Goal: Task Accomplishment & Management: Use online tool/utility

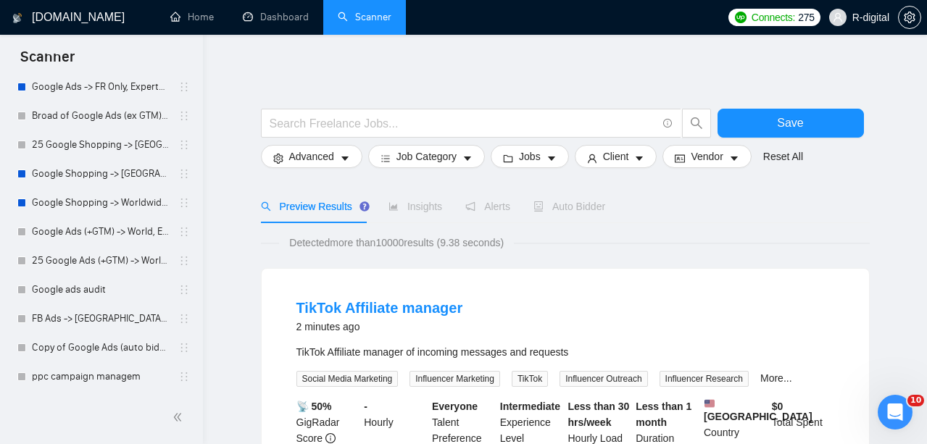
scroll to position [627, 0]
click at [115, 202] on link "Google Shopping -> Worldwide, Expert&Intermediate, H - $25, F -$300, 4.5 stars" at bounding box center [101, 202] width 138 height 29
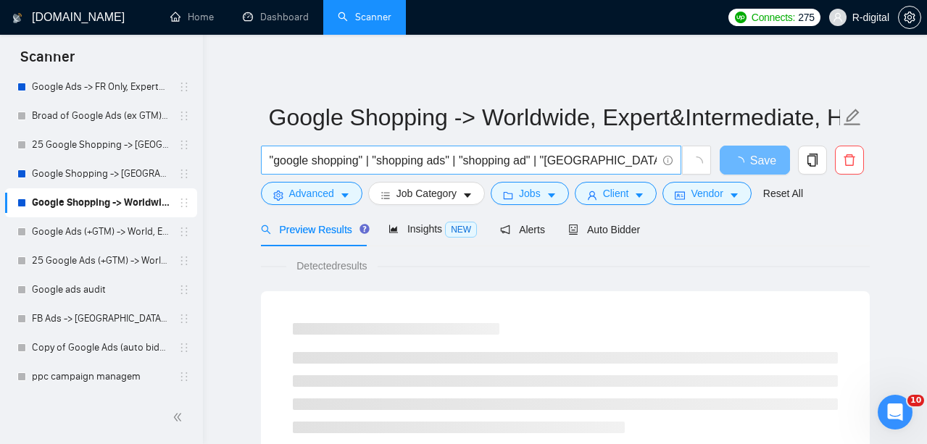
drag, startPoint x: 267, startPoint y: 161, endPoint x: 454, endPoint y: 162, distance: 186.3
click at [454, 162] on span ""google shopping" | "shopping ads" | "shopping ad" | "[GEOGRAPHIC_DATA]"" at bounding box center [471, 160] width 420 height 29
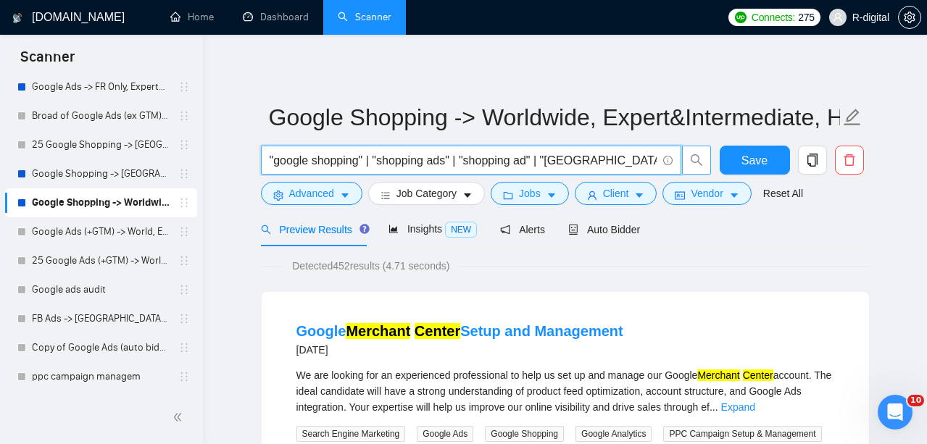
drag, startPoint x: 270, startPoint y: 161, endPoint x: 689, endPoint y: 159, distance: 419.0
click at [689, 159] on span ""google shopping" | "shopping ads" | "shopping ad" | "[GEOGRAPHIC_DATA]"" at bounding box center [486, 160] width 451 height 29
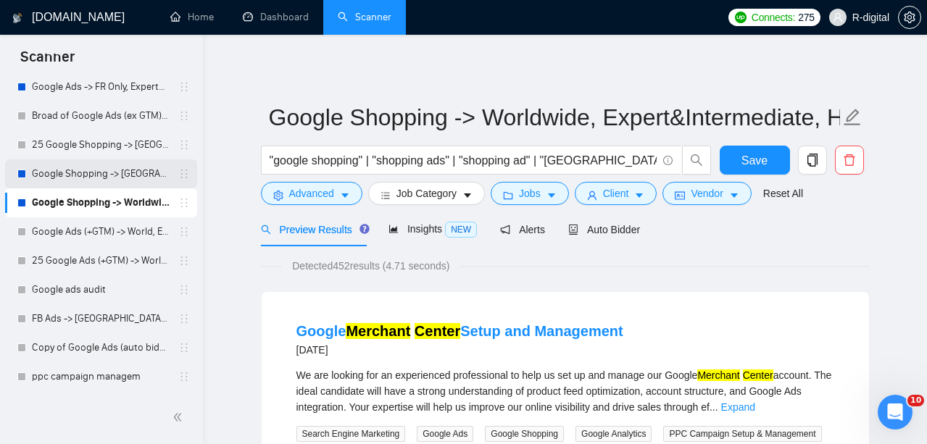
click at [51, 173] on link "Google Shopping -> [GEOGRAPHIC_DATA], [GEOGRAPHIC_DATA], [GEOGRAPHIC_DATA], [GE…" at bounding box center [101, 173] width 138 height 29
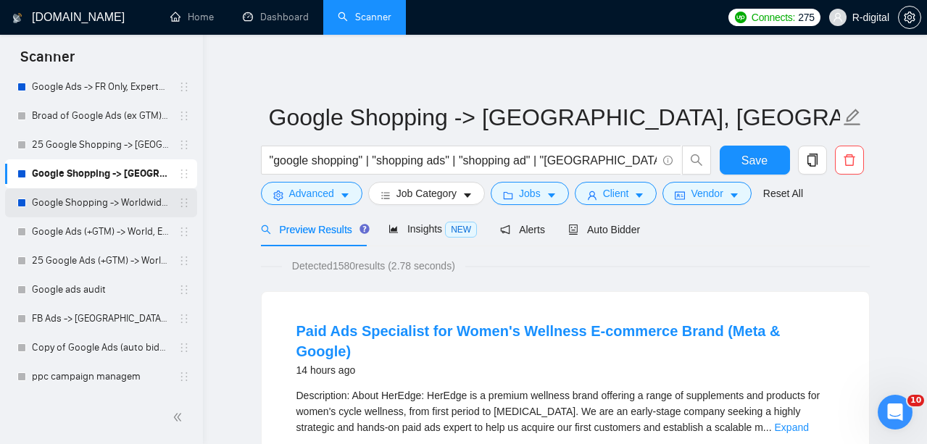
click at [109, 199] on link "Google Shopping -> Worldwide, Expert&Intermediate, H - $25, F -$300, 4.5 stars" at bounding box center [101, 202] width 138 height 29
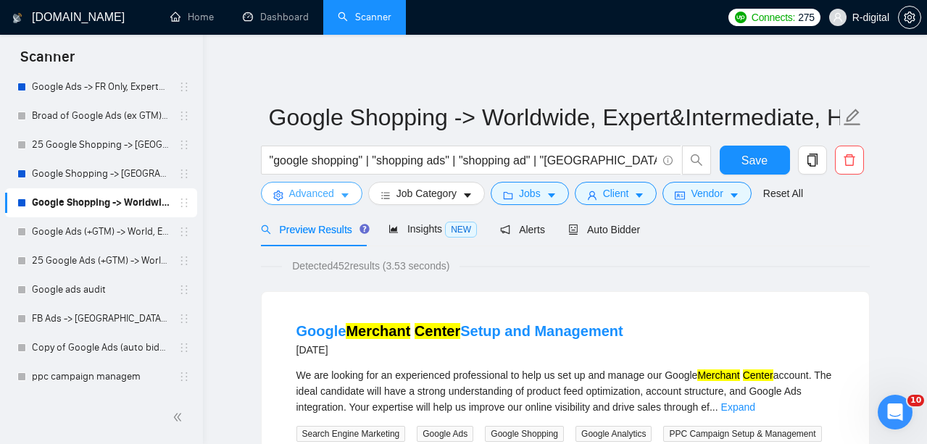
click at [308, 193] on span "Advanced" at bounding box center [311, 194] width 45 height 16
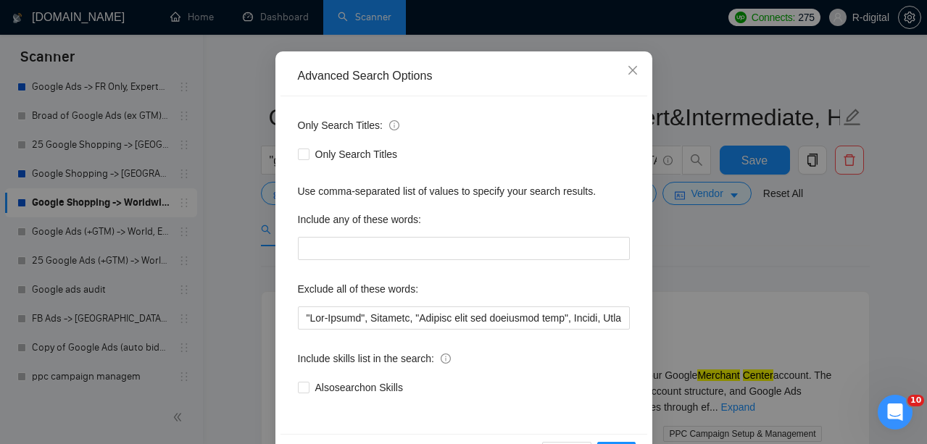
scroll to position [111, 0]
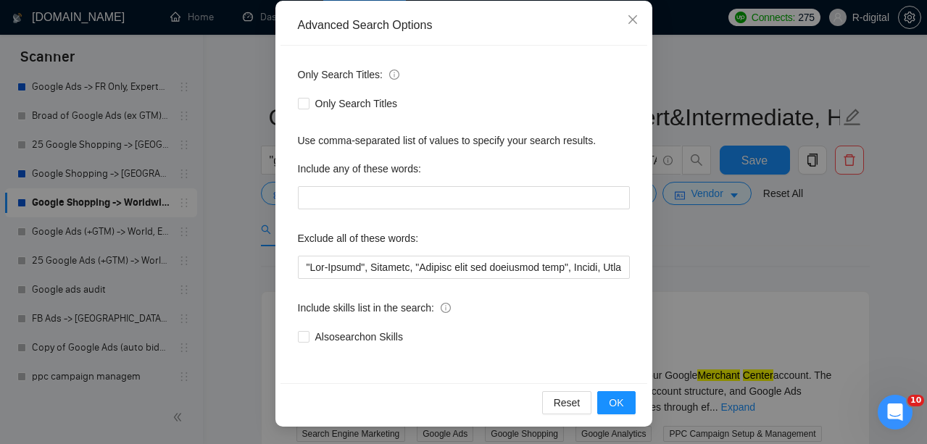
click at [246, 248] on div "Advanced Search Options Only Search Titles: Only Search Titles Use comma-separa…" at bounding box center [463, 222] width 927 height 444
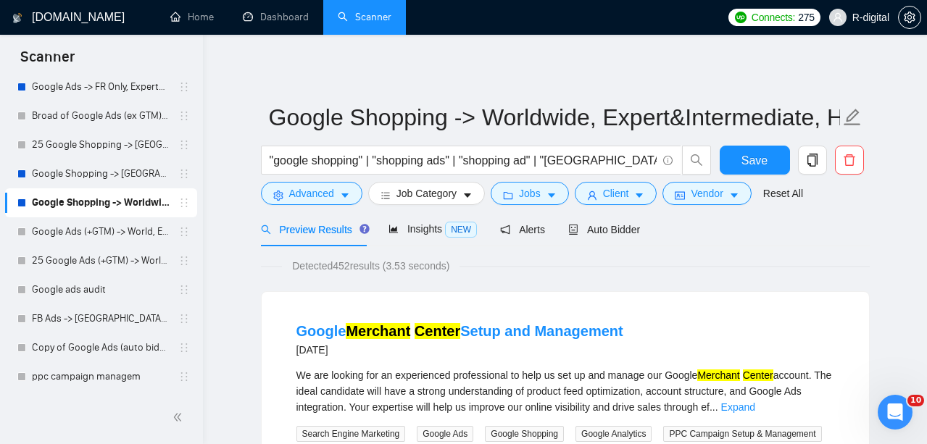
scroll to position [0, 0]
click at [505, 191] on button "Jobs" at bounding box center [530, 193] width 78 height 23
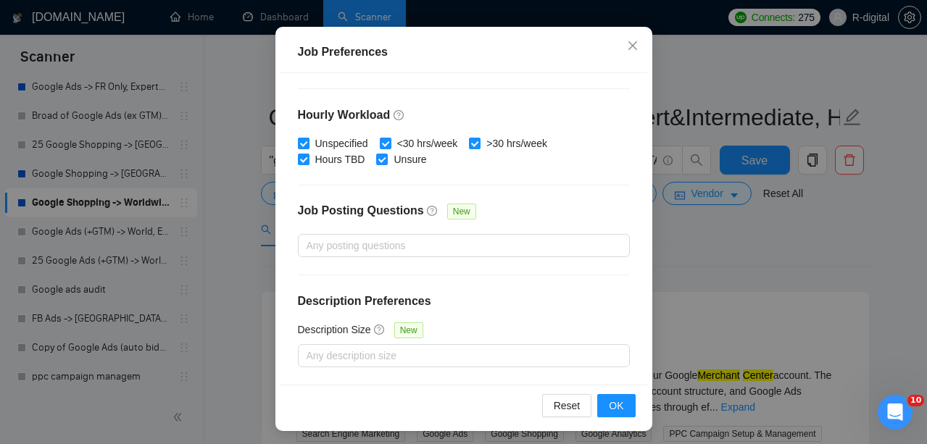
scroll to position [109, 0]
click at [740, 305] on div "Job Preferences Budget Project Type All Fixed Price Hourly Rate Fixed Price Bud…" at bounding box center [463, 222] width 927 height 444
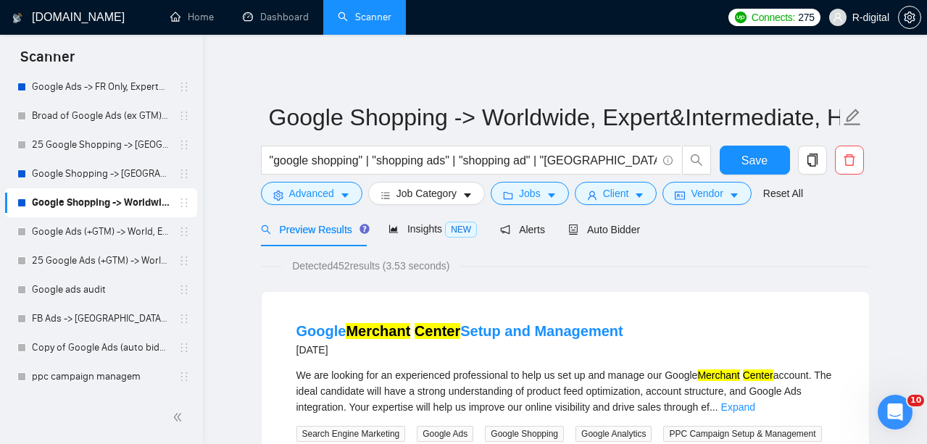
scroll to position [0, 0]
click at [99, 138] on link "25 Google Shopping -> [GEOGRAPHIC_DATA], [GEOGRAPHIC_DATA], [GEOGRAPHIC_DATA], …" at bounding box center [101, 144] width 138 height 29
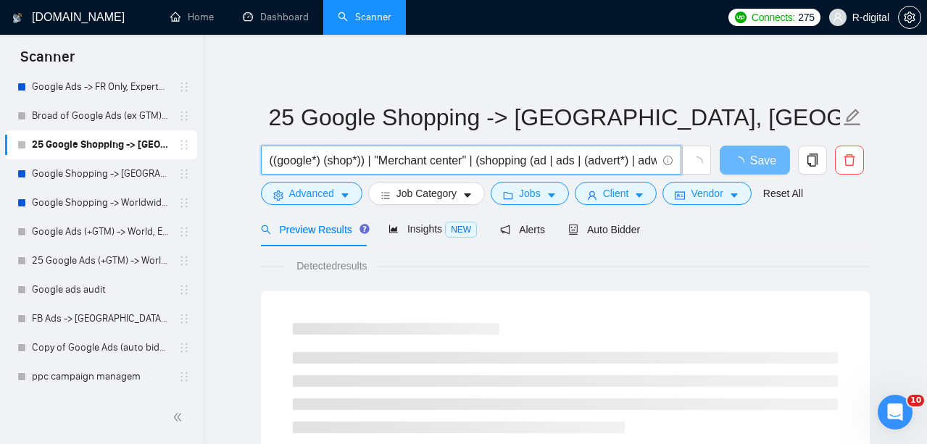
drag, startPoint x: 381, startPoint y: 162, endPoint x: 660, endPoint y: 149, distance: 280.1
click at [660, 149] on span "((google*) (shop*)) | "Merchant center" | (shopping (ad | ads | (advert*) | adw…" at bounding box center [471, 160] width 420 height 29
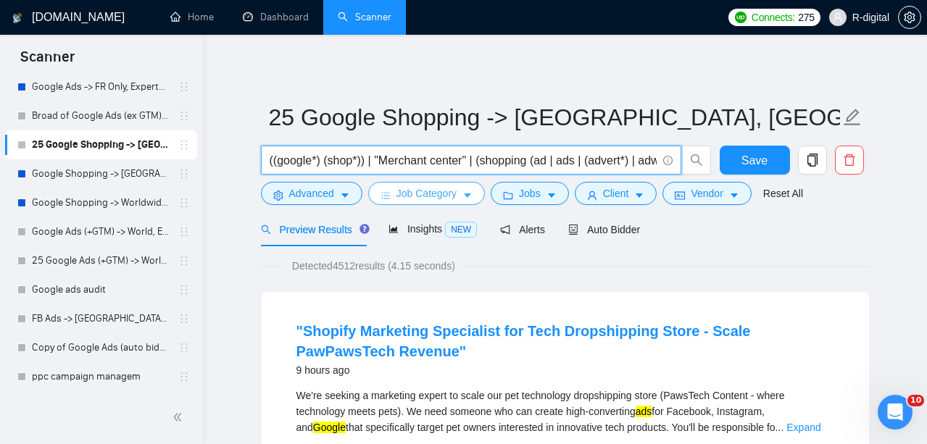
drag, startPoint x: 621, startPoint y: 159, endPoint x: 461, endPoint y: 183, distance: 162.1
click at [461, 183] on form "25 Google Shopping -> [GEOGRAPHIC_DATA], [GEOGRAPHIC_DATA], [GEOGRAPHIC_DATA], …" at bounding box center [565, 153] width 609 height 118
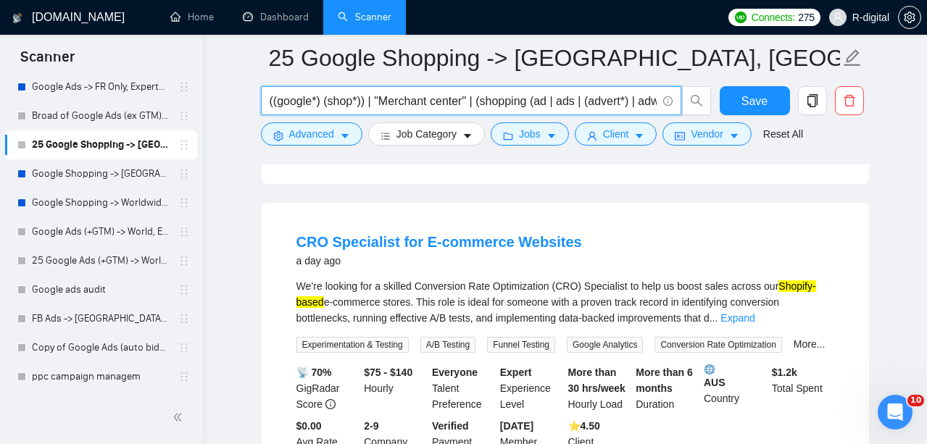
scroll to position [1739, 0]
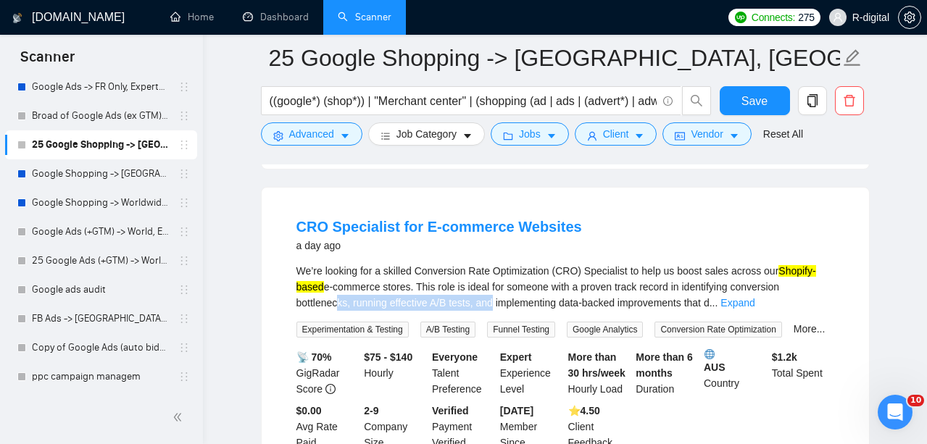
drag, startPoint x: 389, startPoint y: 311, endPoint x: 552, endPoint y: 304, distance: 162.5
click at [552, 304] on div "We’re looking for a skilled Conversion Rate Optimization (CRO) Specialist to he…" at bounding box center [565, 287] width 538 height 48
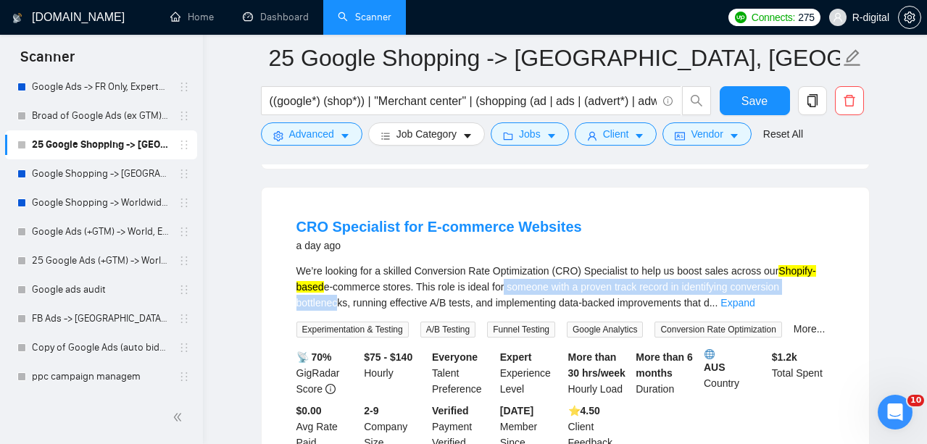
click at [552, 304] on div "We’re looking for a skilled Conversion Rate Optimization (CRO) Specialist to he…" at bounding box center [565, 287] width 538 height 48
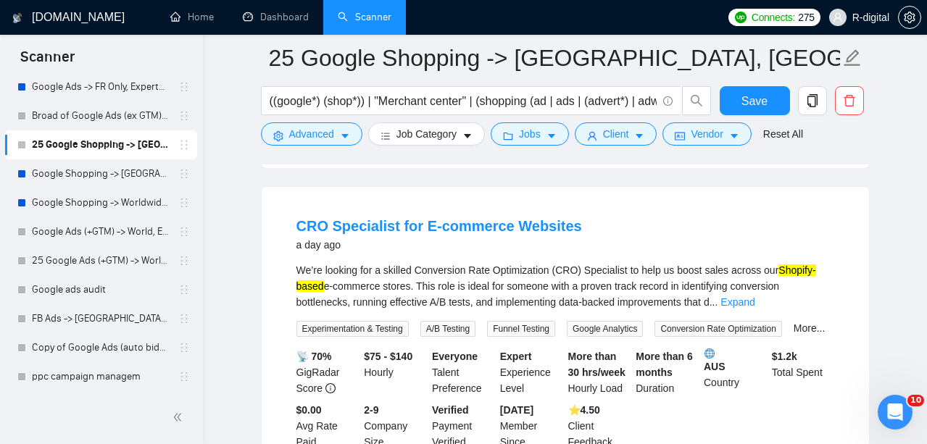
scroll to position [1740, 0]
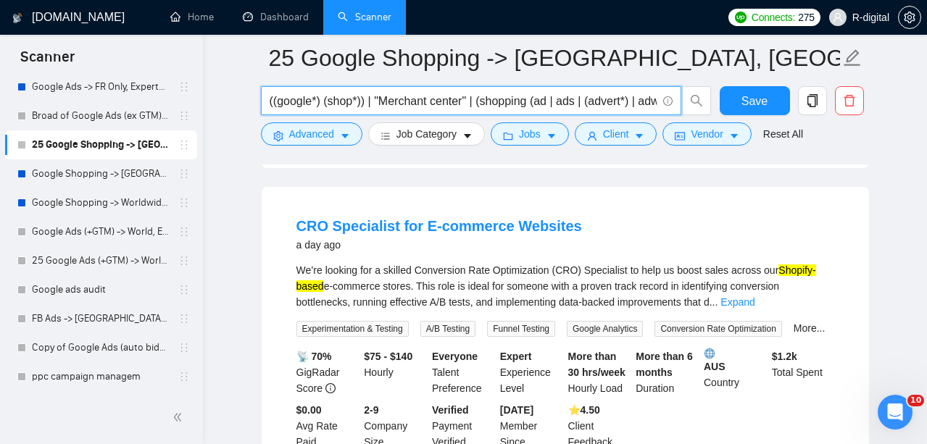
drag, startPoint x: 426, startPoint y: 101, endPoint x: 671, endPoint y: 169, distance: 254.1
click at [671, 169] on div "25 Google Shopping -> [GEOGRAPHIC_DATA], [GEOGRAPHIC_DATA], [GEOGRAPHIC_DATA], …" at bounding box center [565, 32] width 609 height 3429
click at [78, 243] on link "Google Ads (+GTM) -> World, Expert&Intermediate, H - $25, F -$300, 4.5 stars" at bounding box center [101, 231] width 138 height 29
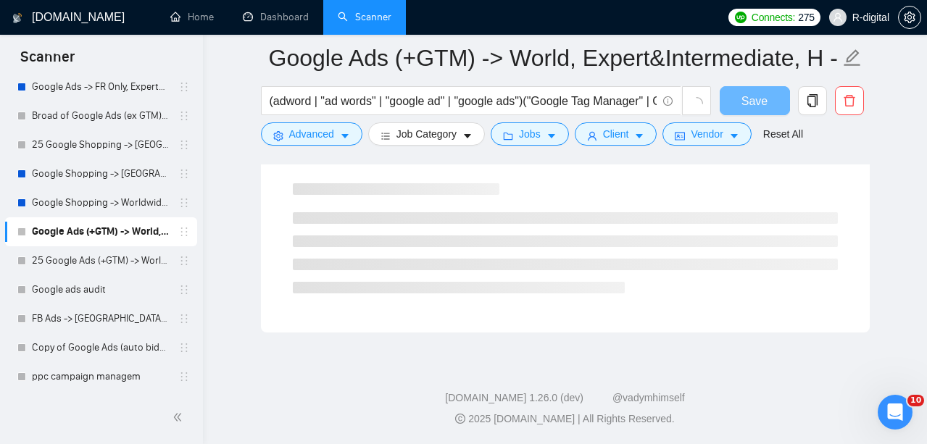
scroll to position [85, 0]
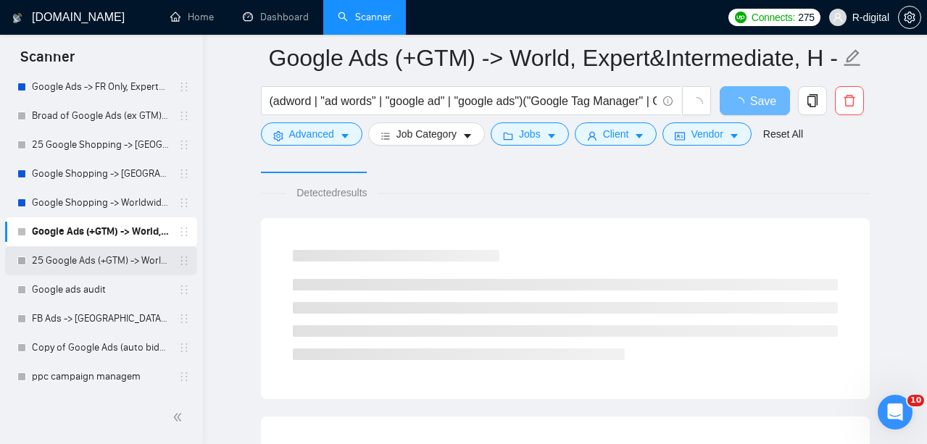
click at [94, 256] on link "25 Google Ads (+GTM) -> World, Expert&Intermediate, H - $25, F -$300, 4.5 stars" at bounding box center [101, 260] width 138 height 29
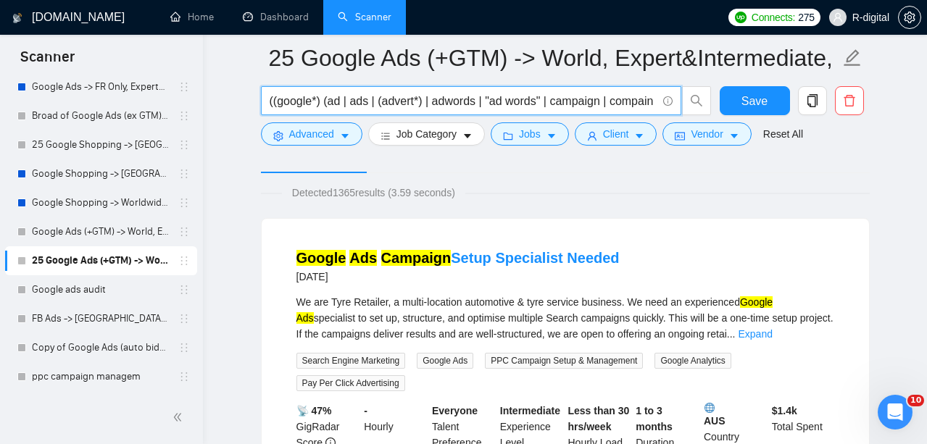
drag, startPoint x: 528, startPoint y: 99, endPoint x: 569, endPoint y: 113, distance: 43.1
click at [569, 113] on span "((google*) (ad | ads | (advert*) | adwords | "ad words" | campaign | compain | …" at bounding box center [471, 100] width 420 height 29
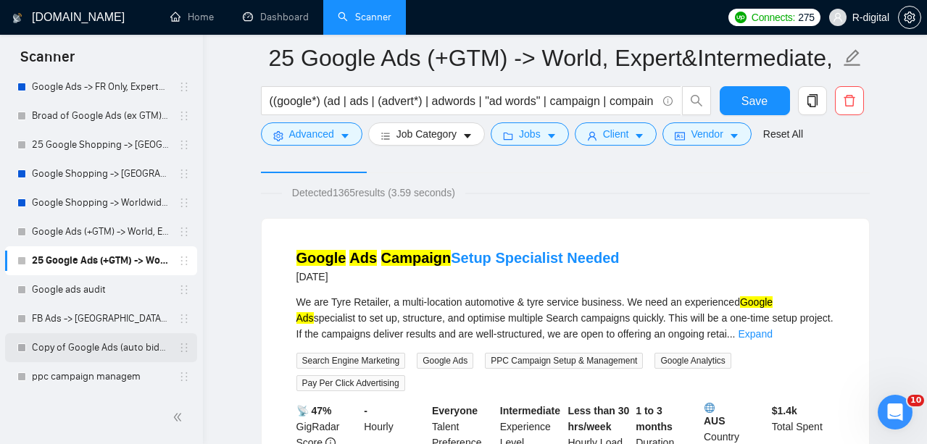
click at [109, 340] on link "Copy of Google Ads (auto bidder ex GTM)-> Worldwide, Expert&Intermediate, H - $…" at bounding box center [101, 347] width 138 height 29
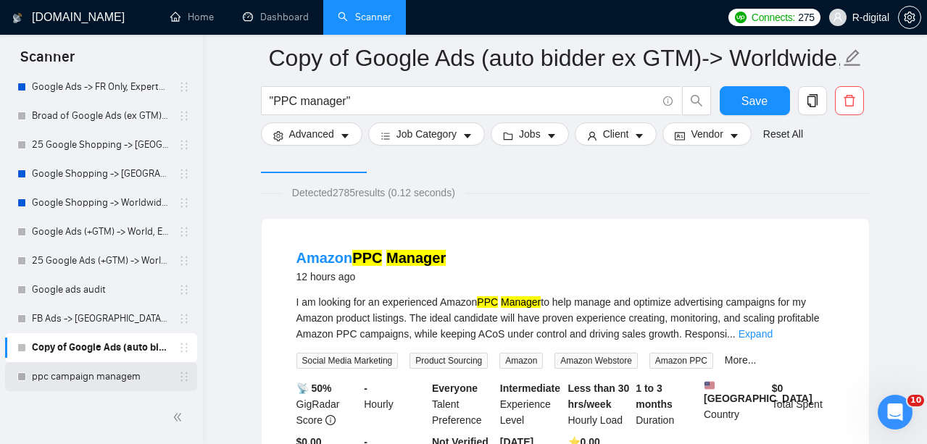
click at [103, 376] on link "ppc campaign managem" at bounding box center [101, 376] width 138 height 29
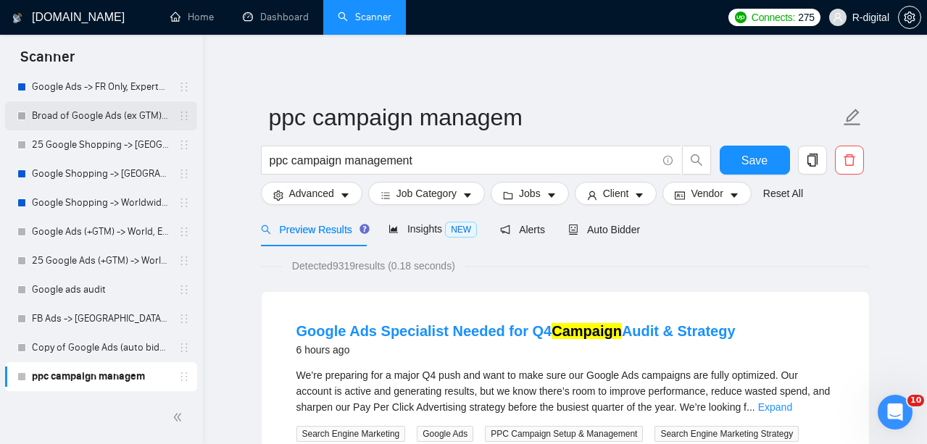
click at [38, 121] on link "Broad of Google Ads (ex GTM)-> WW, Expert&Intermediate, H - $25, F -$350, 4.5 s…" at bounding box center [101, 115] width 138 height 29
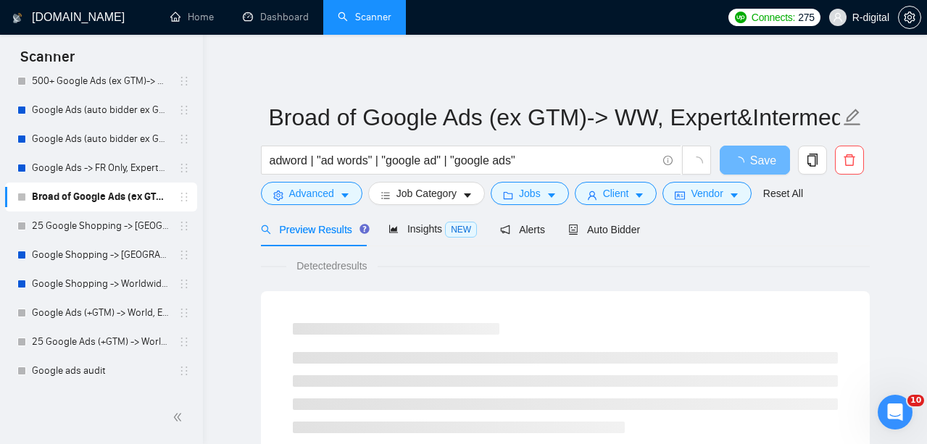
scroll to position [537, 0]
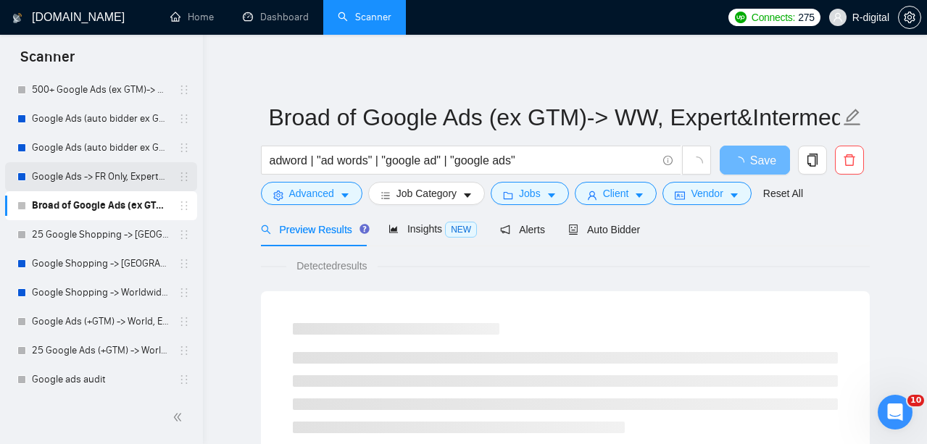
click at [81, 178] on link "Google Ads -> FR Only, Expert&Intermediate, H - $25, F -$300, 4.5 stars" at bounding box center [101, 176] width 138 height 29
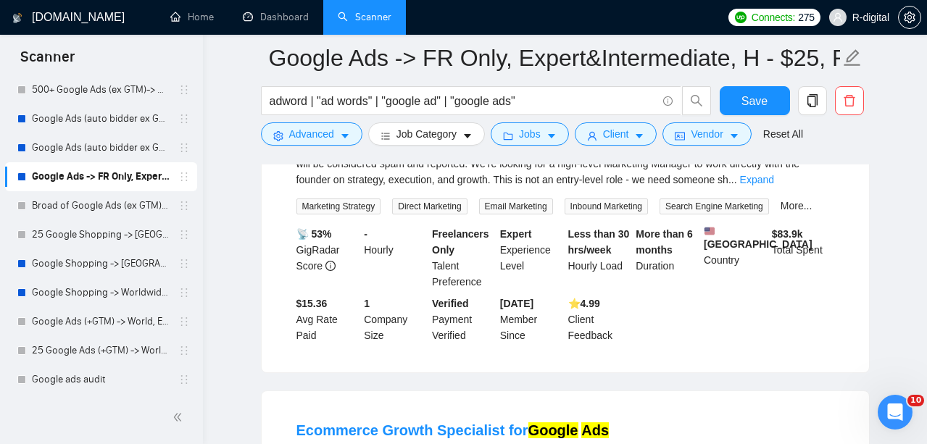
scroll to position [1265, 0]
click at [82, 159] on link "Google Ads (auto bidder ex GTM)-> Worldwide, Expert&Intermediate, H - $25, F -$…" at bounding box center [101, 147] width 138 height 29
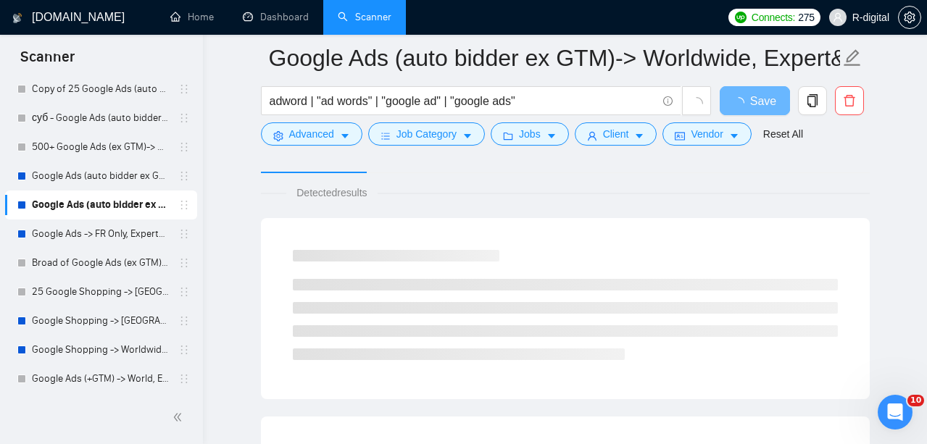
scroll to position [482, 0]
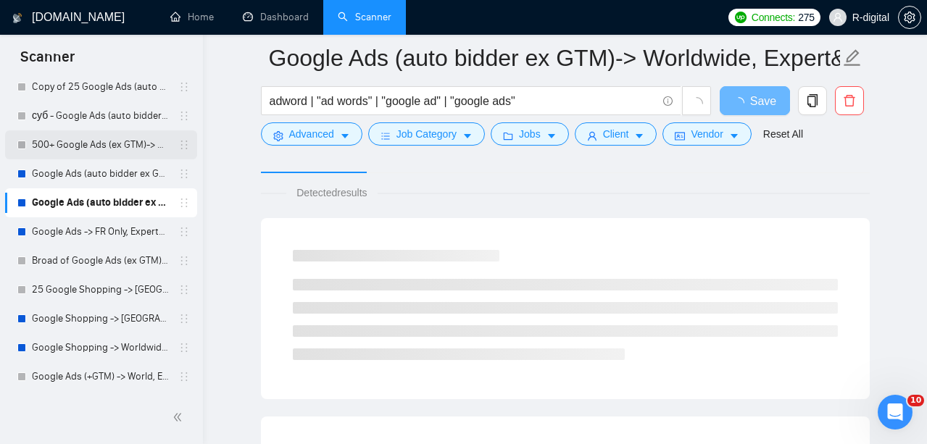
click at [82, 139] on link "500+ Google Ads (ex GTM)-> Worldwide, Expert&Intermediate, H - $25, F -$300, 4.…" at bounding box center [101, 144] width 138 height 29
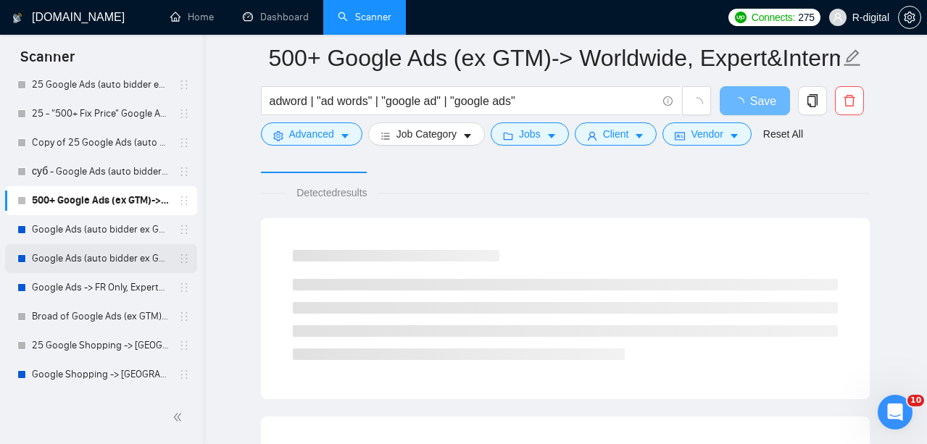
scroll to position [396, 0]
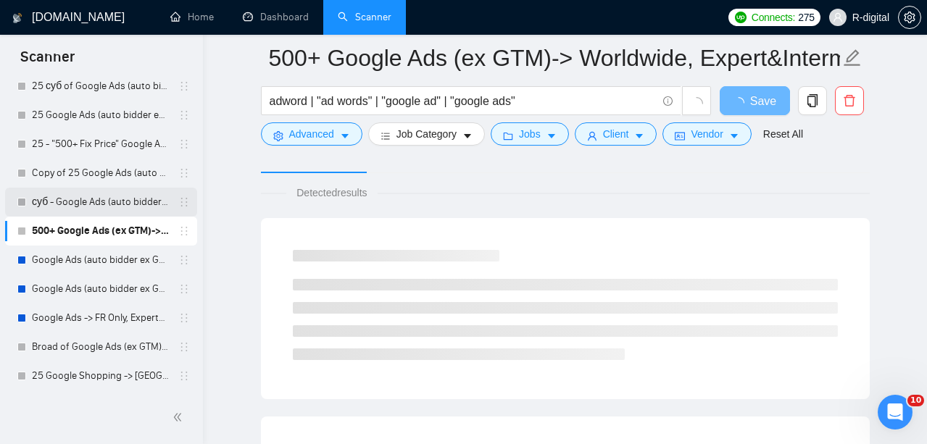
click at [104, 197] on link "суб - Google Ads (auto bidder ex GTM)-> Worldwide, Expert&Intermediate, H - $25…" at bounding box center [101, 202] width 138 height 29
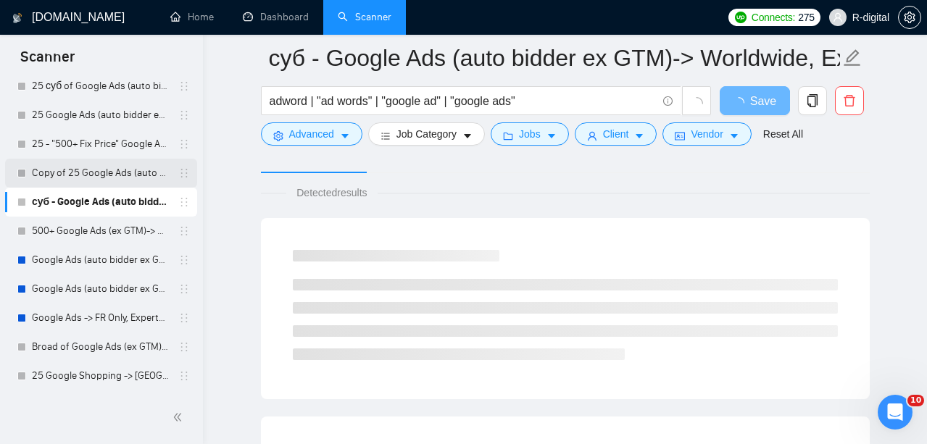
click at [96, 175] on link "Copy of 25 Google Ads (auto bidder ex GTM) -> [GEOGRAPHIC_DATA], Expert&Interme…" at bounding box center [101, 173] width 138 height 29
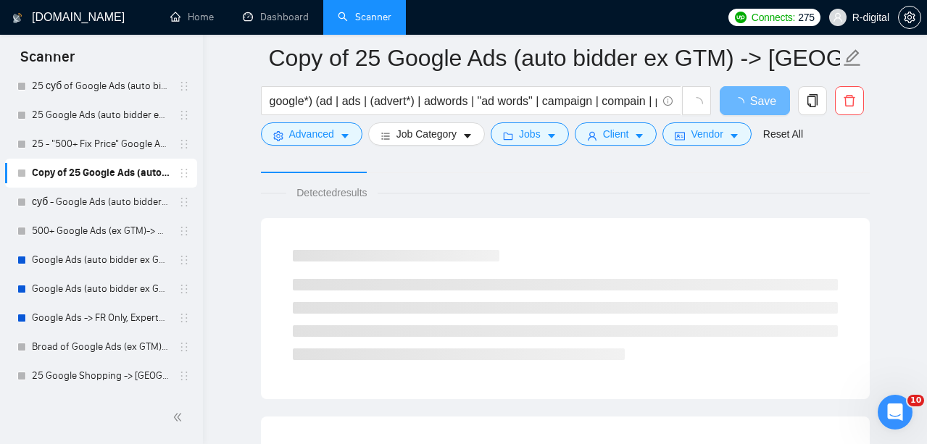
scroll to position [372, 0]
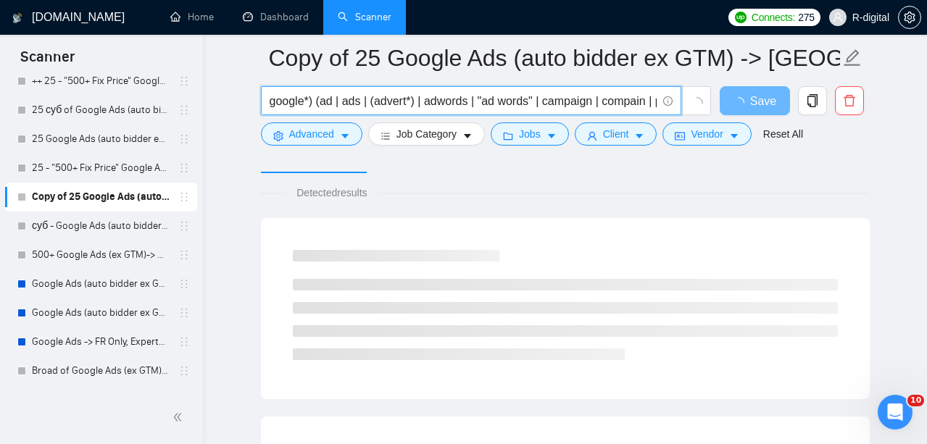
drag, startPoint x: 414, startPoint y: 92, endPoint x: 686, endPoint y: 122, distance: 273.5
click at [686, 122] on div "google*) (ad | ads | (advert*) | adwords | "ad words" | campaign | compain | pp…" at bounding box center [486, 104] width 457 height 36
click at [125, 170] on link "25 - "500+ Fix Price" Google Ads (auto bidder ex GTM) -> WW" at bounding box center [101, 168] width 138 height 29
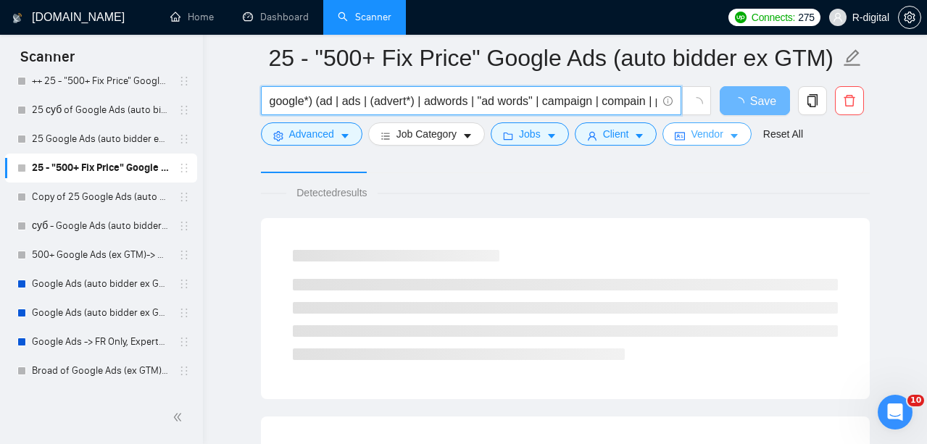
drag, startPoint x: 476, startPoint y: 96, endPoint x: 725, endPoint y: 138, distance: 252.8
click at [725, 138] on form "25 - "500+ Fix Price" Google Ads (auto bidder ex GTM) -> WW google*) (ad | ads …" at bounding box center [565, 94] width 609 height 118
click at [114, 132] on link "25 Google Ads (auto bidder ex GTM) -> [GEOGRAPHIC_DATA], Expert&Intermediate, H…" at bounding box center [101, 139] width 138 height 29
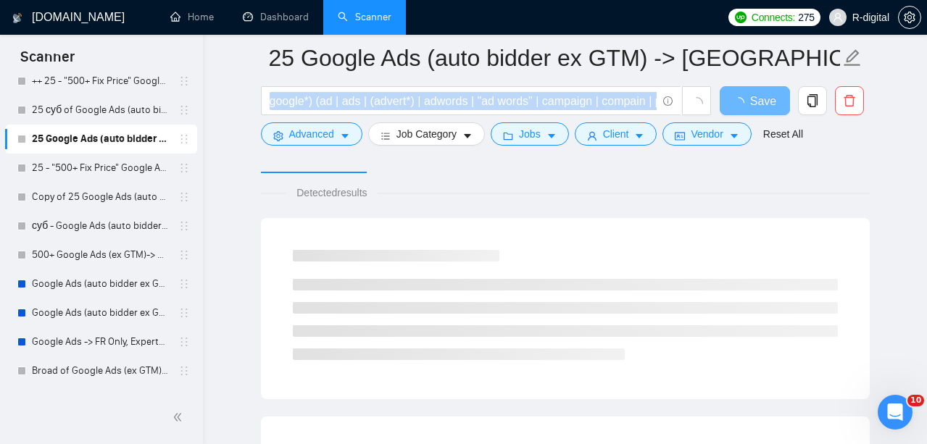
drag, startPoint x: 560, startPoint y: 114, endPoint x: 721, endPoint y: 164, distance: 167.8
click at [721, 164] on div "25 Google Ads (auto bidder ex GTM) -> [GEOGRAPHIC_DATA], Expert&Intermediate, H…" at bounding box center [565, 100] width 609 height 130
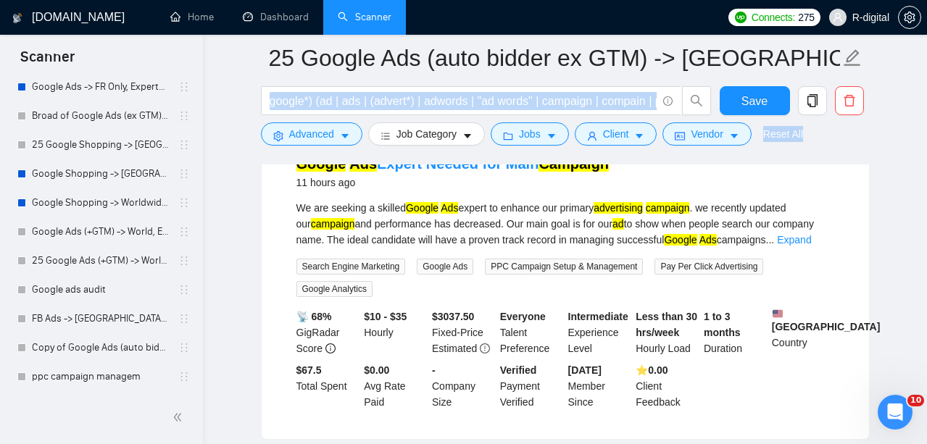
scroll to position [627, 0]
click at [70, 203] on link "Google Shopping -> Worldwide, Expert&Intermediate, H - $25, F -$300, 4.5 stars" at bounding box center [101, 202] width 138 height 29
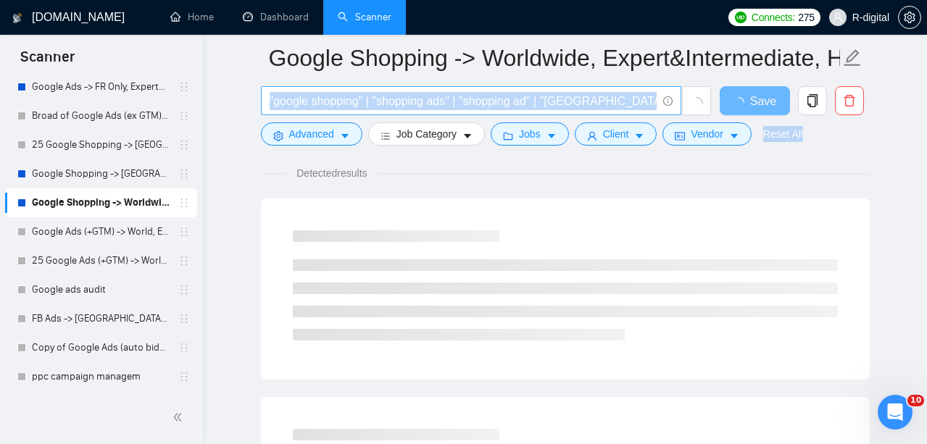
scroll to position [108, 0]
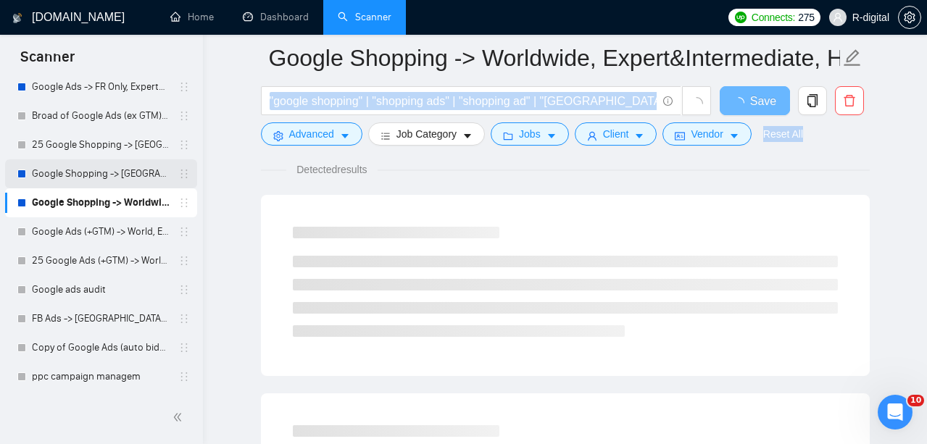
click at [137, 175] on link "Google Shopping -> [GEOGRAPHIC_DATA], [GEOGRAPHIC_DATA], [GEOGRAPHIC_DATA], [GE…" at bounding box center [101, 173] width 138 height 29
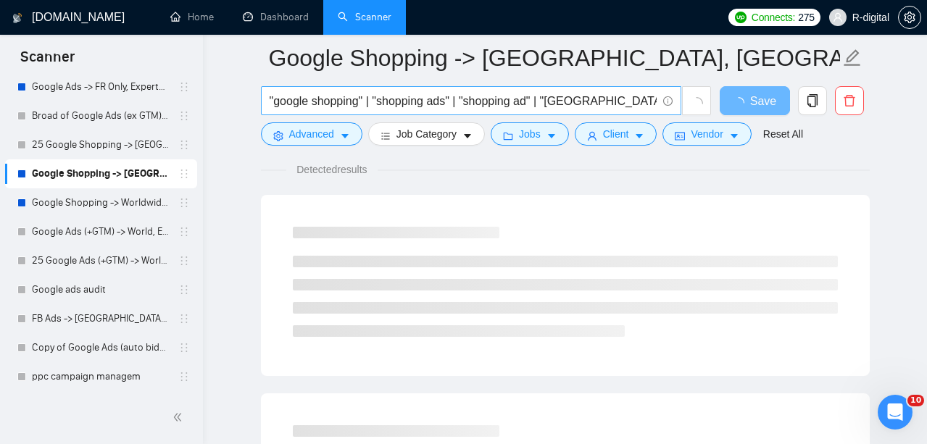
click at [375, 99] on input ""google shopping" | "shopping ads" | "shopping ad" | "[GEOGRAPHIC_DATA]"" at bounding box center [463, 101] width 387 height 18
drag, startPoint x: 418, startPoint y: 99, endPoint x: 595, endPoint y: 107, distance: 177.7
click at [595, 107] on input ""google shopping" | "shopping ads" | "shopping ad" | "[GEOGRAPHIC_DATA]"" at bounding box center [463, 101] width 387 height 18
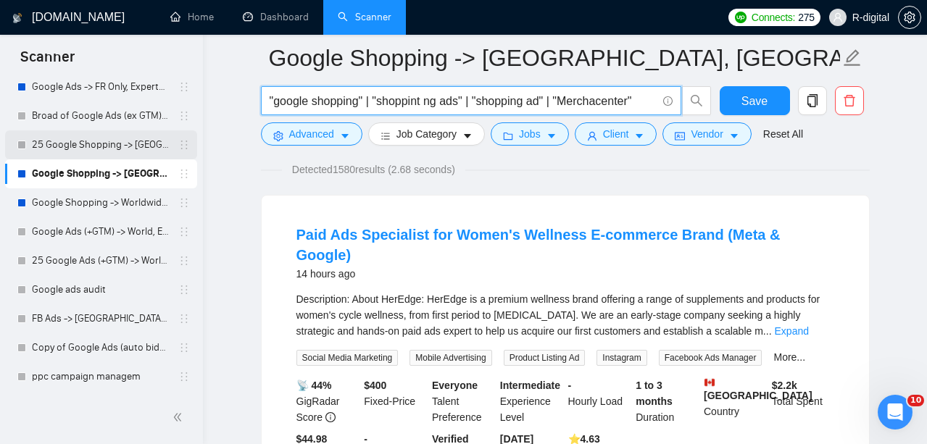
type input ""google shopping" | "shoppint ng ads" | "shopping ad" | "Merchacenter""
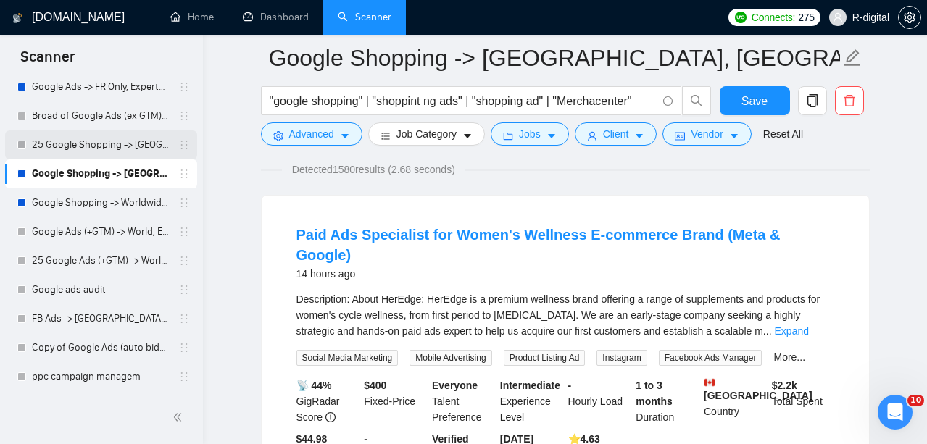
click at [128, 149] on link "25 Google Shopping -> [GEOGRAPHIC_DATA], [GEOGRAPHIC_DATA], [GEOGRAPHIC_DATA], …" at bounding box center [101, 144] width 138 height 29
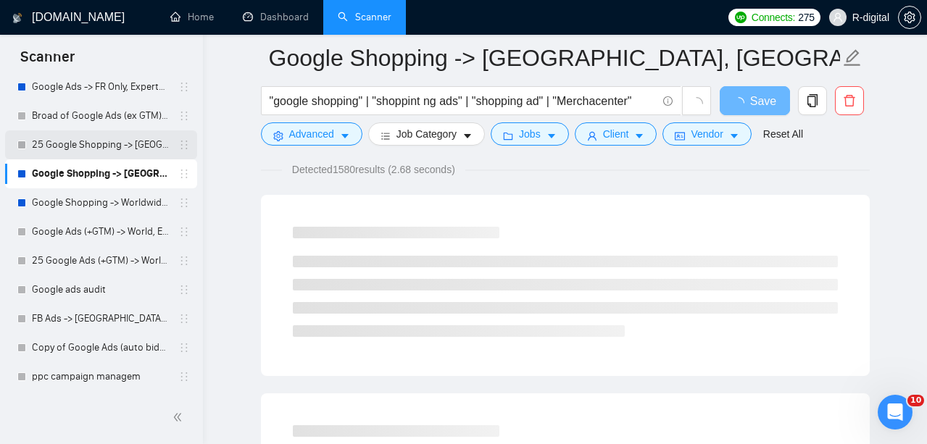
click at [71, 141] on link "25 Google Shopping -> [GEOGRAPHIC_DATA], [GEOGRAPHIC_DATA], [GEOGRAPHIC_DATA], …" at bounding box center [101, 144] width 138 height 29
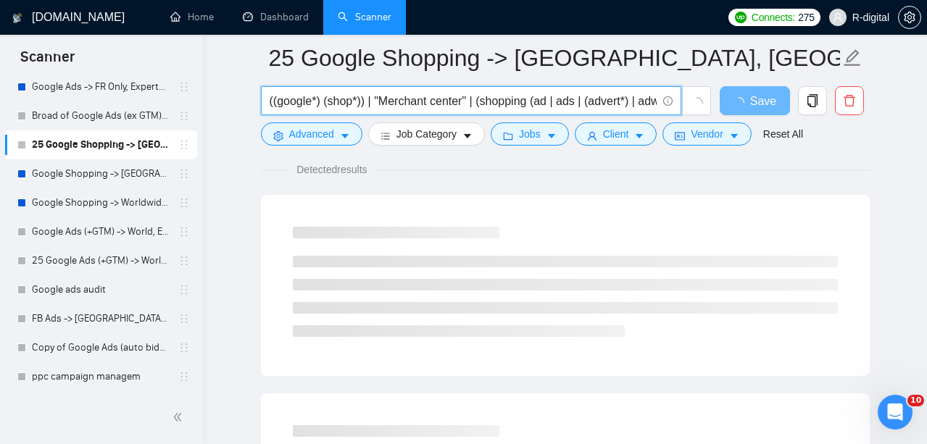
drag, startPoint x: 270, startPoint y: 101, endPoint x: 677, endPoint y: 99, distance: 406.7
click at [677, 99] on span "((google*) (shop*)) | "Merchant center" | (shopping (ad | ads | (advert*) | adw…" at bounding box center [471, 100] width 420 height 29
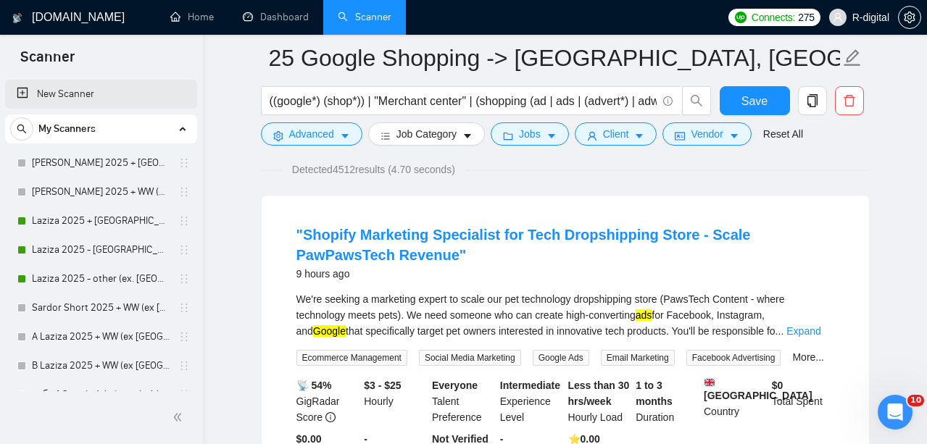
click at [111, 94] on link "New Scanner" at bounding box center [101, 94] width 169 height 29
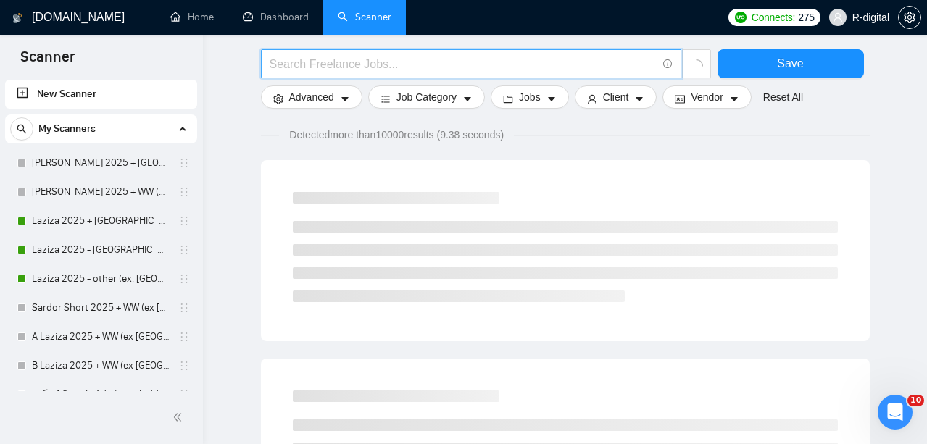
click at [309, 72] on input "text" at bounding box center [463, 64] width 387 height 18
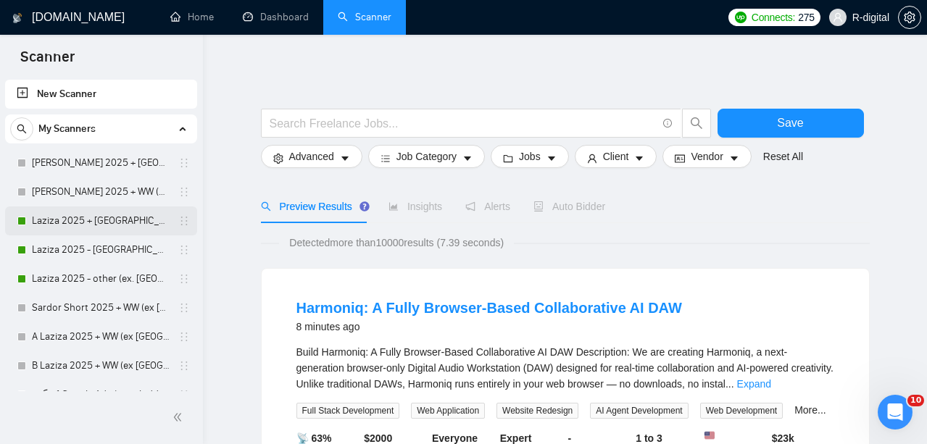
click at [83, 222] on link "Laziza 2025 + [GEOGRAPHIC_DATA], [GEOGRAPHIC_DATA], [GEOGRAPHIC_DATA]" at bounding box center [101, 221] width 138 height 29
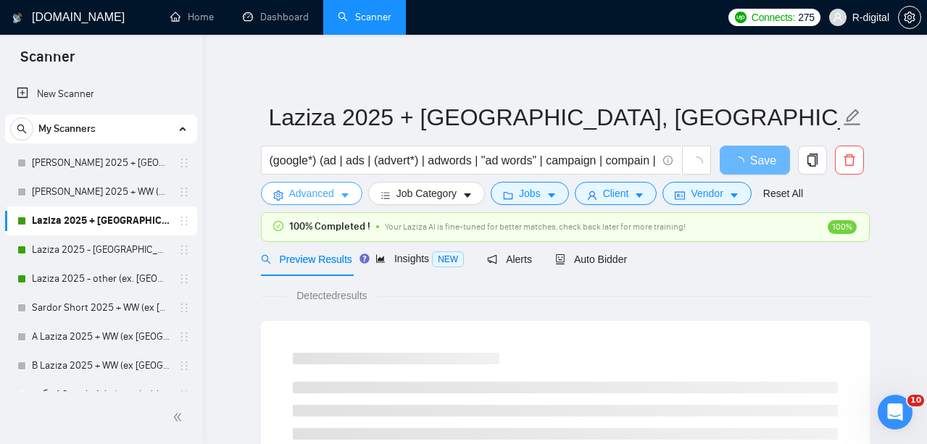
click at [306, 200] on span "Advanced" at bounding box center [311, 194] width 45 height 16
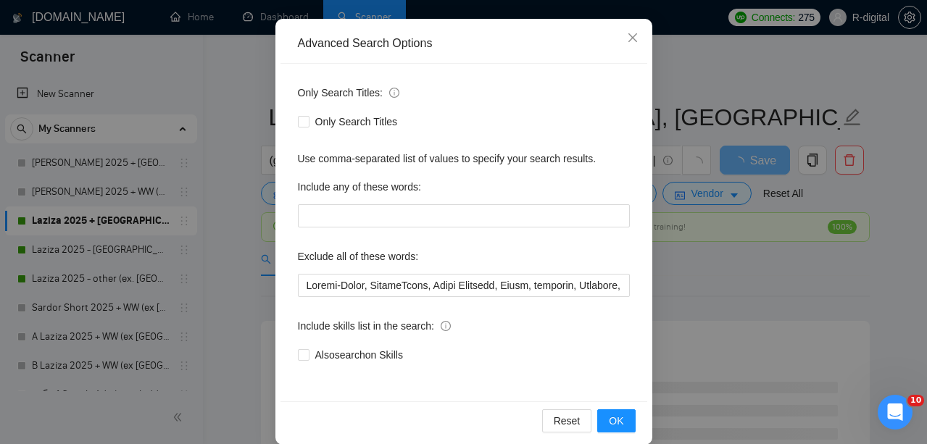
scroll to position [143, 0]
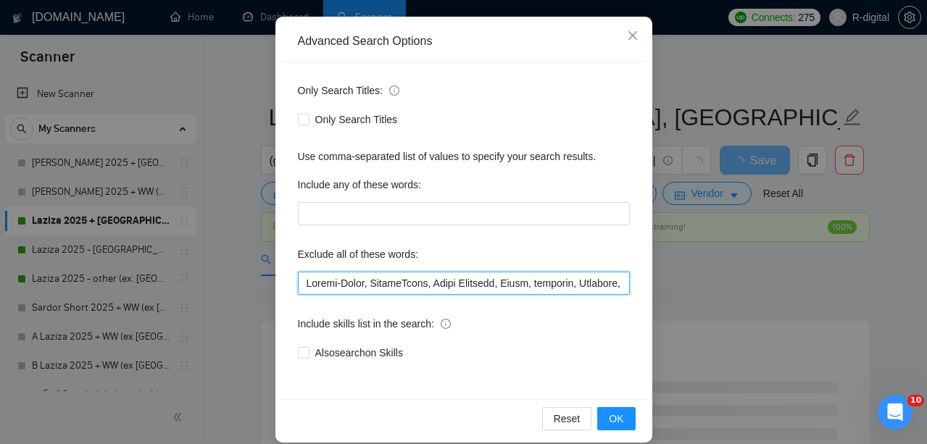
drag, startPoint x: 303, startPoint y: 285, endPoint x: 0, endPoint y: 195, distance: 316.1
click at [0, 195] on div "Advanced Search Options Only Search Titles: Only Search Titles Use comma-separa…" at bounding box center [463, 222] width 927 height 444
click at [304, 288] on input "text" at bounding box center [464, 283] width 332 height 23
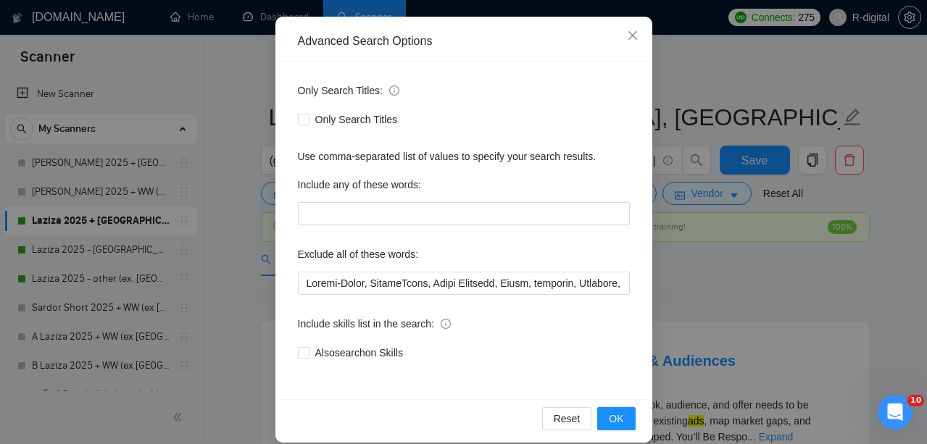
click at [239, 224] on div "Advanced Search Options Only Search Titles: Only Search Titles Use comma-separa…" at bounding box center [463, 222] width 927 height 444
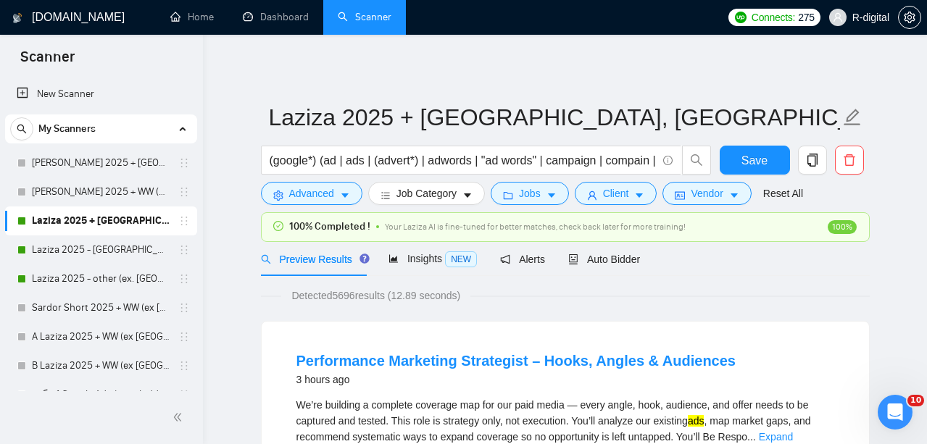
click at [246, 228] on body "Scanner New Scanner My Scanners [PERSON_NAME] 2025 + [GEOGRAPHIC_DATA], [GEOGRA…" at bounding box center [463, 222] width 927 height 444
click at [445, 192] on span "Job Category" at bounding box center [427, 194] width 60 height 16
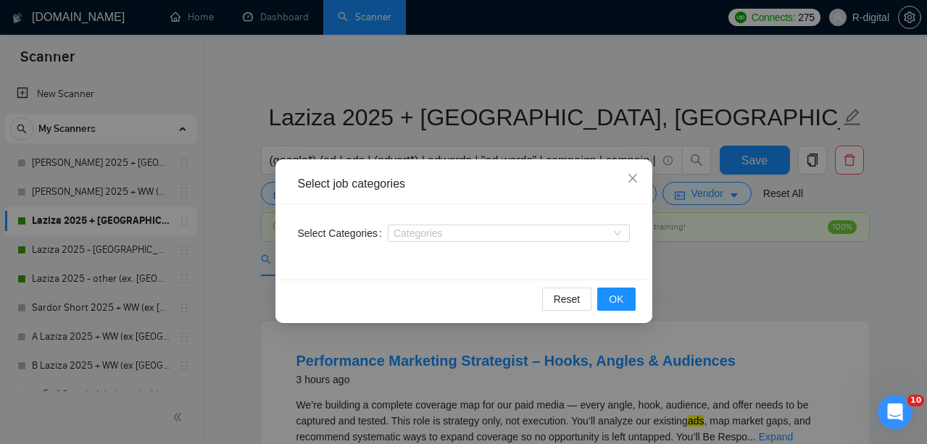
click at [726, 259] on div "Select job categories Select Categories Categories Reset OK" at bounding box center [463, 222] width 927 height 444
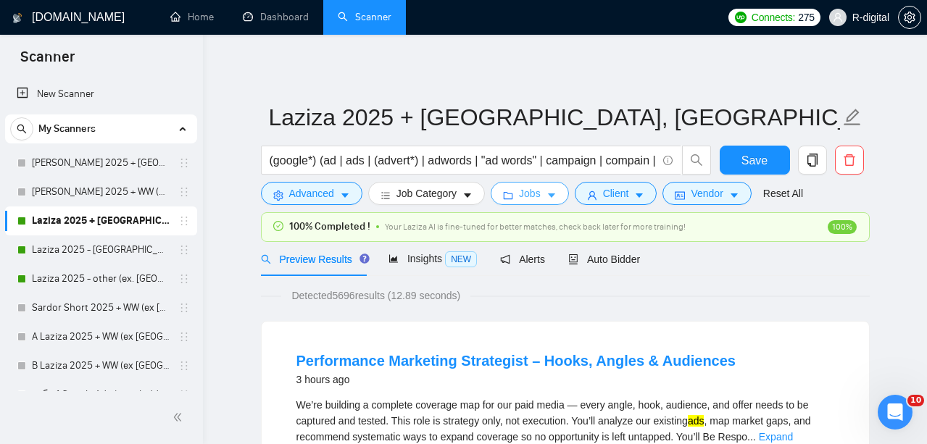
click at [543, 202] on button "Jobs" at bounding box center [530, 193] width 78 height 23
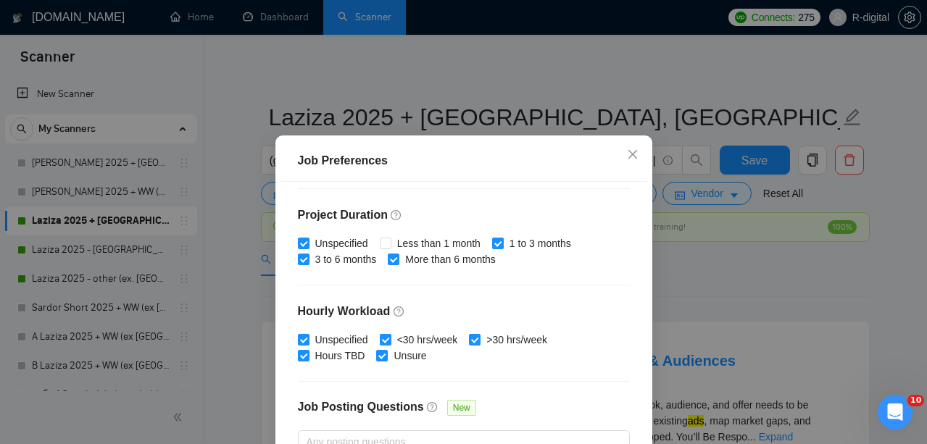
click at [731, 254] on div "Job Preferences Budget Project Type All Fixed Price Hourly Rate Fixed Price Bud…" at bounding box center [463, 222] width 927 height 444
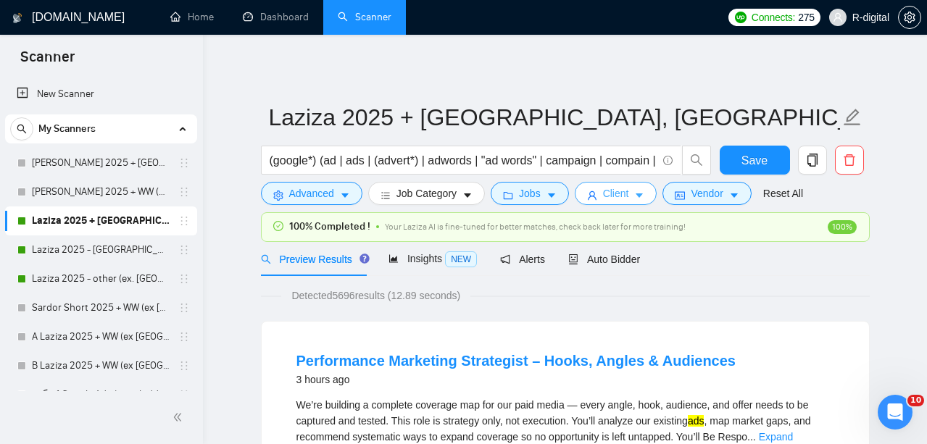
click at [629, 191] on span "Client" at bounding box center [616, 194] width 26 height 16
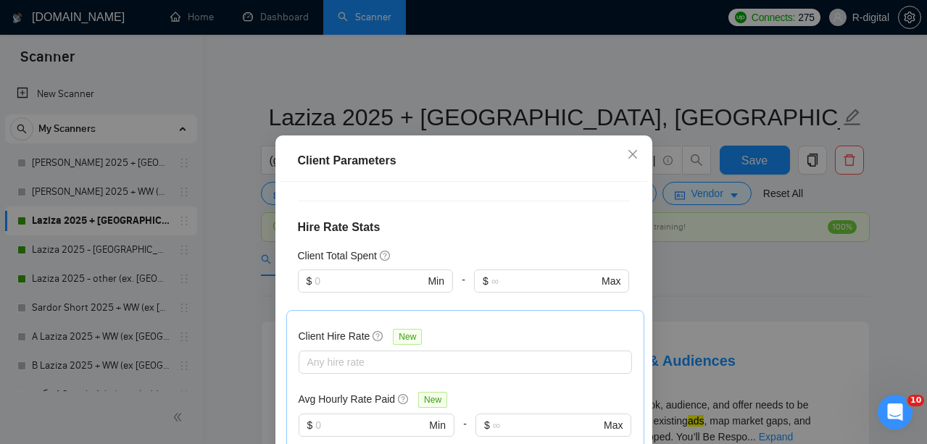
scroll to position [530, 0]
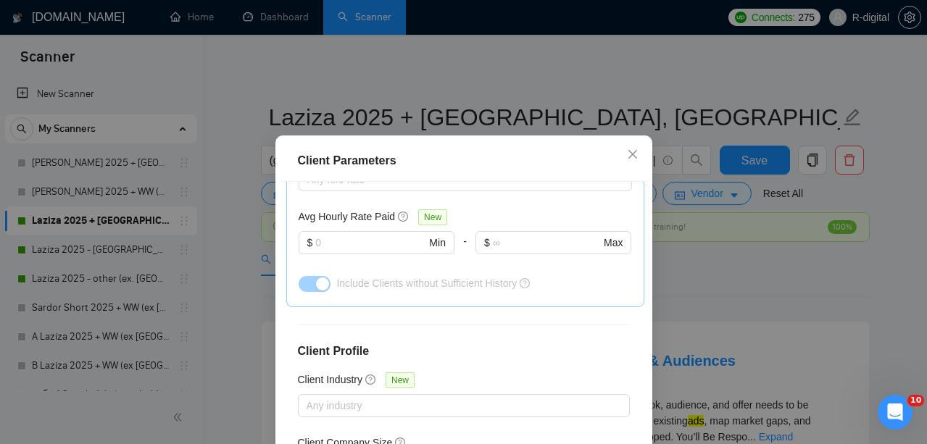
click at [693, 194] on div "Client Parameters Client Location Include Client Countries [GEOGRAPHIC_DATA] [G…" at bounding box center [463, 222] width 927 height 444
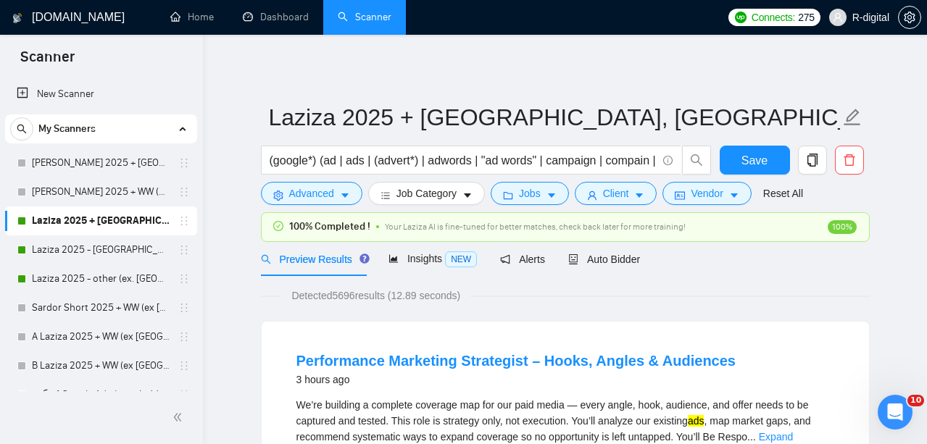
click at [693, 194] on button "Vendor" at bounding box center [707, 193] width 88 height 23
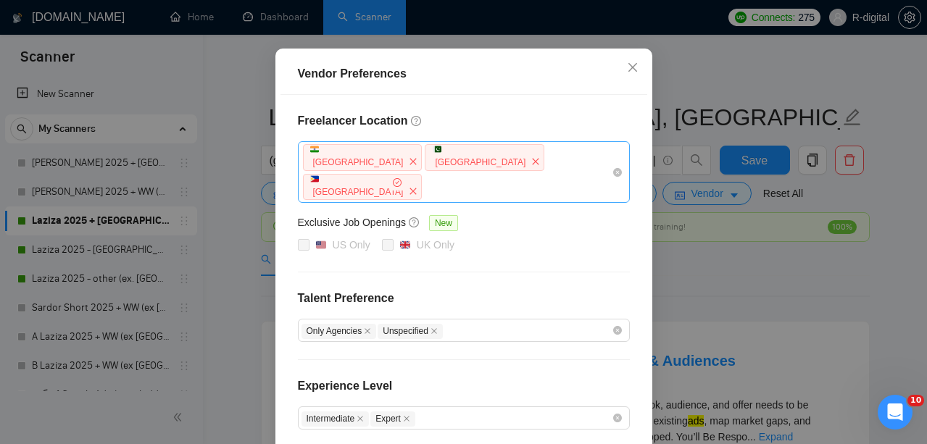
scroll to position [112, 0]
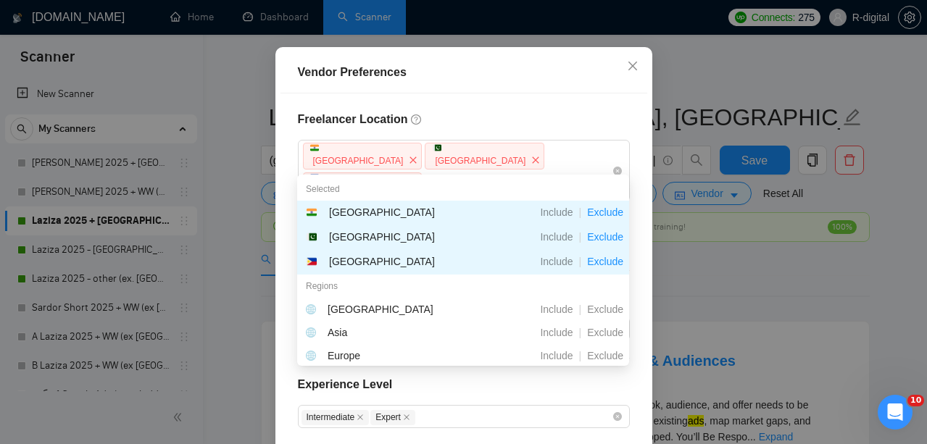
drag, startPoint x: 513, startPoint y: 155, endPoint x: 290, endPoint y: 152, distance: 223.3
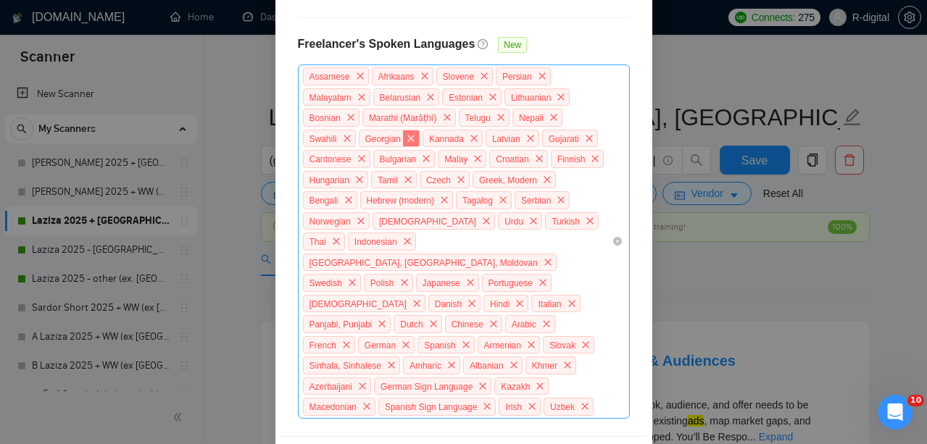
scroll to position [540, 0]
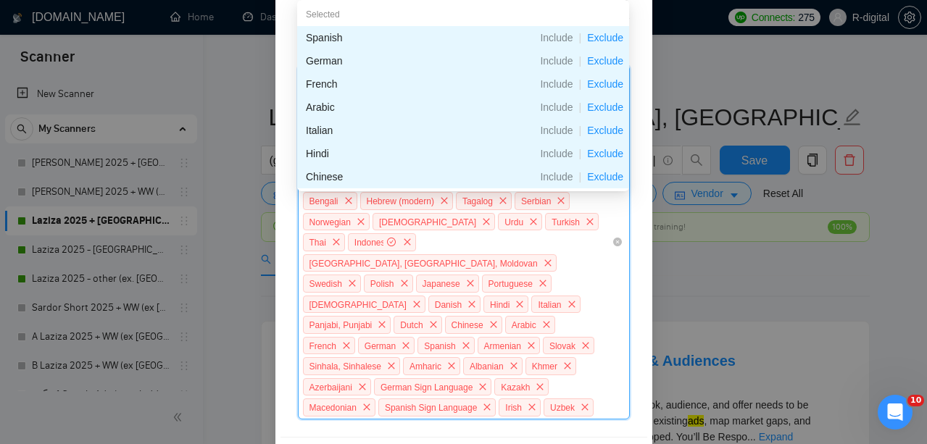
drag, startPoint x: 606, startPoint y: 348, endPoint x: 430, endPoint y: 211, distance: 223.2
click at [430, 211] on div "Assamese Afrikaans Slovene Persian Malayalam Belarusian Estonian Lithuanian Bos…" at bounding box center [457, 243] width 310 height 352
click at [289, 262] on div "Freelancer Location [GEOGRAPHIC_DATA] [GEOGRAPHIC_DATA] [GEOGRAPHIC_DATA] Exclu…" at bounding box center [464, 51] width 367 height 771
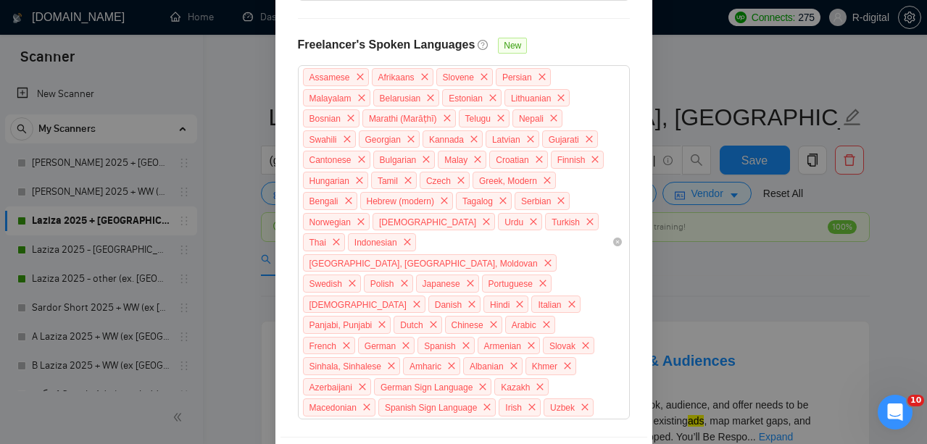
click at [253, 284] on div "Vendor Preferences Freelancer Location [GEOGRAPHIC_DATA] [GEOGRAPHIC_DATA] [GEO…" at bounding box center [463, 222] width 927 height 444
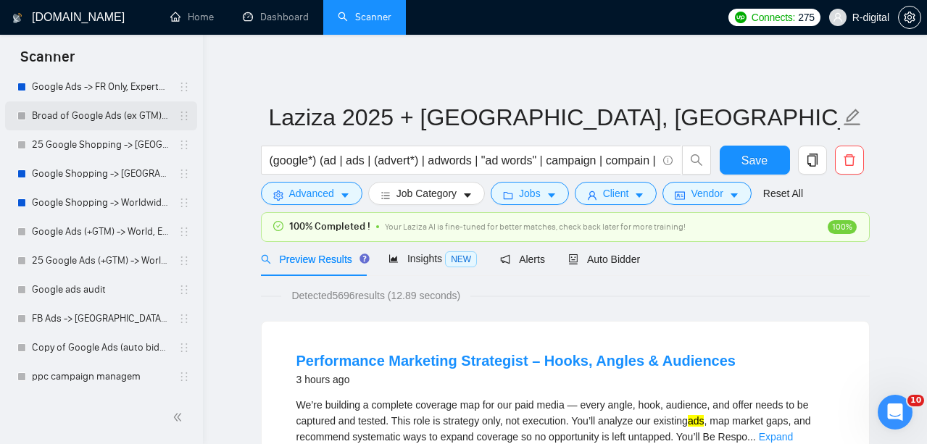
scroll to position [627, 0]
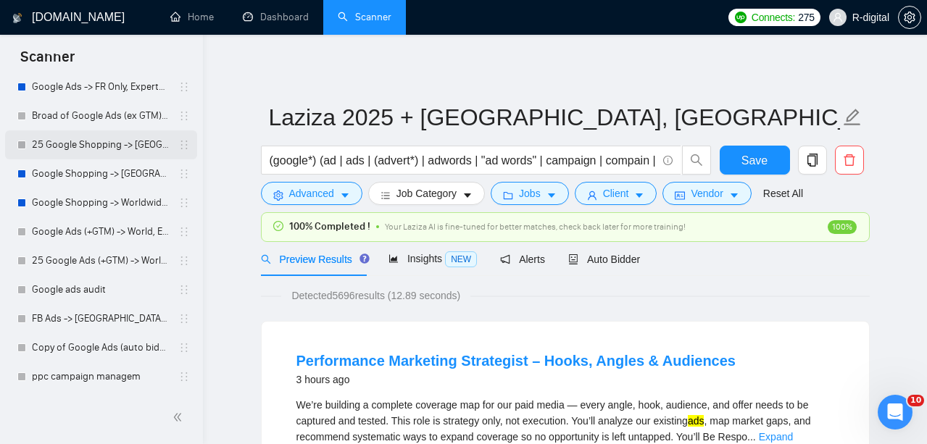
click at [58, 141] on link "25 Google Shopping -> [GEOGRAPHIC_DATA], [GEOGRAPHIC_DATA], [GEOGRAPHIC_DATA], …" at bounding box center [101, 144] width 138 height 29
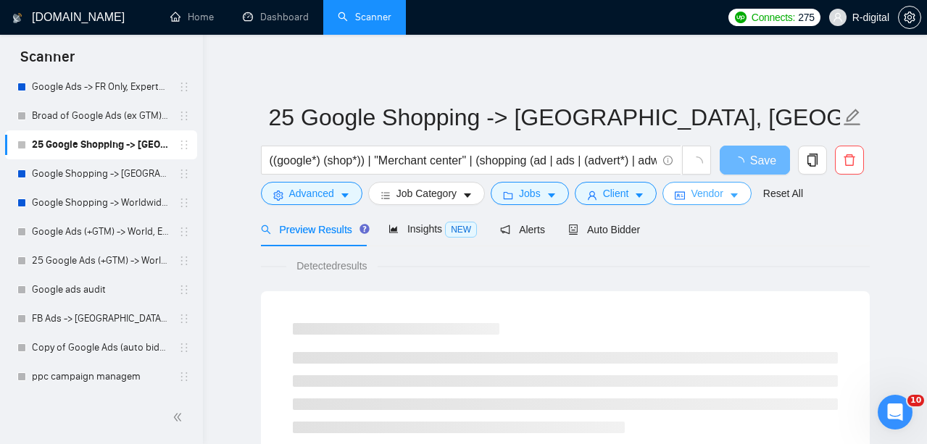
click at [714, 195] on span "Vendor" at bounding box center [707, 194] width 32 height 16
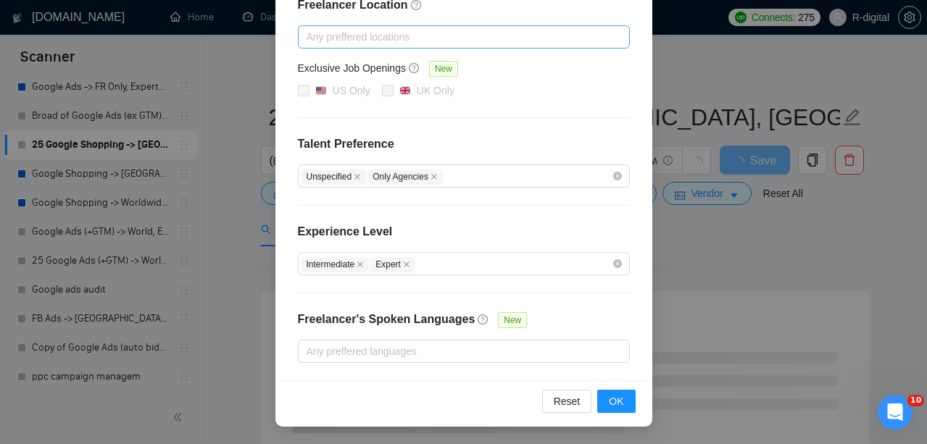
scroll to position [227, 0]
click at [250, 247] on div "Vendor Preferences Freelancer Location Any preffered locations Exclusive Job Op…" at bounding box center [463, 222] width 927 height 444
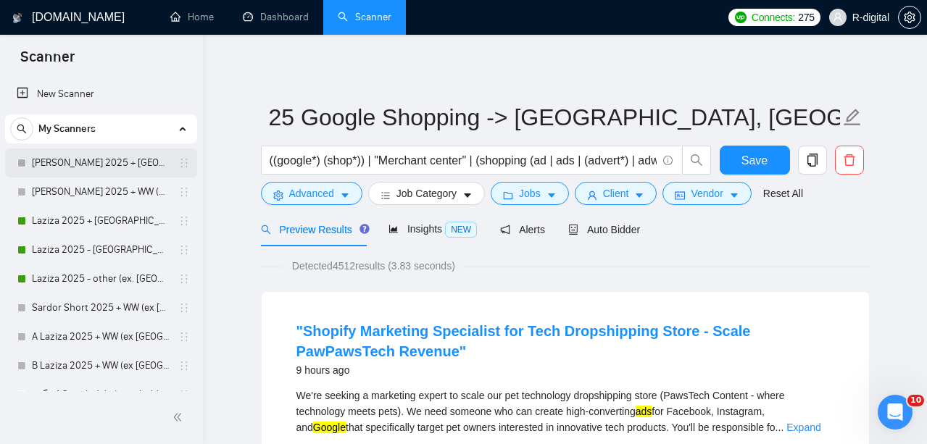
scroll to position [0, 0]
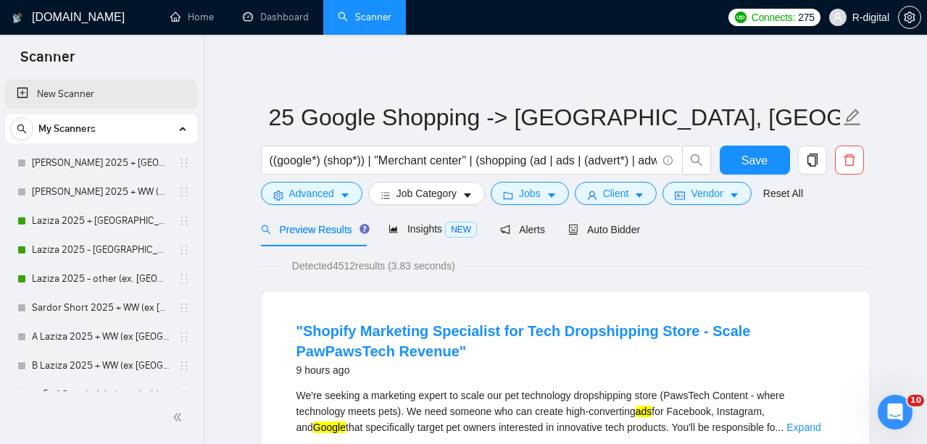
click at [129, 90] on link "New Scanner" at bounding box center [101, 94] width 169 height 29
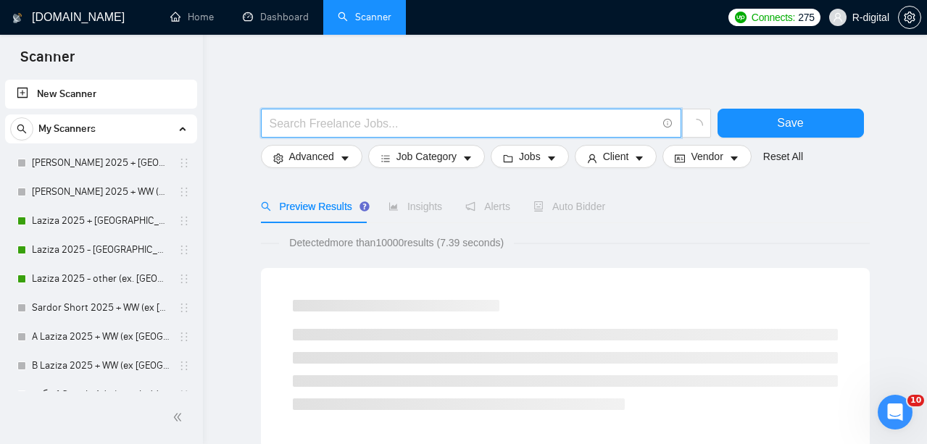
click at [363, 123] on input "text" at bounding box center [463, 124] width 387 height 18
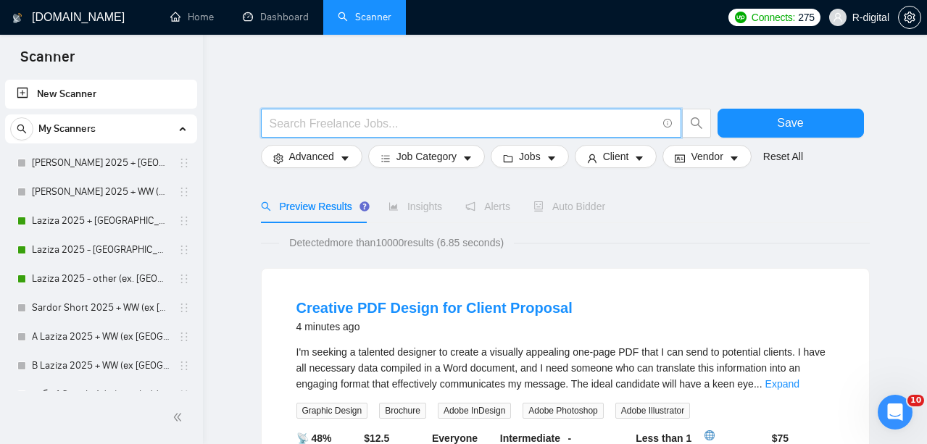
paste input "((google*) (shop*)) | "Merchant center" | (shopping (ad | ads | (advert*) | adw…"
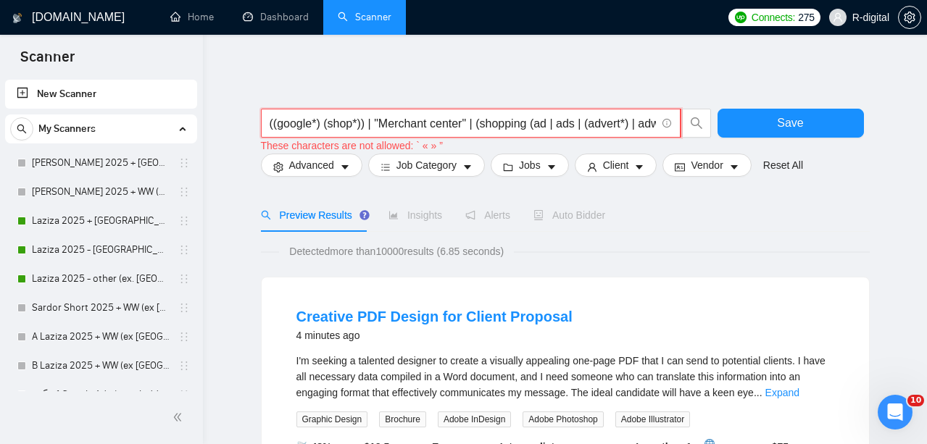
click at [490, 119] on input "((google*) (shop*)) | "Merchant center" | (shopping (ad | ads | (advert*) | adw…" at bounding box center [463, 124] width 386 height 18
drag, startPoint x: 572, startPoint y: 118, endPoint x: 393, endPoint y: 138, distance: 180.2
click at [393, 138] on div "((google*) (shop*)) | "Merchant center" | (shopping (ad | ads | (advert*) | adw…" at bounding box center [486, 131] width 451 height 45
drag, startPoint x: 381, startPoint y: 131, endPoint x: 243, endPoint y: 117, distance: 139.1
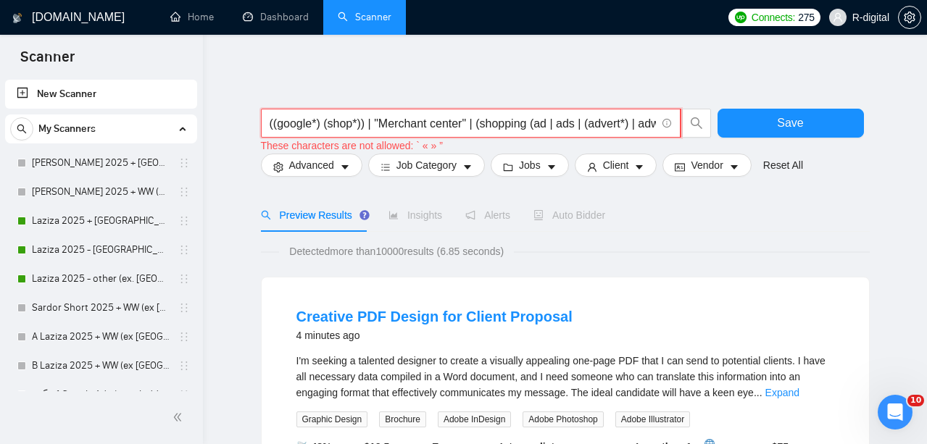
click at [310, 123] on input "((google*) (shop*)) | "Merchant center" | (shopping (ad | ads | (advert*) | adw…" at bounding box center [463, 124] width 386 height 18
click at [463, 128] on input "((google*) (shop*)) | 'Merchant center" | (shopping (ad | ads | (advert*) | adw…" at bounding box center [463, 124] width 386 height 18
click at [471, 125] on input "((google*) (shop*)) | 'Merchant center" | (shopping (ad | ads | (advert*) | adw…" at bounding box center [463, 124] width 386 height 18
click at [382, 120] on input "((google*) (shop*)) | 'Merchant center" | (shopping (ad | ads | (advert*) | adw…" at bounding box center [463, 124] width 386 height 18
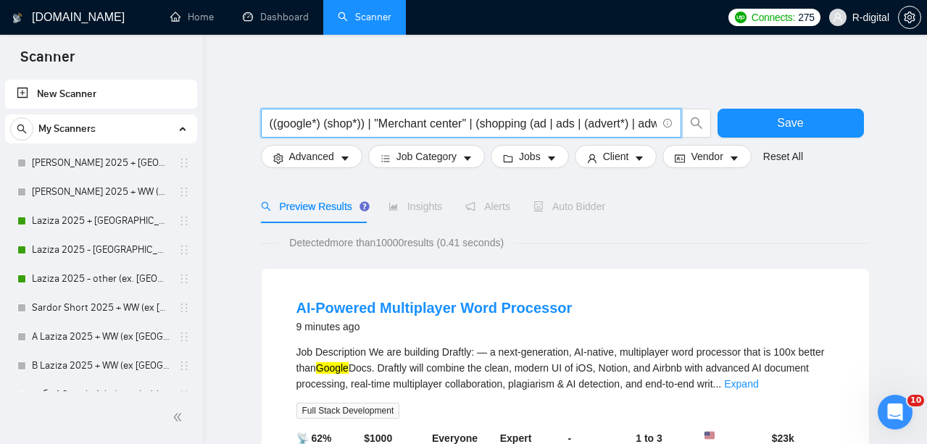
click at [460, 125] on input "((google*) (shop*)) | "Merchant center" | (shopping (ad | ads | (advert*) | adw…" at bounding box center [463, 124] width 387 height 18
type input "((google*) (shop*)) | "Merchant center" | (shopping (ad | ads | (advert*) | adw…"
click at [318, 162] on span "Advanced" at bounding box center [311, 157] width 45 height 16
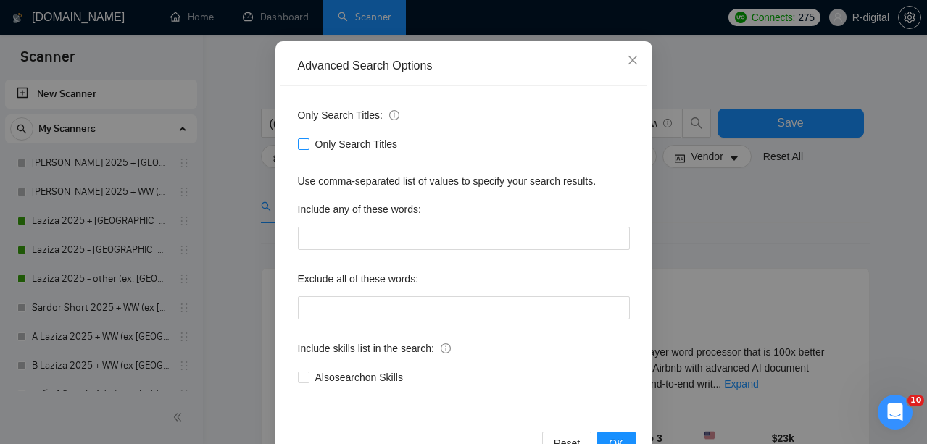
scroll to position [118, 0]
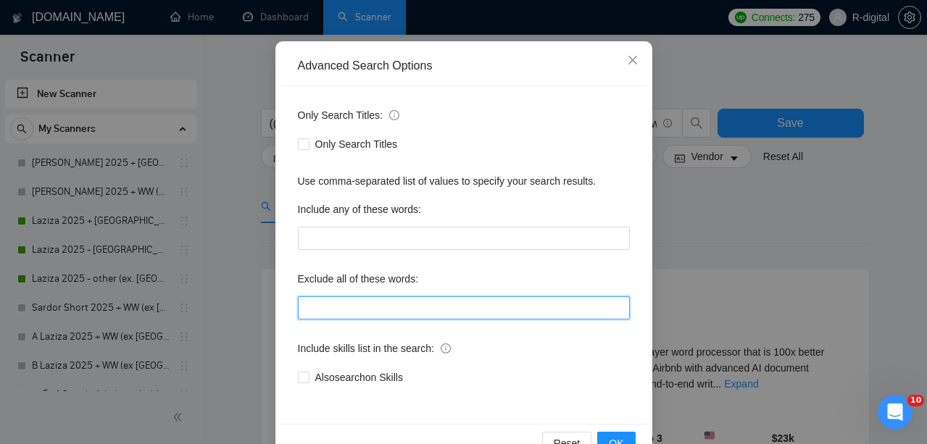
click at [323, 305] on input "text" at bounding box center [464, 307] width 332 height 23
paste input "Equity-Based, EquityBased, Dutch Language, Dutch, mortgage, Cannabis, Gaming, i…"
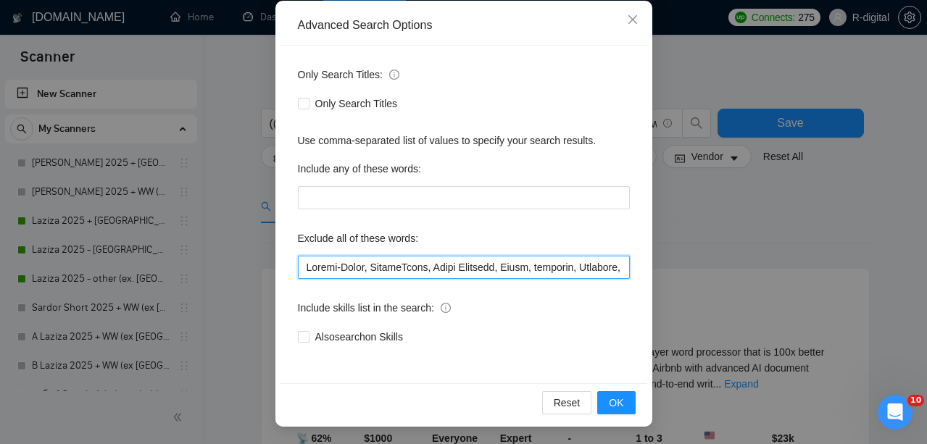
scroll to position [159, 0]
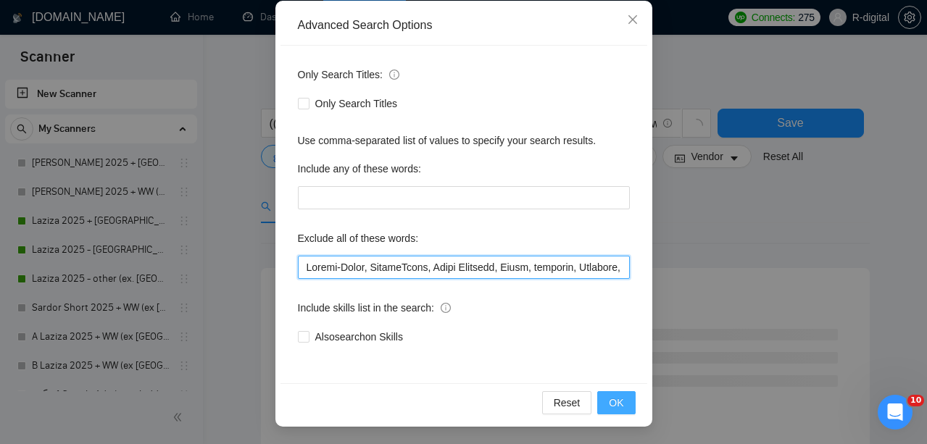
type input "Equity-Based, EquityBased, Dutch Language, Dutch, mortgage, Cannabis, Gaming, i…"
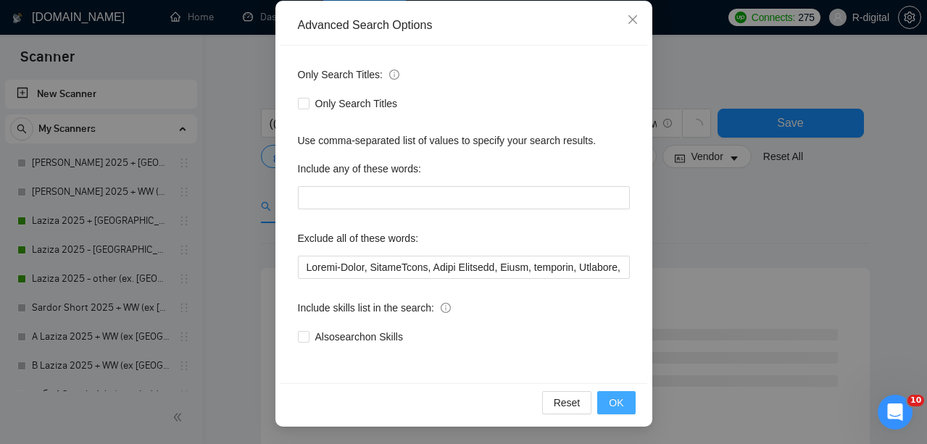
click at [615, 406] on span "OK" at bounding box center [616, 403] width 14 height 16
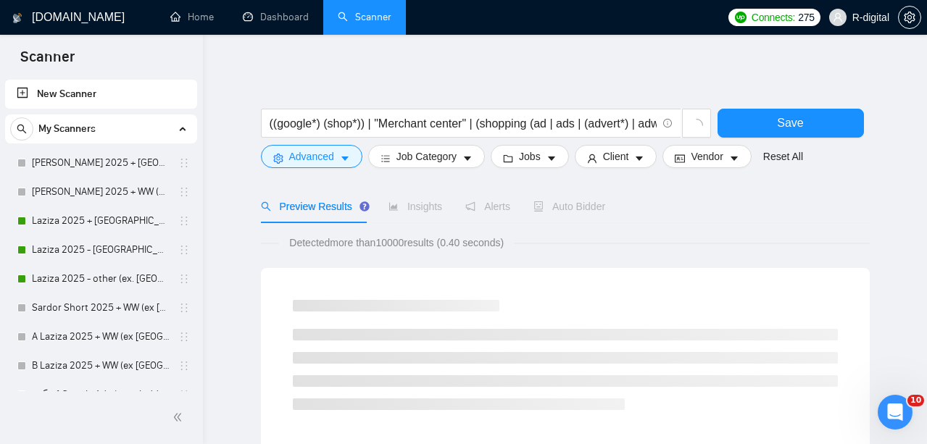
scroll to position [0, 0]
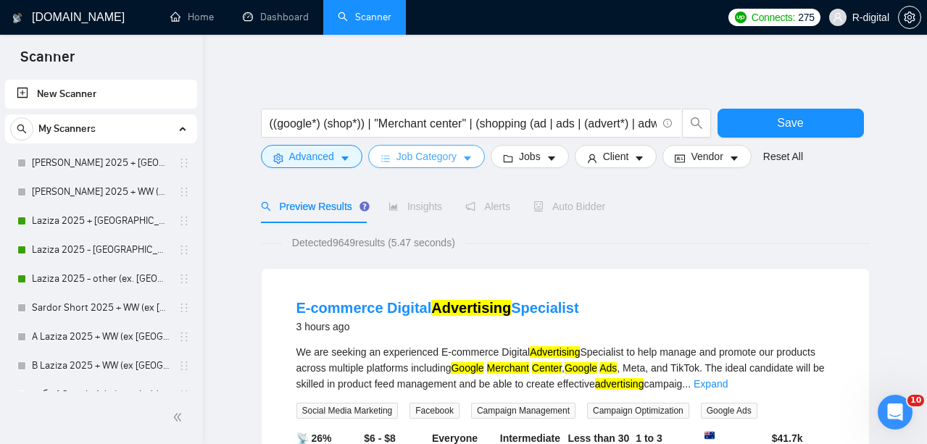
click at [447, 159] on span "Job Category" at bounding box center [427, 157] width 60 height 16
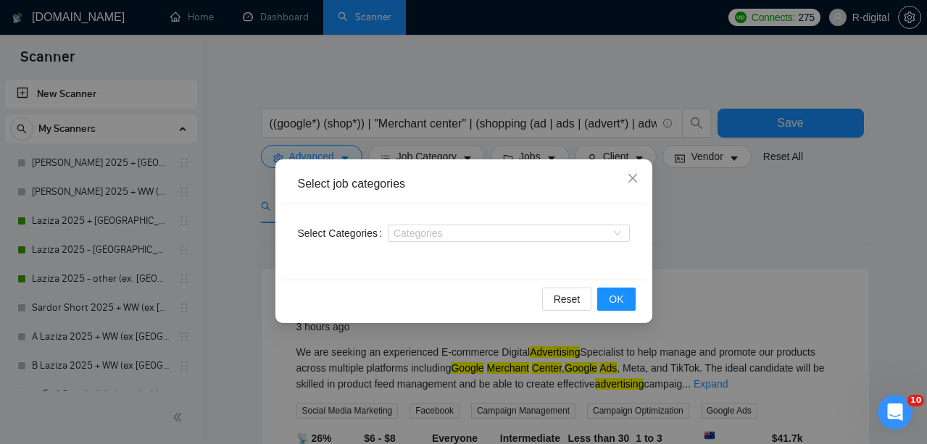
click at [692, 200] on div "Select job categories Select Categories Categories Reset OK" at bounding box center [463, 222] width 927 height 444
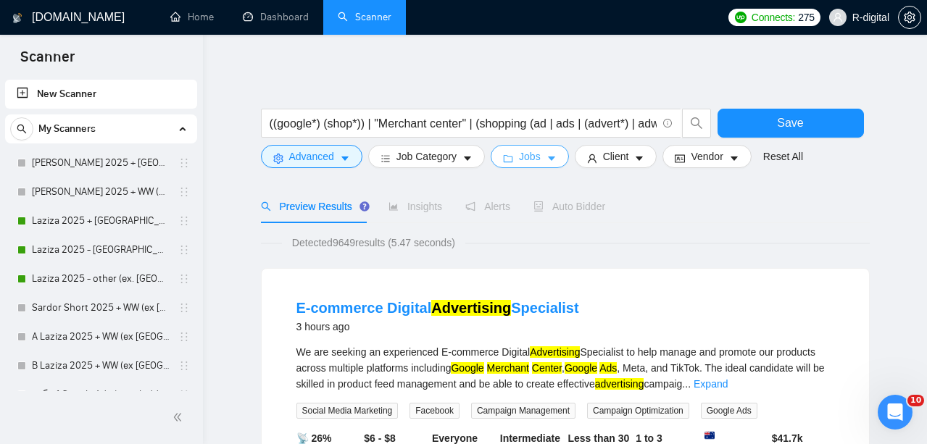
click at [556, 165] on button "Jobs" at bounding box center [530, 156] width 78 height 23
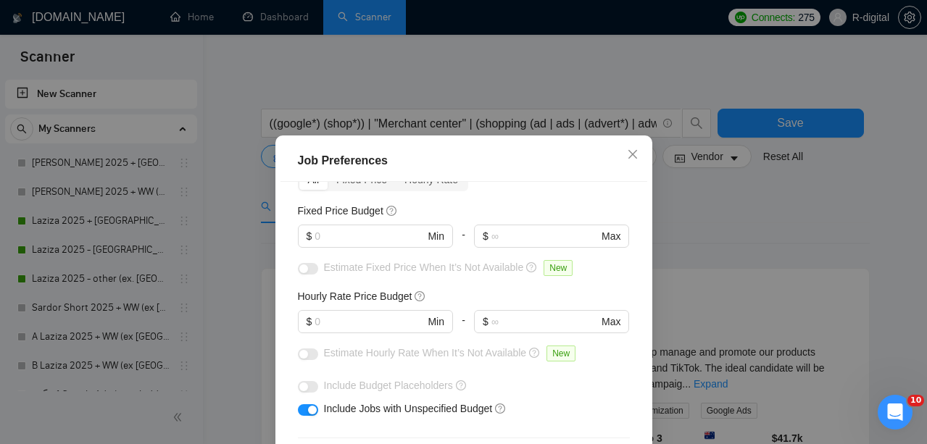
scroll to position [123, 0]
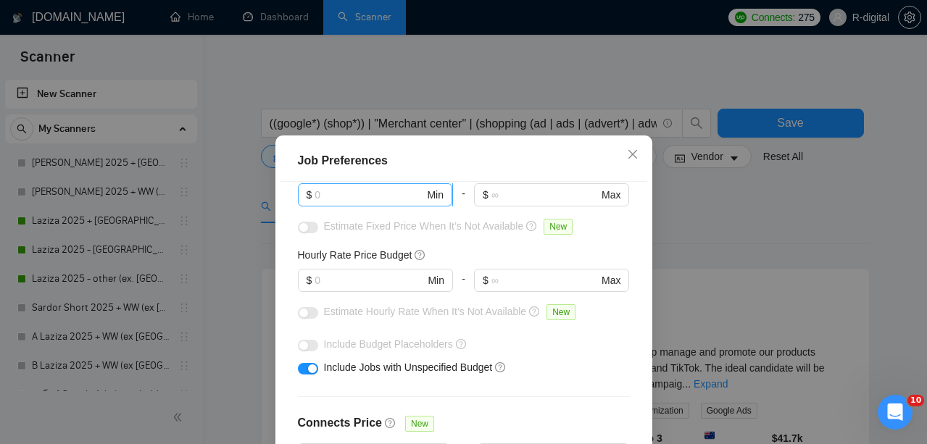
click at [320, 198] on input "text" at bounding box center [369, 195] width 109 height 16
type input "300"
click at [344, 289] on input "text" at bounding box center [369, 281] width 109 height 16
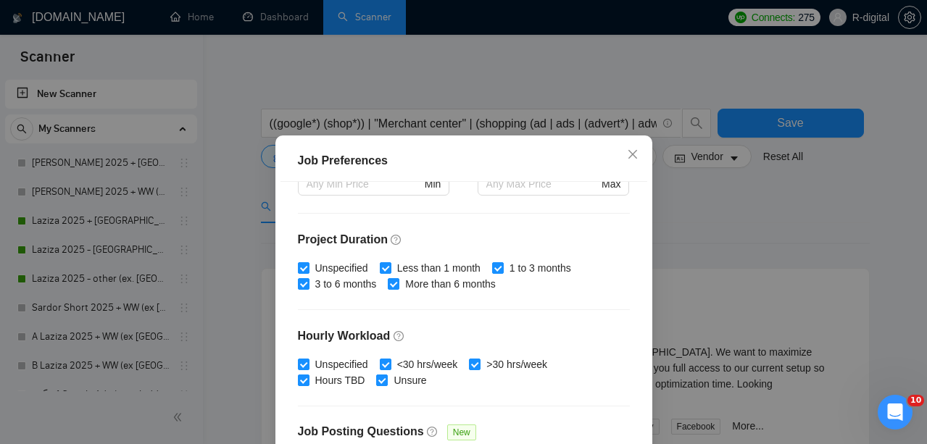
scroll to position [396, 0]
type input "20"
click at [407, 265] on span "Less than 1 month" at bounding box center [438, 267] width 95 height 16
click at [390, 265] on input "Less than 1 month" at bounding box center [385, 266] width 10 height 10
checkbox input "false"
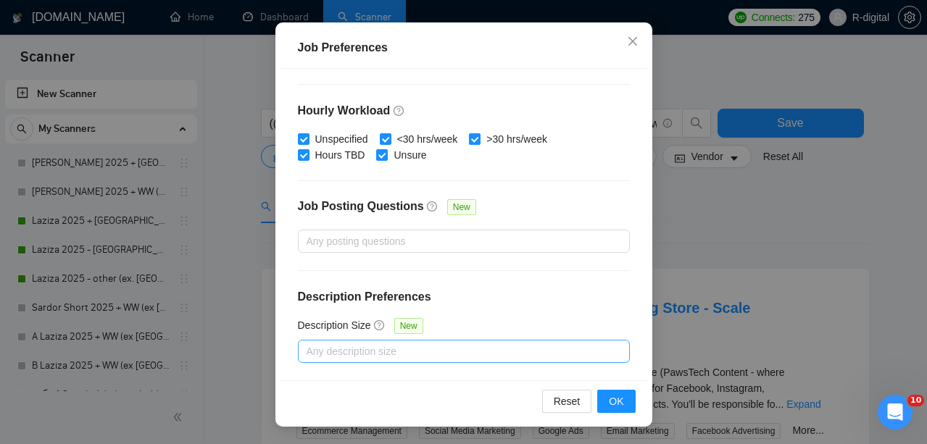
scroll to position [113, 0]
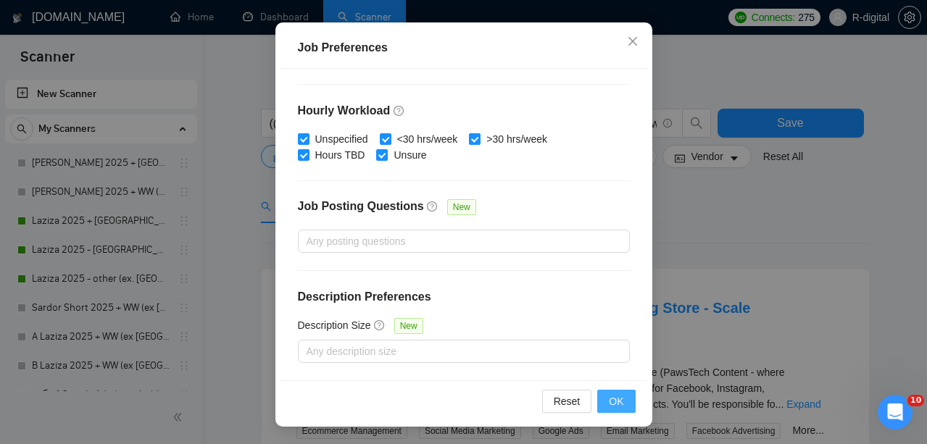
click at [623, 402] on span "OK" at bounding box center [616, 402] width 14 height 16
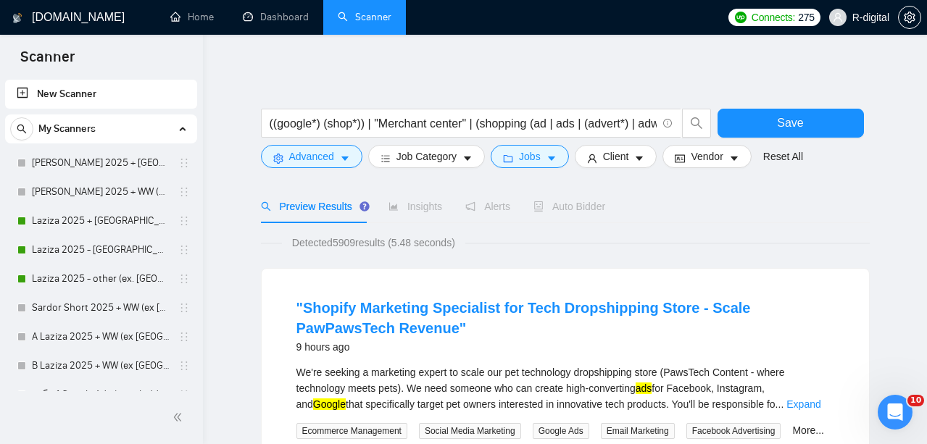
scroll to position [0, 0]
click at [629, 157] on span "Client" at bounding box center [616, 157] width 26 height 16
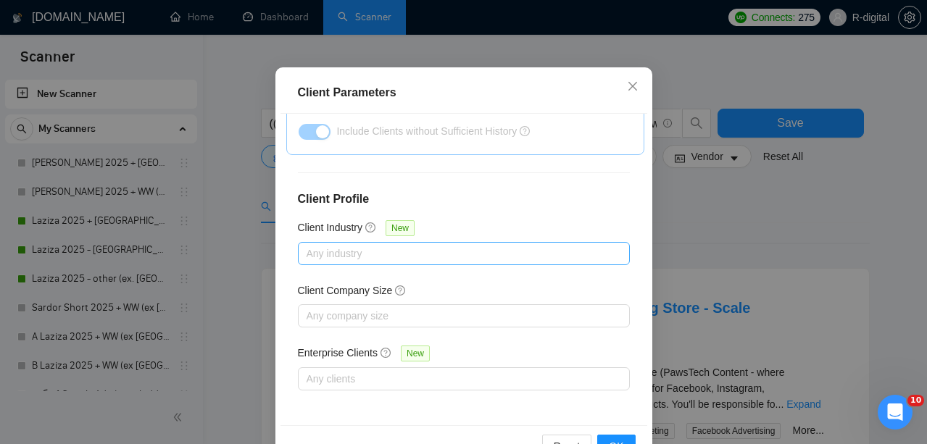
scroll to position [86, 0]
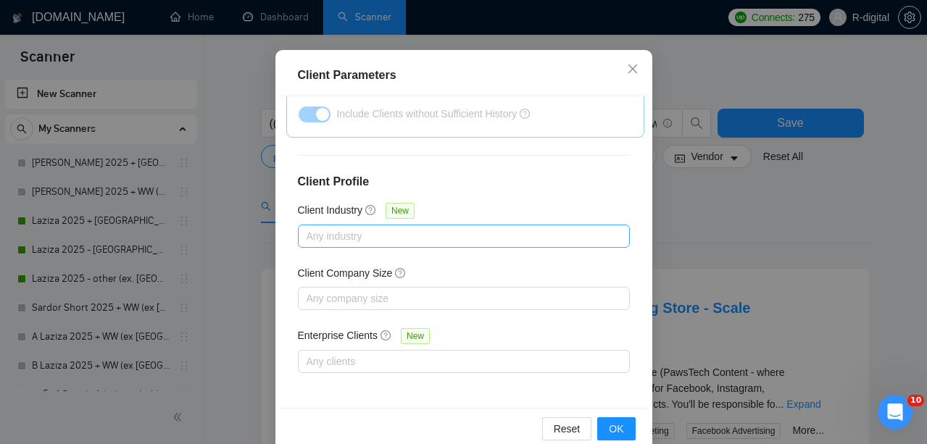
click at [350, 225] on div "Any industry" at bounding box center [464, 236] width 332 height 23
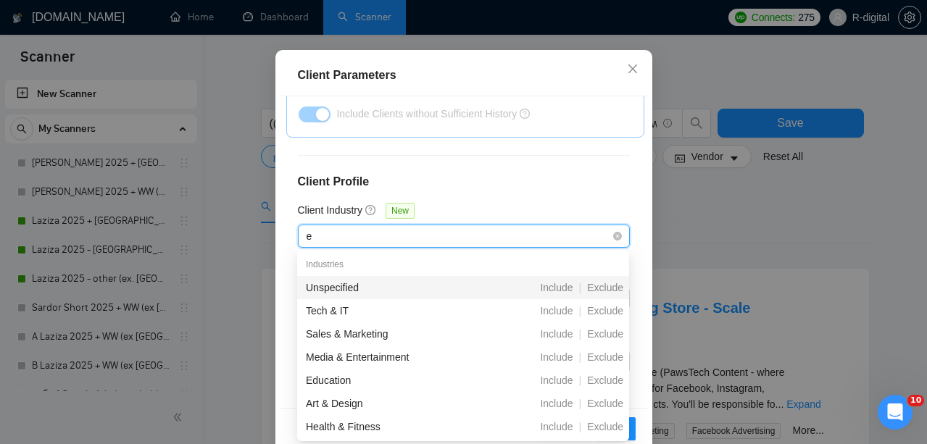
type input "ec"
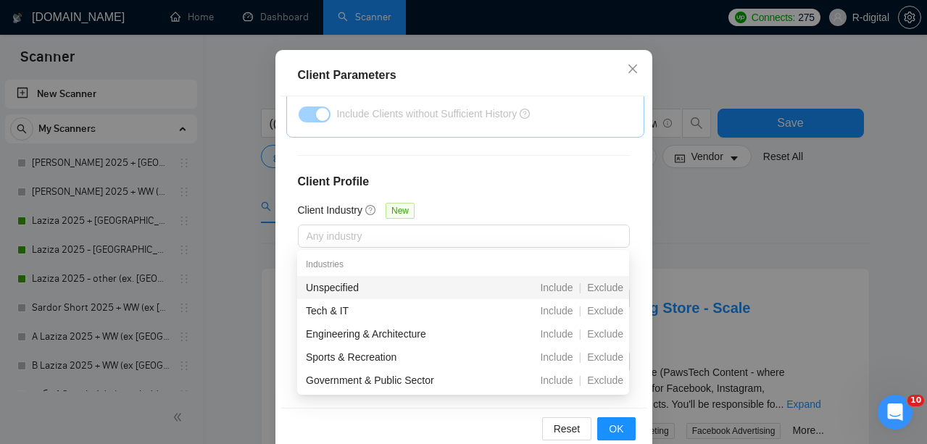
click at [381, 415] on div "Reset OK" at bounding box center [464, 428] width 367 height 41
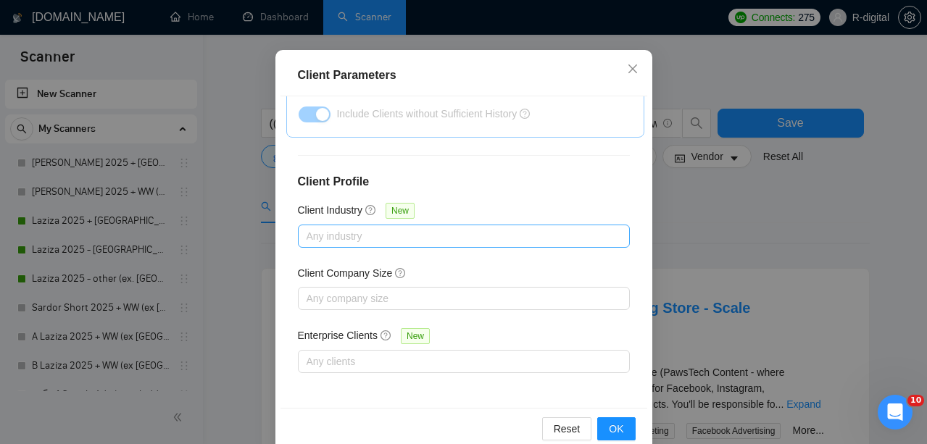
click at [331, 234] on div at bounding box center [457, 236] width 310 height 17
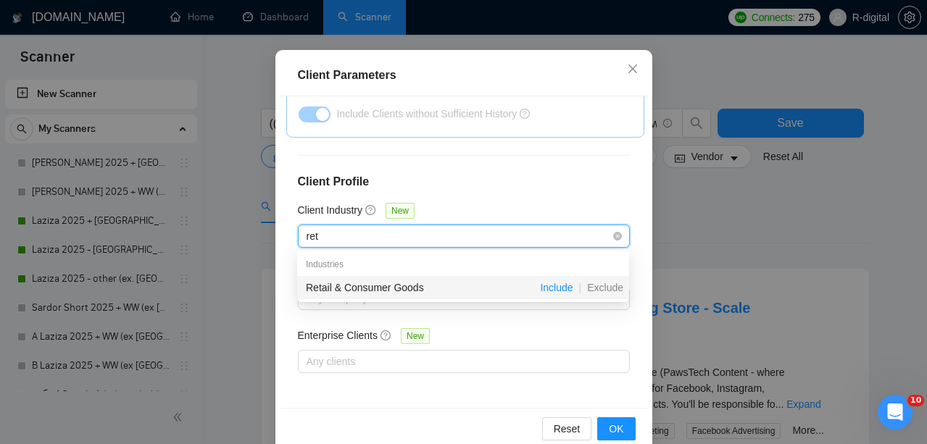
click at [555, 285] on span "Include" at bounding box center [556, 288] width 44 height 12
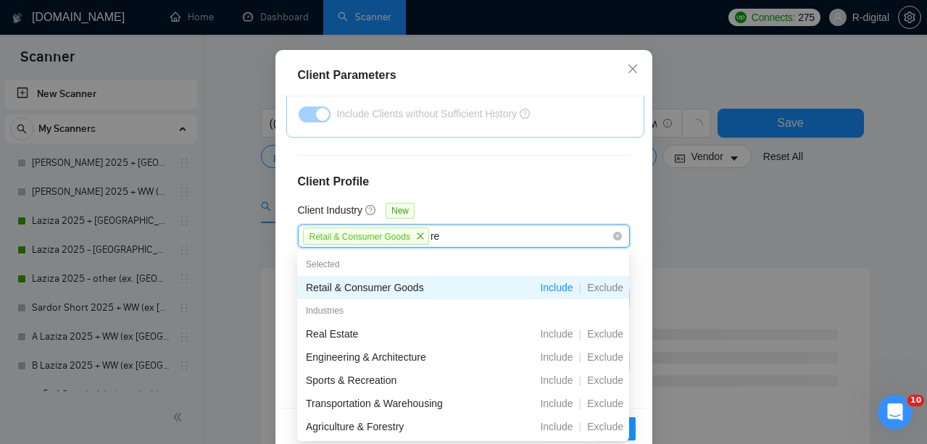
type input "r"
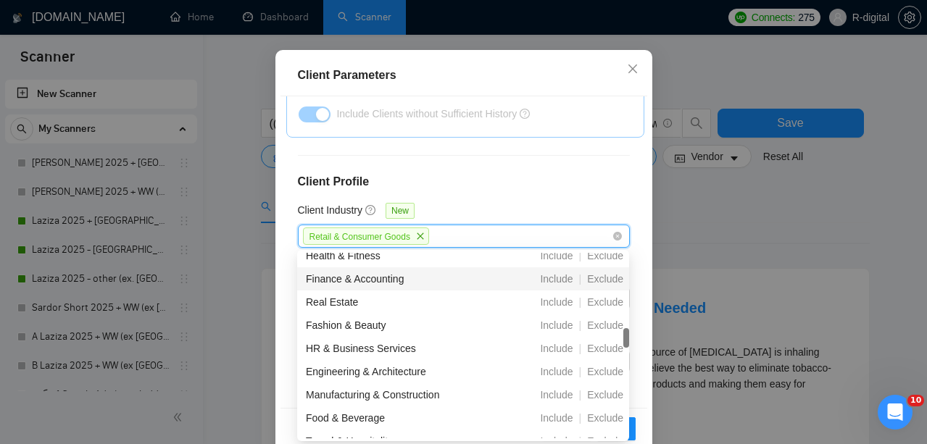
scroll to position [225, 0]
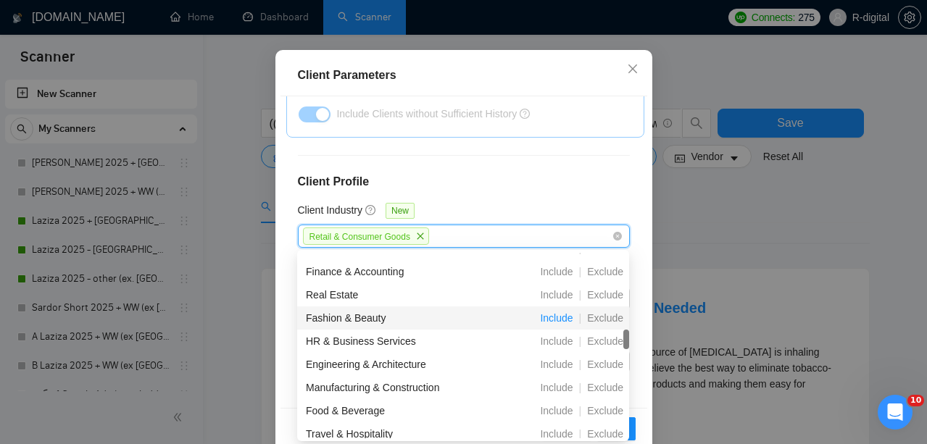
click at [550, 318] on span "Include" at bounding box center [556, 318] width 44 height 12
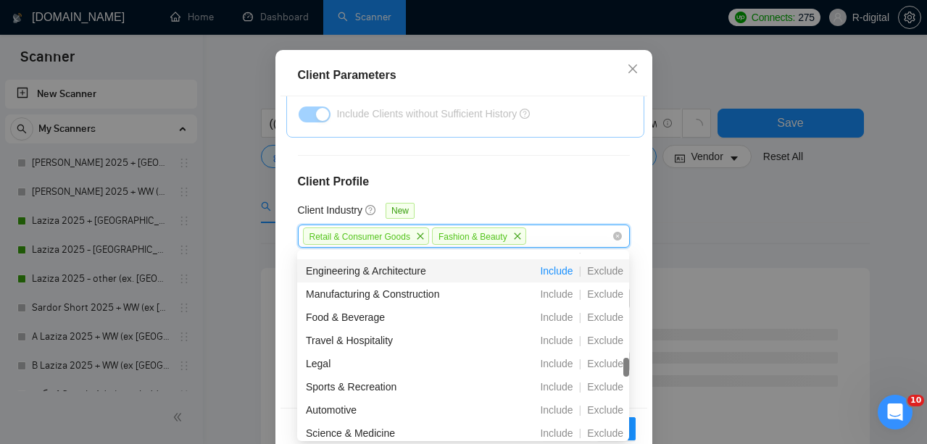
scroll to position [320, 0]
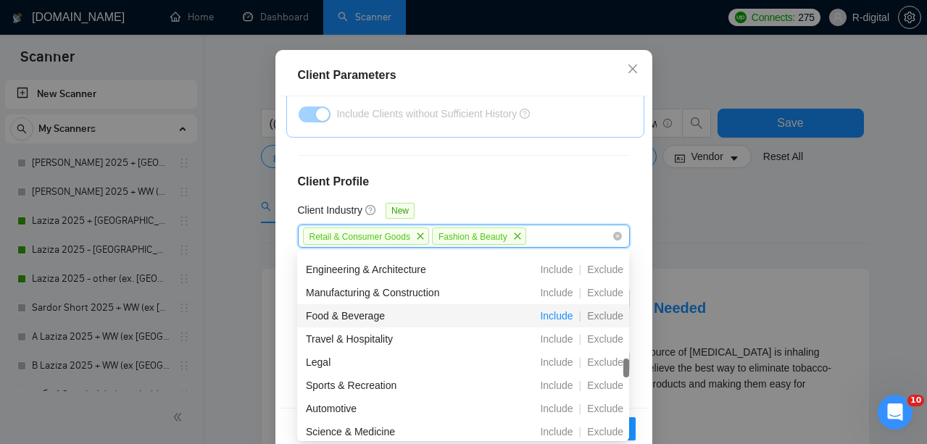
click at [554, 318] on span "Include" at bounding box center [556, 316] width 44 height 12
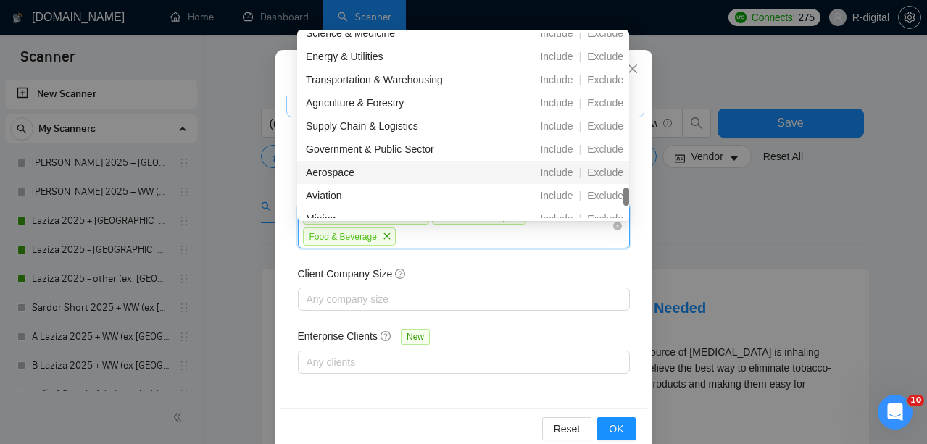
scroll to position [493, 0]
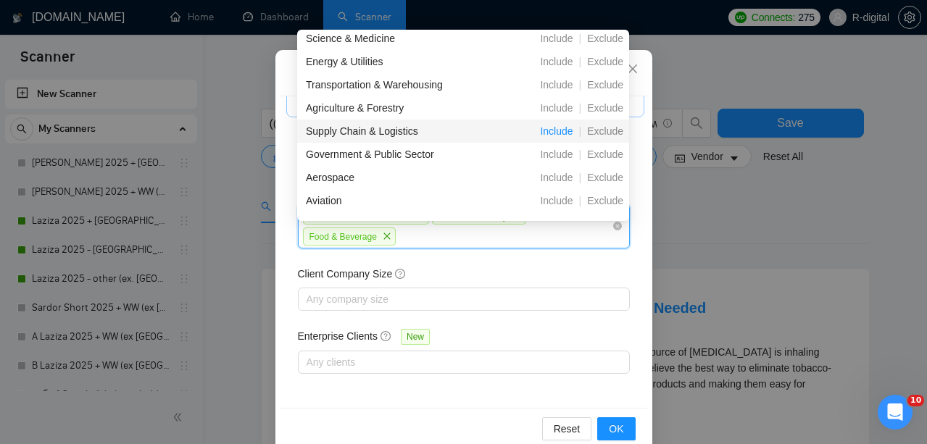
click at [552, 130] on span "Include" at bounding box center [556, 131] width 44 height 12
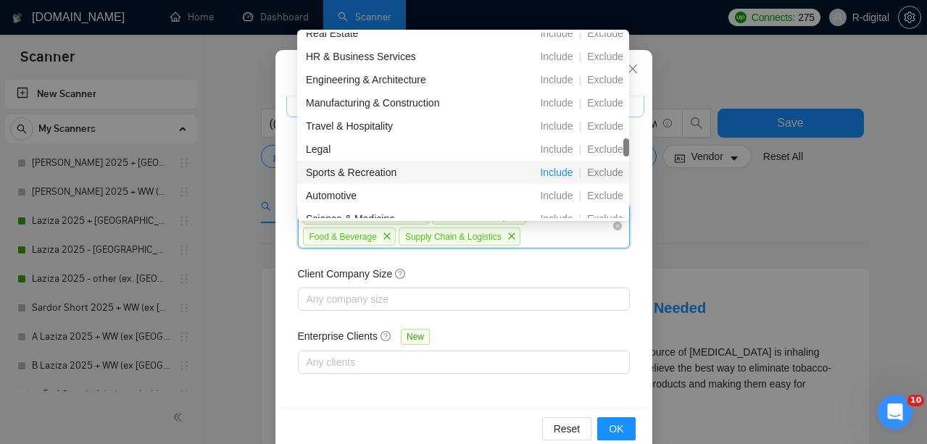
scroll to position [332, 0]
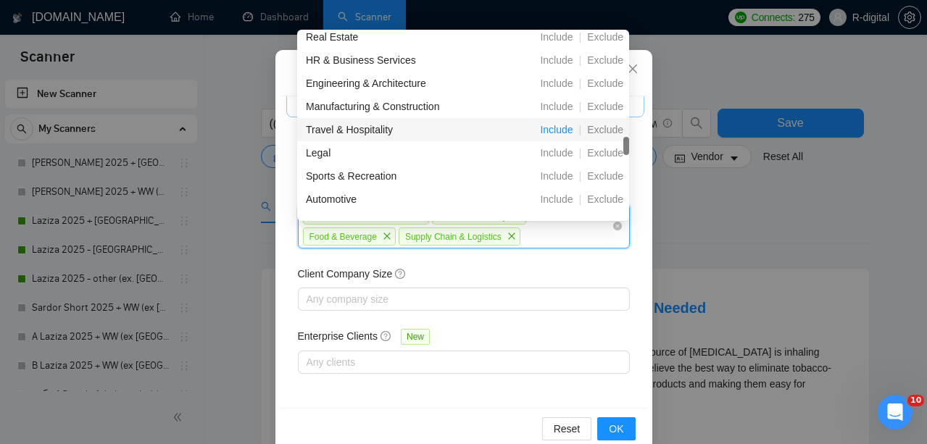
click at [552, 130] on span "Include" at bounding box center [556, 130] width 44 height 12
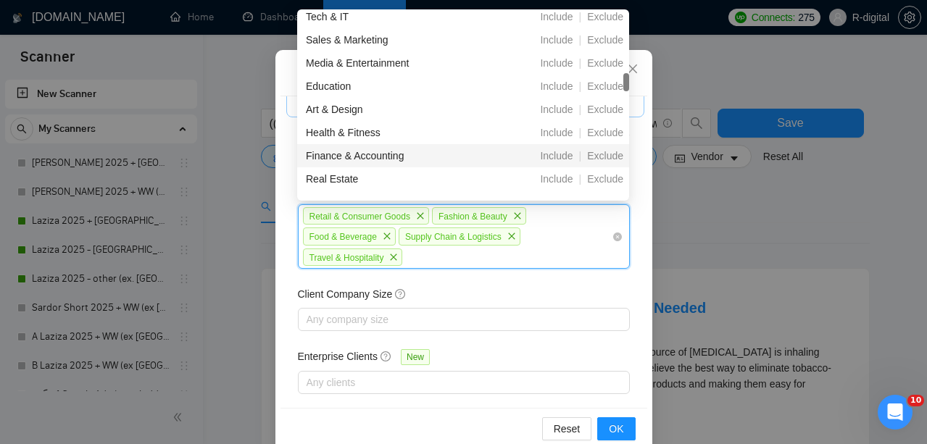
scroll to position [189, 0]
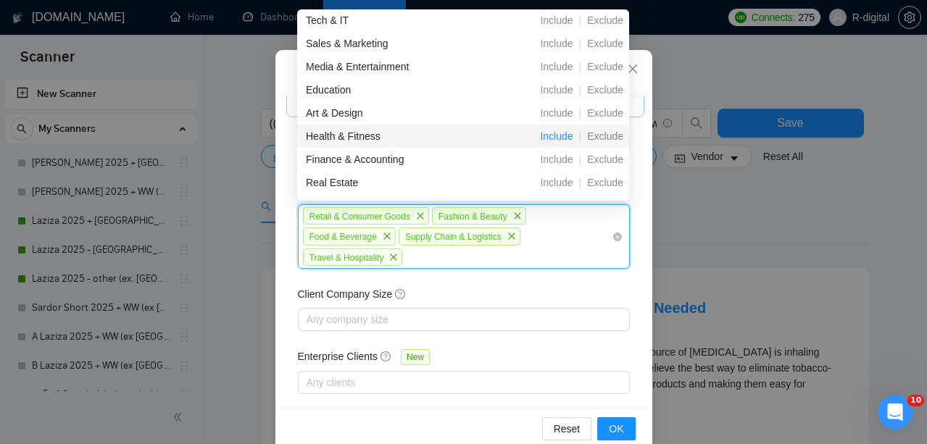
click at [551, 136] on span "Include" at bounding box center [556, 136] width 44 height 12
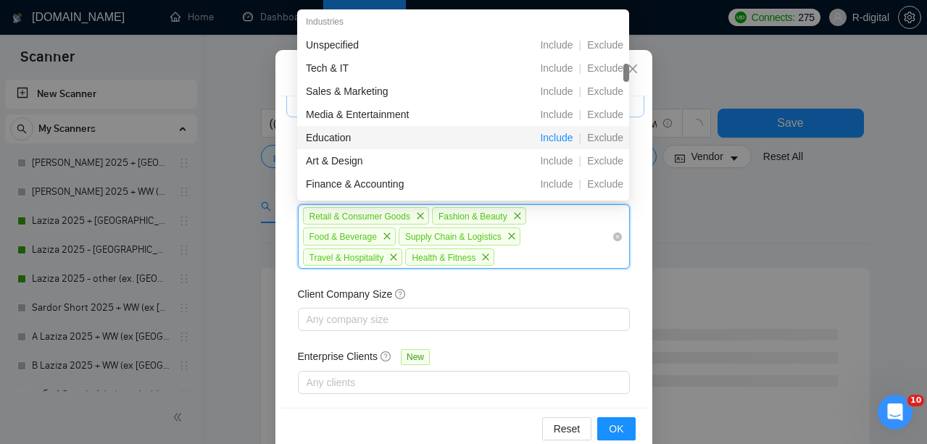
scroll to position [166, 0]
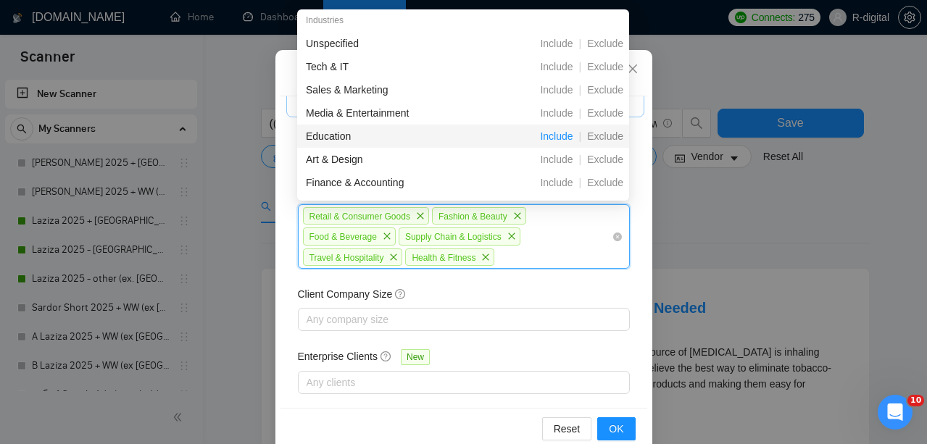
click at [554, 138] on span "Include" at bounding box center [556, 136] width 44 height 12
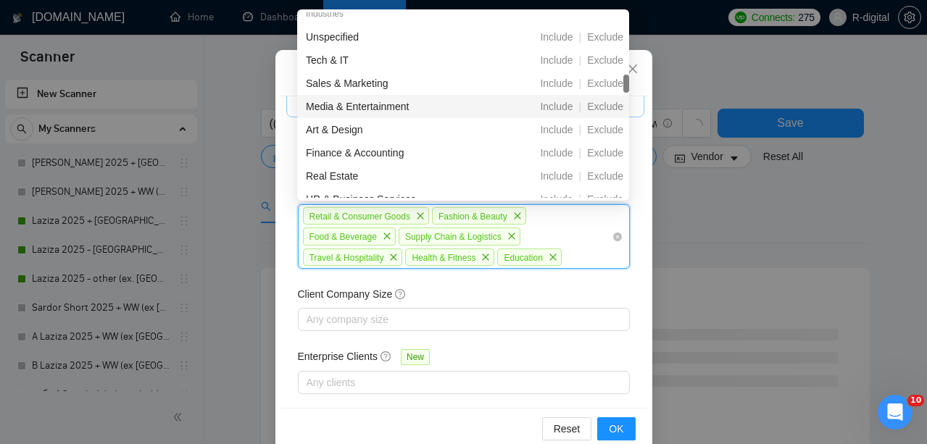
scroll to position [198, 0]
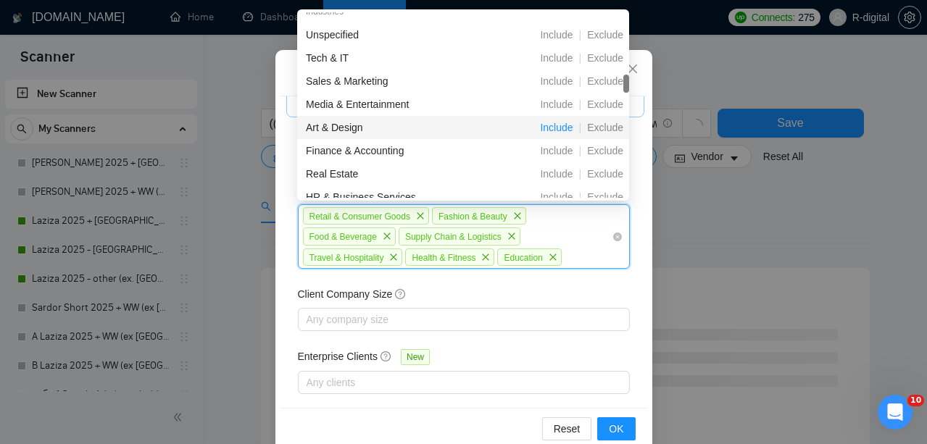
click at [555, 129] on span "Include" at bounding box center [556, 128] width 44 height 12
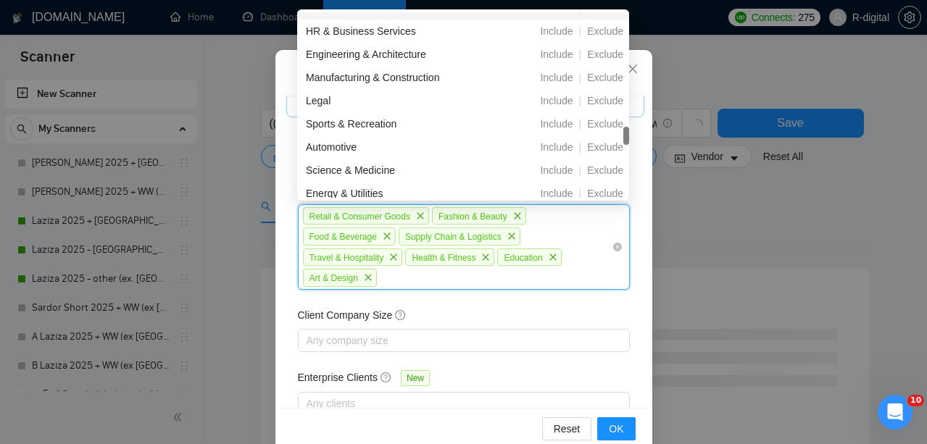
scroll to position [374, 0]
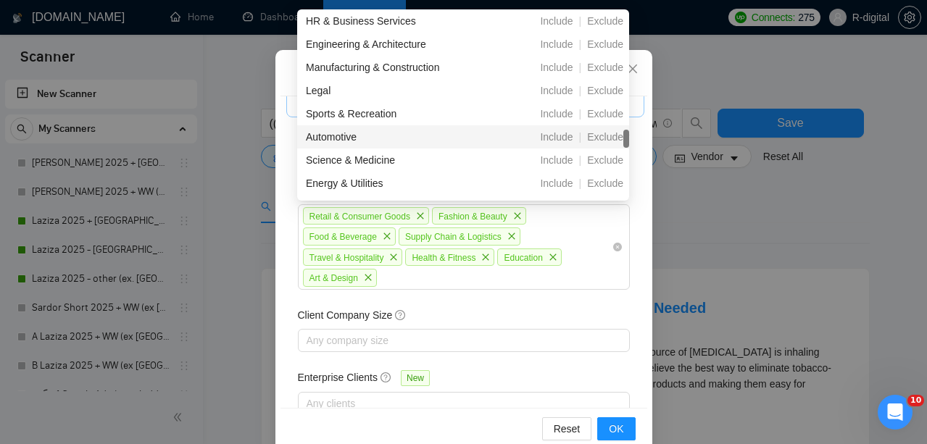
click at [573, 313] on div "Client Company Size" at bounding box center [464, 318] width 332 height 22
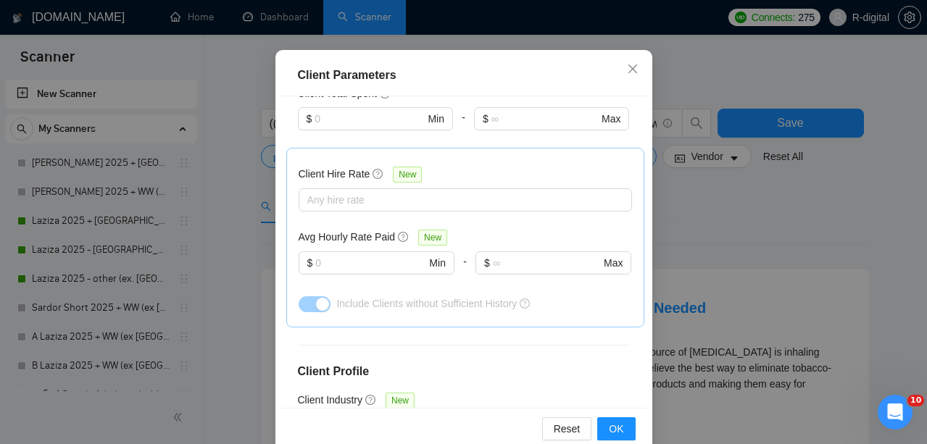
scroll to position [403, 0]
click at [617, 428] on span "OK" at bounding box center [616, 429] width 14 height 16
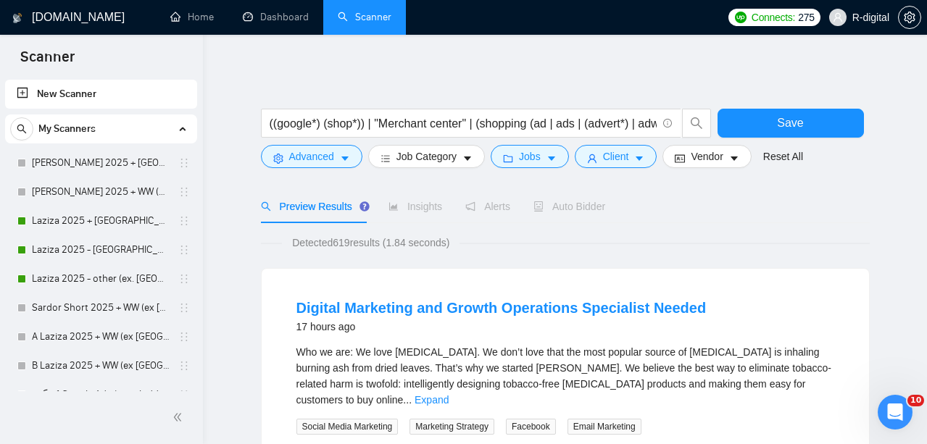
scroll to position [0, 0]
click at [694, 161] on button "Vendor" at bounding box center [707, 156] width 88 height 23
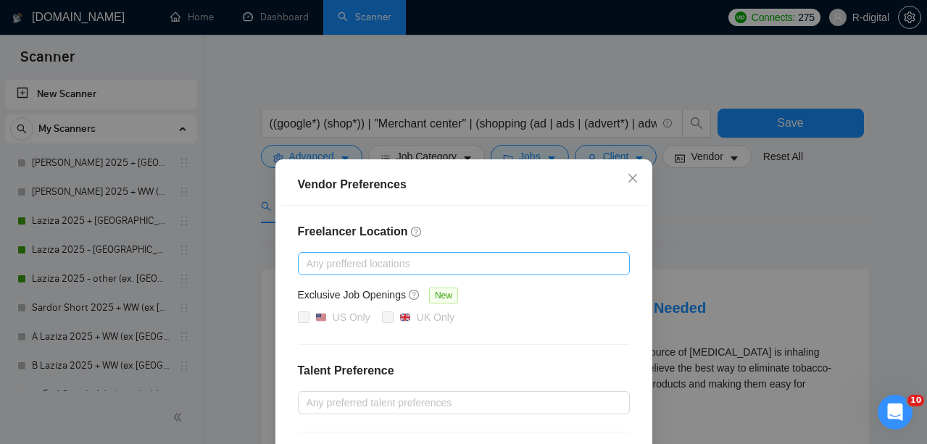
click at [560, 273] on div "Any preffered locations" at bounding box center [464, 263] width 332 height 23
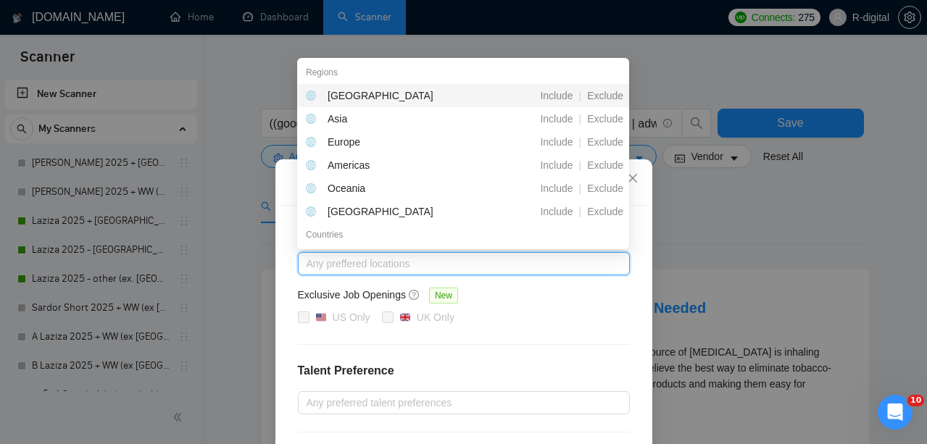
click at [568, 328] on div "Freelancer Location Any preffered locations Exclusive Job Openings New US Only …" at bounding box center [464, 407] width 367 height 402
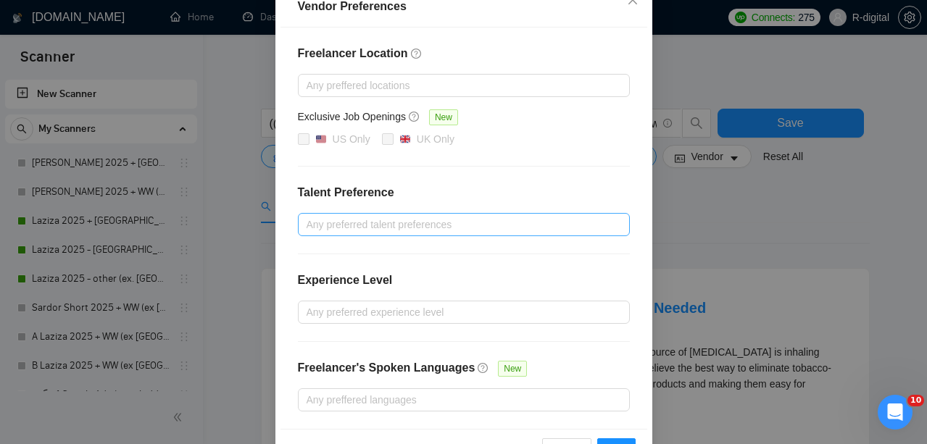
scroll to position [188, 0]
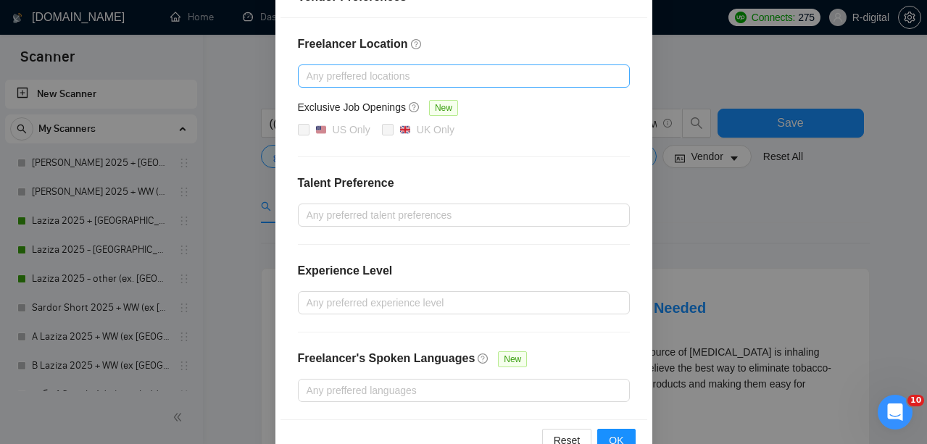
click at [371, 80] on div at bounding box center [457, 75] width 310 height 17
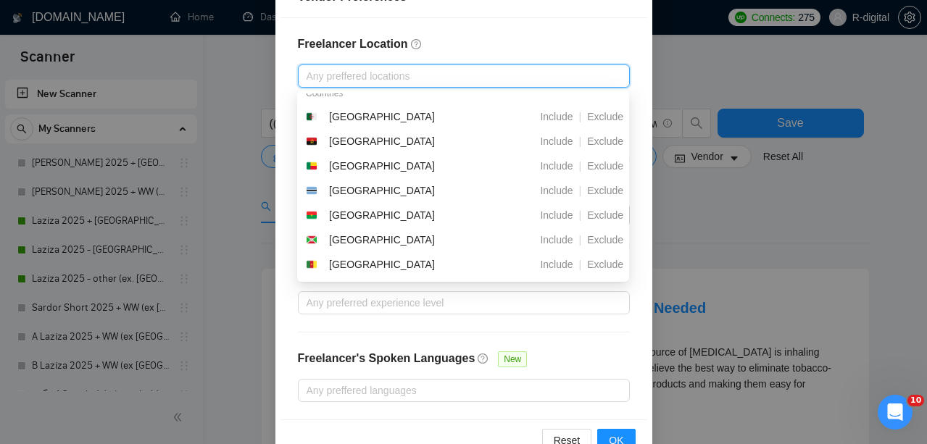
scroll to position [175, 0]
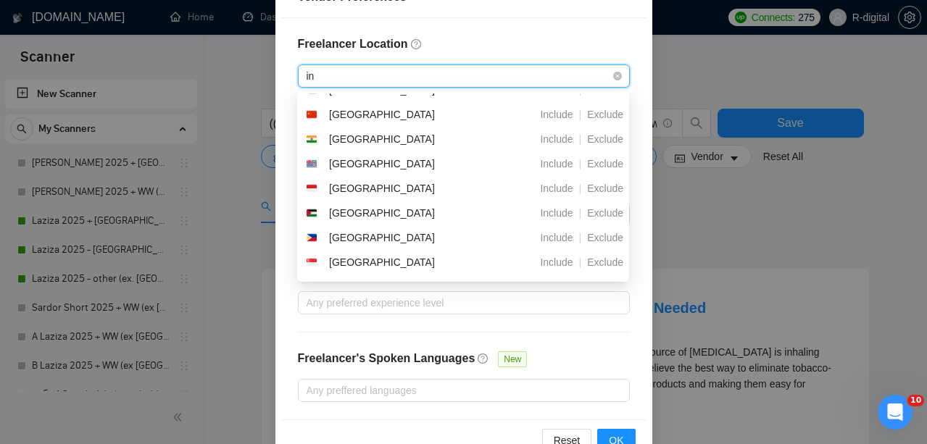
type input "ind"
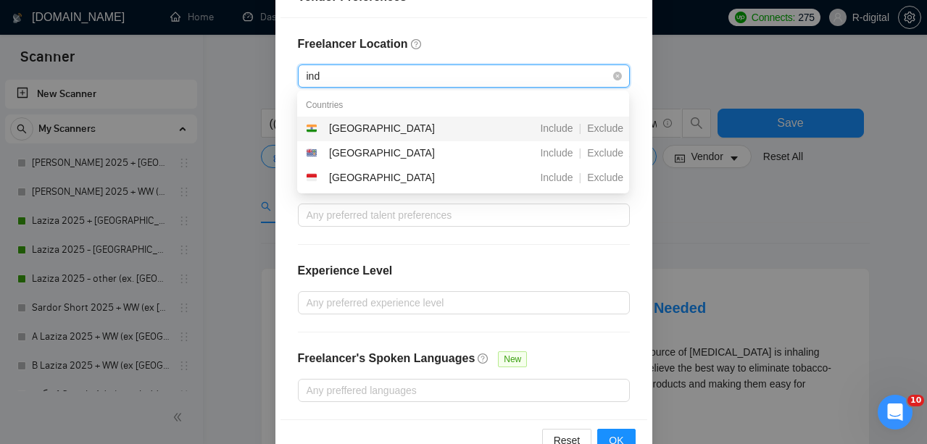
scroll to position [0, 0]
click at [605, 130] on span "Exclude" at bounding box center [605, 129] width 48 height 12
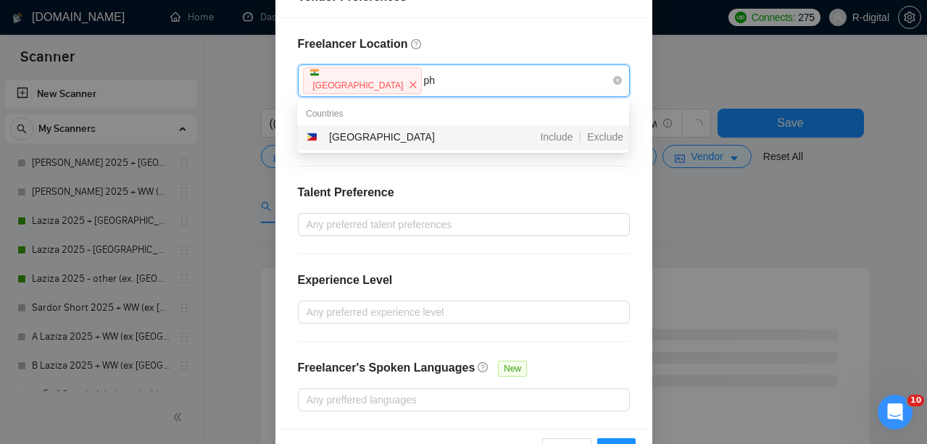
type input "phi"
click at [600, 137] on span "Exclude" at bounding box center [605, 137] width 48 height 12
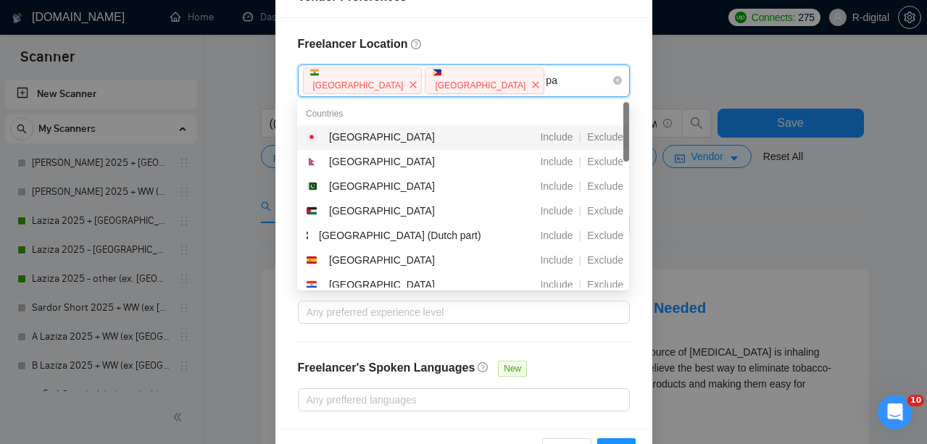
type input "pak"
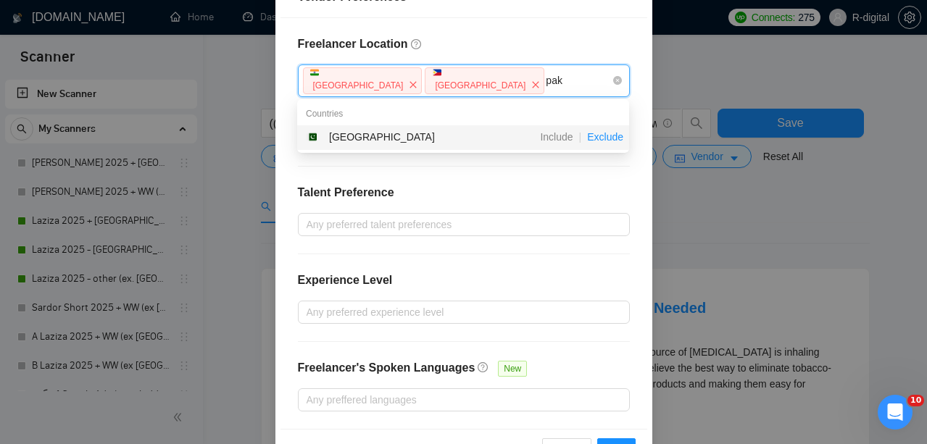
click at [613, 141] on span "Exclude" at bounding box center [605, 137] width 48 height 12
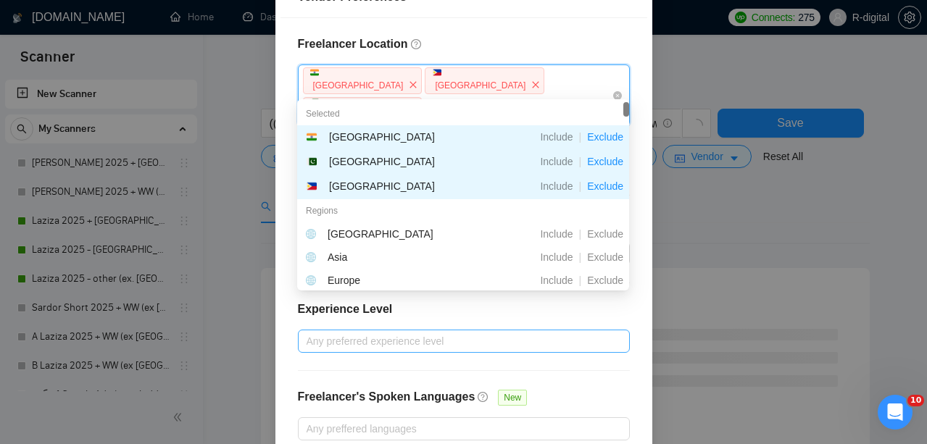
click at [625, 330] on div "Any preferred experience level" at bounding box center [464, 341] width 332 height 23
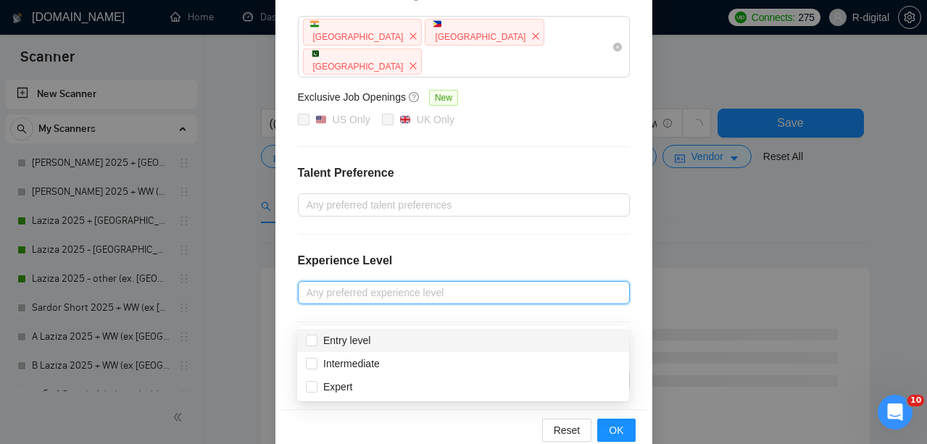
scroll to position [236, 0]
click at [520, 197] on div at bounding box center [457, 205] width 310 height 17
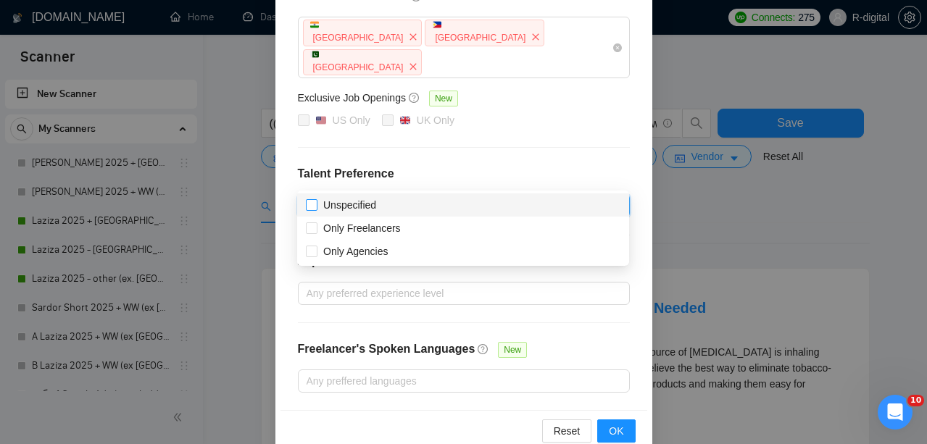
click at [309, 204] on input "Unspecified" at bounding box center [311, 204] width 10 height 10
checkbox input "true"
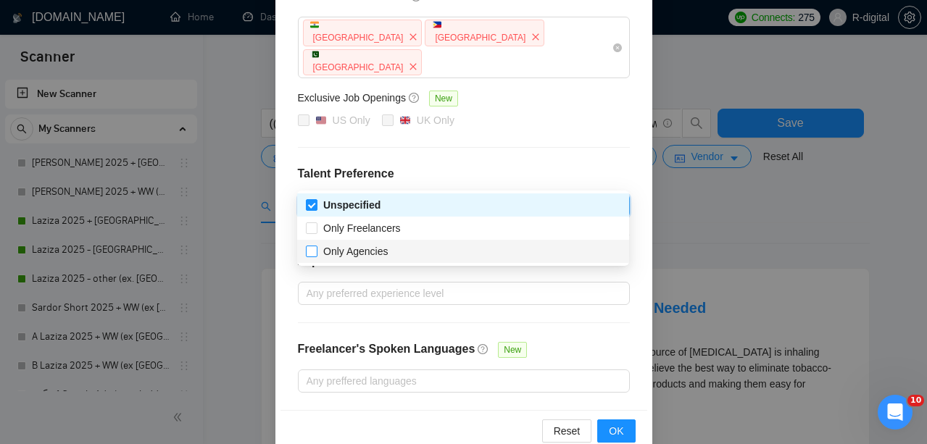
click at [315, 248] on input "Only Agencies" at bounding box center [311, 251] width 10 height 10
checkbox input "true"
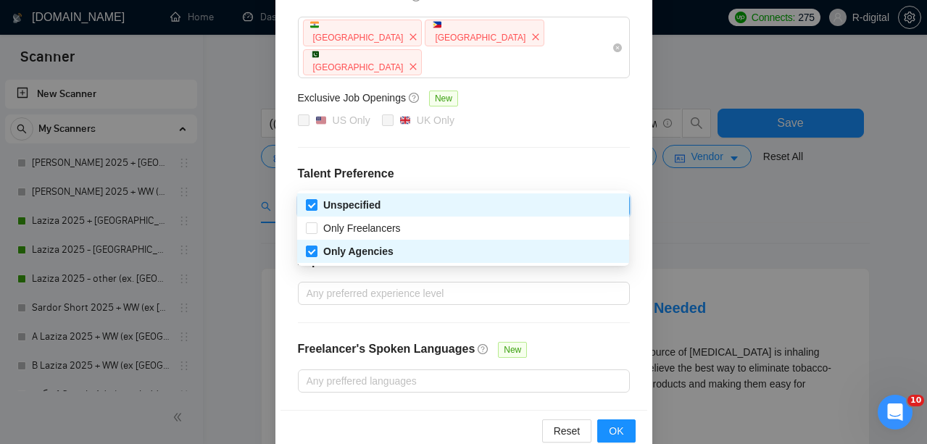
click at [345, 286] on div "Freelancer Location [GEOGRAPHIC_DATA] [GEOGRAPHIC_DATA] [GEOGRAPHIC_DATA] Exclu…" at bounding box center [464, 190] width 367 height 440
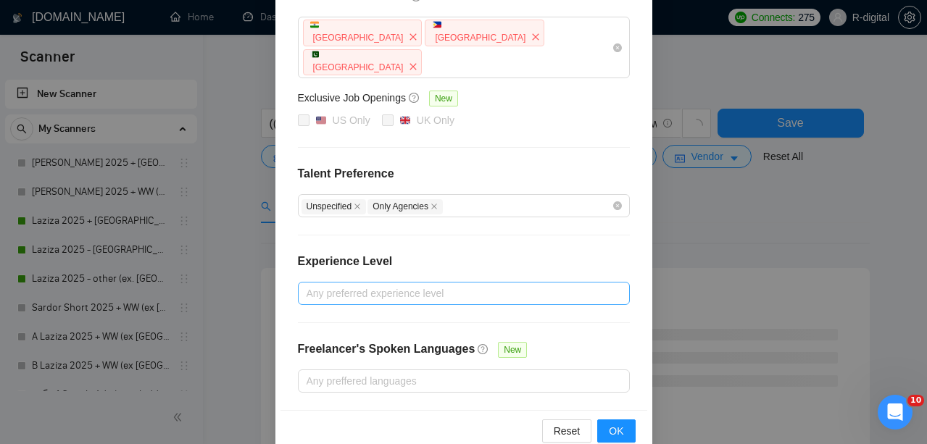
click at [363, 285] on div at bounding box center [457, 293] width 310 height 17
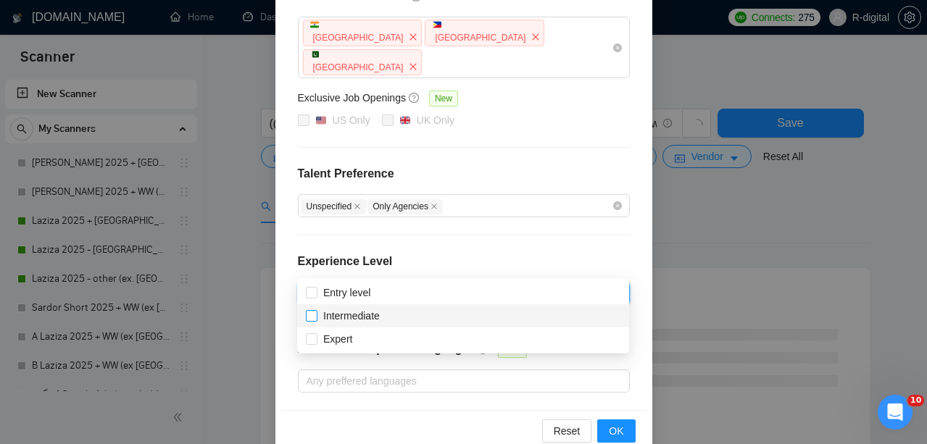
click at [380, 313] on span "Intermediate" at bounding box center [351, 316] width 57 height 12
click at [316, 313] on input "Intermediate" at bounding box center [311, 315] width 10 height 10
checkbox input "true"
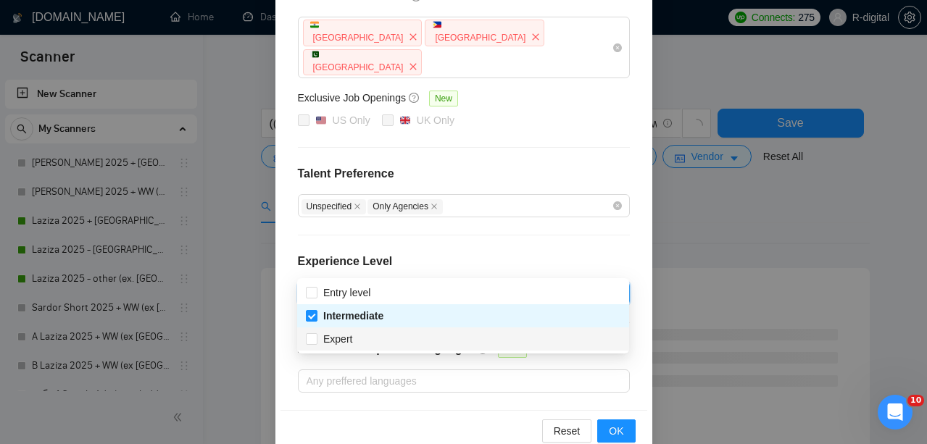
click at [390, 343] on div "Expert" at bounding box center [463, 339] width 315 height 16
checkbox input "true"
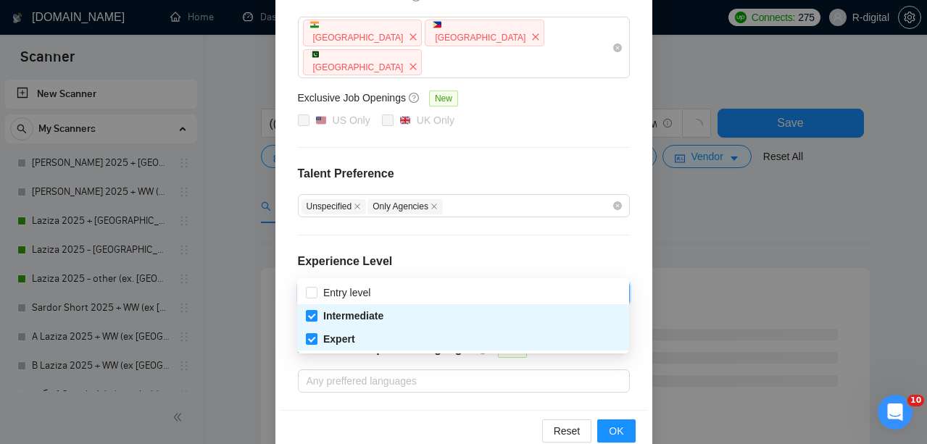
click at [402, 372] on div "Freelancer Location [GEOGRAPHIC_DATA] [GEOGRAPHIC_DATA] [GEOGRAPHIC_DATA] Exclu…" at bounding box center [464, 190] width 367 height 440
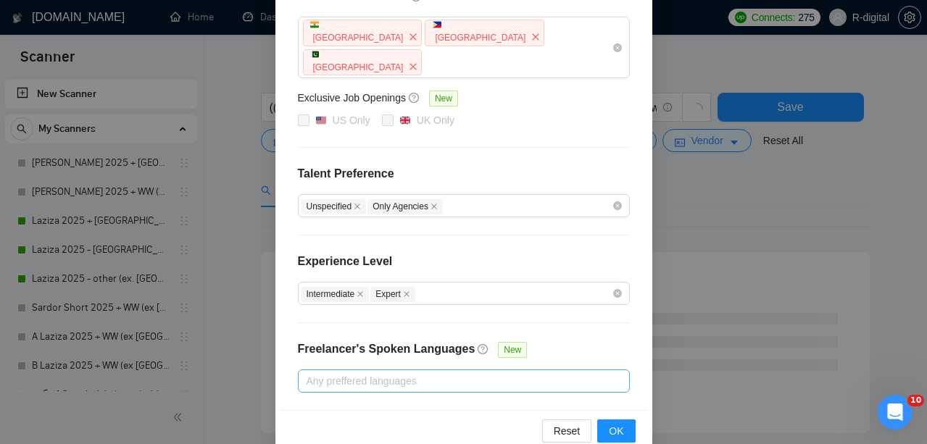
scroll to position [50, 0]
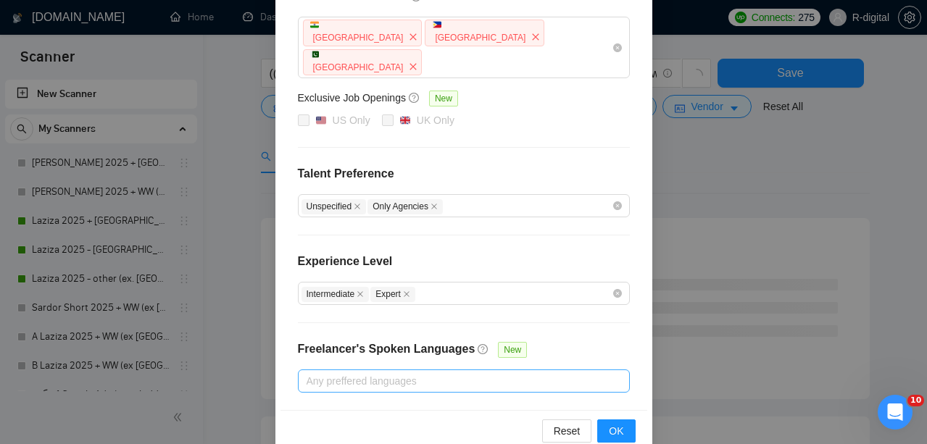
click at [394, 373] on div at bounding box center [457, 381] width 310 height 17
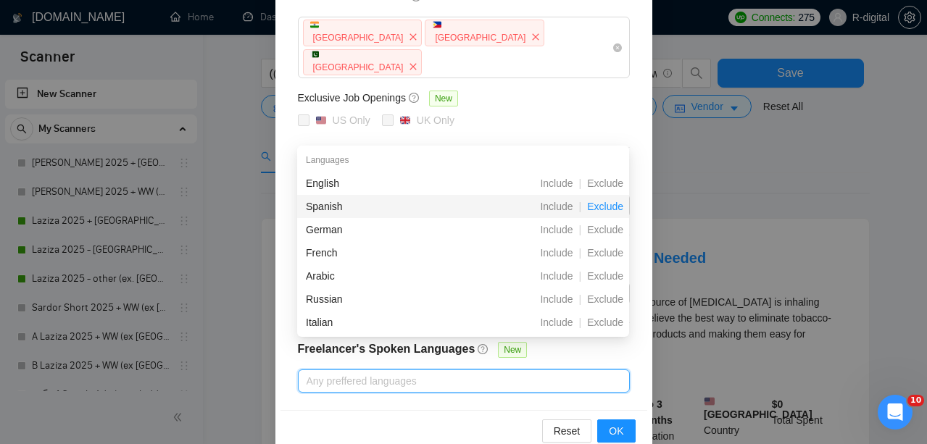
click at [610, 204] on span "Exclude" at bounding box center [605, 207] width 48 height 12
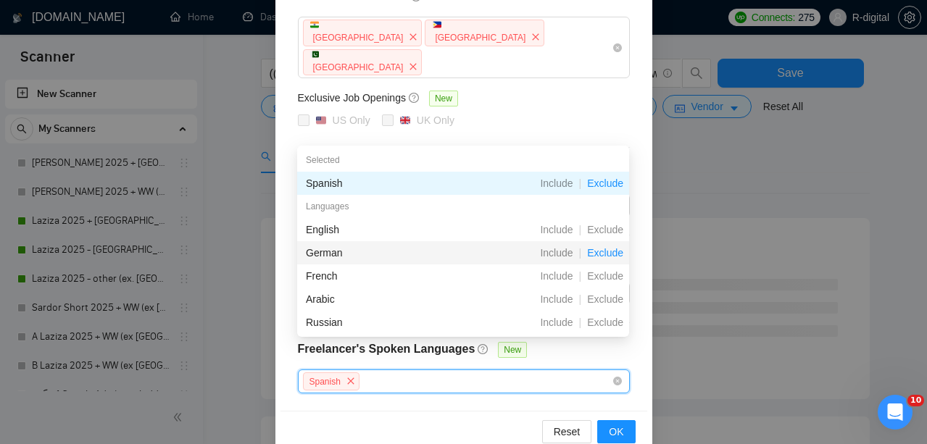
click at [604, 253] on span "Exclude" at bounding box center [605, 253] width 48 height 12
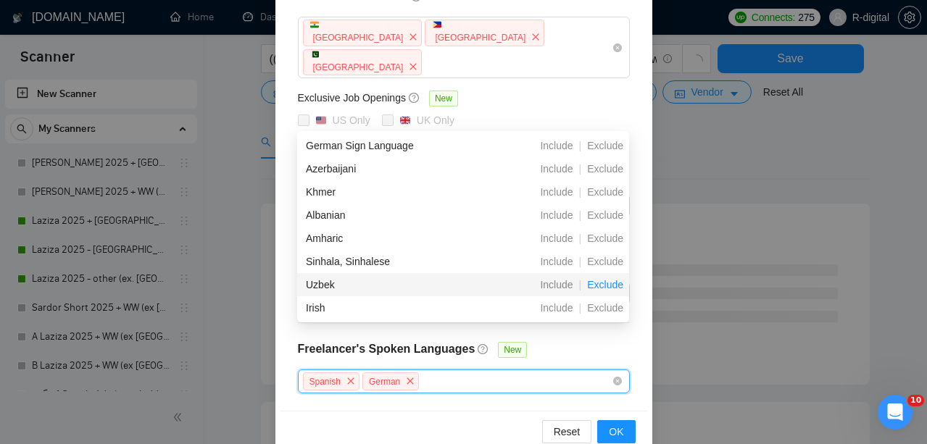
scroll to position [75, 0]
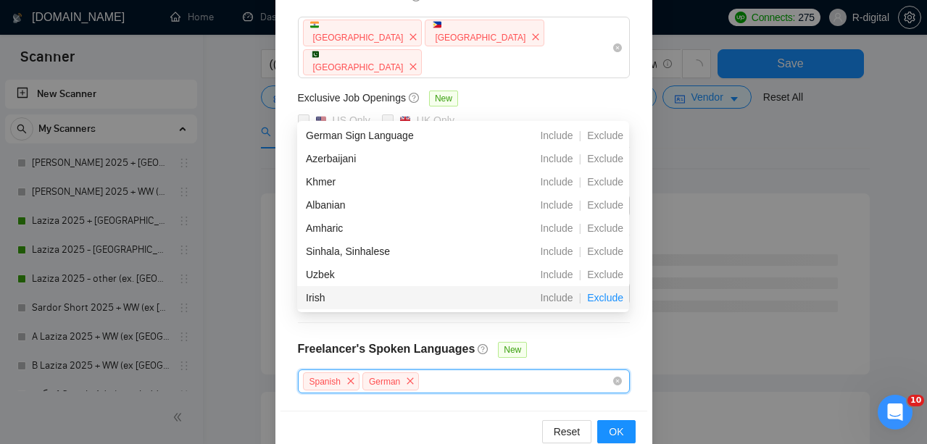
click at [606, 296] on span "Exclude" at bounding box center [605, 298] width 48 height 12
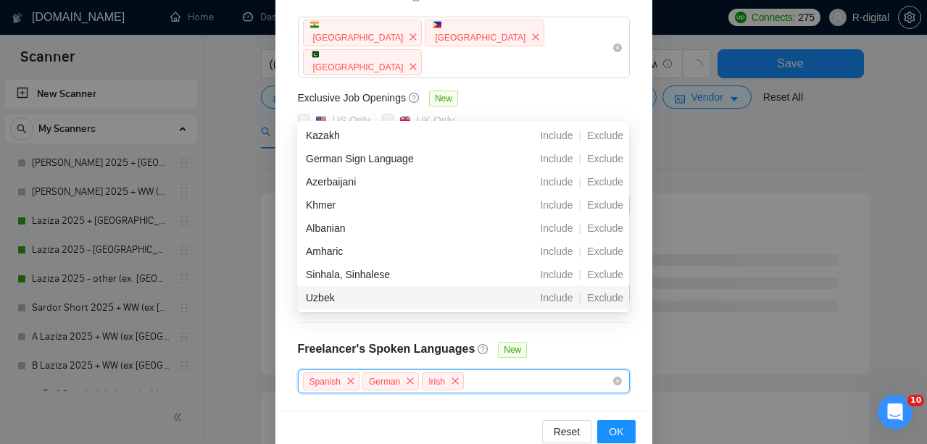
click at [606, 296] on span "Exclude" at bounding box center [605, 298] width 48 height 12
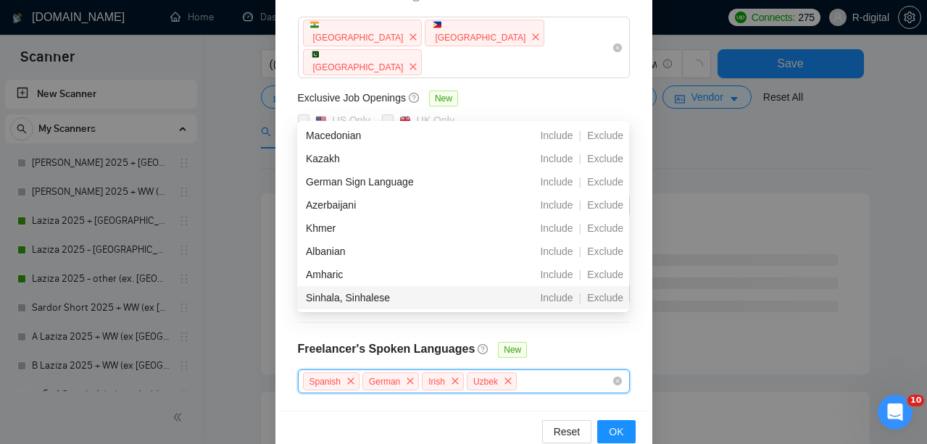
click at [606, 296] on span "Exclude" at bounding box center [605, 298] width 48 height 12
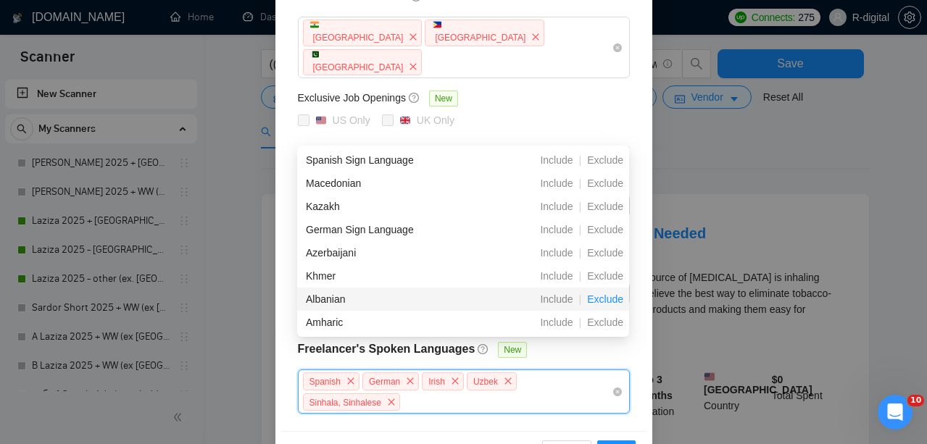
click at [606, 296] on span "Exclude" at bounding box center [605, 300] width 48 height 12
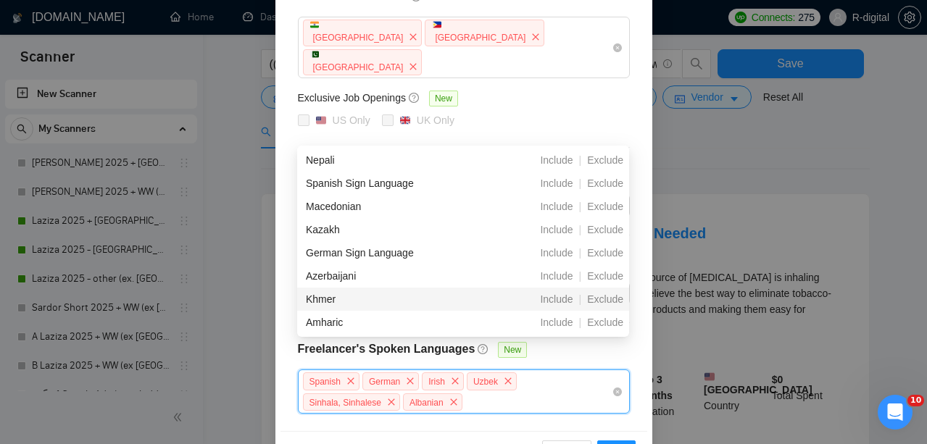
click at [606, 296] on span "Exclude" at bounding box center [605, 300] width 48 height 12
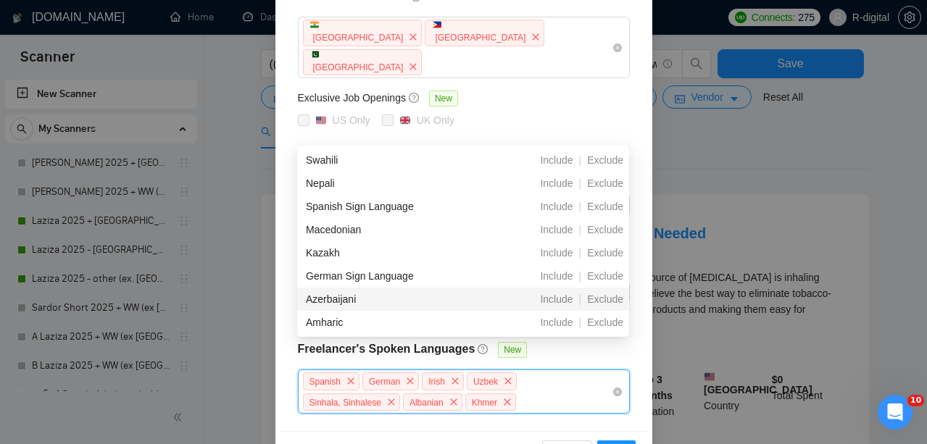
click at [606, 296] on span "Exclude" at bounding box center [605, 300] width 48 height 12
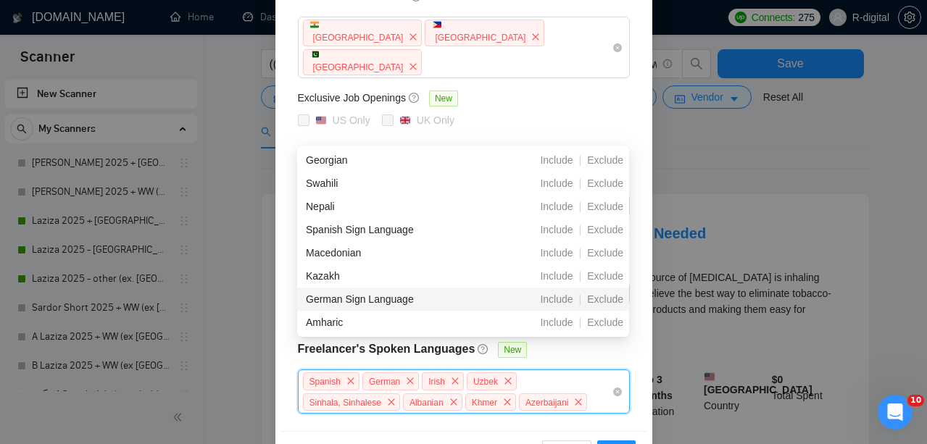
click at [606, 296] on span "Exclude" at bounding box center [605, 300] width 48 height 12
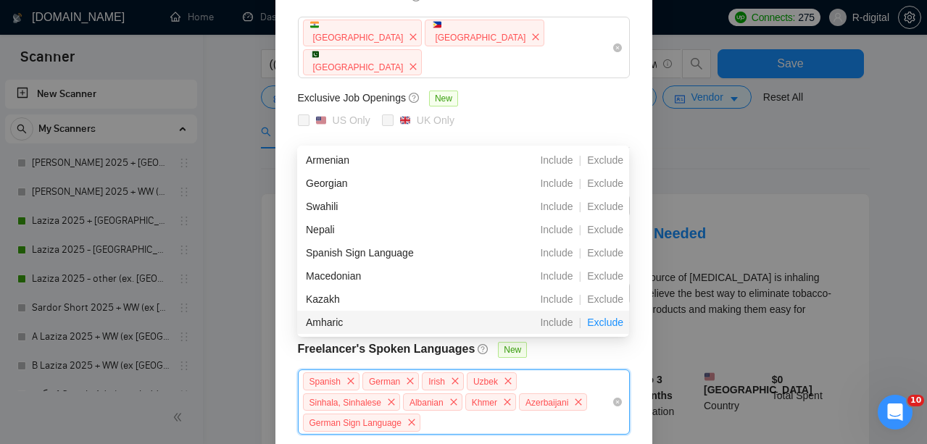
click at [605, 317] on span "Exclude" at bounding box center [605, 323] width 48 height 12
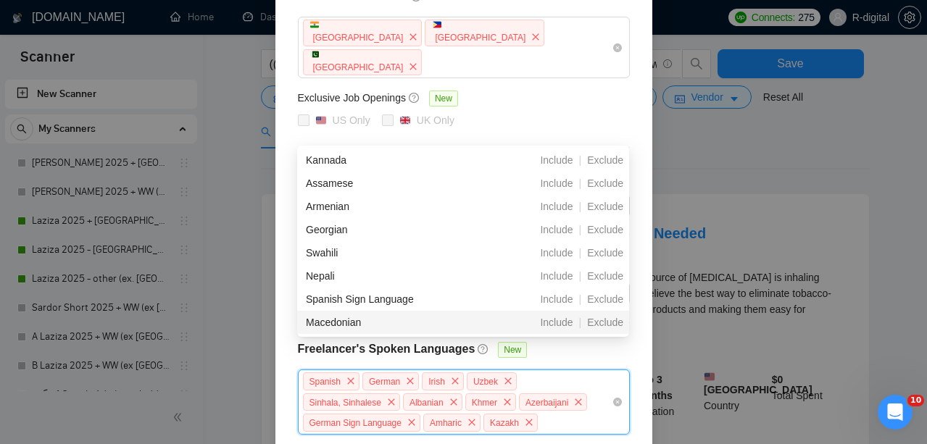
click at [605, 317] on span "Exclude" at bounding box center [605, 323] width 48 height 12
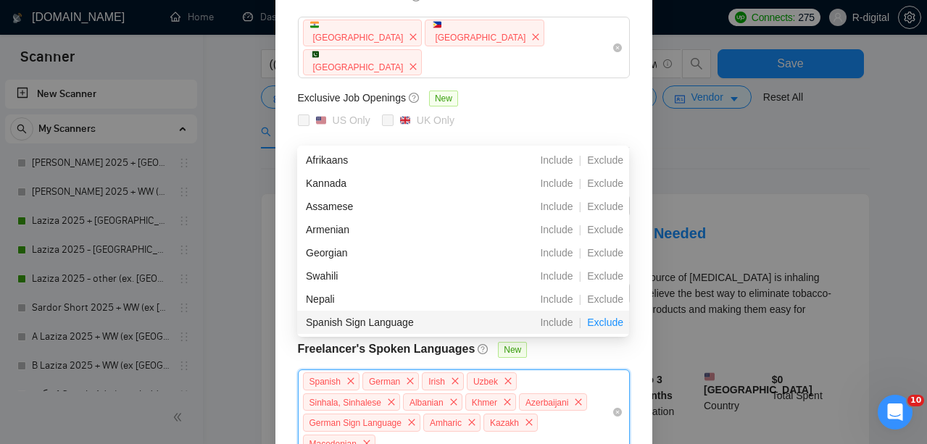
click at [605, 317] on span "Exclude" at bounding box center [605, 323] width 48 height 12
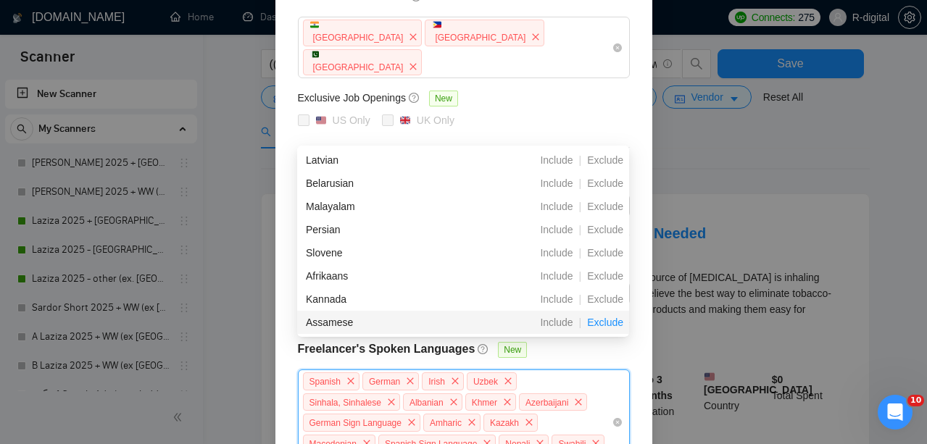
click at [605, 318] on span "Exclude" at bounding box center [605, 323] width 48 height 12
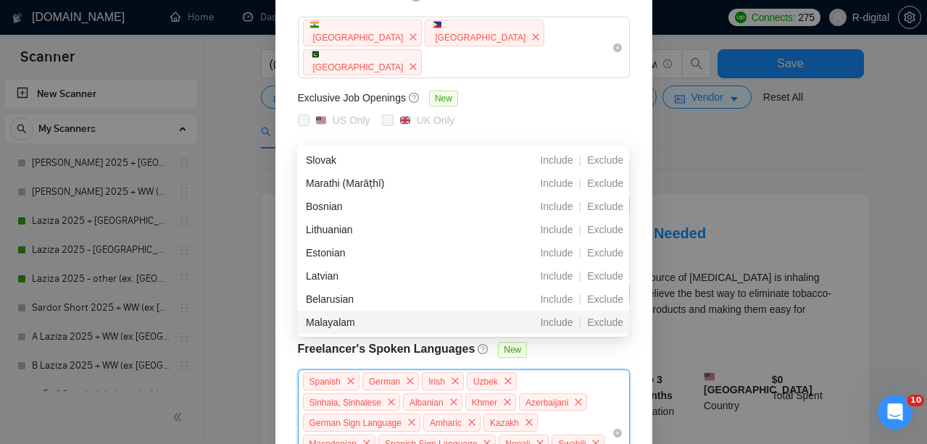
click at [605, 318] on span "Exclude" at bounding box center [605, 323] width 48 height 12
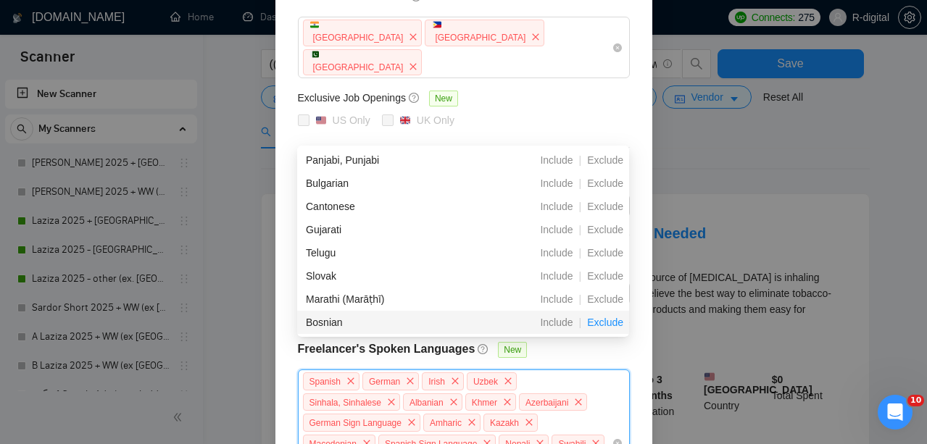
click at [605, 318] on span "Exclude" at bounding box center [605, 323] width 48 height 12
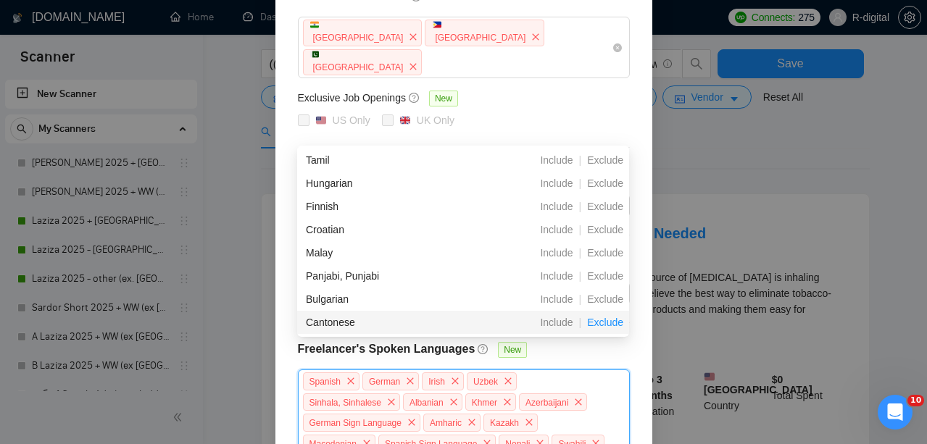
click at [605, 318] on span "Exclude" at bounding box center [605, 323] width 48 height 12
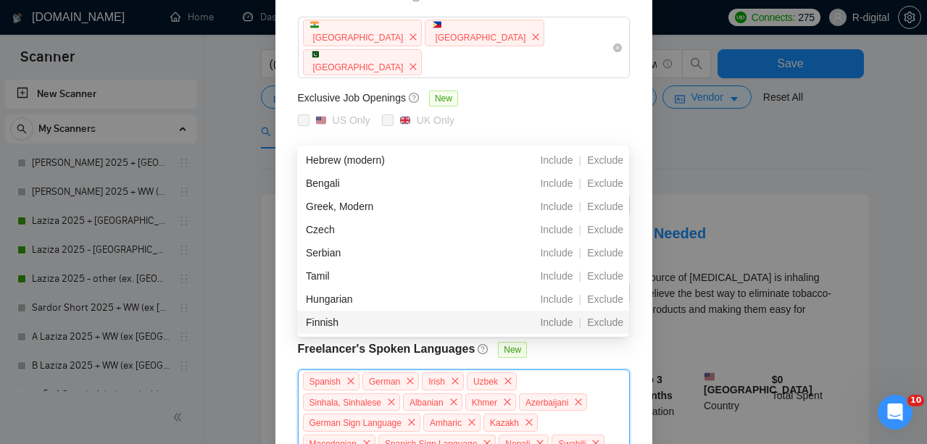
click at [605, 318] on span "Exclude" at bounding box center [605, 323] width 48 height 12
click at [605, 319] on span "Exclude" at bounding box center [605, 323] width 48 height 12
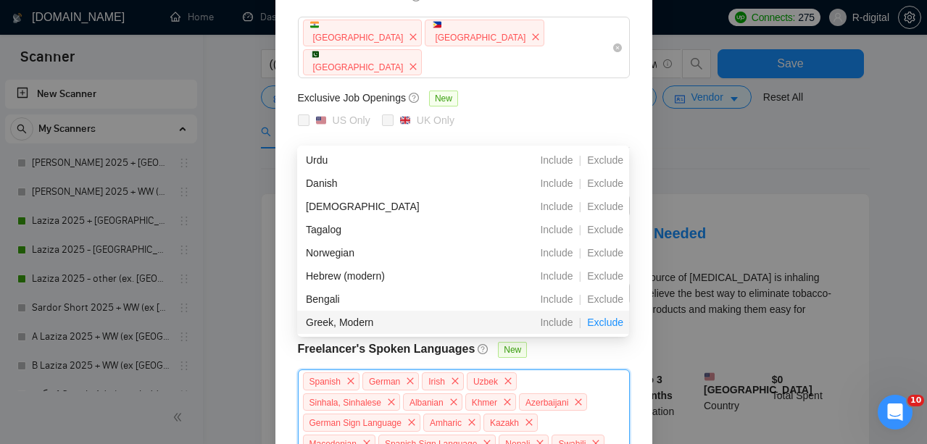
click at [605, 320] on span "Exclude" at bounding box center [605, 323] width 48 height 12
click at [605, 321] on span "Exclude" at bounding box center [605, 323] width 48 height 12
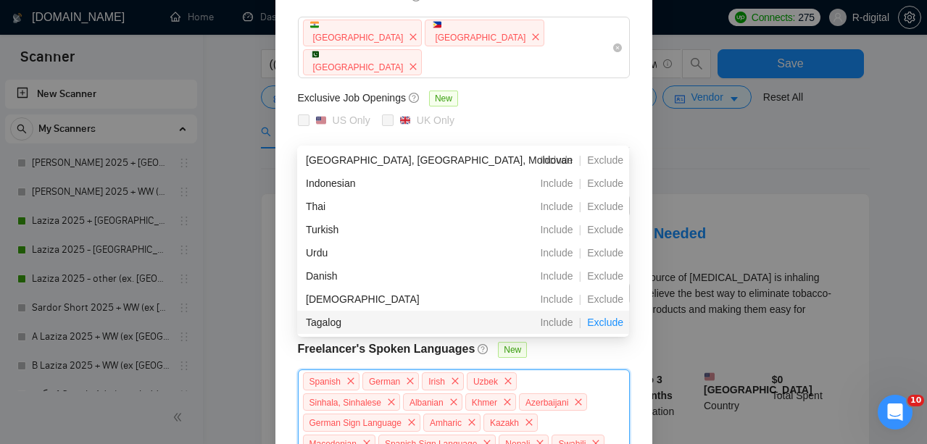
click at [605, 321] on span "Exclude" at bounding box center [605, 323] width 48 height 12
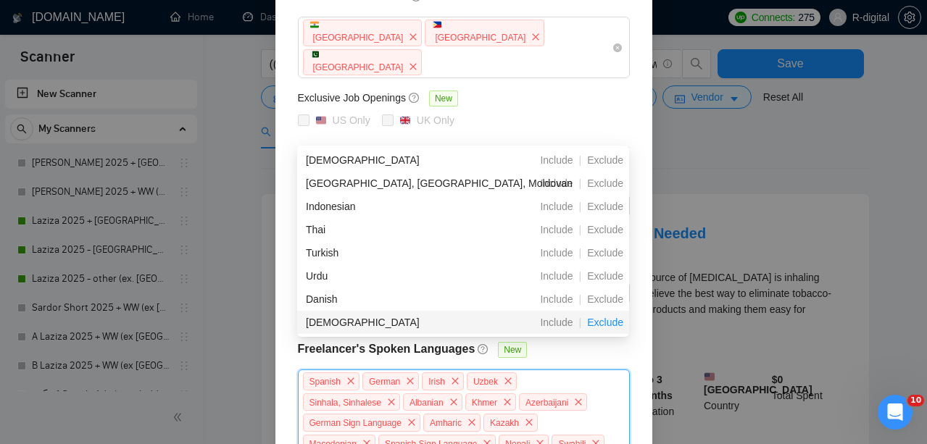
click at [605, 321] on span "Exclude" at bounding box center [605, 323] width 48 height 12
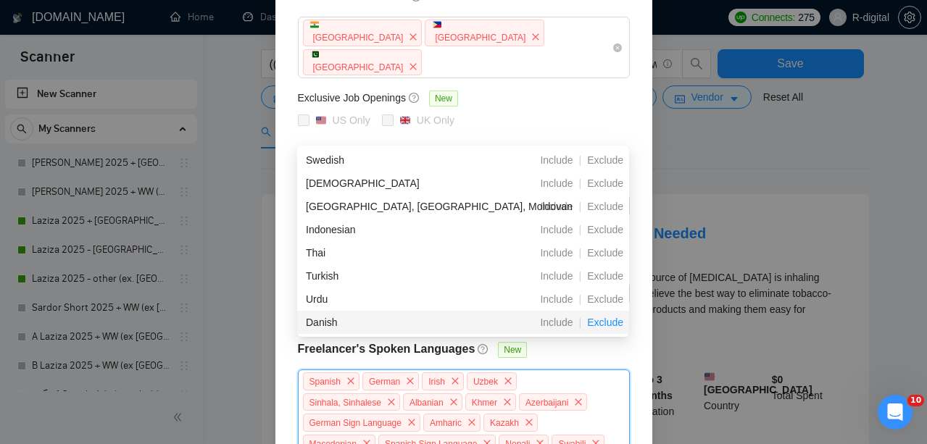
click at [605, 322] on span "Exclude" at bounding box center [605, 323] width 48 height 12
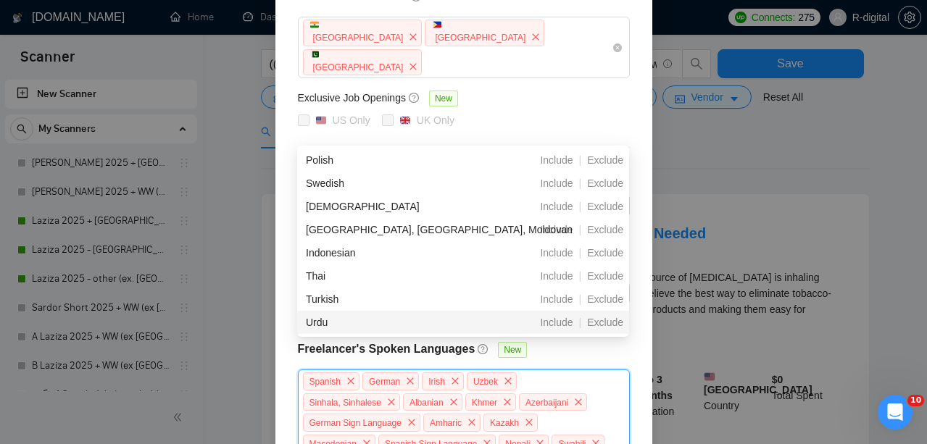
click at [605, 322] on span "Exclude" at bounding box center [605, 323] width 48 height 12
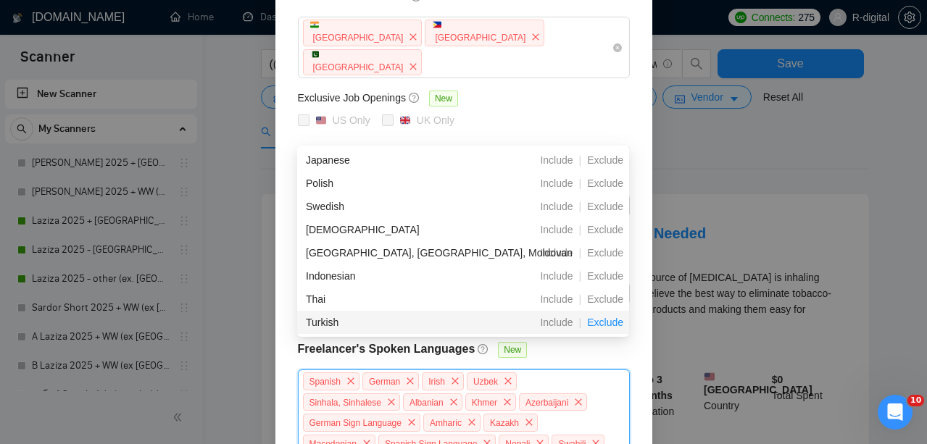
click at [605, 322] on span "Exclude" at bounding box center [605, 323] width 48 height 12
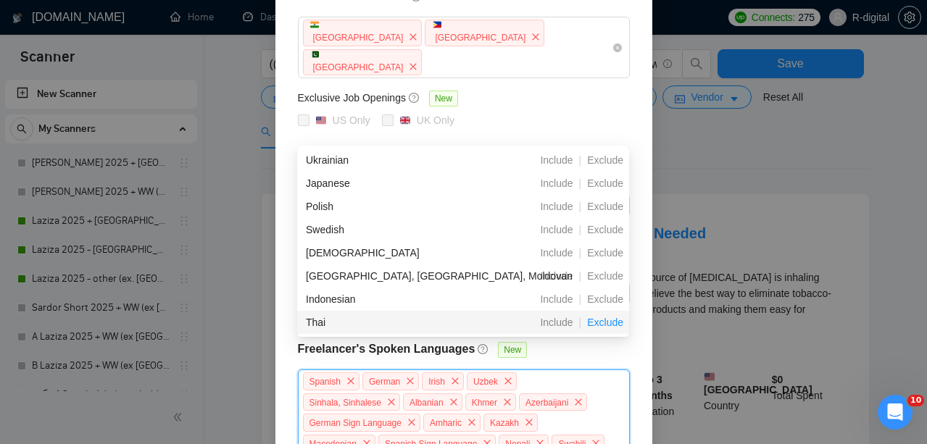
click at [604, 323] on span "Exclude" at bounding box center [605, 323] width 48 height 12
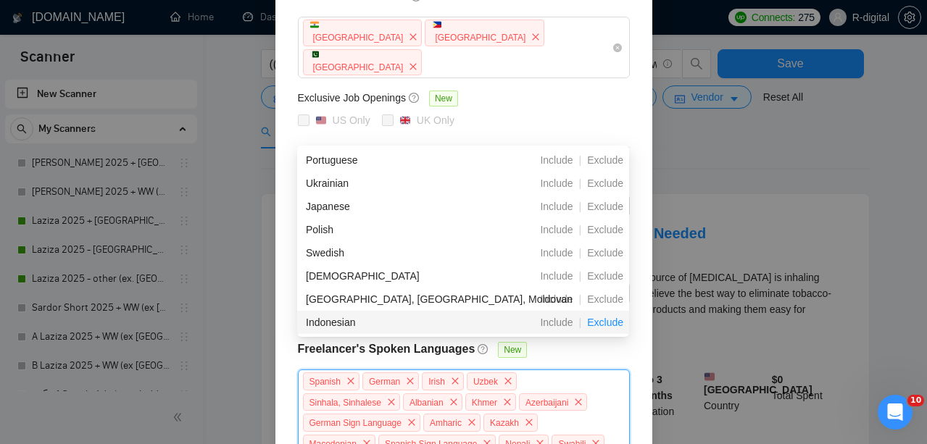
click at [604, 323] on span "Exclude" at bounding box center [605, 323] width 48 height 12
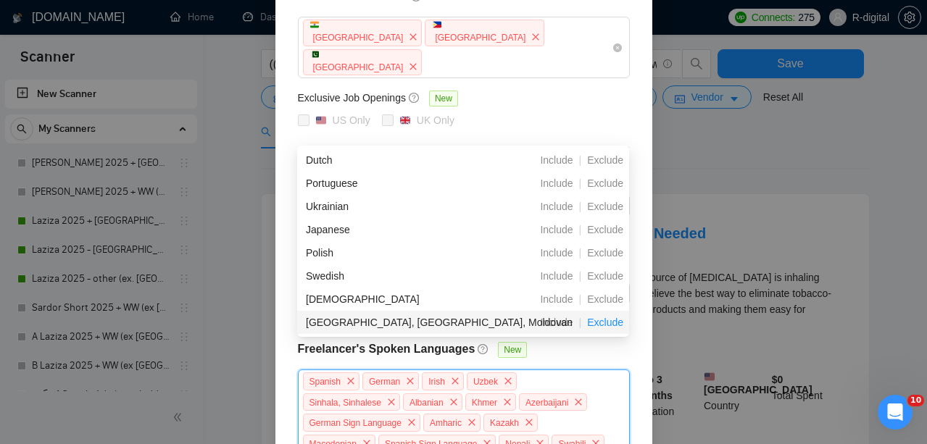
click at [603, 324] on span "Exclude" at bounding box center [605, 323] width 48 height 12
click at [603, 325] on span "Exclude" at bounding box center [605, 323] width 48 height 12
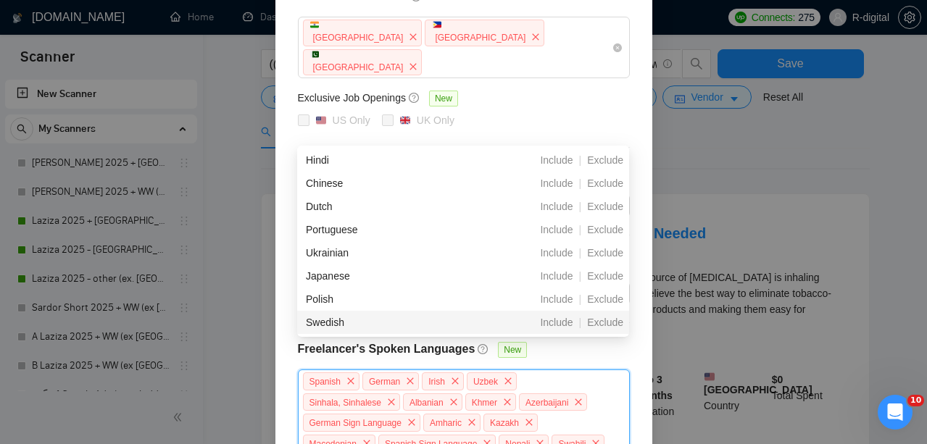
click at [603, 325] on span "Exclude" at bounding box center [605, 323] width 48 height 12
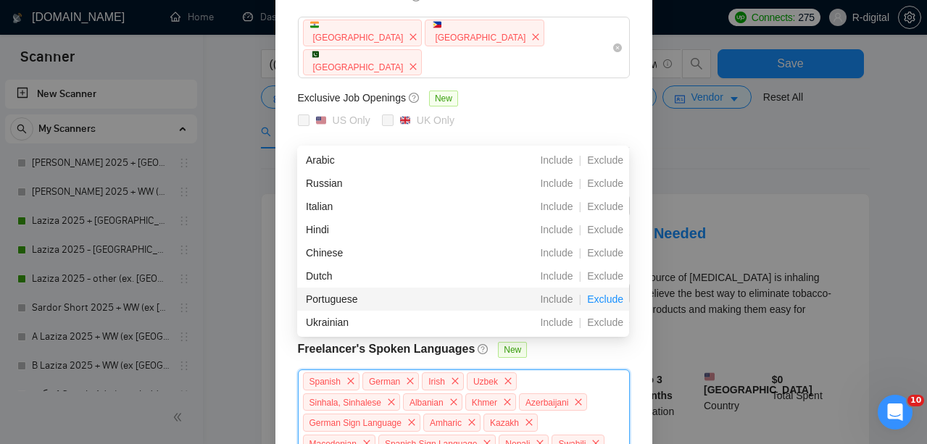
click at [612, 299] on span "Exclude" at bounding box center [605, 300] width 48 height 12
click at [610, 297] on span "Exclude" at bounding box center [605, 300] width 48 height 12
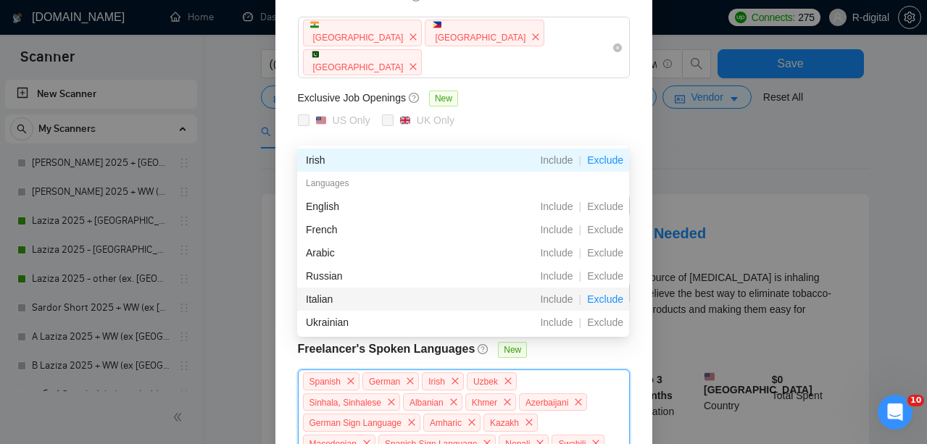
click at [610, 297] on span "Exclude" at bounding box center [605, 300] width 48 height 12
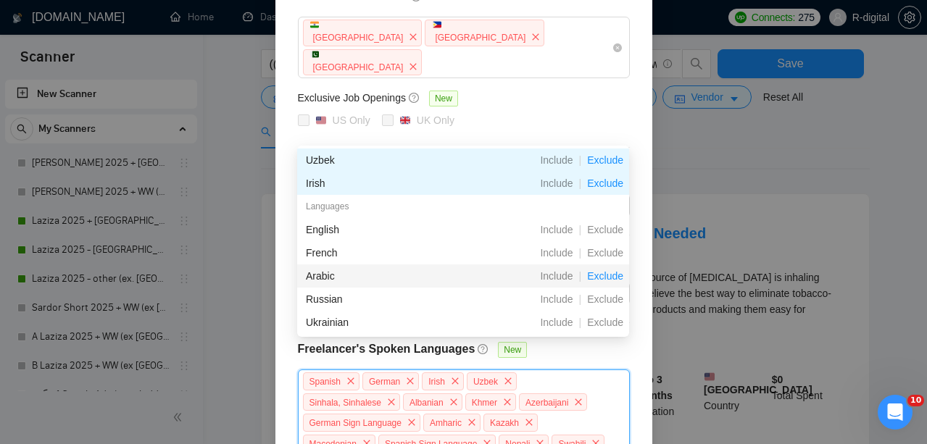
click at [615, 276] on span "Exclude" at bounding box center [605, 276] width 48 height 12
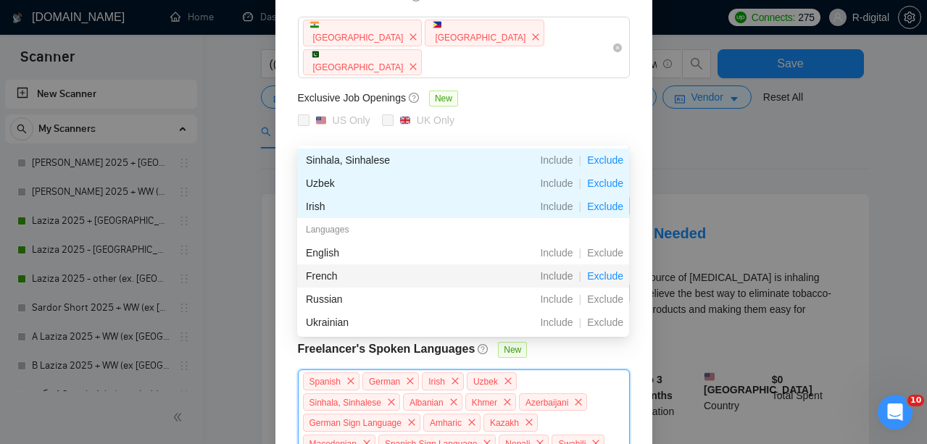
click at [615, 276] on span "Exclude" at bounding box center [605, 276] width 48 height 12
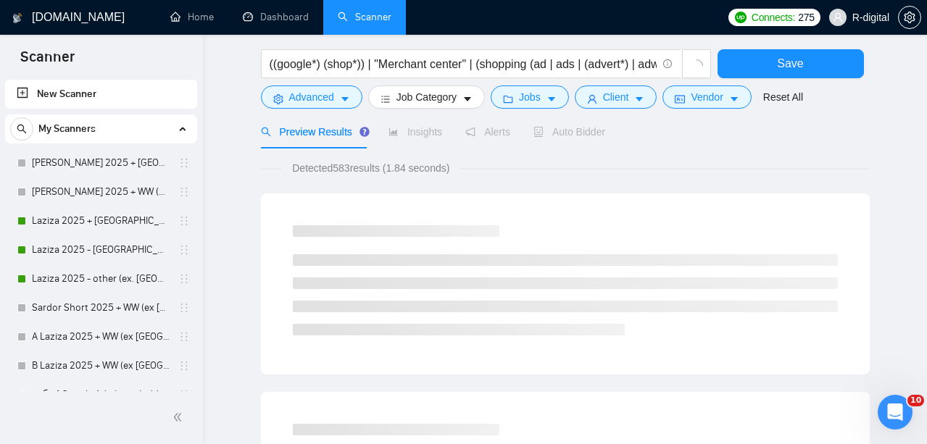
scroll to position [0, 0]
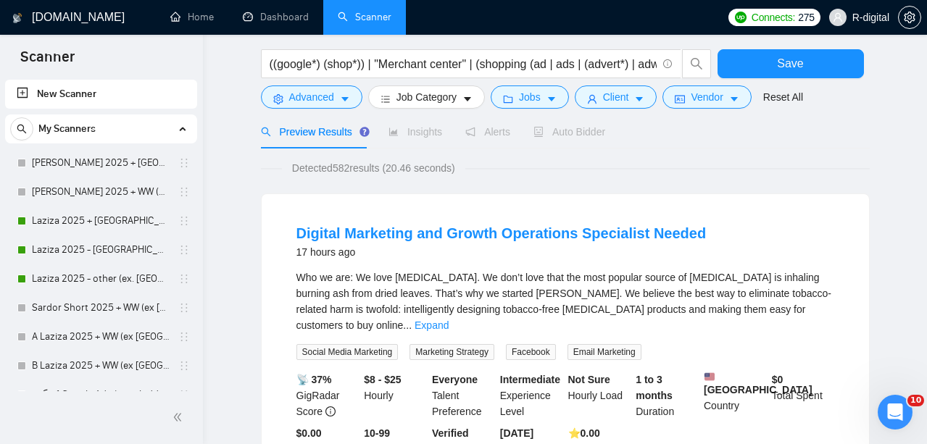
click at [669, 280] on div "Who we are: We love [MEDICAL_DATA]. We don’t love that the most popular source …" at bounding box center [565, 302] width 538 height 64
copy div "[MEDICAL_DATA]"
click at [304, 94] on span "Advanced" at bounding box center [311, 97] width 45 height 16
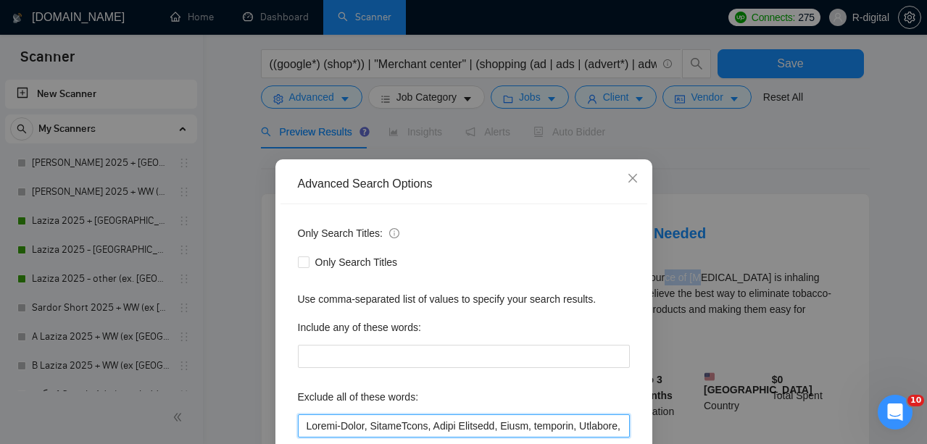
click at [306, 415] on input "text" at bounding box center [464, 426] width 332 height 23
paste input "[MEDICAL_DATA]"
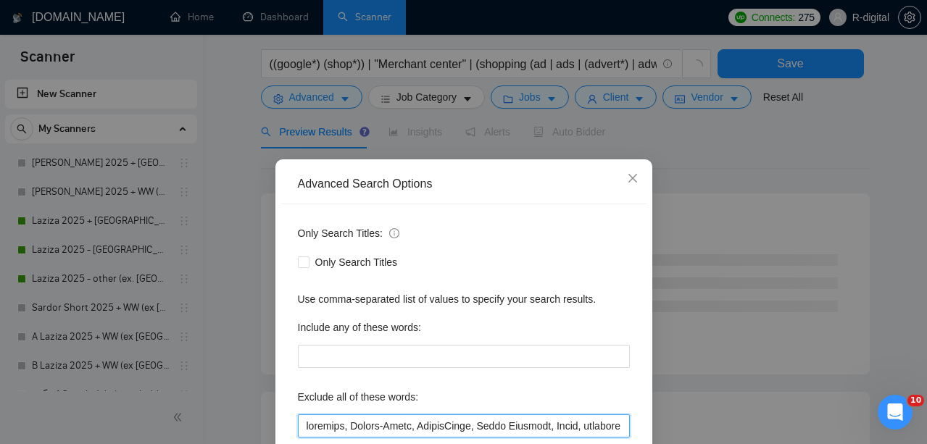
scroll to position [159, 0]
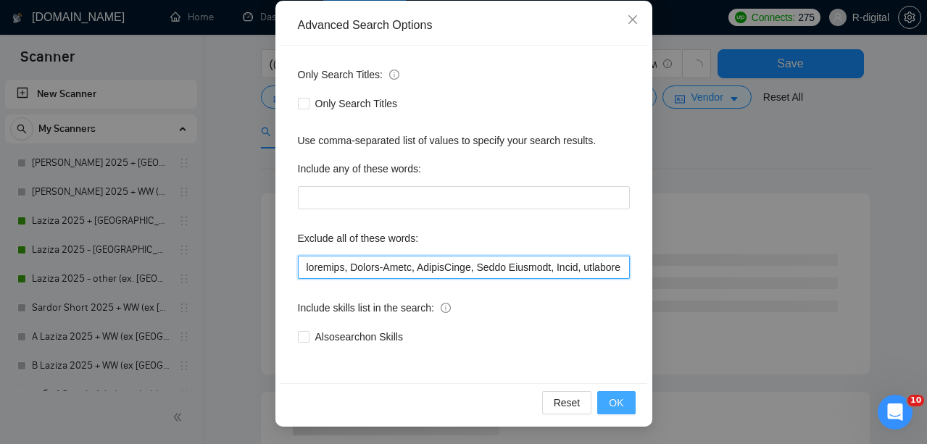
type input "[MEDICAL_DATA], Equity-Based, EquityBased, Dutch Language, Dutch, mortgage, Can…"
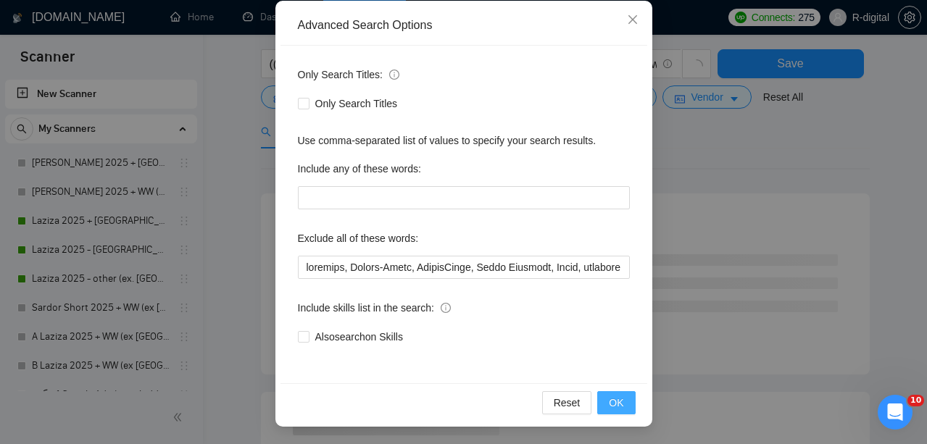
click at [617, 396] on span "OK" at bounding box center [616, 403] width 14 height 16
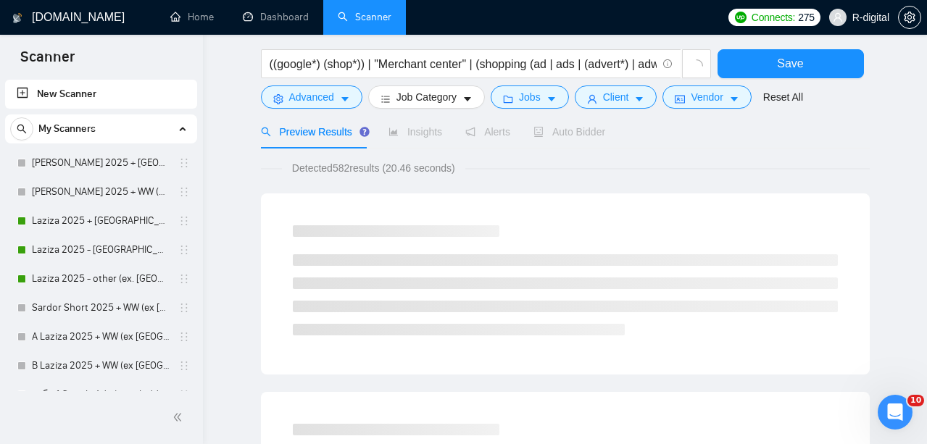
scroll to position [0, 0]
click at [518, 107] on button "Jobs" at bounding box center [530, 97] width 78 height 23
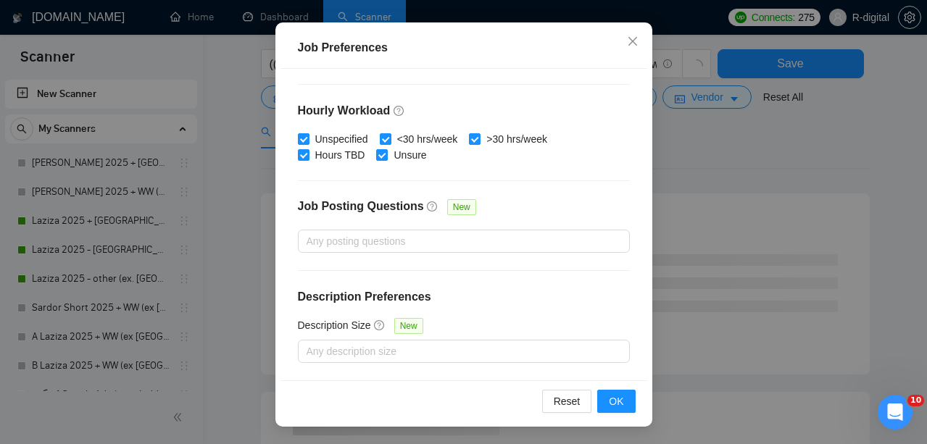
scroll to position [113, 0]
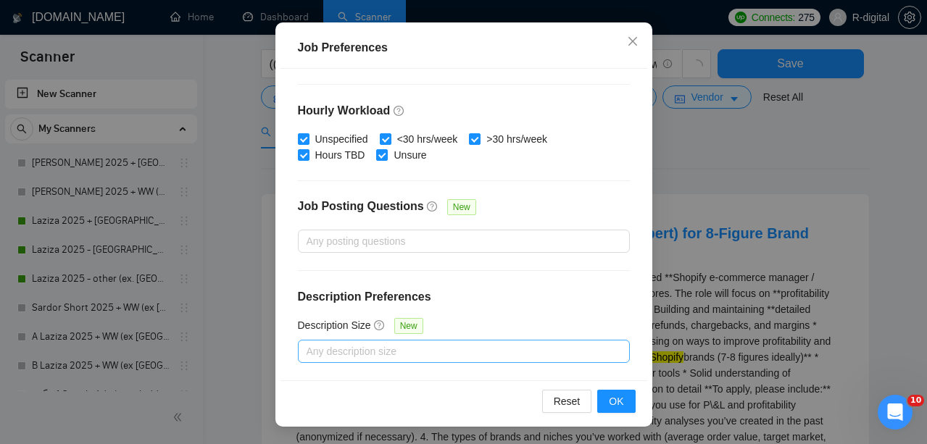
click at [403, 349] on div at bounding box center [457, 351] width 310 height 17
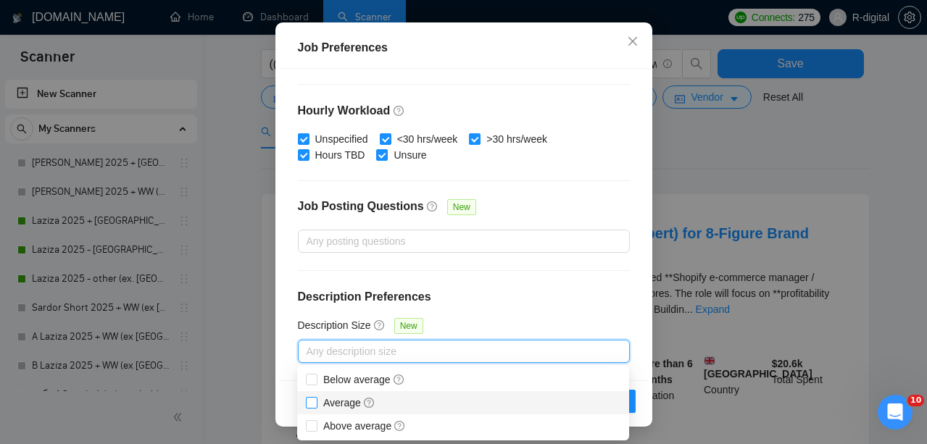
click at [354, 399] on span "Average" at bounding box center [349, 403] width 52 height 12
click at [316, 399] on input "Average" at bounding box center [311, 402] width 10 height 10
checkbox input "true"
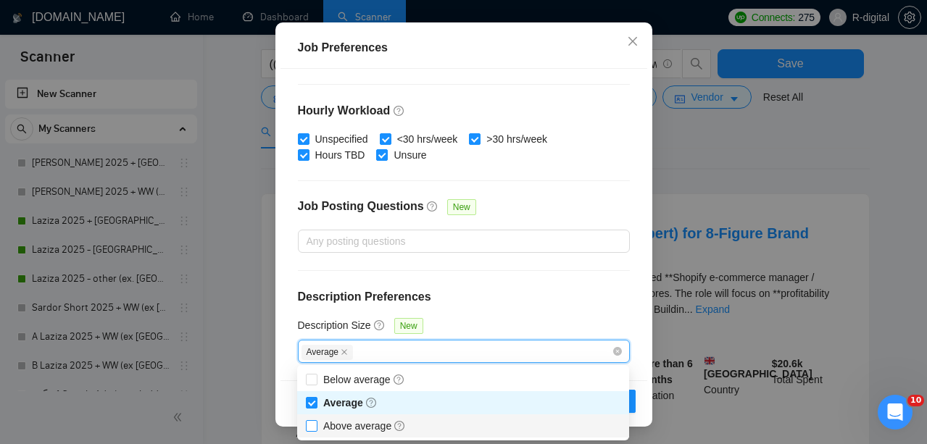
click at [347, 423] on span "Above average" at bounding box center [364, 426] width 83 height 12
click at [316, 423] on input "Above average" at bounding box center [311, 425] width 10 height 10
checkbox input "true"
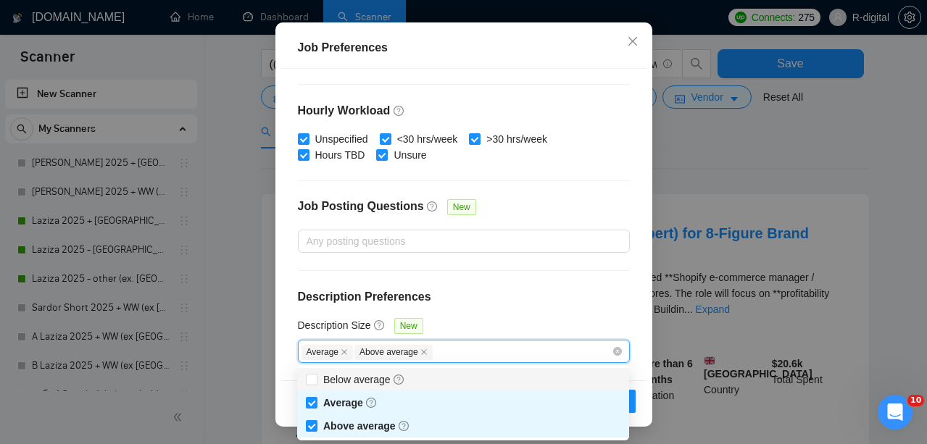
click at [584, 278] on div "Budget Project Type All Fixed Price Hourly Rate Fixed Price Budget $ 300 Min - …" at bounding box center [464, 224] width 367 height 311
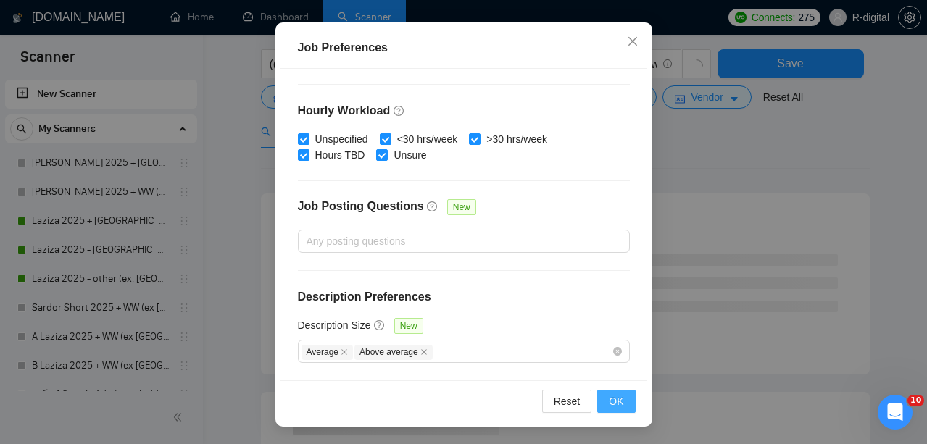
click at [613, 399] on span "OK" at bounding box center [616, 402] width 14 height 16
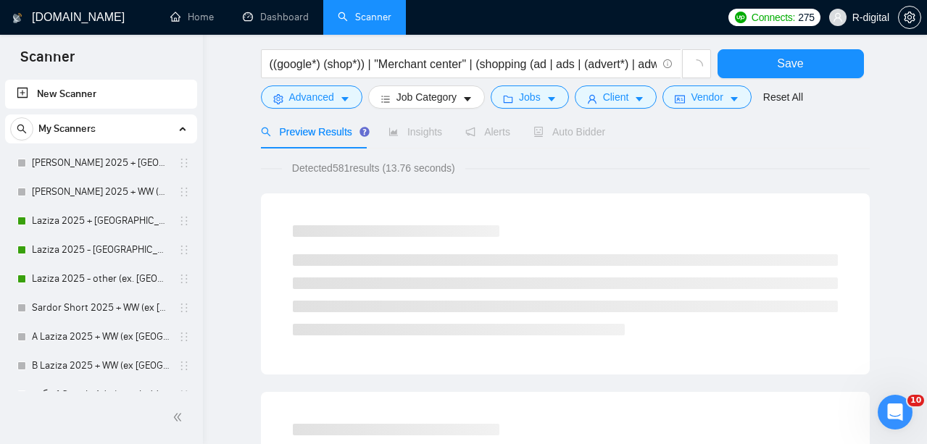
scroll to position [0, 0]
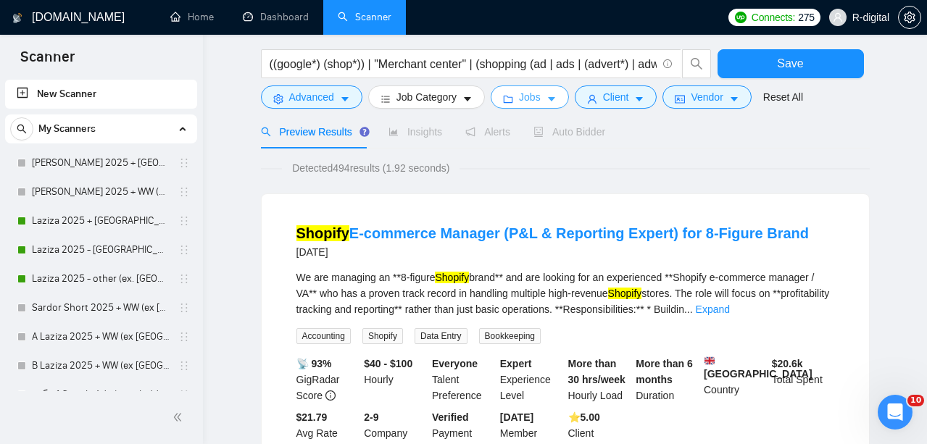
click at [547, 91] on button "Jobs" at bounding box center [530, 97] width 78 height 23
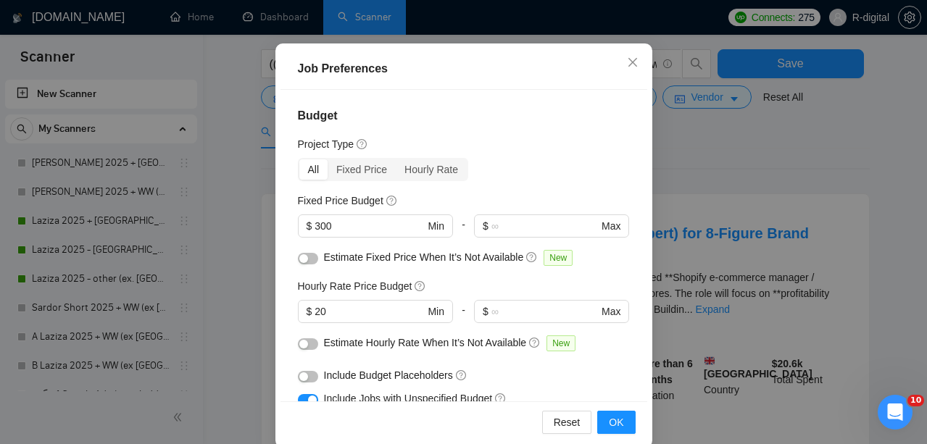
click at [723, 154] on div "Job Preferences Budget Project Type All Fixed Price Hourly Rate Fixed Price Bud…" at bounding box center [463, 222] width 927 height 444
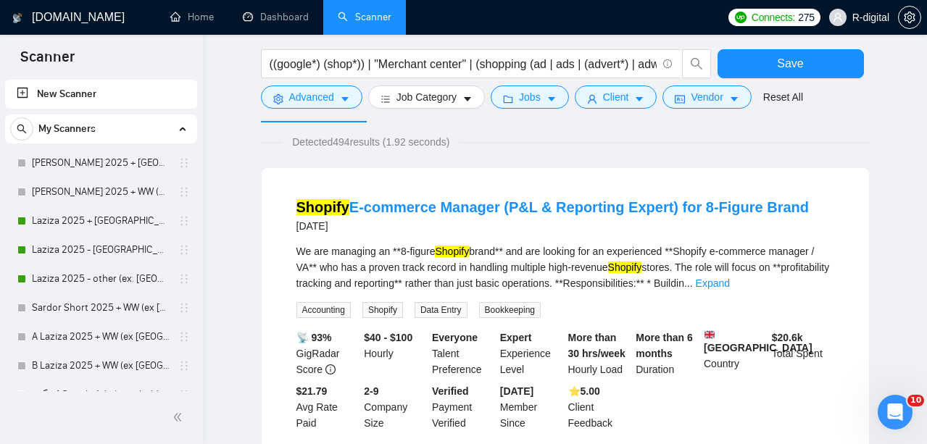
scroll to position [101, 0]
click at [730, 282] on link "Expand" at bounding box center [713, 283] width 34 height 12
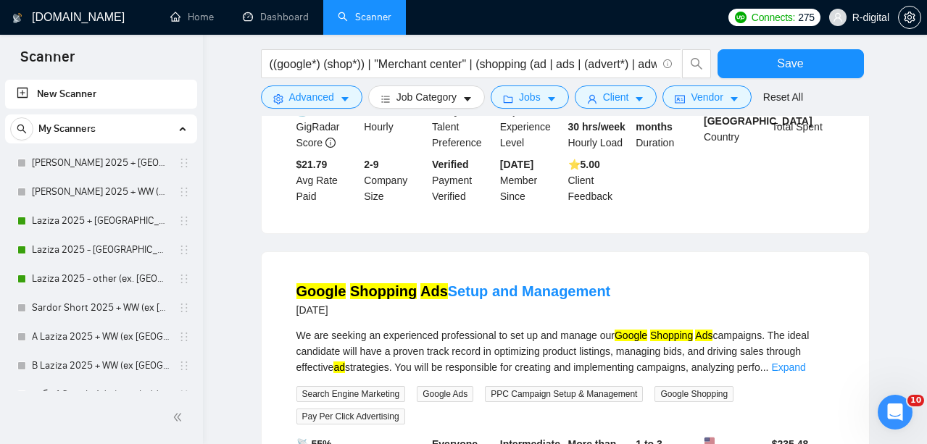
scroll to position [550, 0]
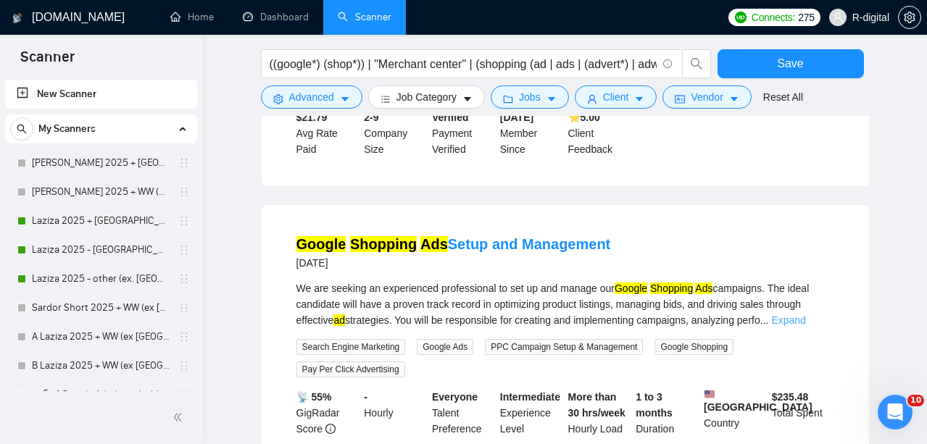
click at [805, 326] on link "Expand" at bounding box center [788, 321] width 34 height 12
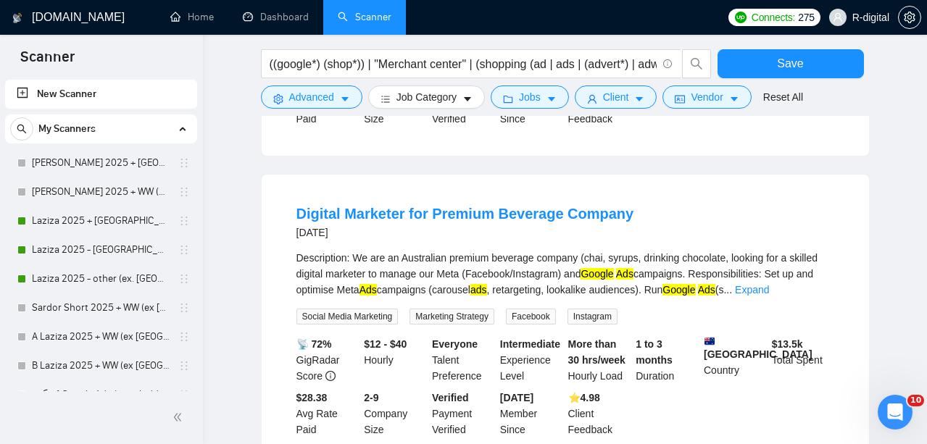
scroll to position [947, 0]
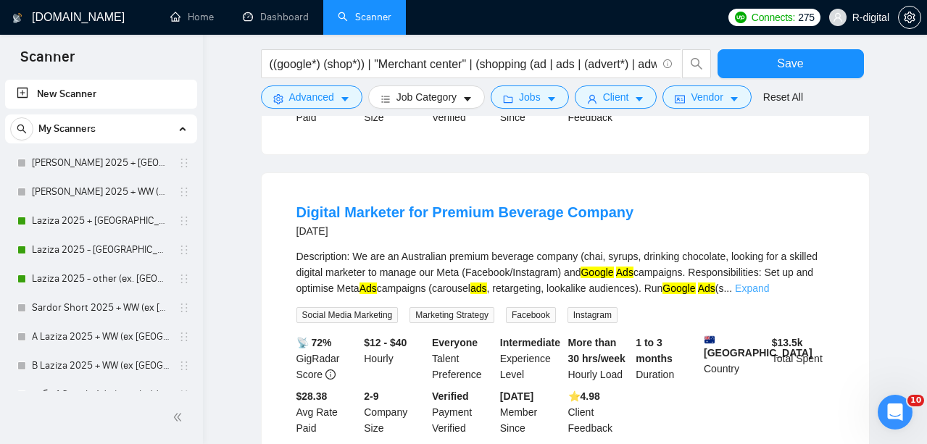
click at [769, 294] on link "Expand" at bounding box center [752, 289] width 34 height 12
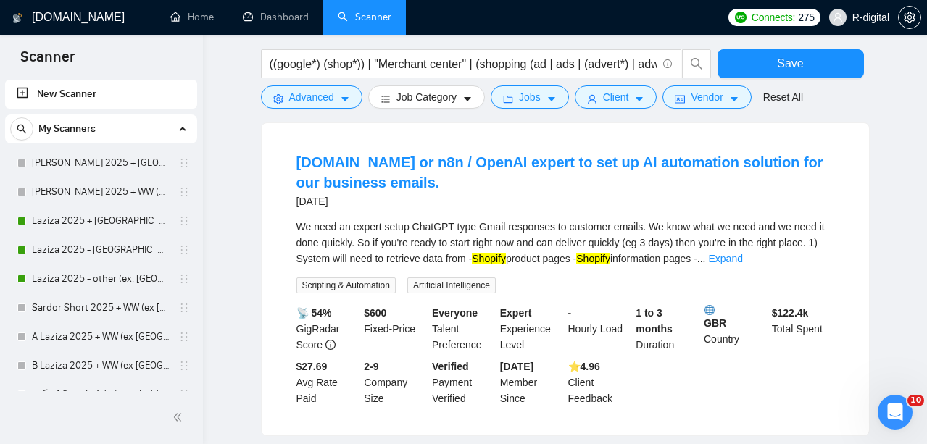
scroll to position [1409, 0]
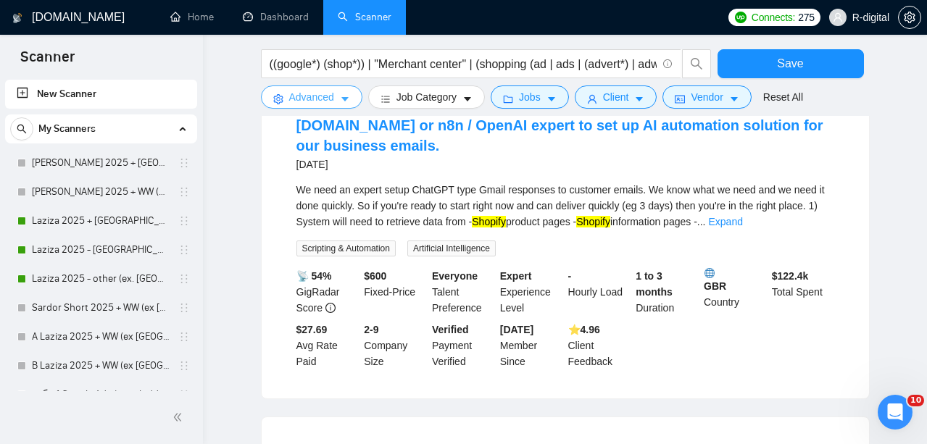
click at [285, 96] on button "Advanced" at bounding box center [311, 97] width 101 height 23
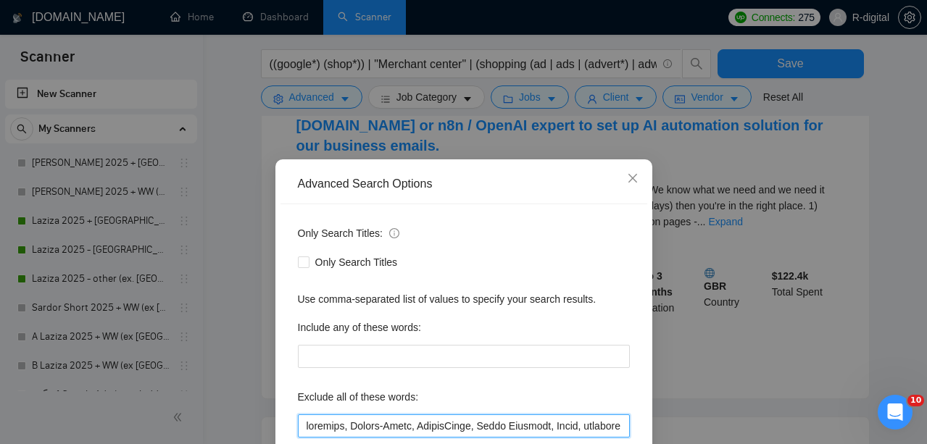
click at [305, 415] on input "text" at bounding box center [464, 426] width 332 height 23
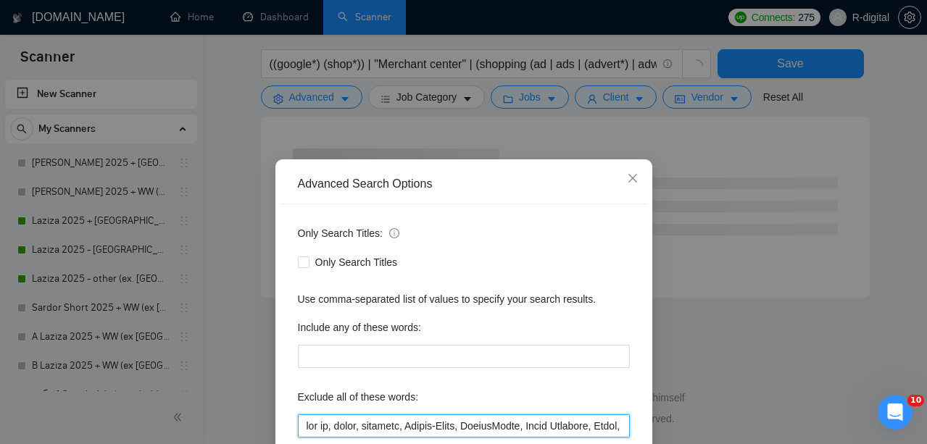
scroll to position [159, 0]
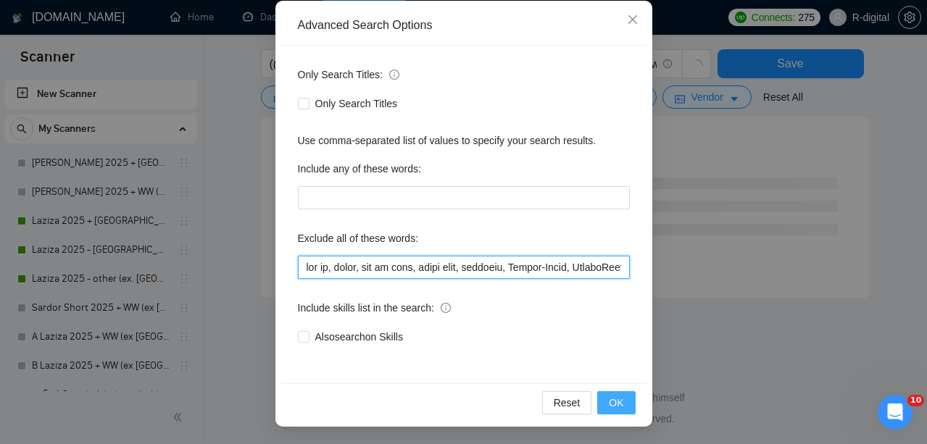
type input "set up, setup, set up only, setup only, [MEDICAL_DATA], Equity-Based, EquityBas…"
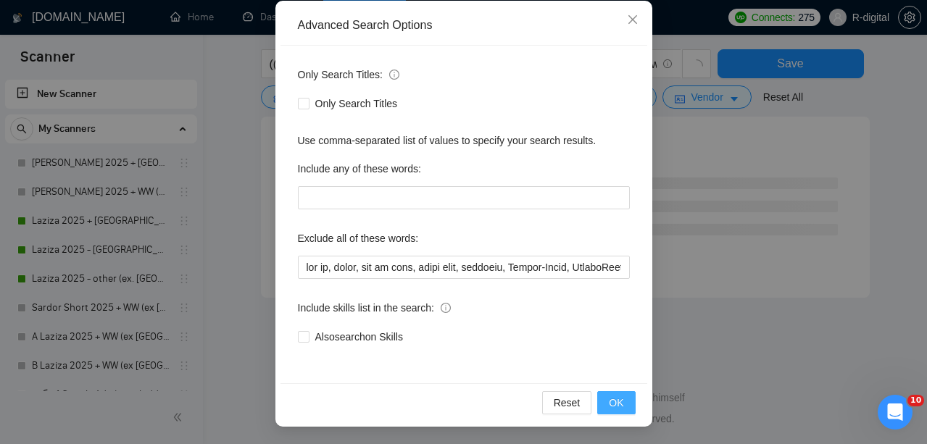
click at [610, 399] on span "OK" at bounding box center [616, 403] width 14 height 16
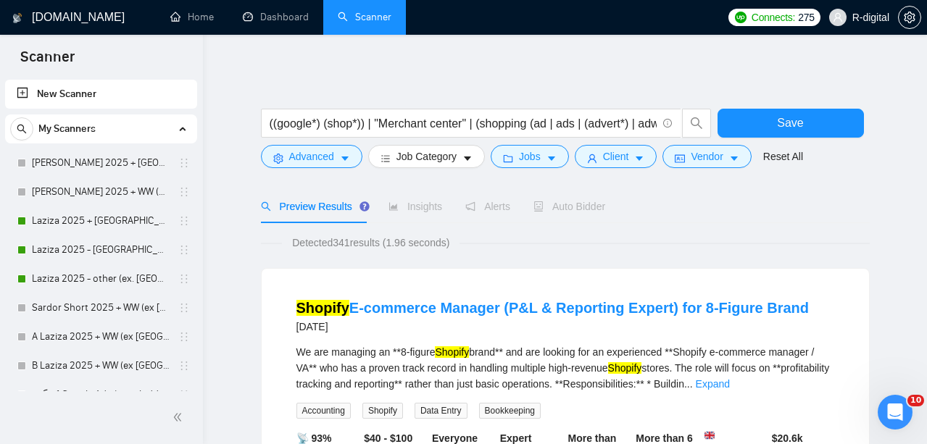
scroll to position [0, 0]
click at [580, 203] on span "Auto Bidder" at bounding box center [570, 207] width 72 height 12
click at [760, 121] on button "Save" at bounding box center [791, 123] width 146 height 29
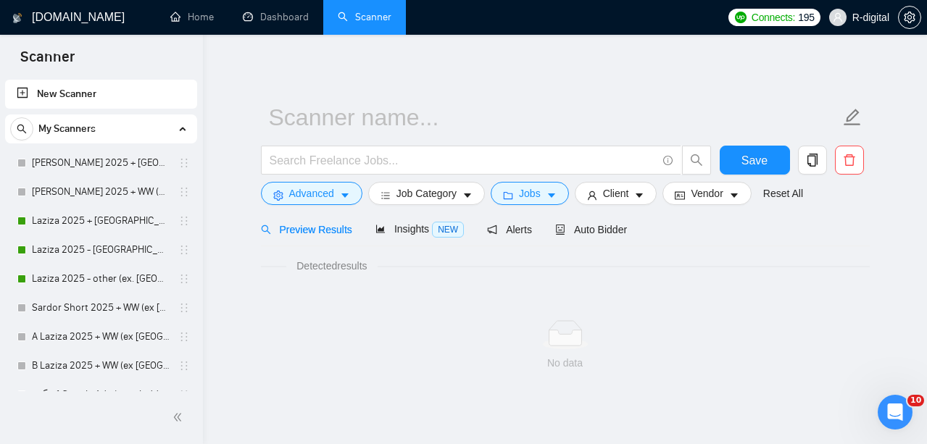
click at [518, 86] on div "Save Advanced Job Category Jobs Client Vendor Reset All Preview Results Insight…" at bounding box center [565, 232] width 609 height 348
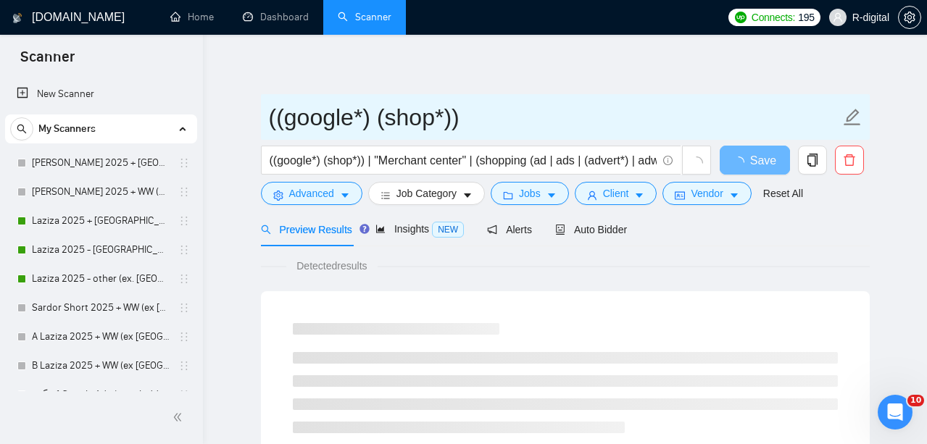
click at [404, 118] on input "((google*) (shop*))" at bounding box center [554, 117] width 571 height 36
click at [848, 121] on icon "edit" at bounding box center [852, 117] width 17 height 17
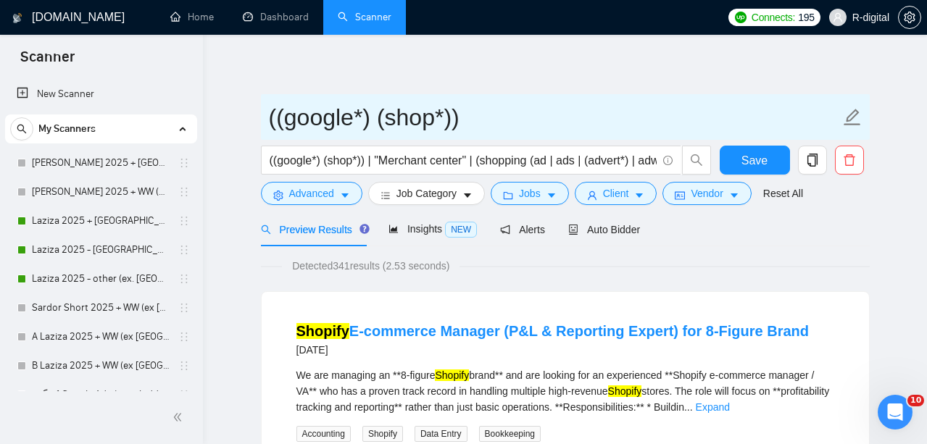
drag, startPoint x: 499, startPoint y: 109, endPoint x: 185, endPoint y: 110, distance: 314.6
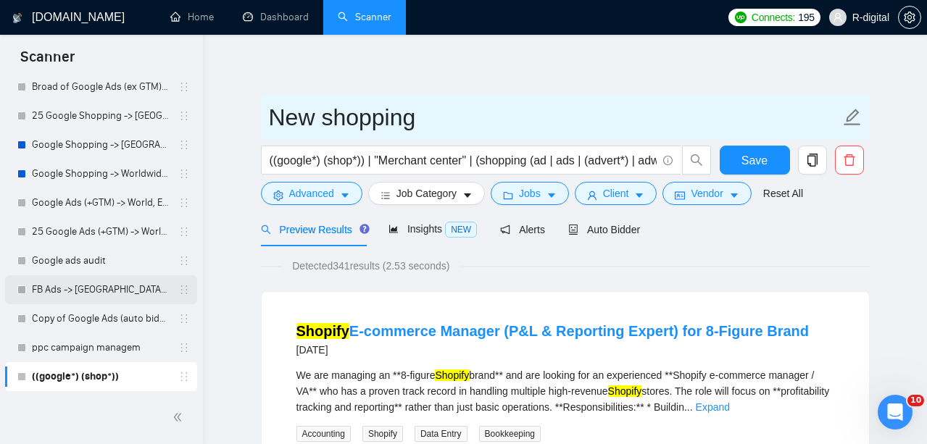
scroll to position [656, 0]
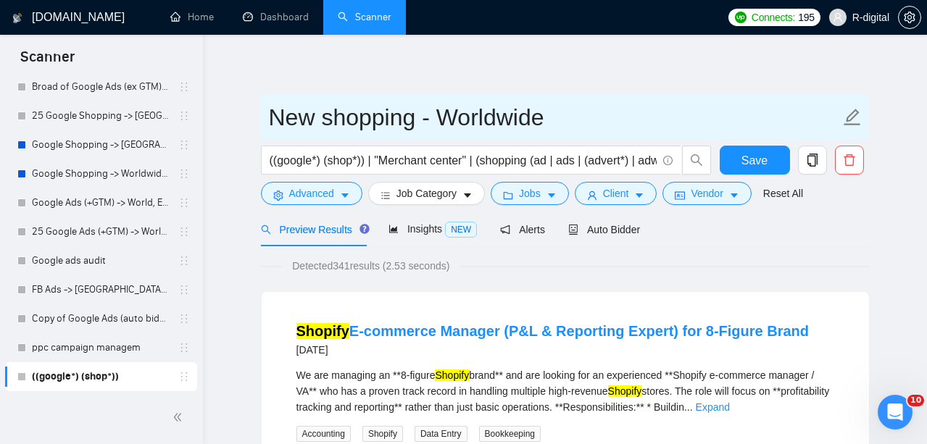
type input "New shopping - Worldwide"
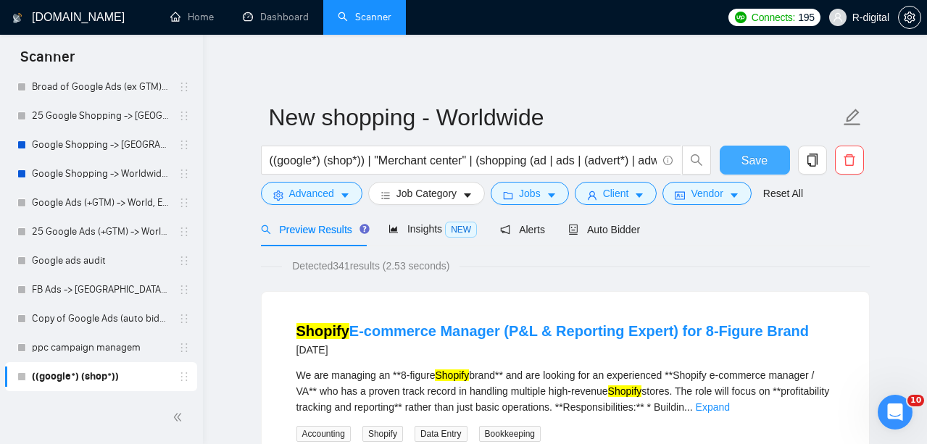
click at [747, 155] on span "Save" at bounding box center [755, 161] width 26 height 18
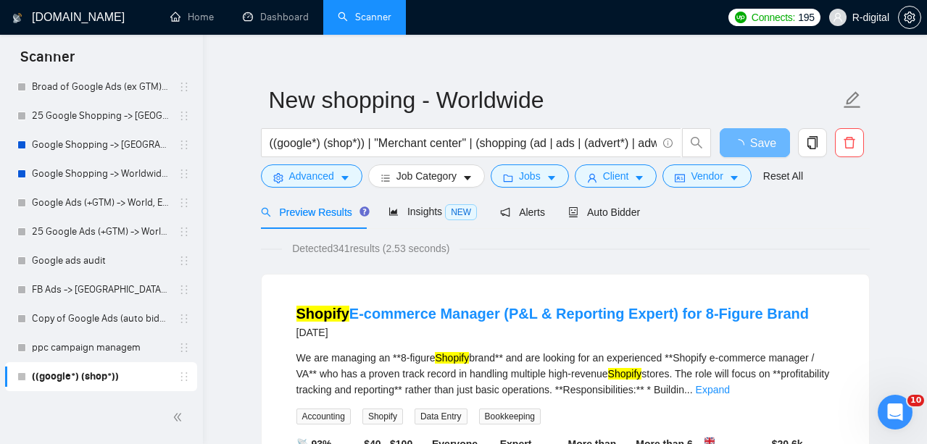
scroll to position [17, 0]
click at [628, 199] on div "Auto Bidder" at bounding box center [604, 213] width 72 height 34
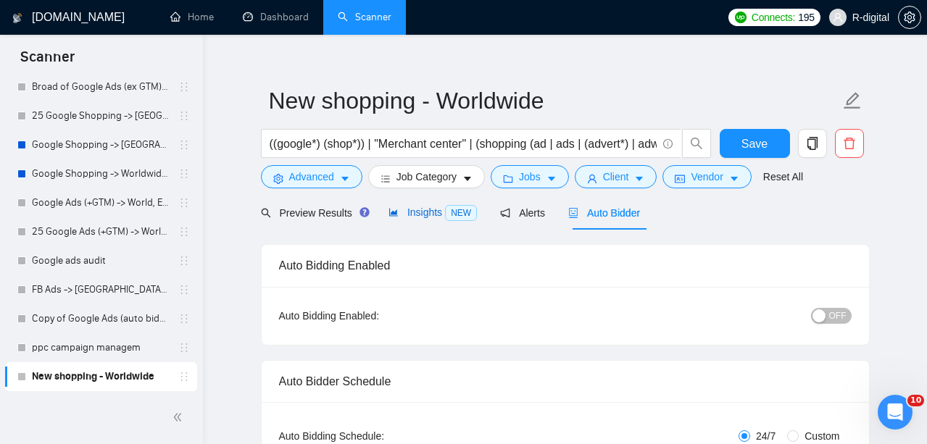
click at [447, 205] on div "Insights NEW" at bounding box center [433, 212] width 88 height 17
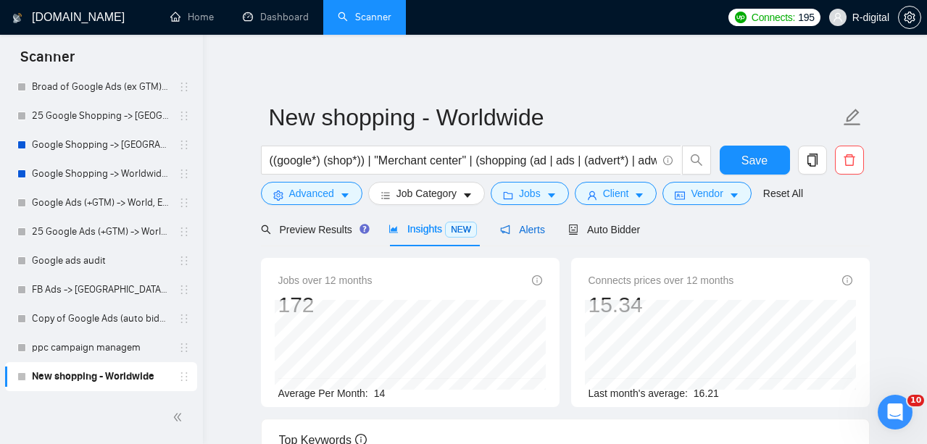
click at [533, 233] on span "Alerts" at bounding box center [522, 230] width 45 height 12
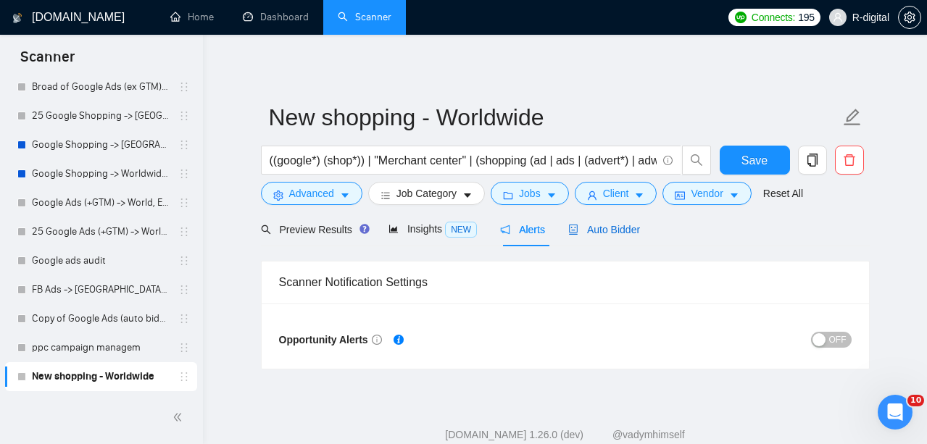
click at [613, 236] on div "Auto Bidder" at bounding box center [604, 230] width 72 height 16
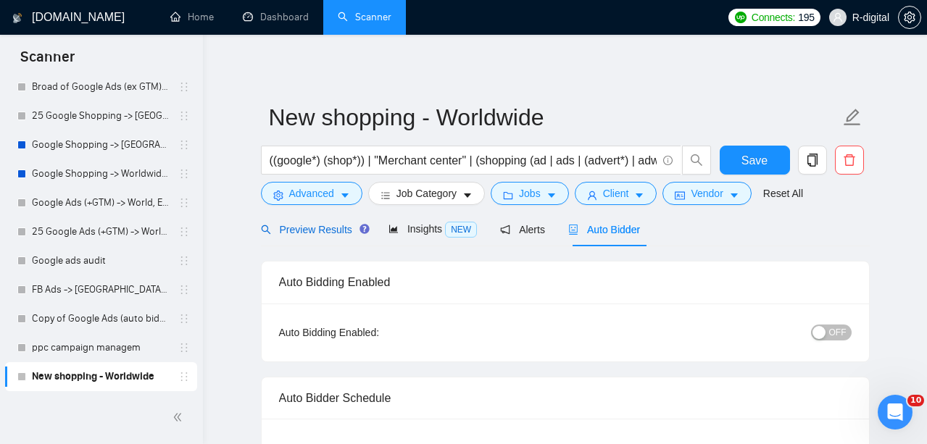
click at [320, 224] on span "Preview Results" at bounding box center [313, 230] width 104 height 12
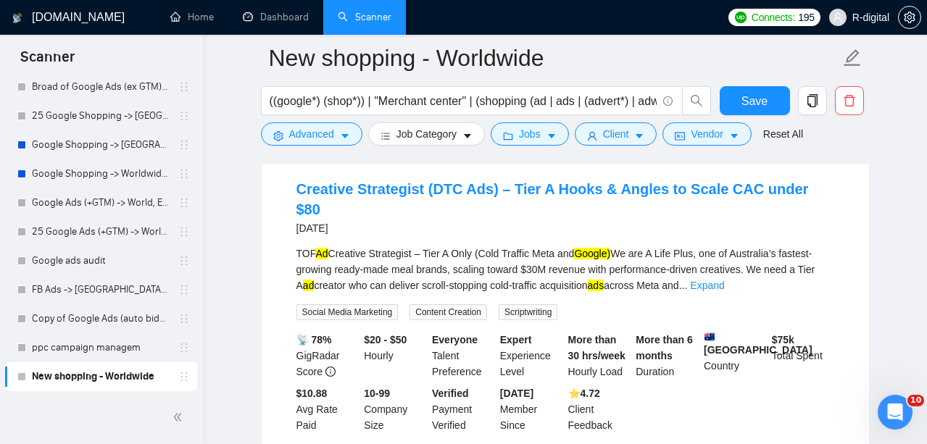
scroll to position [465, 0]
click at [724, 279] on link "Expand" at bounding box center [707, 285] width 34 height 12
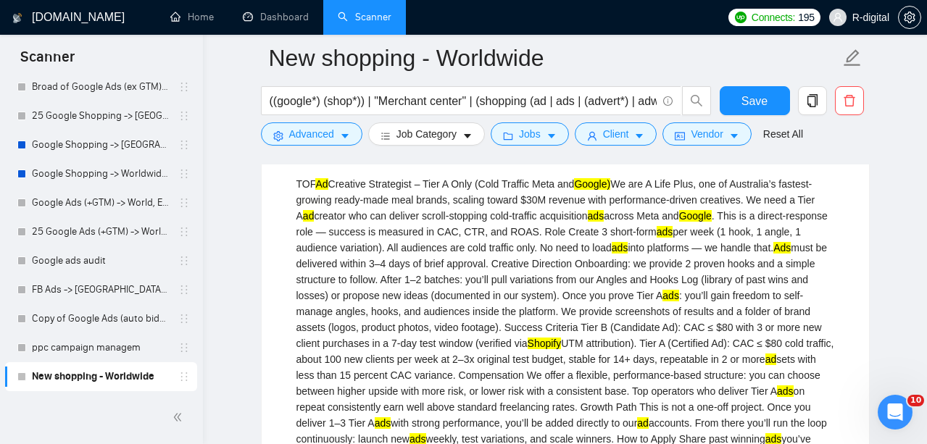
scroll to position [535, 0]
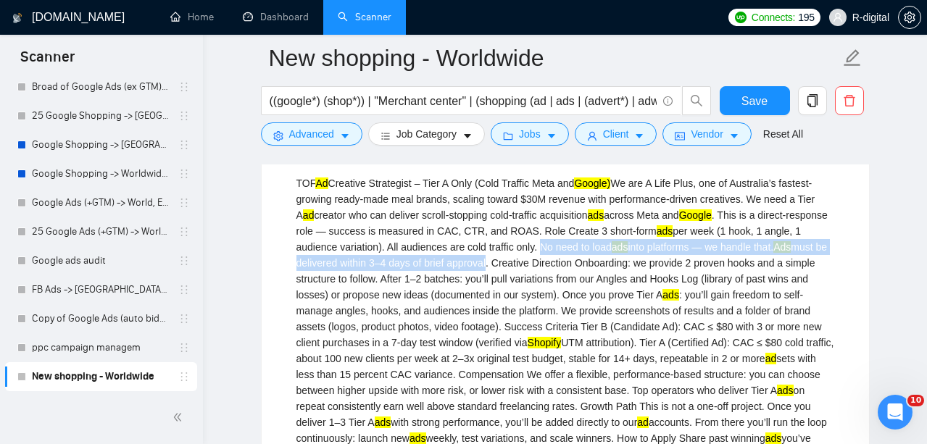
drag, startPoint x: 640, startPoint y: 234, endPoint x: 610, endPoint y: 252, distance: 35.4
click at [610, 252] on div "TOF Ad Creative Strategist – Tier A Only (Cold Traffic Meta and Google) We are …" at bounding box center [565, 326] width 538 height 303
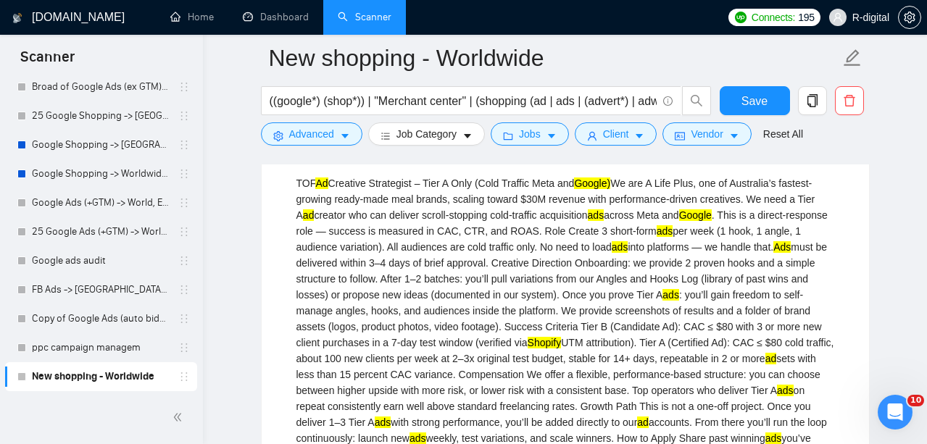
click at [607, 256] on div "TOF Ad Creative Strategist – Tier A Only (Cold Traffic Meta and Google) We are …" at bounding box center [565, 326] width 538 height 303
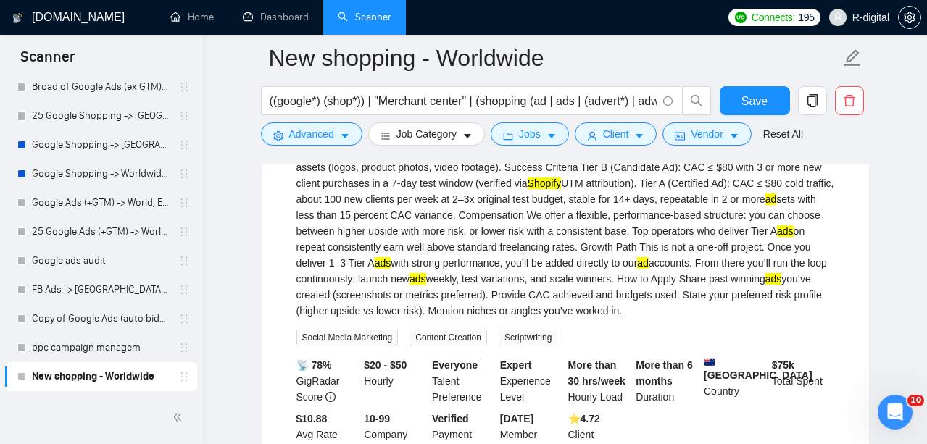
scroll to position [582, 0]
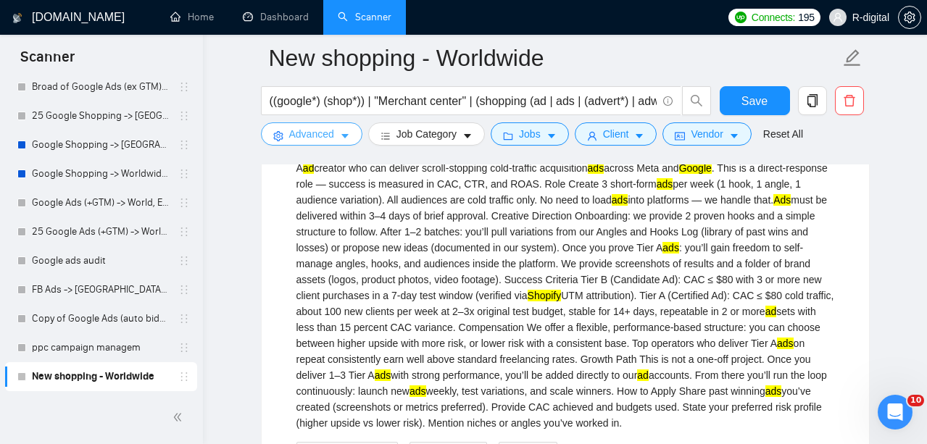
click at [318, 138] on span "Advanced" at bounding box center [311, 134] width 45 height 16
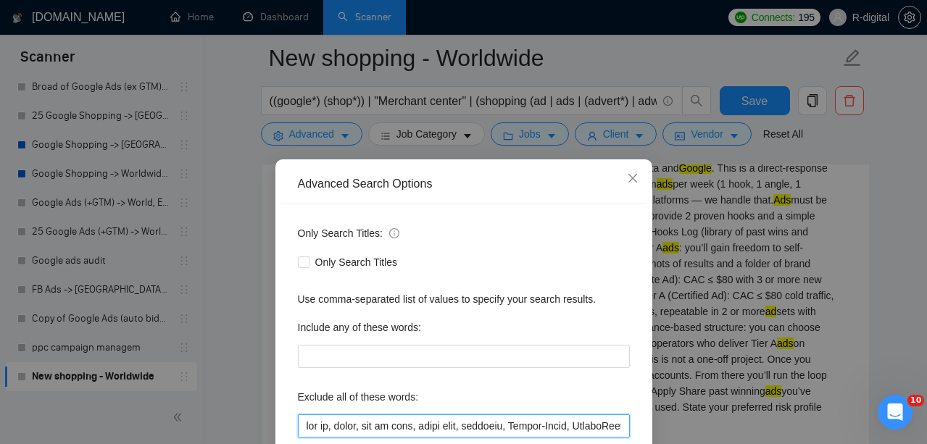
click at [305, 423] on input "text" at bounding box center [464, 426] width 332 height 23
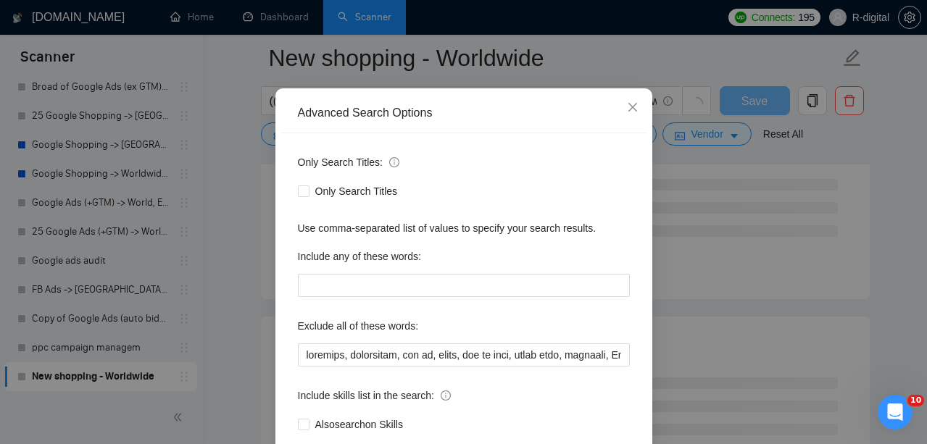
scroll to position [141, 0]
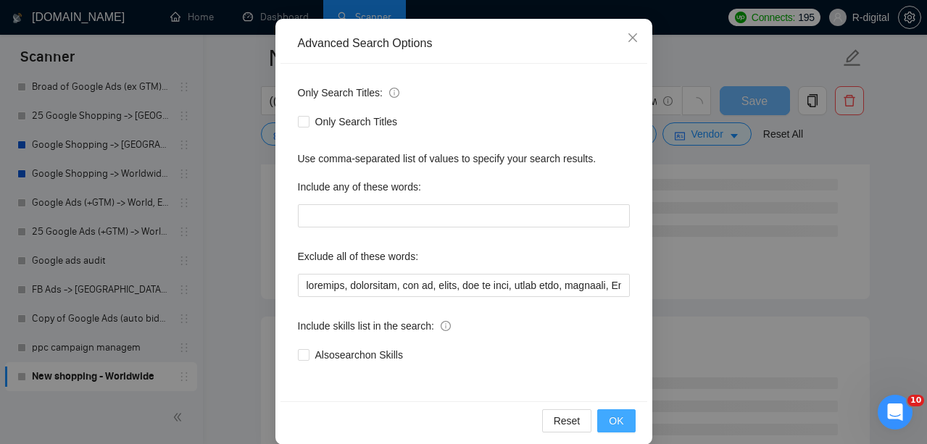
click at [613, 418] on span "OK" at bounding box center [616, 421] width 14 height 16
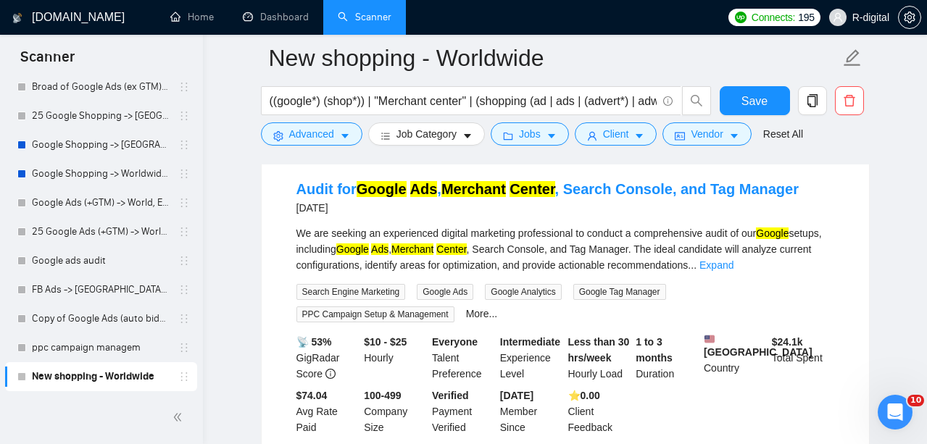
scroll to position [798, 0]
click at [734, 271] on link "Expand" at bounding box center [717, 266] width 34 height 12
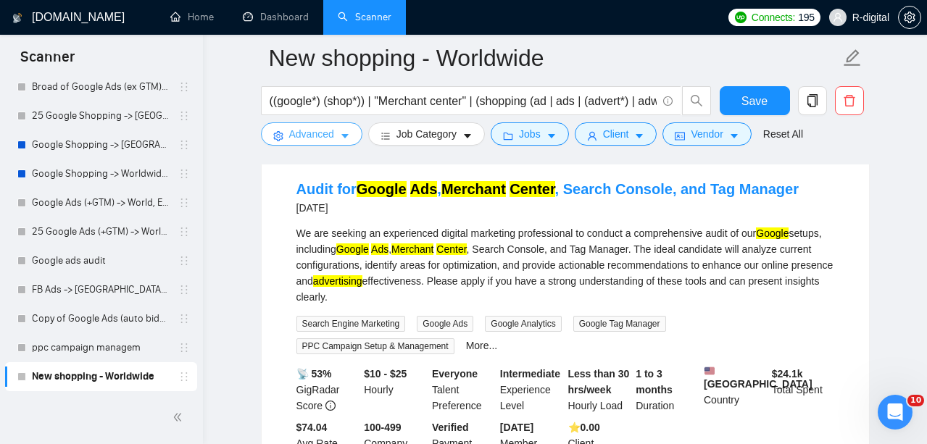
click at [319, 129] on span "Advanced" at bounding box center [311, 134] width 45 height 16
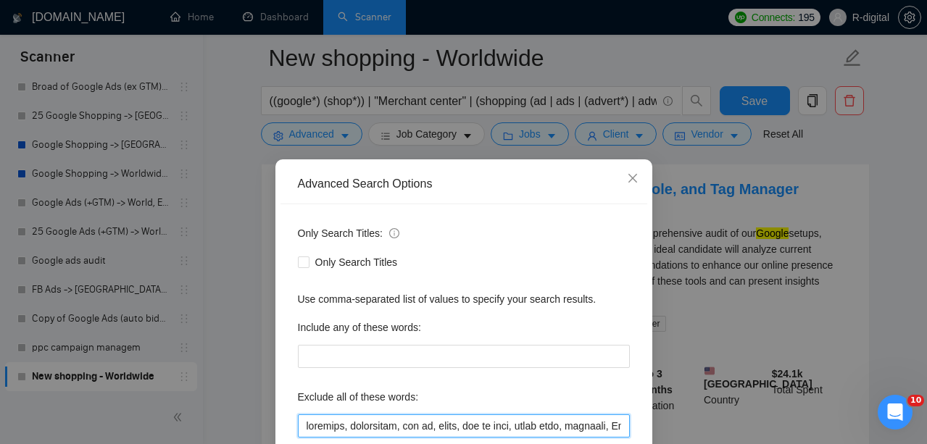
click at [304, 415] on input "text" at bounding box center [464, 426] width 332 height 23
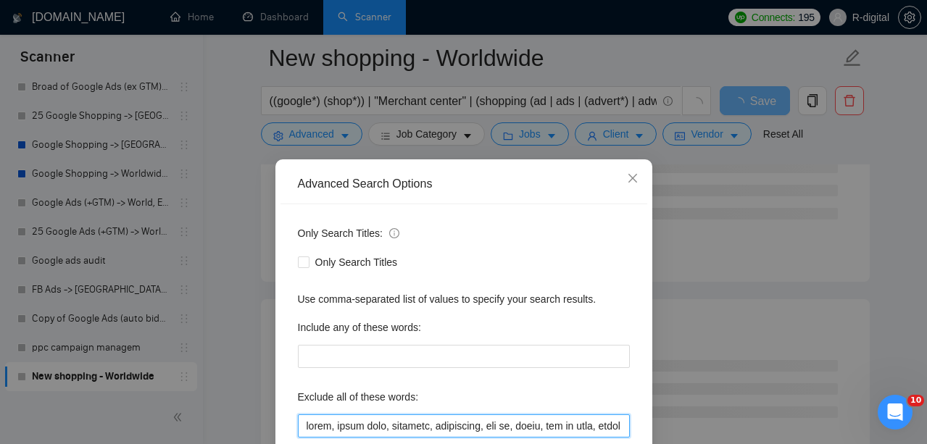
scroll to position [159, 0]
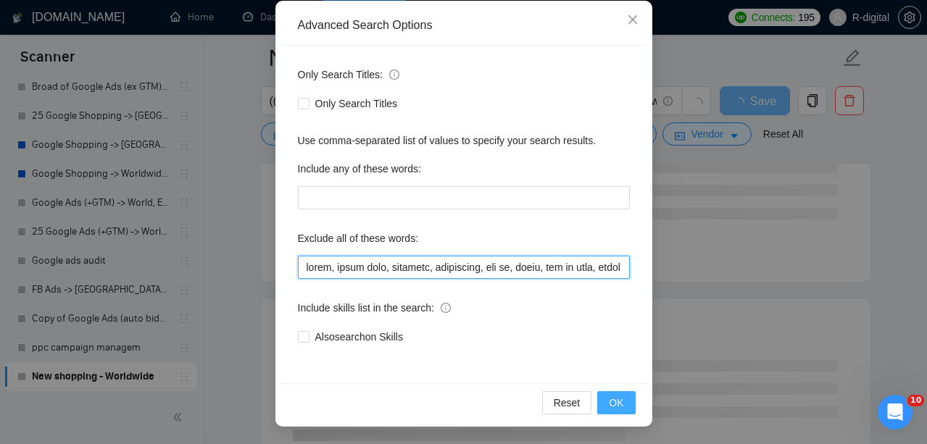
type input "audit, audit only, creative, creativity, set up, setup, set up only, setup only…"
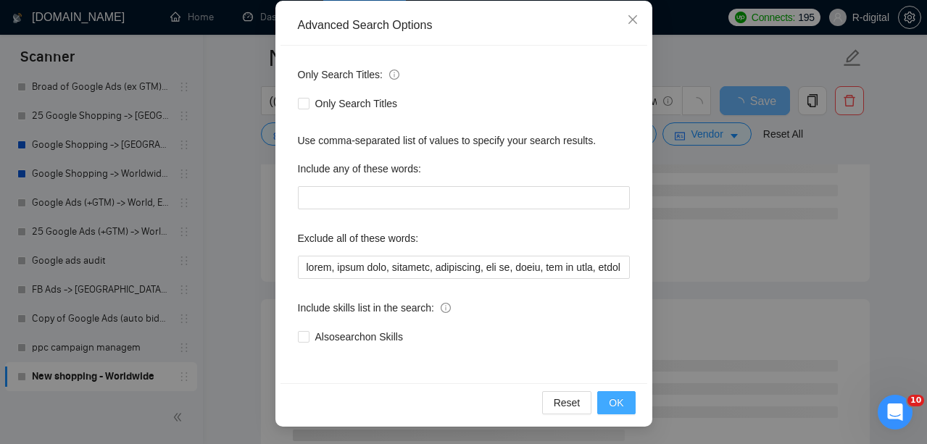
click at [623, 401] on span "OK" at bounding box center [616, 403] width 14 height 16
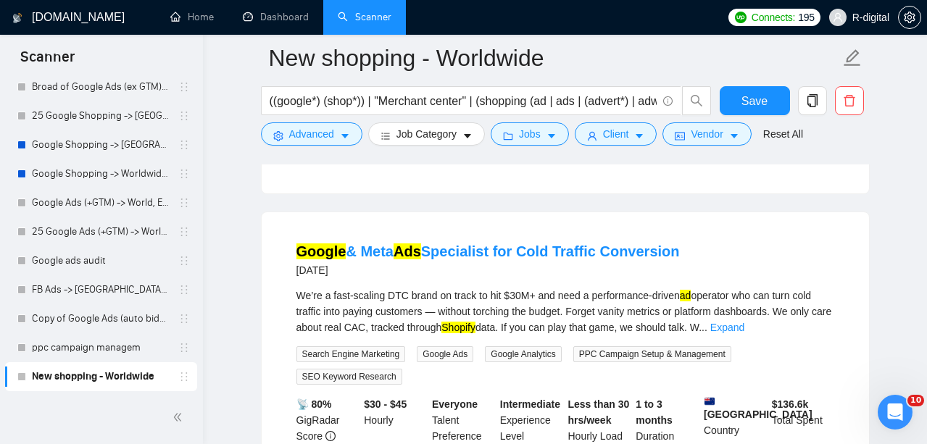
scroll to position [405, 0]
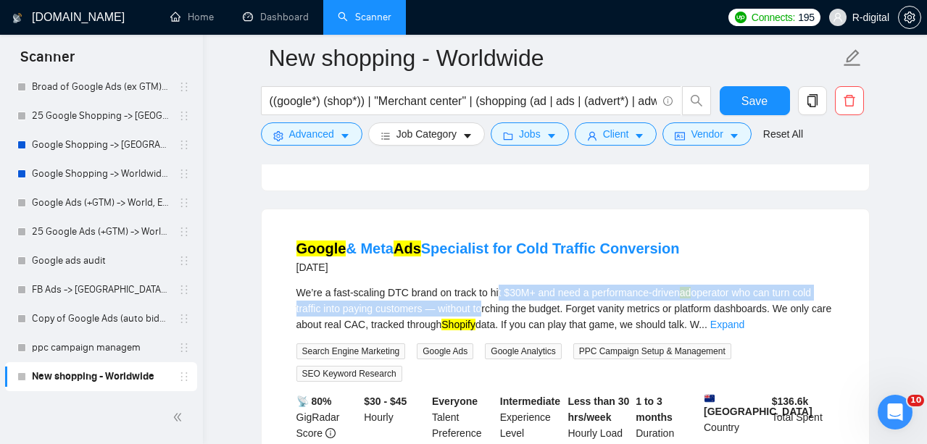
drag, startPoint x: 506, startPoint y: 307, endPoint x: 506, endPoint y: 317, distance: 10.1
click at [506, 317] on div "We’re a fast-scaling DTC brand on track to hit $30M+ and need a performance-dri…" at bounding box center [565, 309] width 538 height 48
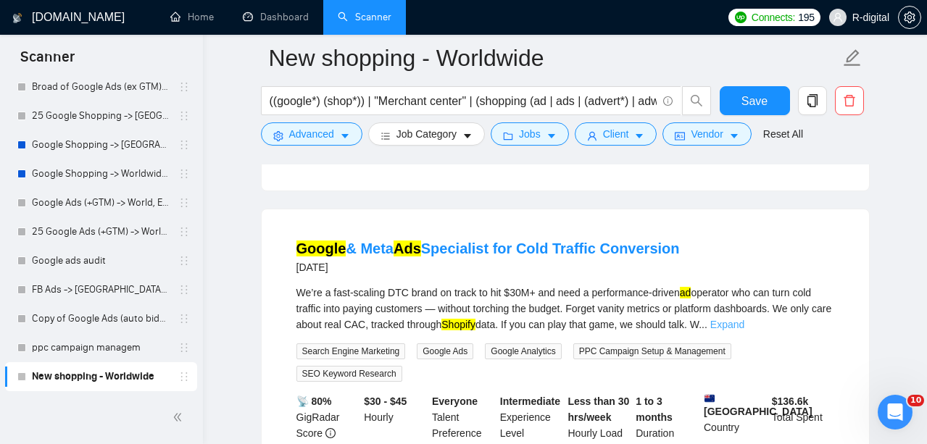
click at [744, 331] on link "Expand" at bounding box center [727, 325] width 34 height 12
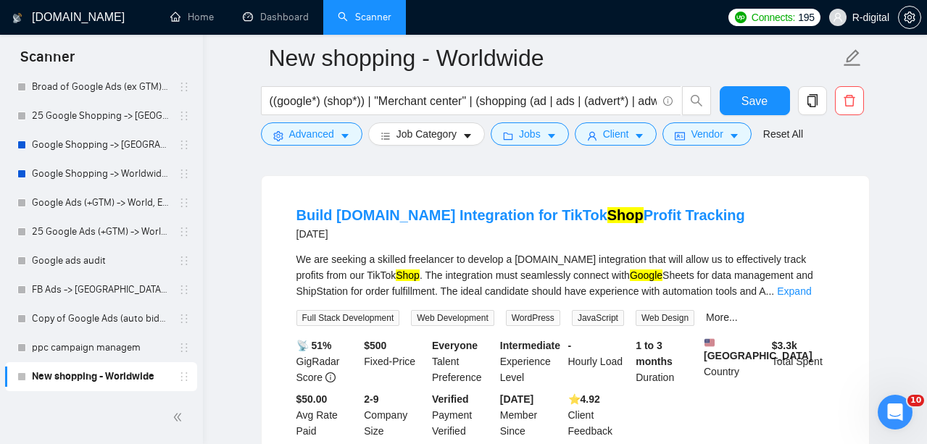
scroll to position [820, 0]
click at [809, 297] on link "Expand" at bounding box center [794, 292] width 34 height 12
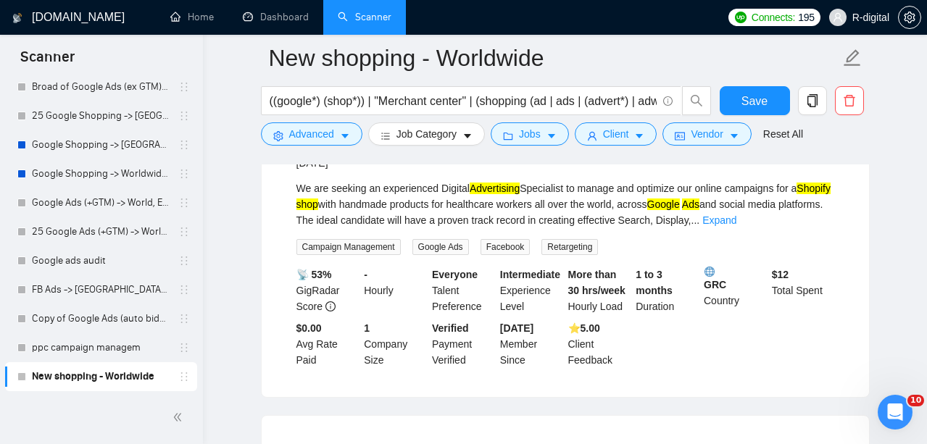
scroll to position [1207, 0]
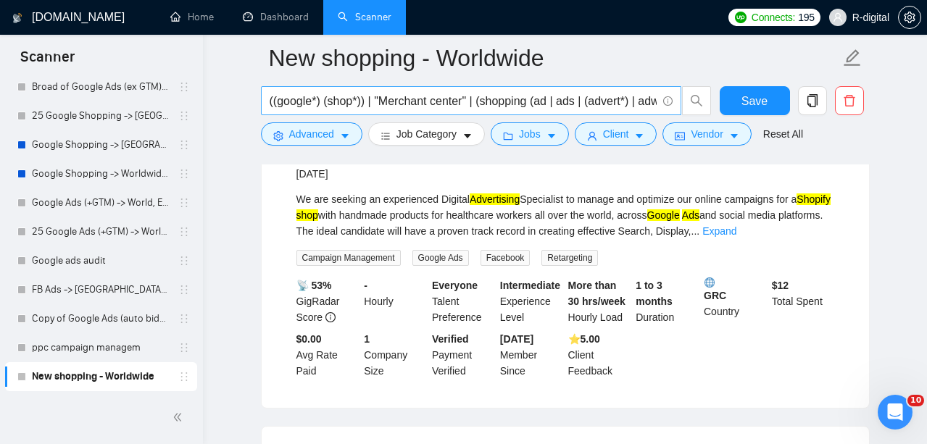
click at [571, 103] on input "((google*) (shop*)) | "Merchant center" | (shopping (ad | ads | (advert*) | adw…" at bounding box center [463, 101] width 387 height 18
drag, startPoint x: 619, startPoint y: 98, endPoint x: 656, endPoint y: 97, distance: 37.0
click at [656, 97] on input "((google*) (shop*)) | "Merchant center" | (shopping (ad | ads | (advert*) | adw…" at bounding box center [463, 101] width 387 height 18
click at [622, 103] on input "((google*) (shop*)) | "Merchant center" | (shopping (ad | ads | (advert*) | adw…" at bounding box center [463, 101] width 387 height 18
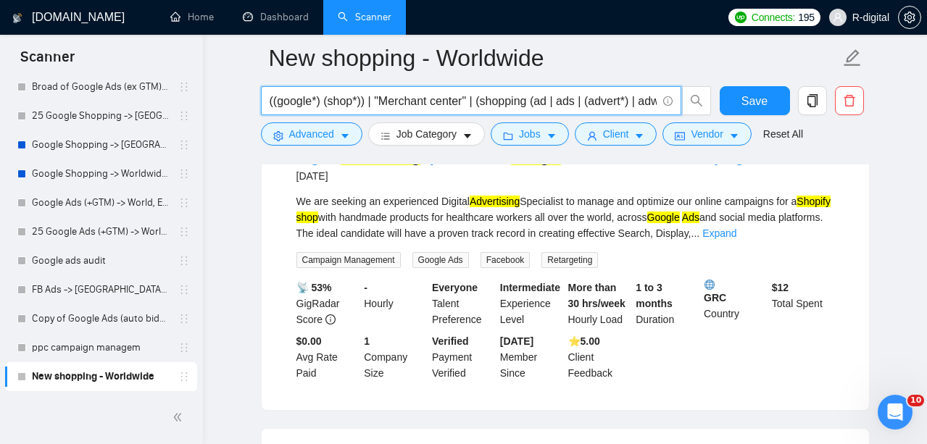
scroll to position [1204, 0]
click at [656, 105] on input "((google*) (shop*)) | "Merchant center" | (shopping (ad | ads | (advert*) | adw…" at bounding box center [463, 101] width 387 height 18
drag, startPoint x: 606, startPoint y: 109, endPoint x: 927, endPoint y: 132, distance: 322.0
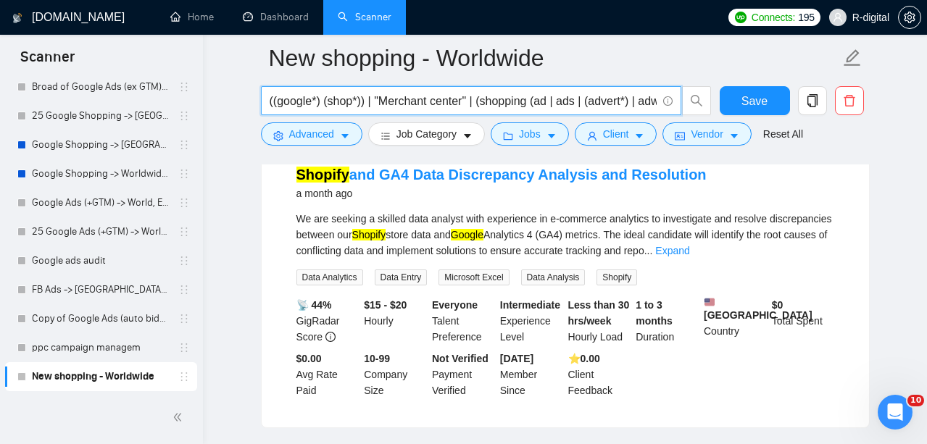
scroll to position [1909, 0]
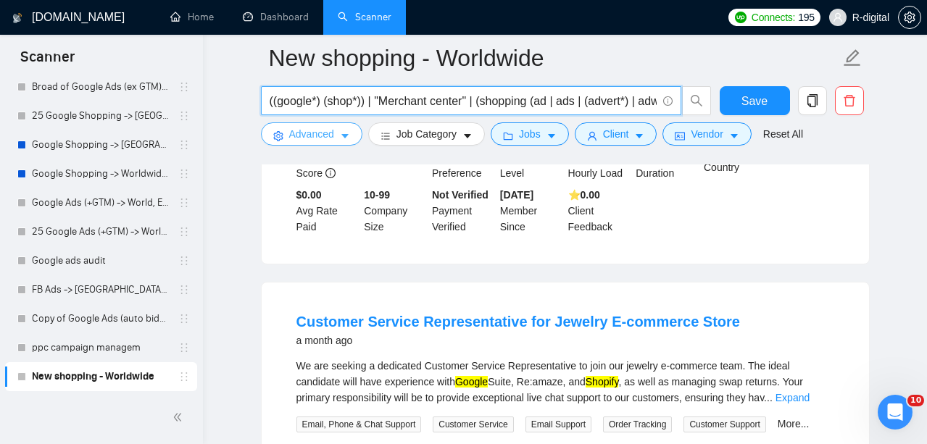
click at [306, 142] on span "Advanced" at bounding box center [311, 134] width 45 height 16
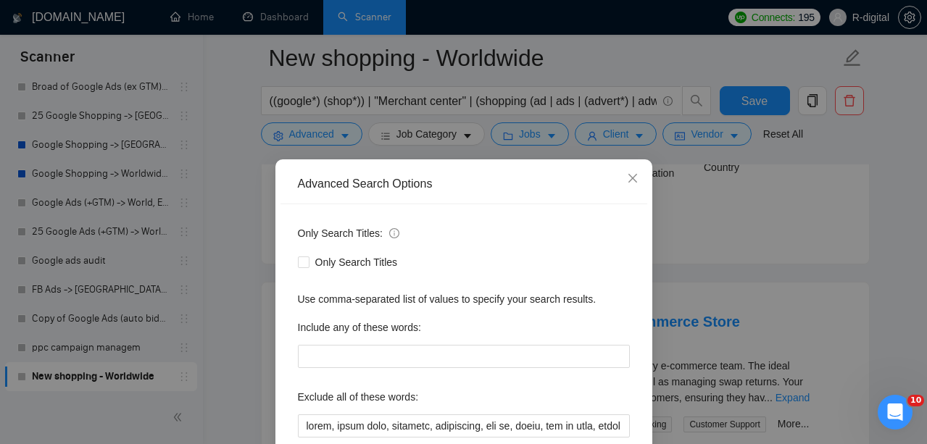
click at [673, 279] on div "Advanced Search Options Only Search Titles: Only Search Titles Use comma-separa…" at bounding box center [463, 222] width 927 height 444
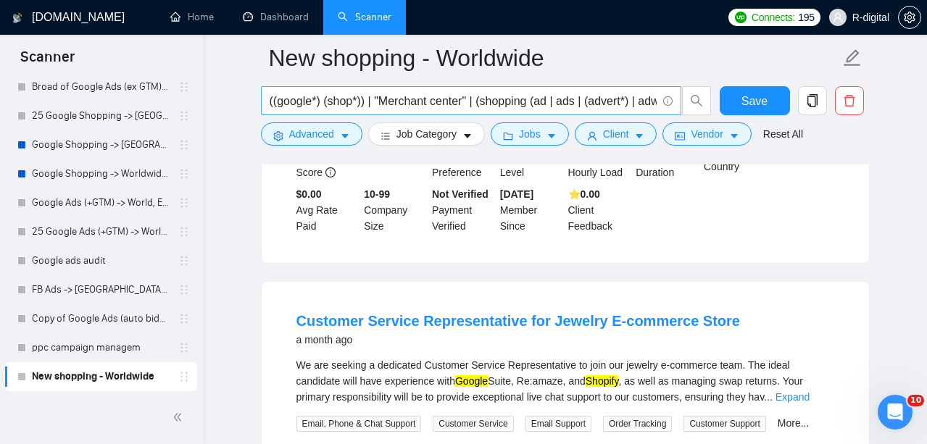
scroll to position [1910, 0]
drag, startPoint x: 633, startPoint y: 106, endPoint x: 756, endPoint y: 112, distance: 123.4
click at [756, 112] on div "((google*) (shop*)) | "Merchant center" | (shopping (ad | ads | (advert*) | adw…" at bounding box center [562, 104] width 609 height 36
click at [660, 98] on span at bounding box center [666, 101] width 13 height 18
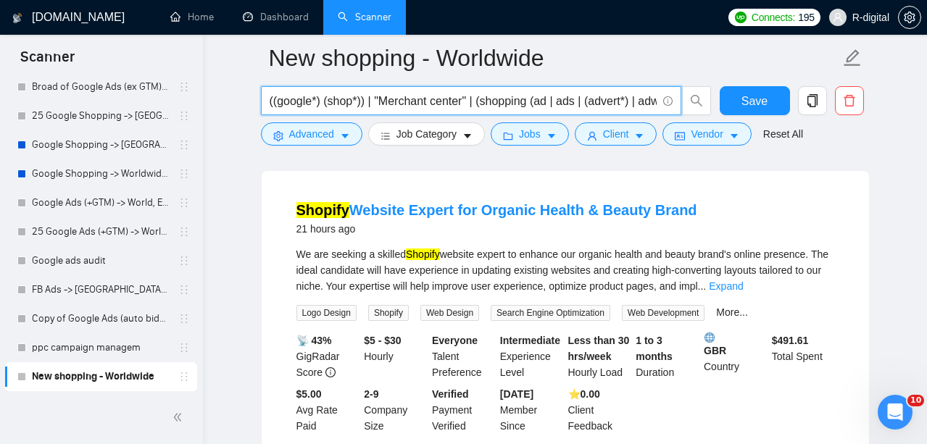
scroll to position [468, 0]
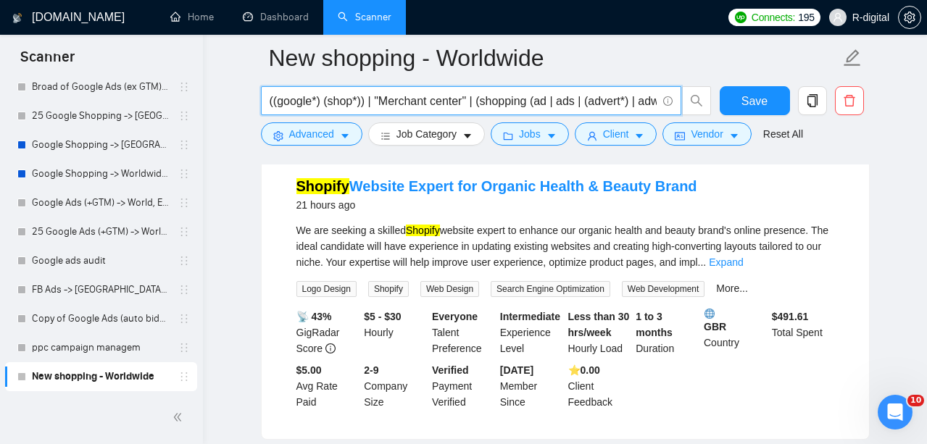
click at [642, 101] on input "((google*) (shop*)) | "Merchant center" | (shopping (ad | ads | (advert*) | adw…" at bounding box center [463, 101] width 387 height 18
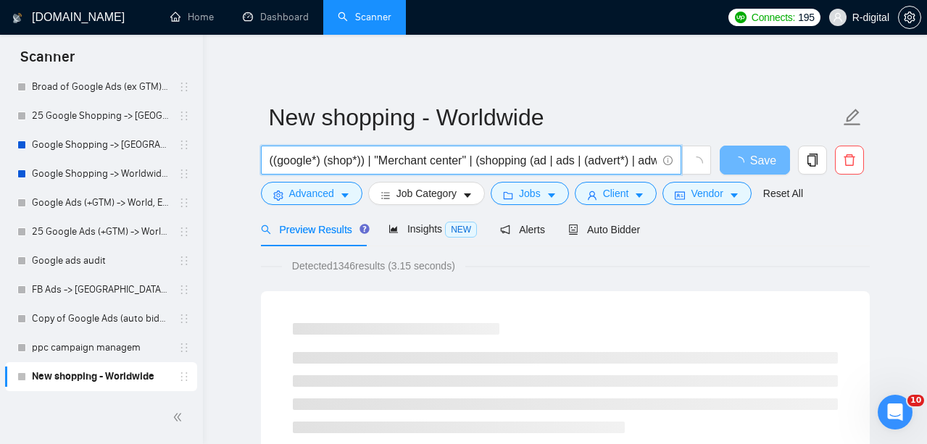
scroll to position [0, 0]
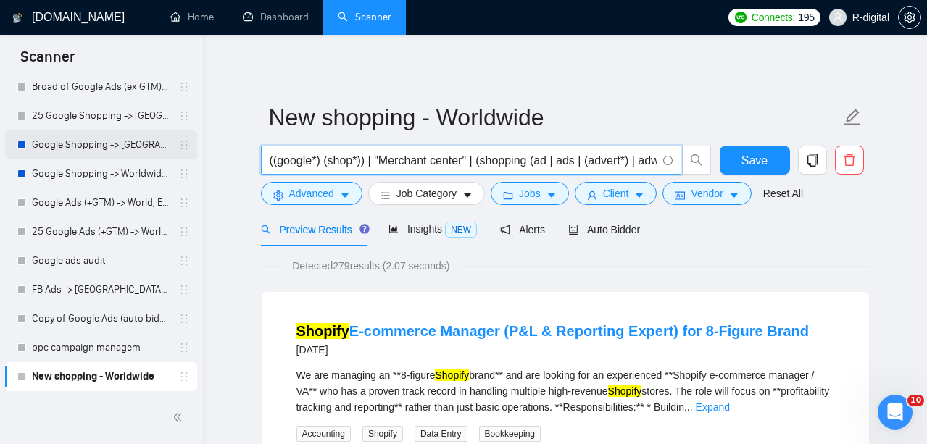
drag, startPoint x: 654, startPoint y: 159, endPoint x: 144, endPoint y: 150, distance: 509.7
paste input ""Shopify" OR "WordPress" OR "WooCommerce") AND ("Google Ads" OR "Merchant Cente…"
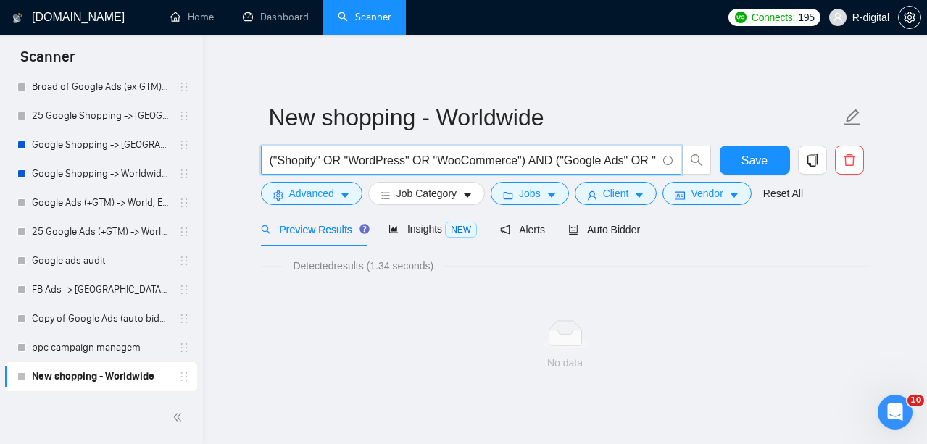
click at [487, 159] on input "("Shopify" OR "WordPress" OR "WooCommerce") AND ("Google Ads" OR "Merchant Cent…" at bounding box center [463, 161] width 387 height 18
drag, startPoint x: 486, startPoint y: 159, endPoint x: 331, endPoint y: 161, distance: 155.1
click at [331, 161] on input "("Shopify" OR "WordPress" OR "WooCommerce") AND ("Google Ads" OR "Merchant Cent…" at bounding box center [463, 161] width 387 height 18
click at [270, 161] on input "("Shopify" OR "WordPress" OR "WooCommerce") AND ("Google Ads" OR "Merchant Cent…" at bounding box center [463, 161] width 387 height 18
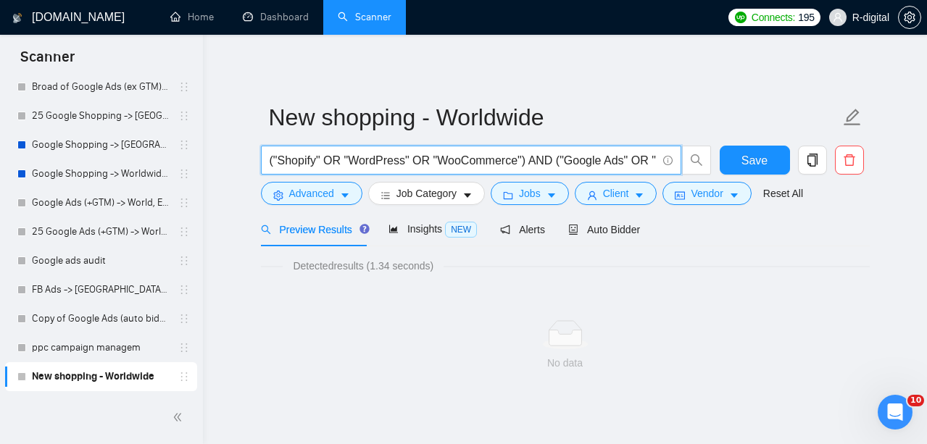
click at [270, 161] on input "("Shopify" OR "WordPress" OR "WooCommerce") AND ("Google Ads" OR "Merchant Cent…" at bounding box center [463, 161] width 387 height 18
paste input ") AND ("Google" OR "Ads" OR "Shopping") AND ("ecommerce" OR "stor"
drag, startPoint x: 657, startPoint y: 164, endPoint x: 270, endPoint y: 157, distance: 387.2
click at [270, 157] on span "("Shopify" OR "WordPress") AND ("Google" OR "Ads" OR "Shopping") AND ("ecommerc…" at bounding box center [471, 160] width 420 height 29
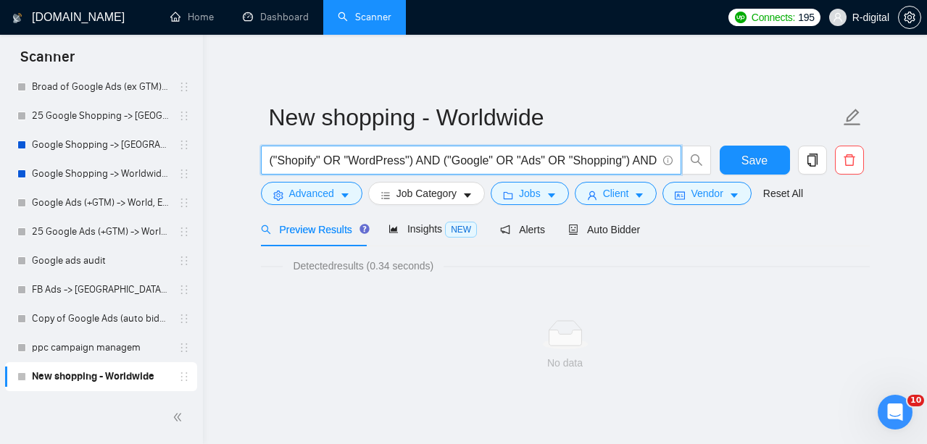
drag, startPoint x: 270, startPoint y: 157, endPoint x: 580, endPoint y: 206, distance: 314.2
click at [580, 206] on form "New shopping - Worldwide ("Shopify" OR "WordPress") AND ("Google" OR "Ads" OR "…" at bounding box center [565, 153] width 609 height 118
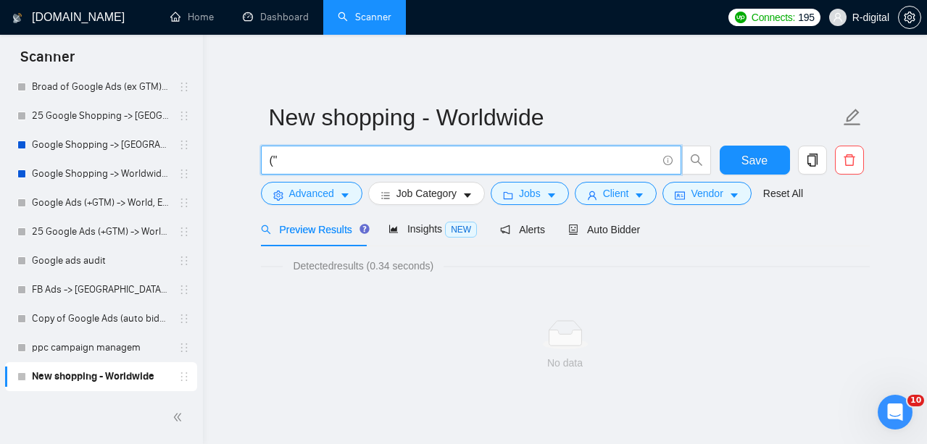
type input "("
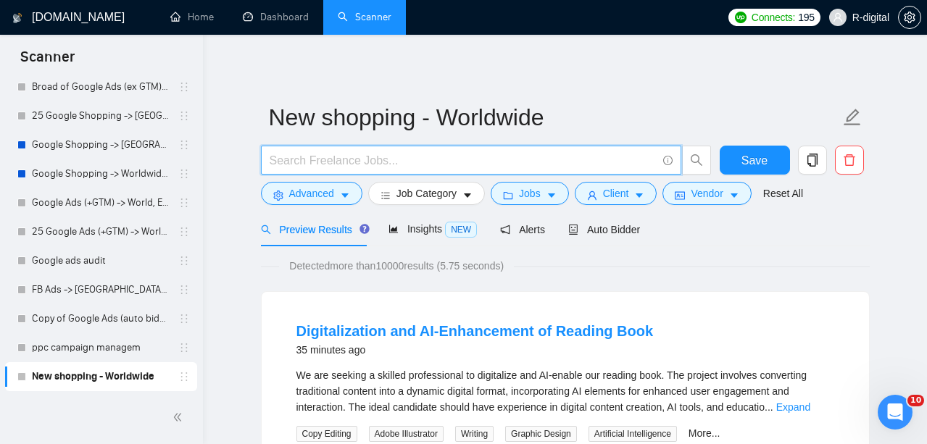
paste input "((google*) (shop*)) | "Merchant center" | (shopping (ad | ads | (advert*) | adw…"
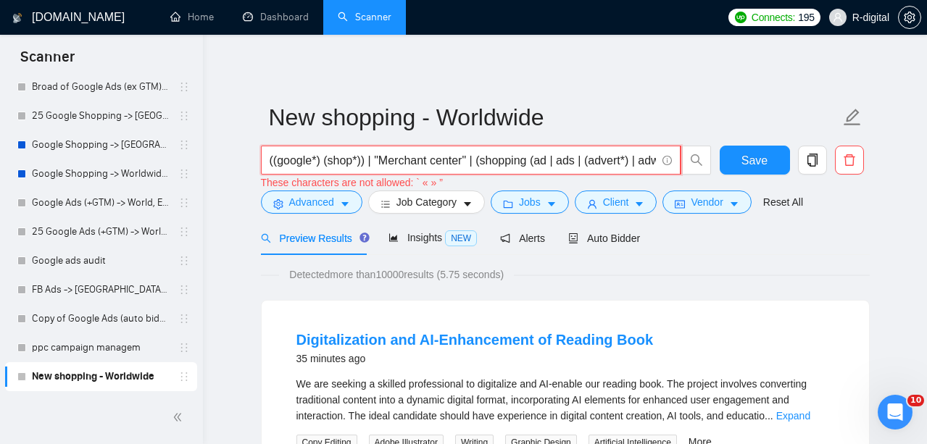
click at [649, 154] on input "((google*) (shop*)) | "Merchant center" | (shopping (ad | ads | (advert*) | adw…" at bounding box center [463, 161] width 386 height 18
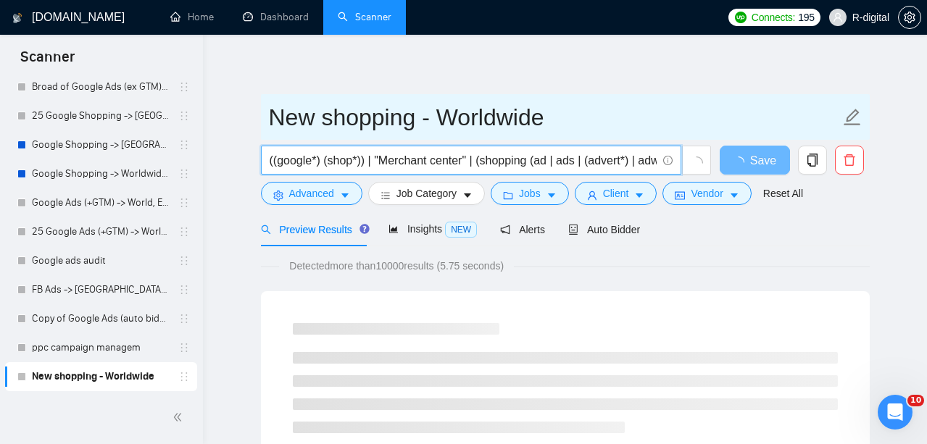
type input "((google*) (shop*)) | "Merchant center" | (shopping (ad | ads | (advert*) | adw…"
click at [608, 107] on input "New shopping - Worldwide" at bounding box center [554, 117] width 571 height 36
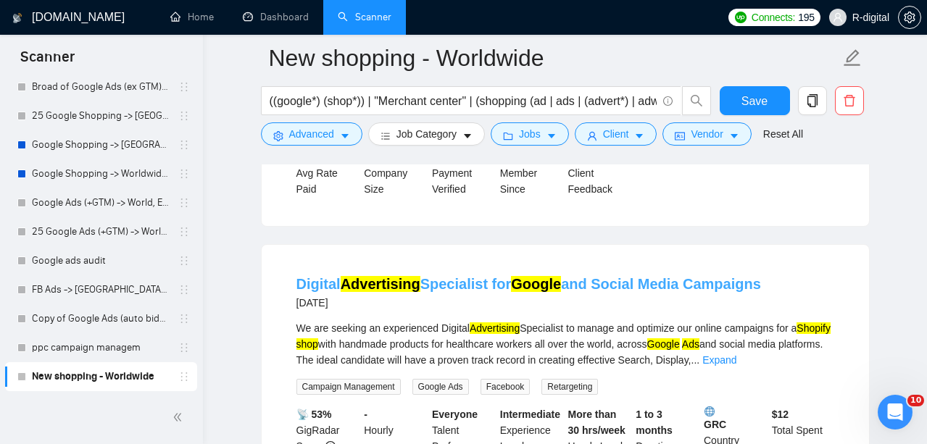
scroll to position [1119, 0]
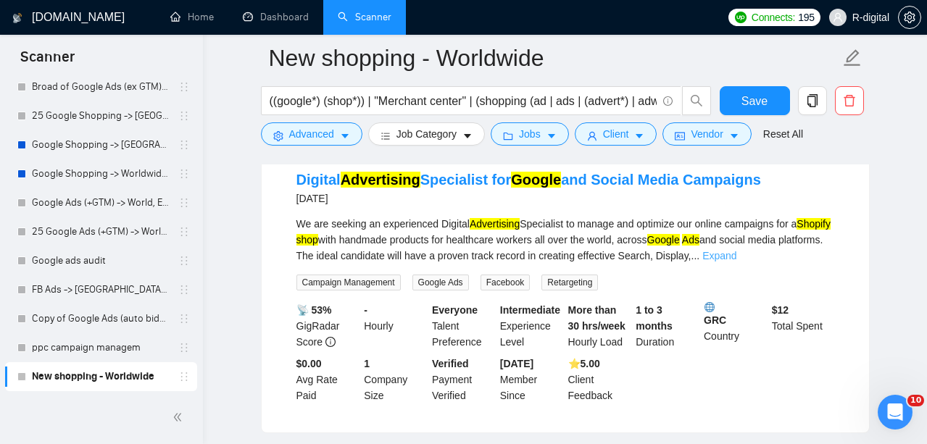
click at [737, 262] on link "Expand" at bounding box center [719, 256] width 34 height 12
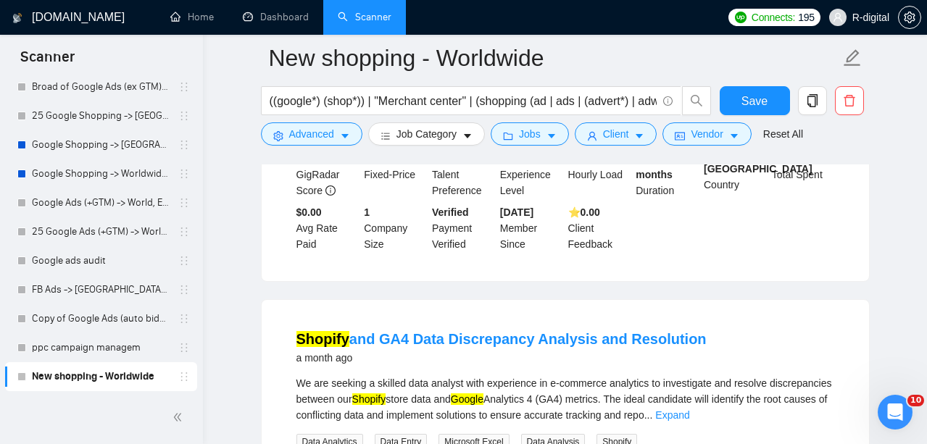
scroll to position [1692, 0]
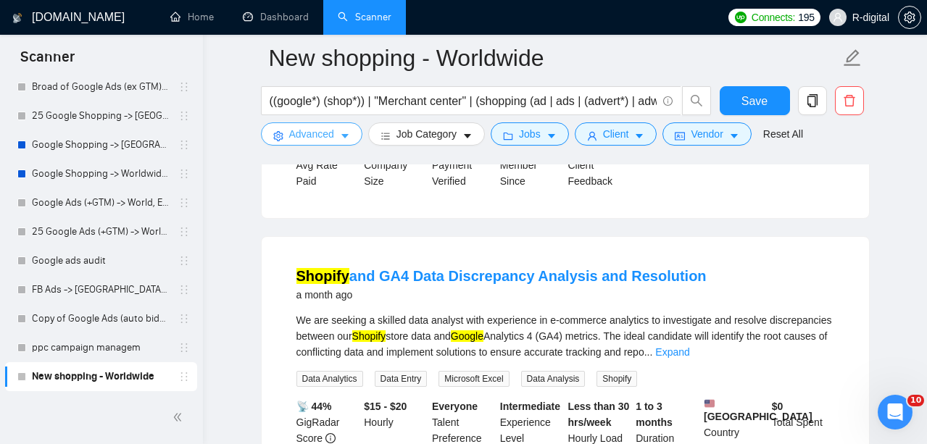
click at [333, 135] on span "Advanced" at bounding box center [311, 134] width 45 height 16
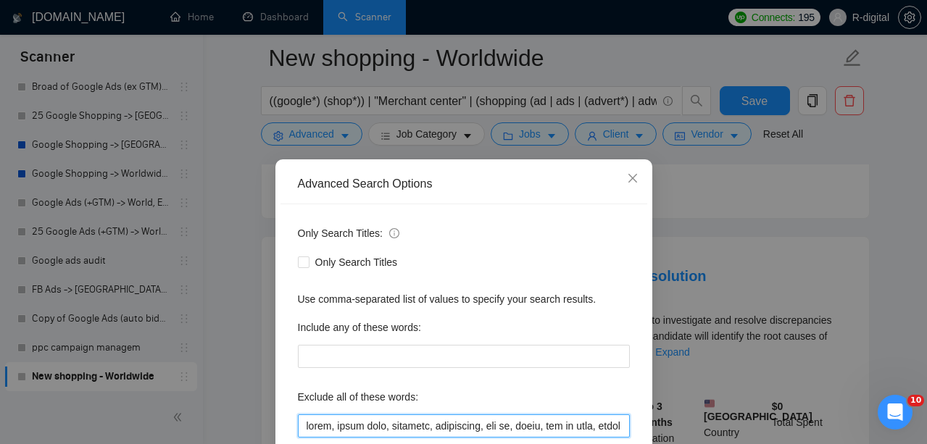
click at [302, 415] on input "text" at bounding box center [464, 426] width 332 height 23
click at [305, 415] on input "text" at bounding box center [464, 426] width 332 height 23
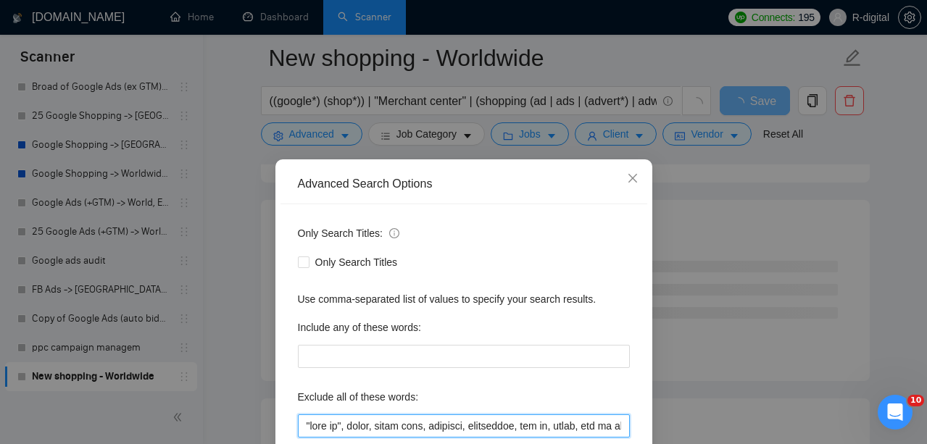
scroll to position [159, 0]
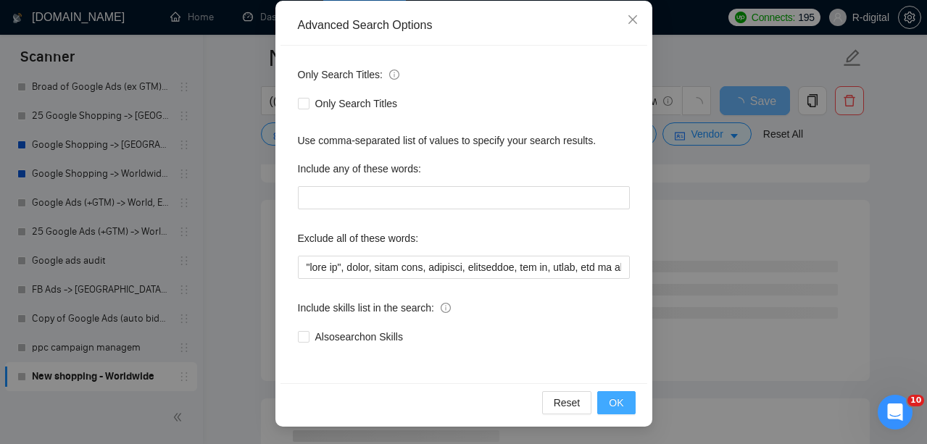
click at [615, 404] on span "OK" at bounding box center [616, 403] width 14 height 16
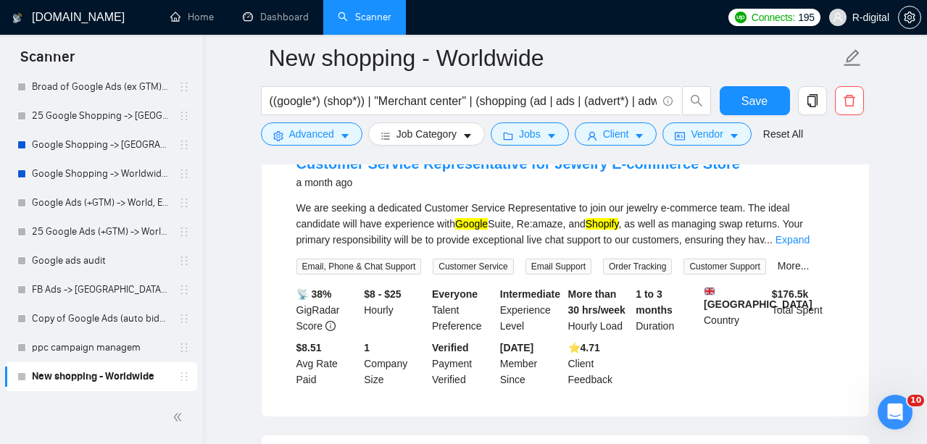
scroll to position [1761, 0]
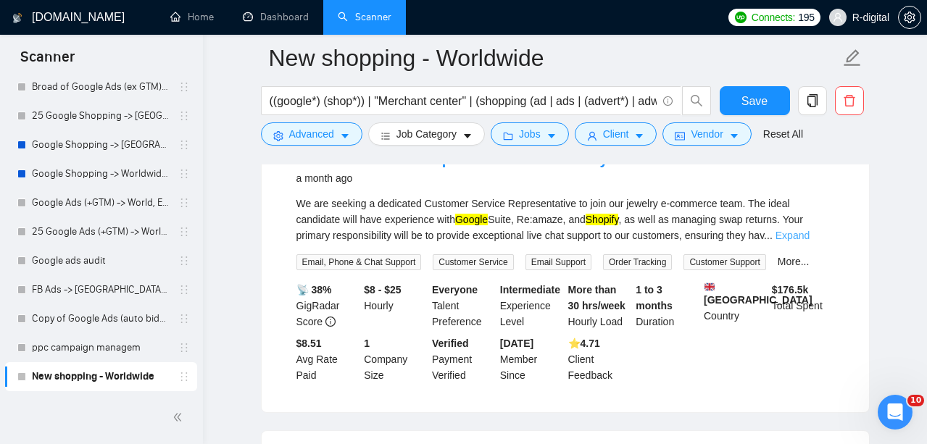
click at [810, 241] on link "Expand" at bounding box center [793, 236] width 34 height 12
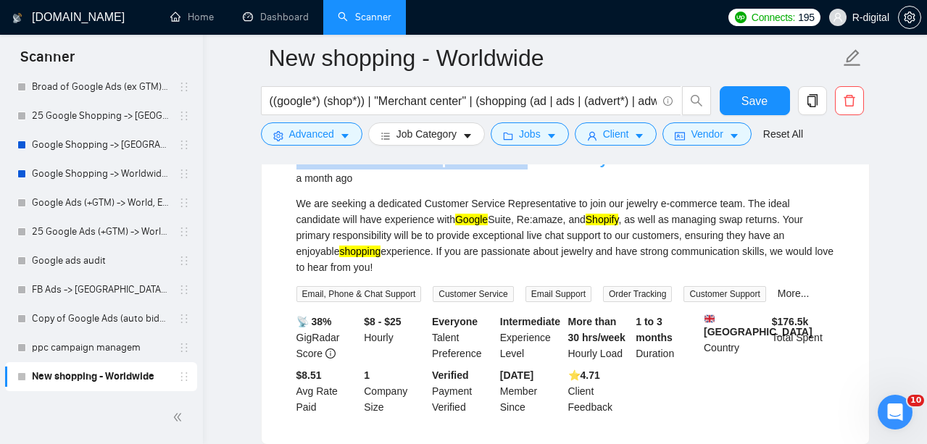
drag, startPoint x: 281, startPoint y: 195, endPoint x: 519, endPoint y: 204, distance: 238.7
click at [519, 204] on li "Customer Service Representative for Jewelry E-commerce Store a month ago We are…" at bounding box center [565, 282] width 573 height 289
copy link "Customer Service Representative"
click at [329, 136] on span "Advanced" at bounding box center [311, 134] width 45 height 16
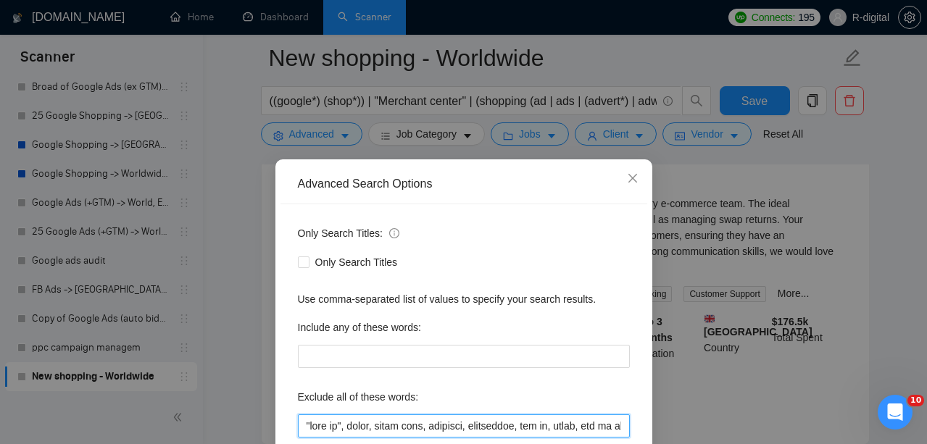
click at [304, 415] on input "text" at bounding box center [464, 426] width 332 height 23
paste input "Customer Service Representative"
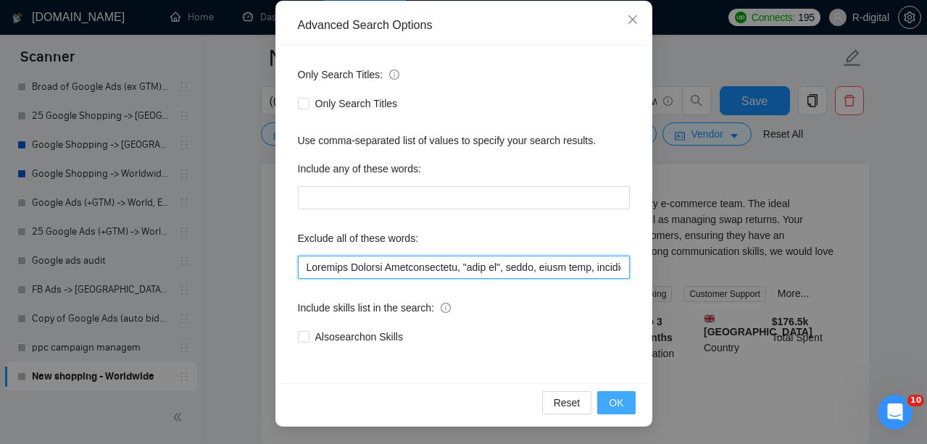
type input "Customer Service Representative, "sell my", audit, audit only, creative, creati…"
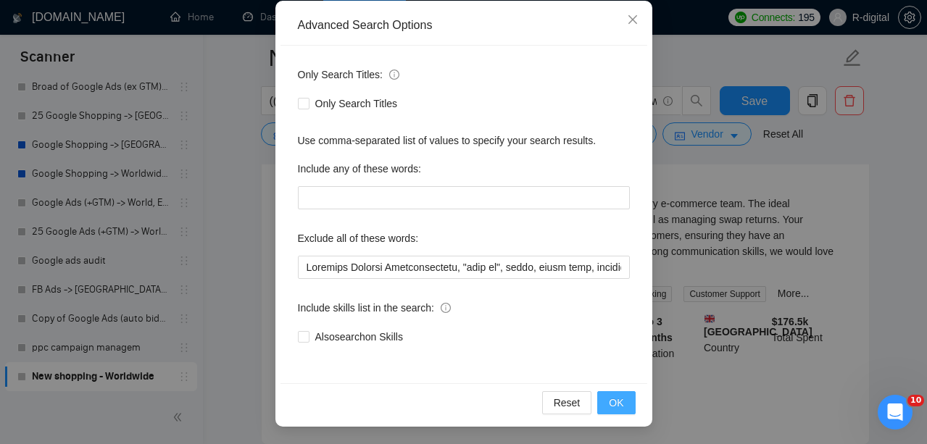
click at [621, 402] on span "OK" at bounding box center [616, 403] width 14 height 16
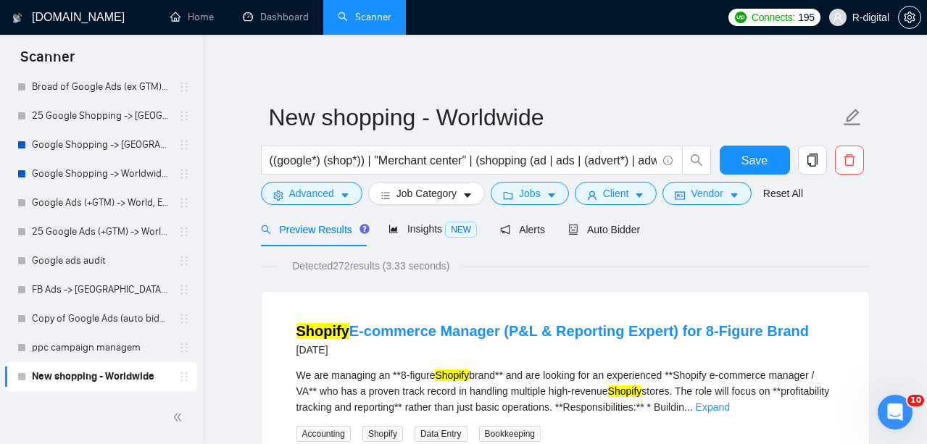
scroll to position [0, 0]
click at [763, 268] on div "Detected 272 results (3.33 seconds)" at bounding box center [565, 266] width 609 height 16
click at [457, 227] on span "NEW" at bounding box center [461, 230] width 32 height 16
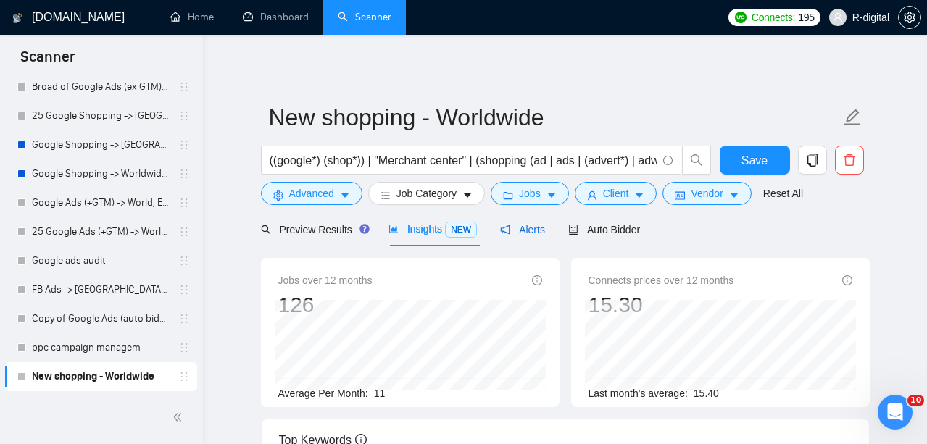
click at [537, 228] on span "Alerts" at bounding box center [522, 230] width 45 height 12
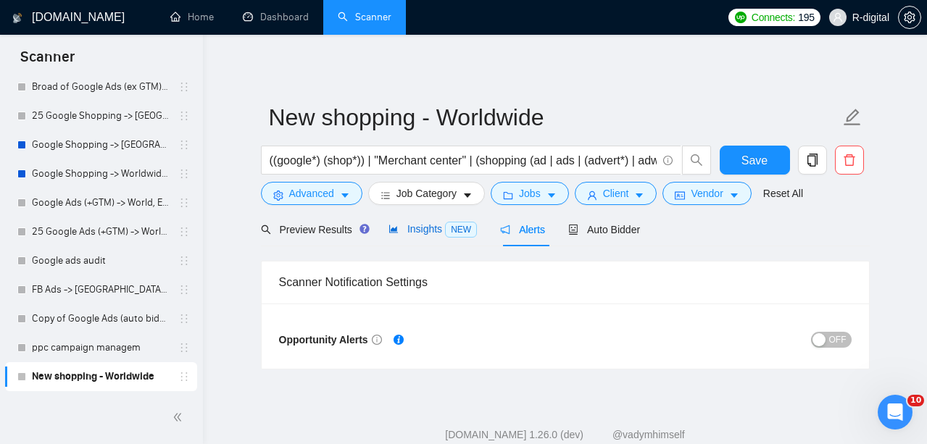
click at [452, 233] on span "NEW" at bounding box center [461, 230] width 32 height 16
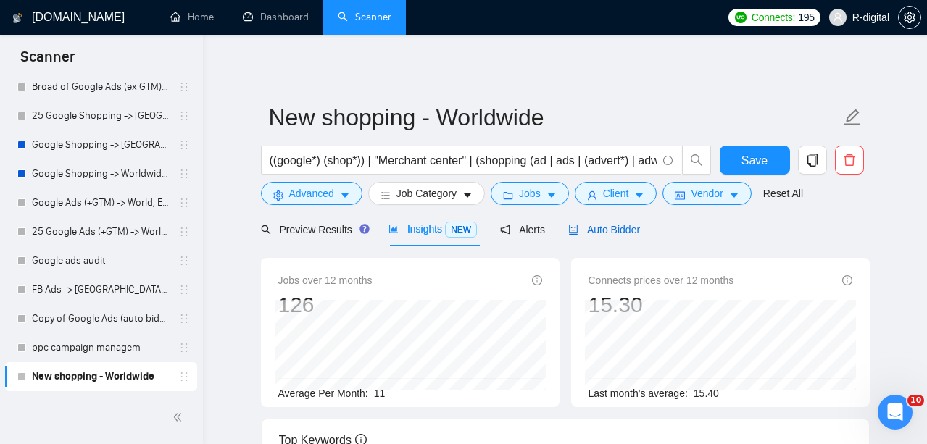
click at [633, 228] on span "Auto Bidder" at bounding box center [604, 230] width 72 height 12
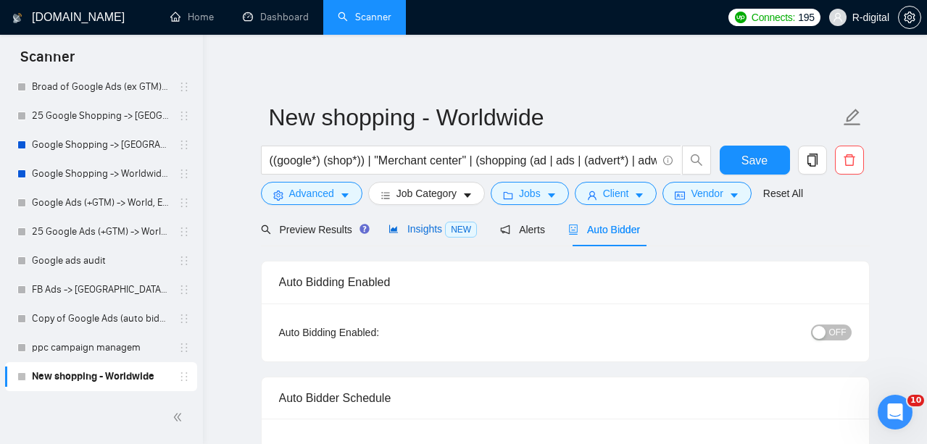
click at [440, 237] on div "Insights NEW" at bounding box center [433, 229] width 88 height 17
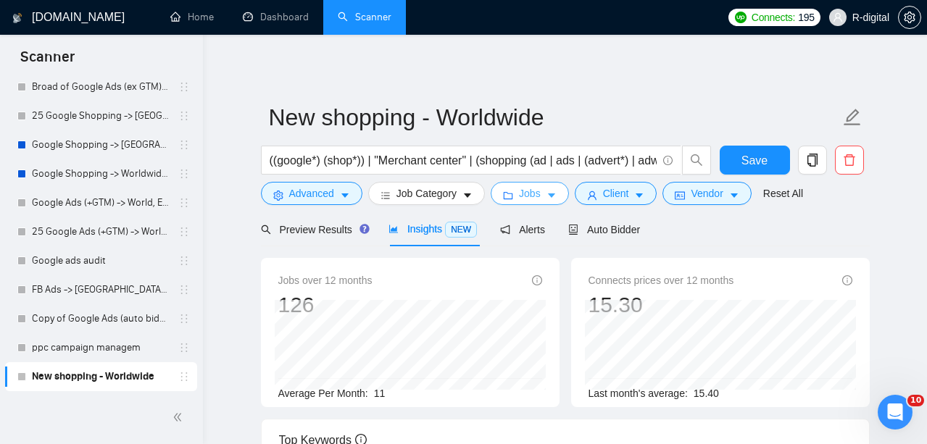
click at [534, 184] on button "Jobs" at bounding box center [530, 193] width 78 height 23
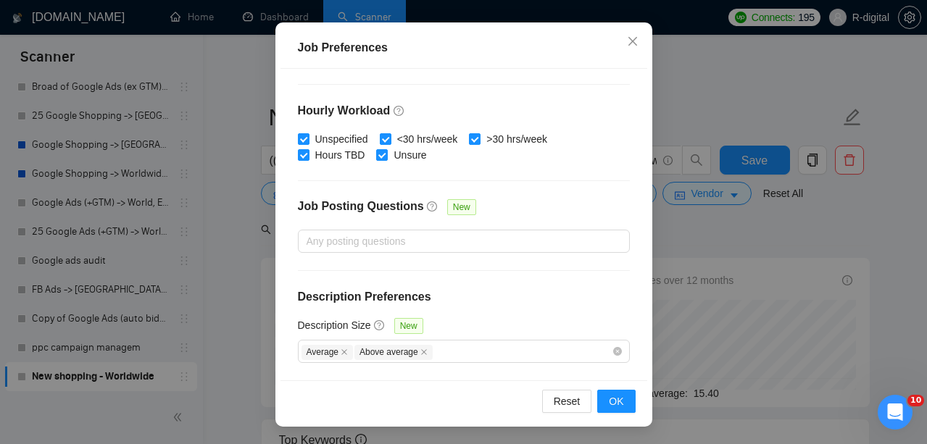
scroll to position [113, 0]
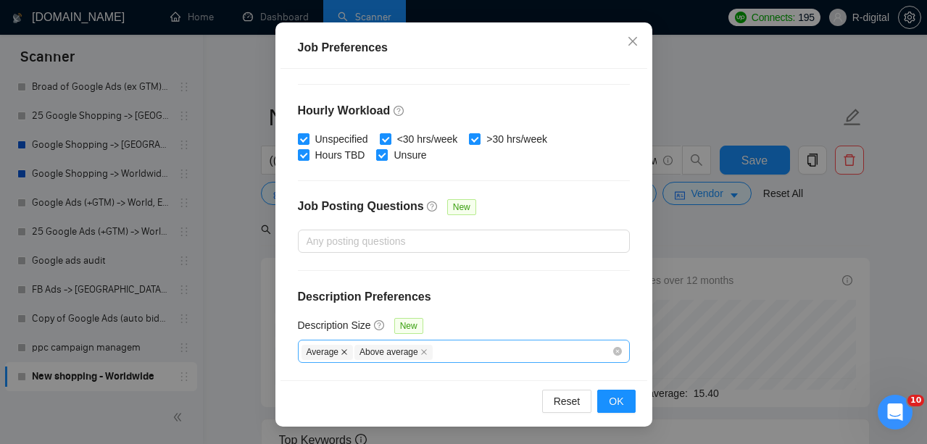
click at [342, 352] on icon "close" at bounding box center [344, 352] width 7 height 7
click at [365, 349] on span "Above average" at bounding box center [341, 352] width 78 height 15
click at [380, 354] on span "Above average" at bounding box center [341, 352] width 78 height 15
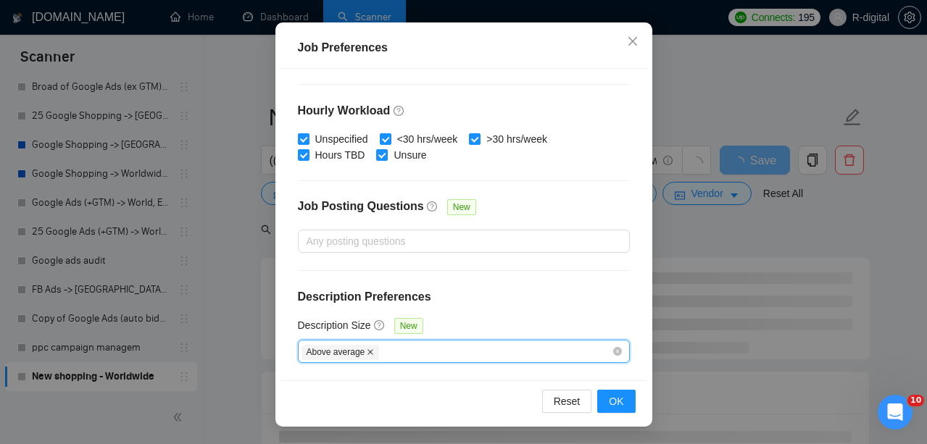
click at [374, 353] on icon "close" at bounding box center [370, 352] width 7 height 7
click at [621, 402] on span "OK" at bounding box center [616, 402] width 14 height 16
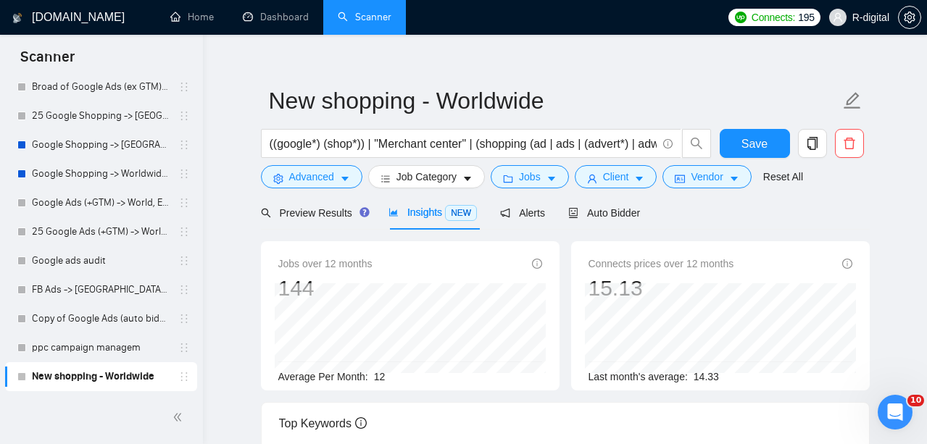
scroll to position [16, 0]
click at [541, 183] on span "Jobs" at bounding box center [530, 178] width 22 height 16
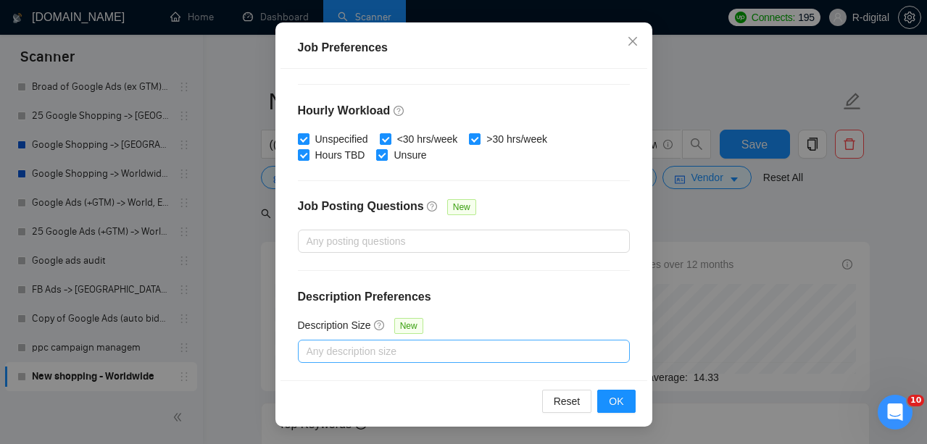
scroll to position [113, 0]
click at [441, 364] on div "Budget Project Type All Fixed Price Hourly Rate Fixed Price Budget $ 300 Min - …" at bounding box center [464, 224] width 367 height 311
click at [441, 345] on div at bounding box center [457, 351] width 310 height 17
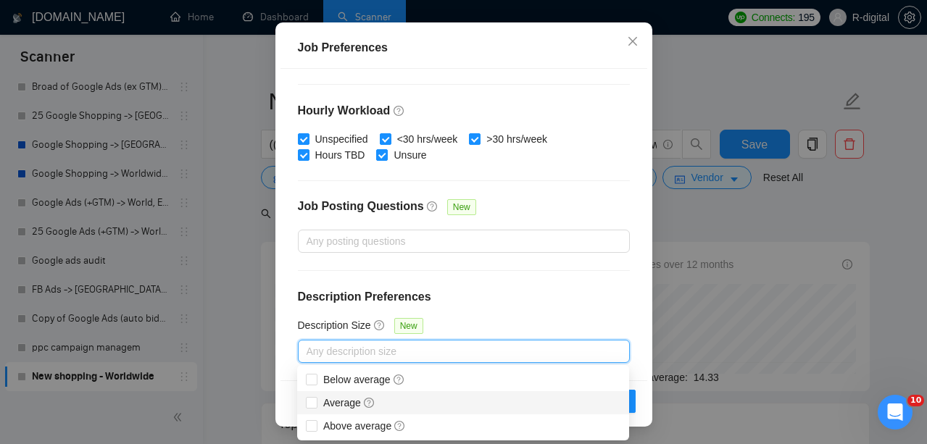
click at [389, 403] on div "Average" at bounding box center [463, 403] width 315 height 16
checkbox input "true"
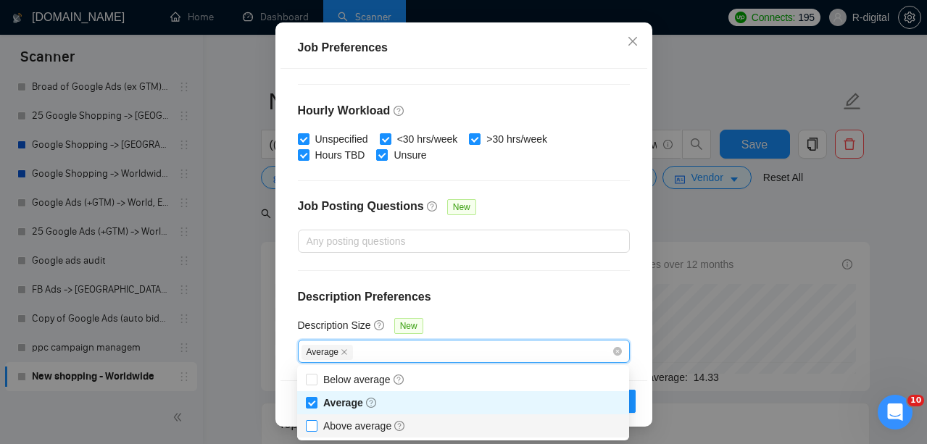
click at [388, 425] on span "Above average" at bounding box center [364, 426] width 83 height 12
click at [316, 425] on input "Above average" at bounding box center [311, 425] width 10 height 10
checkbox input "true"
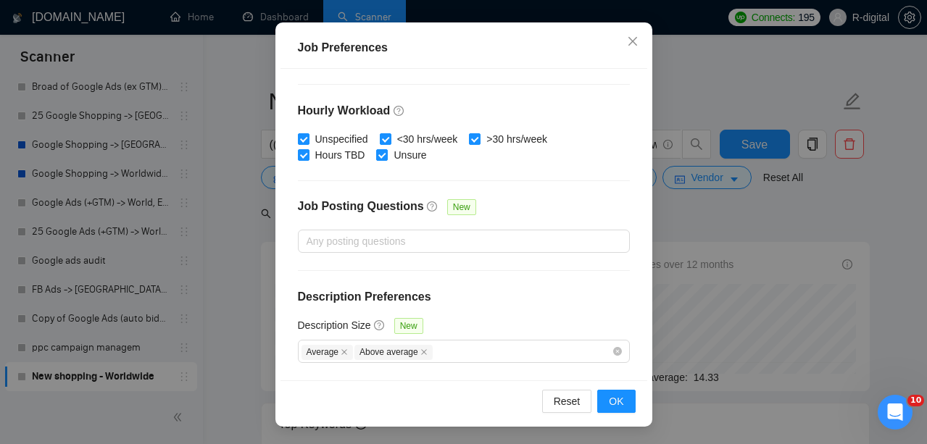
click at [522, 298] on h4 "Description Preferences" at bounding box center [464, 297] width 332 height 17
click at [603, 397] on button "OK" at bounding box center [616, 401] width 38 height 23
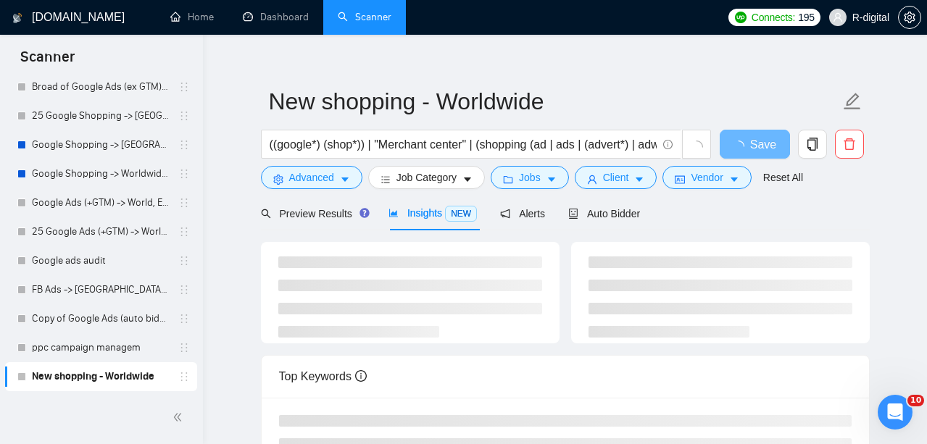
scroll to position [0, 0]
click at [710, 182] on span "Vendor" at bounding box center [707, 178] width 32 height 16
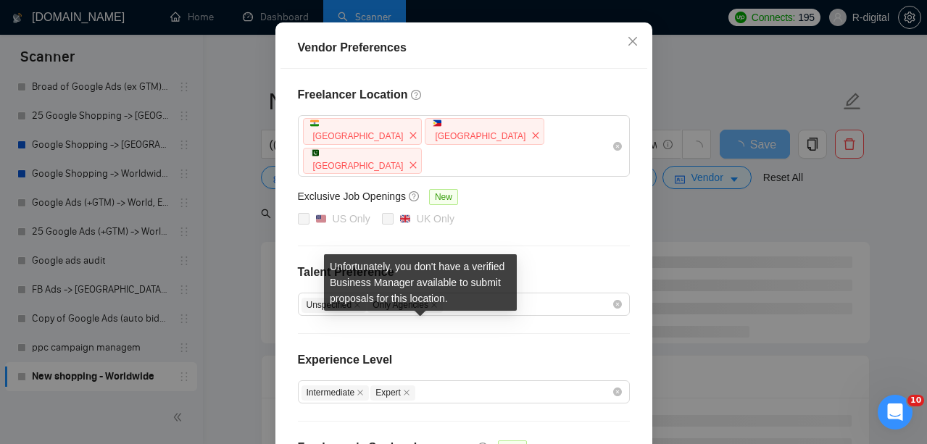
scroll to position [181, 0]
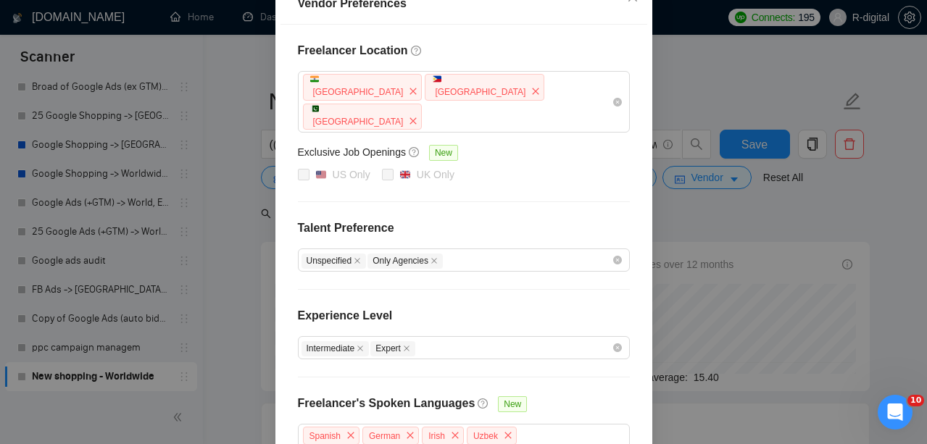
click at [741, 179] on div "Vendor Preferences Freelancer Location [GEOGRAPHIC_DATA] [GEOGRAPHIC_DATA] [GEO…" at bounding box center [463, 222] width 927 height 444
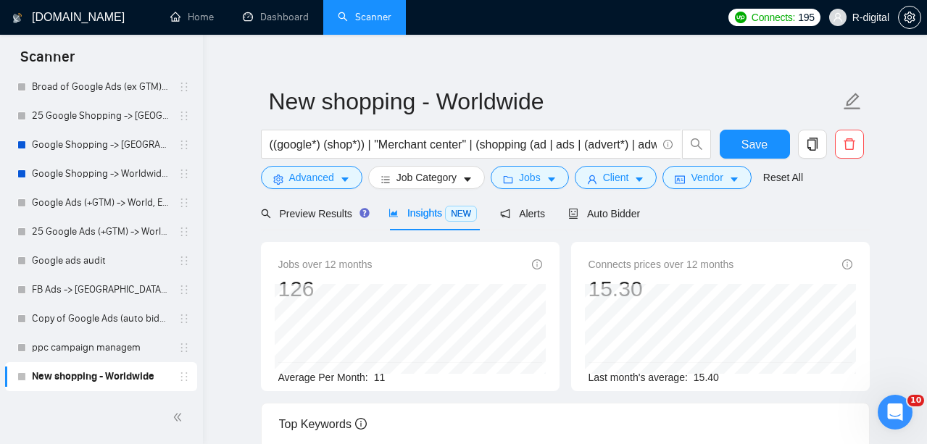
scroll to position [0, 0]
click at [622, 177] on span "Client" at bounding box center [616, 178] width 26 height 16
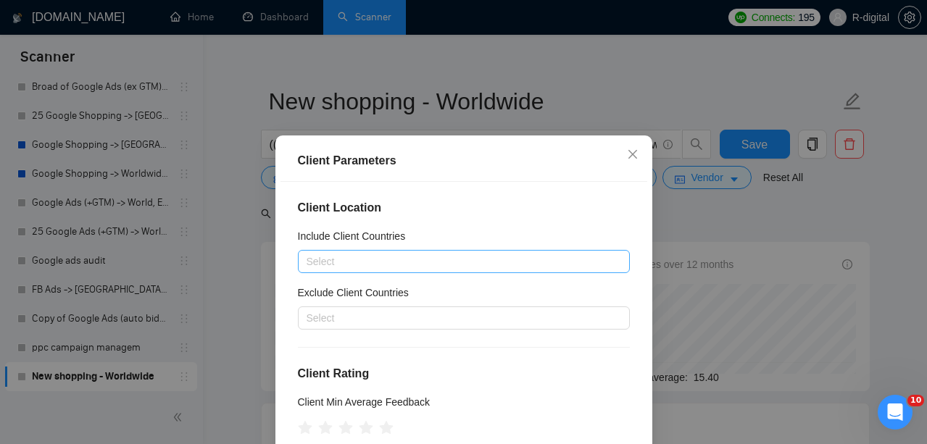
click at [411, 262] on div at bounding box center [457, 261] width 310 height 17
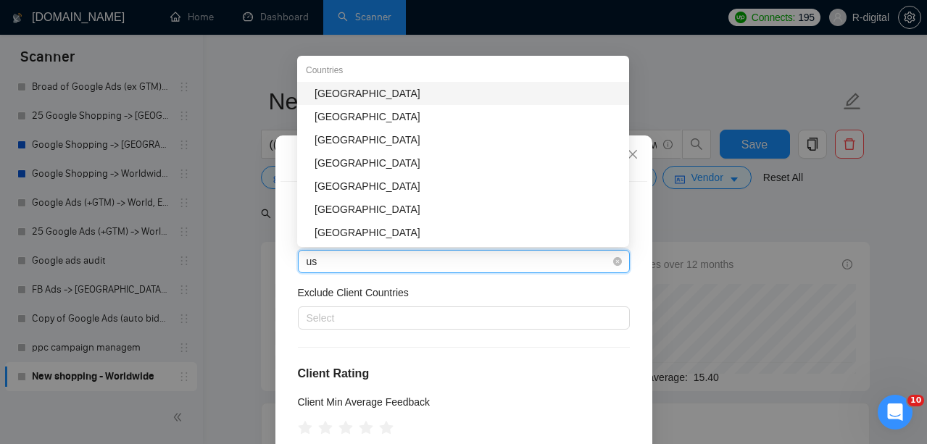
type input "u"
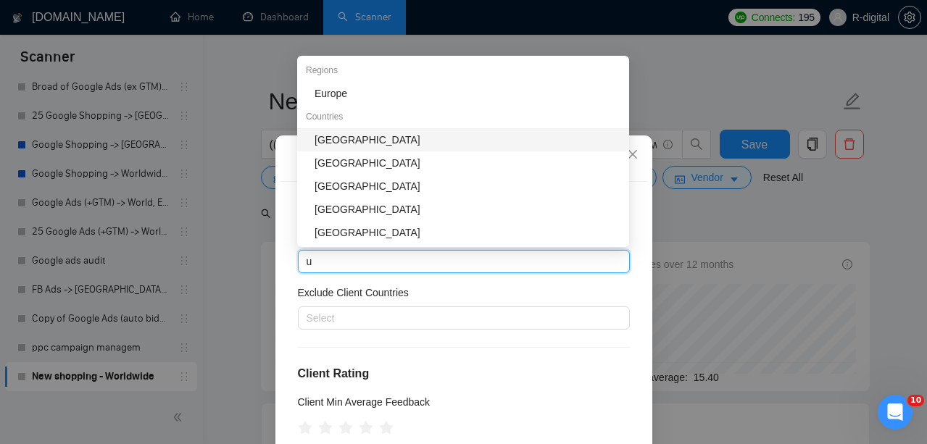
click at [399, 146] on div "[GEOGRAPHIC_DATA]" at bounding box center [468, 140] width 306 height 16
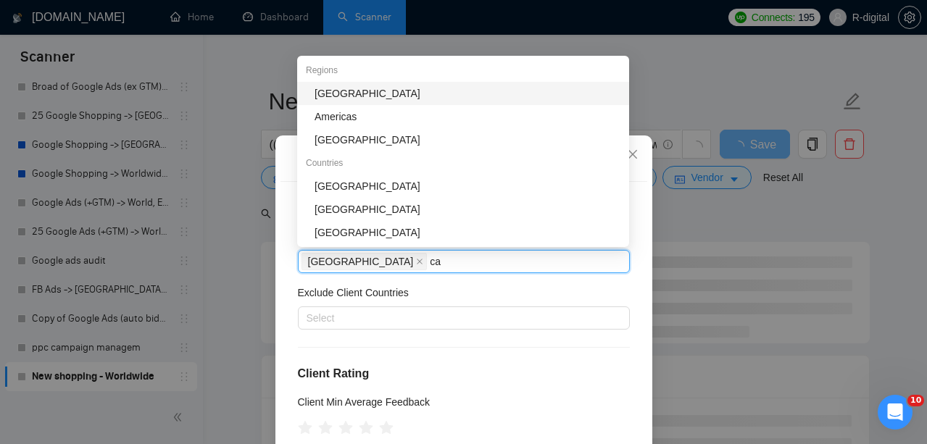
type input "can"
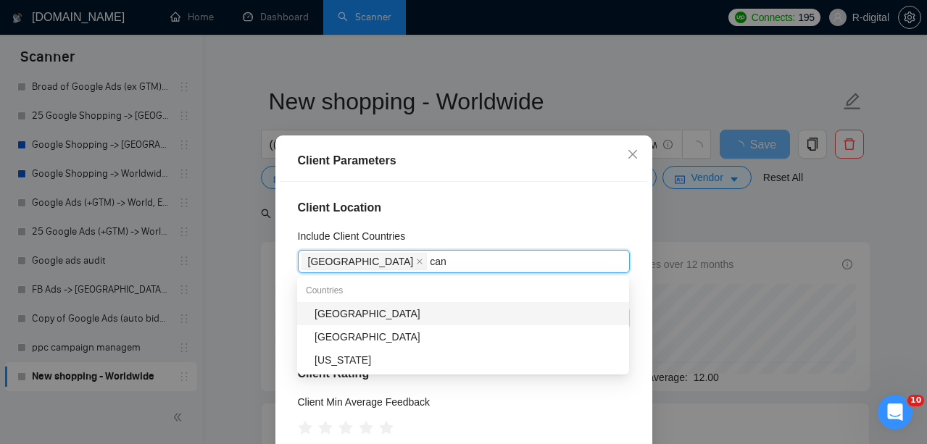
click at [436, 318] on div "[GEOGRAPHIC_DATA]" at bounding box center [468, 314] width 306 height 16
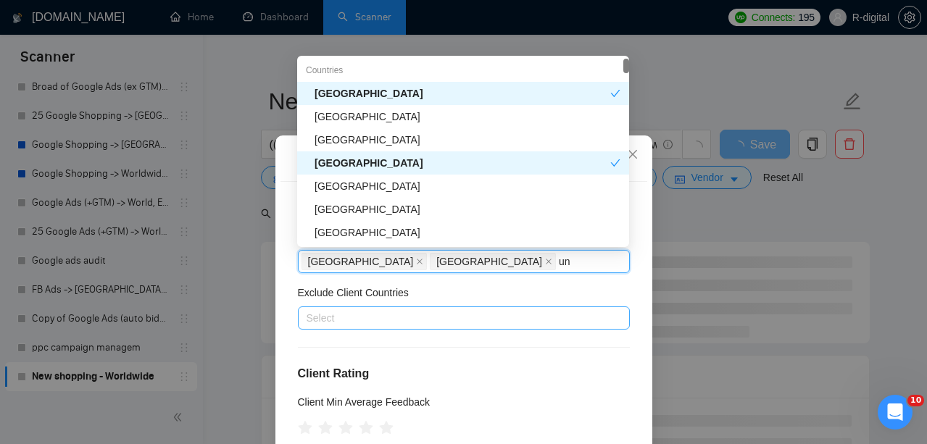
type input "uni"
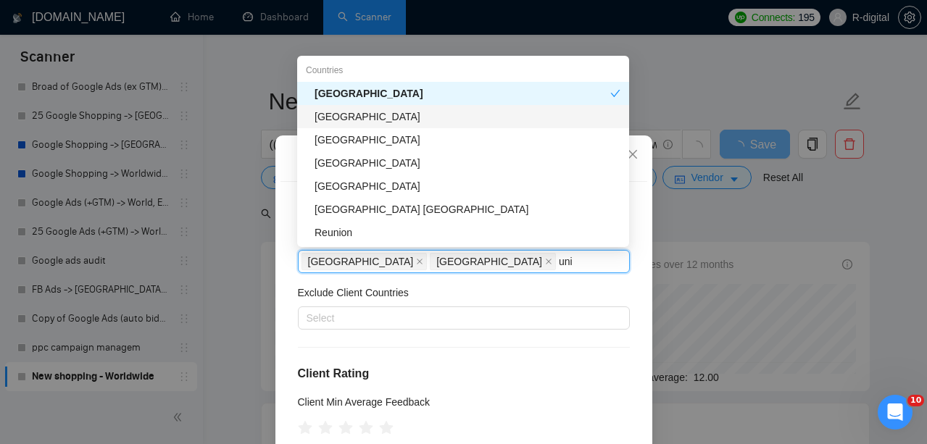
click at [375, 123] on div "[GEOGRAPHIC_DATA]" at bounding box center [468, 117] width 306 height 16
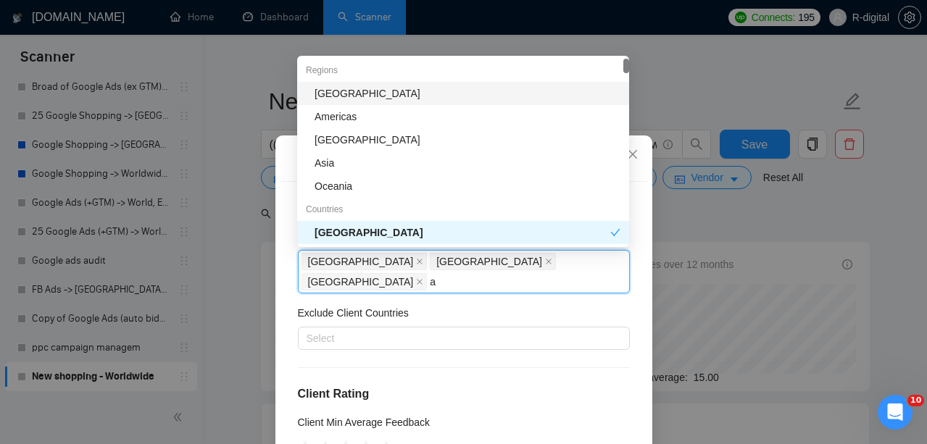
type input "au"
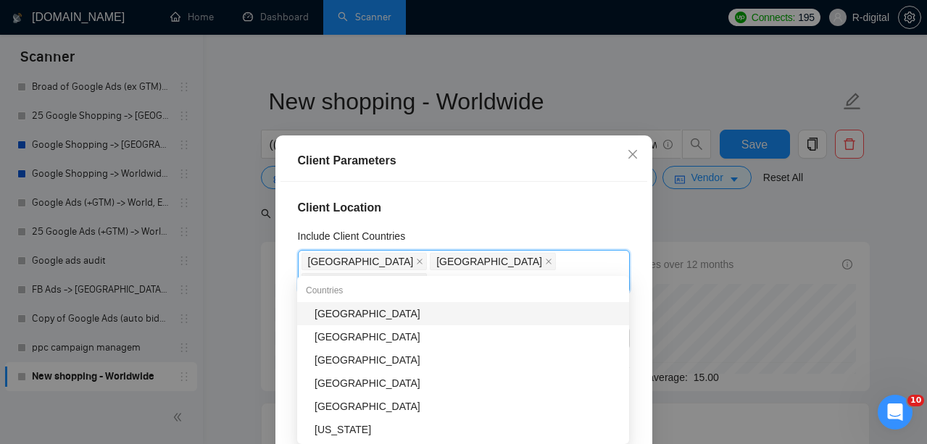
click at [426, 315] on div "[GEOGRAPHIC_DATA]" at bounding box center [468, 314] width 306 height 16
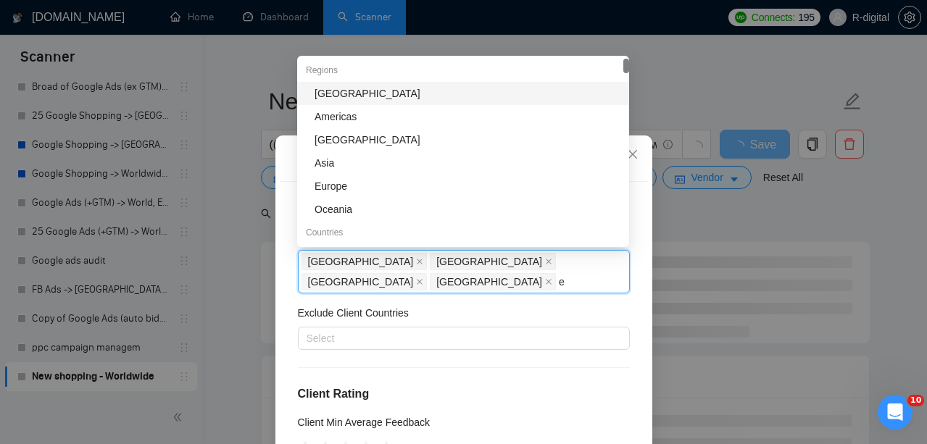
type input "eu"
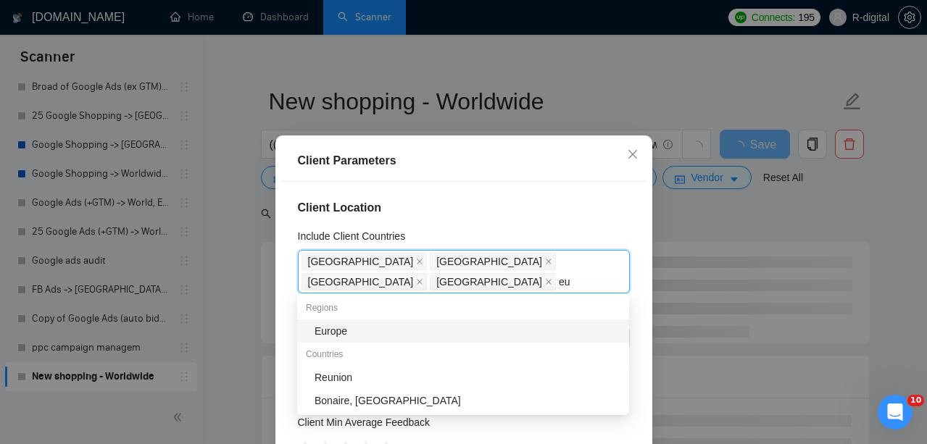
click at [447, 336] on div "Europe" at bounding box center [468, 331] width 306 height 16
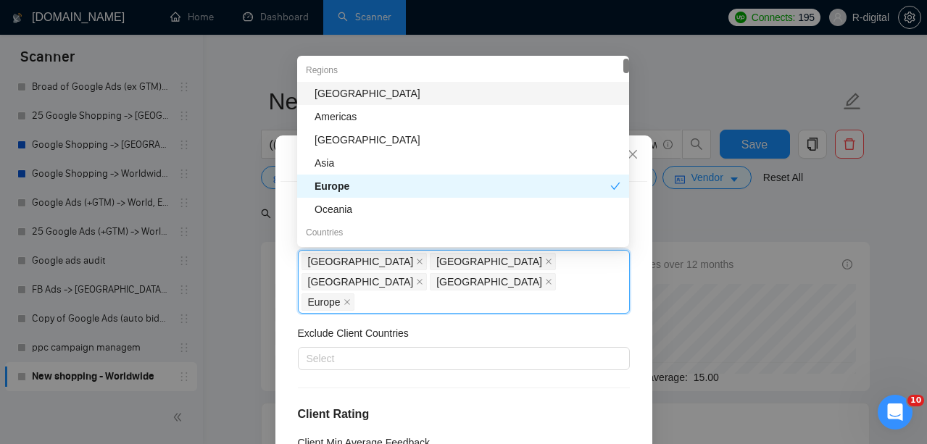
click at [441, 325] on div "Exclude Client Countries" at bounding box center [464, 336] width 332 height 22
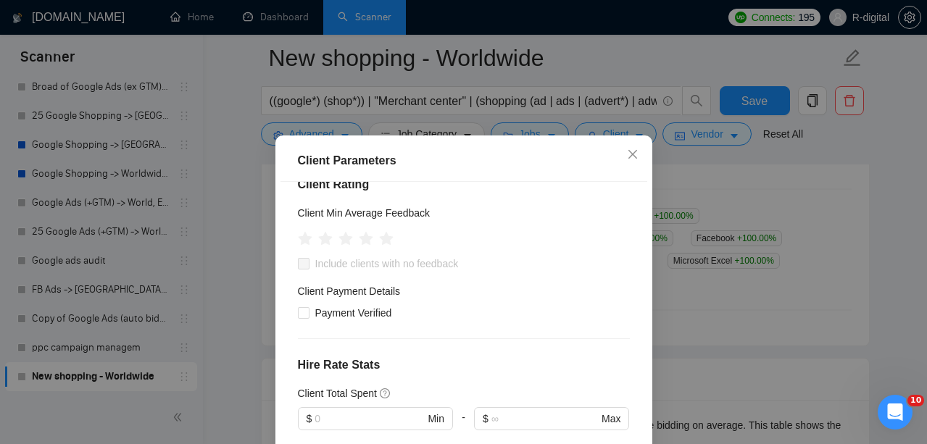
scroll to position [233, 0]
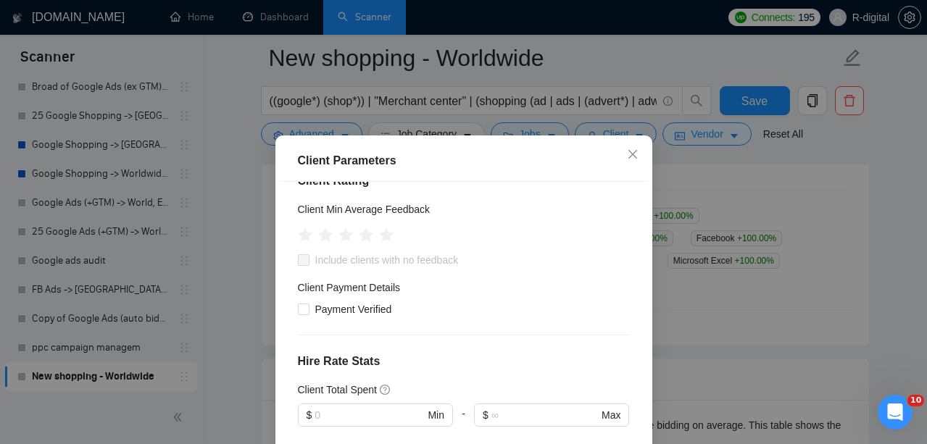
click at [303, 254] on span at bounding box center [304, 260] width 12 height 12
click at [361, 228] on icon "star" at bounding box center [365, 235] width 15 height 14
click at [307, 254] on input "Include clients with no feedback" at bounding box center [303, 259] width 10 height 10
checkbox input "true"
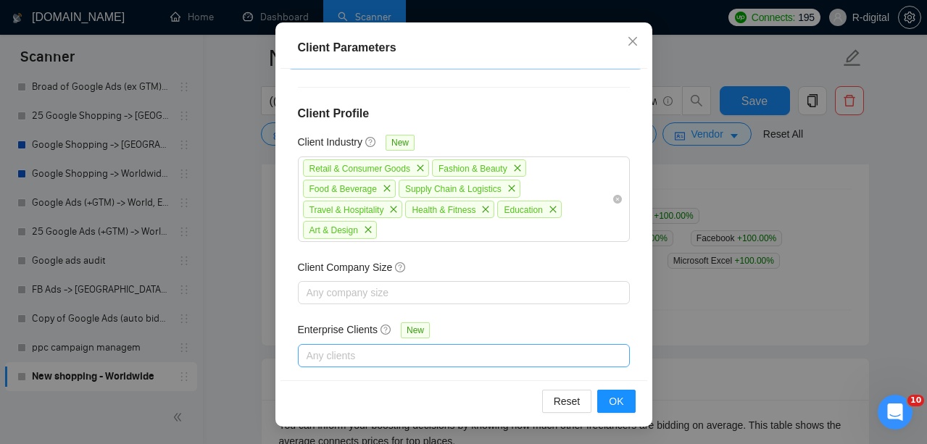
scroll to position [113, 0]
click at [623, 402] on span "OK" at bounding box center [616, 402] width 14 height 16
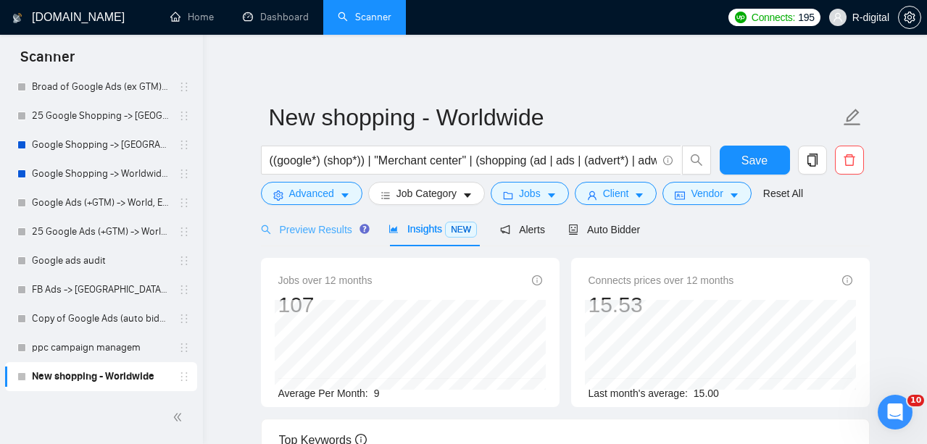
scroll to position [0, 0]
click at [307, 192] on span "Advanced" at bounding box center [311, 194] width 45 height 16
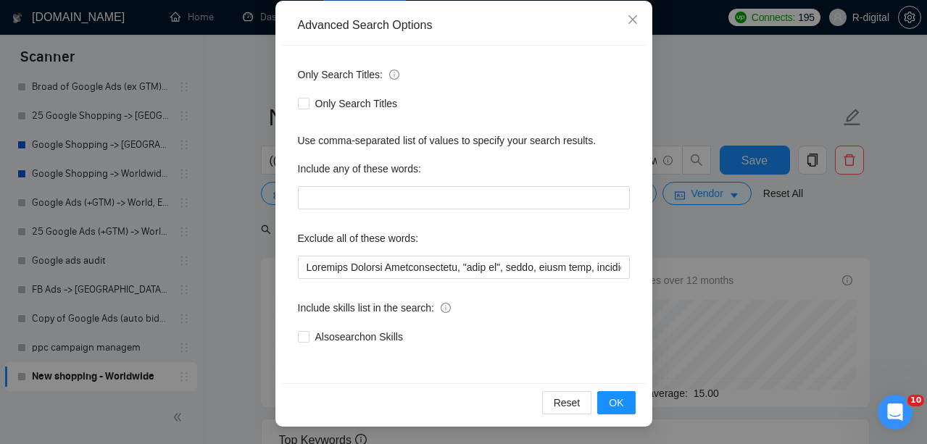
scroll to position [159, 0]
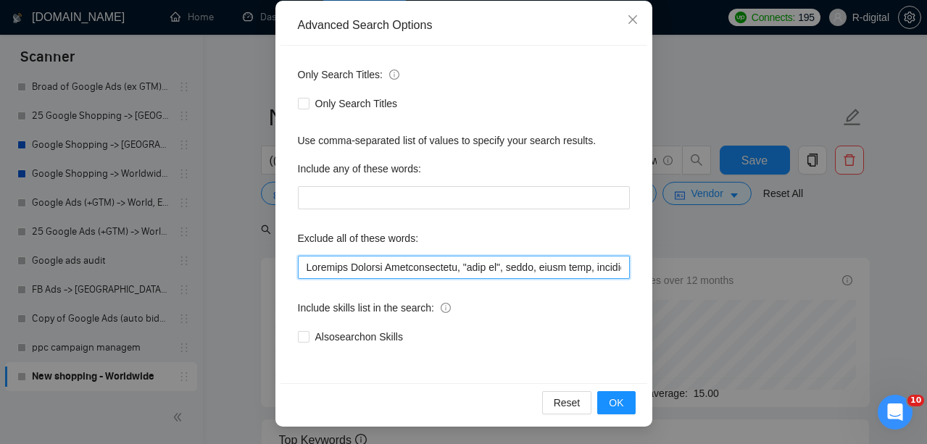
drag, startPoint x: 516, startPoint y: 268, endPoint x: 589, endPoint y: 268, distance: 73.2
click at [589, 268] on input "text" at bounding box center [464, 267] width 332 height 23
type input "Customer Service Representative, "sell my", creative, creativity, set up, setup…"
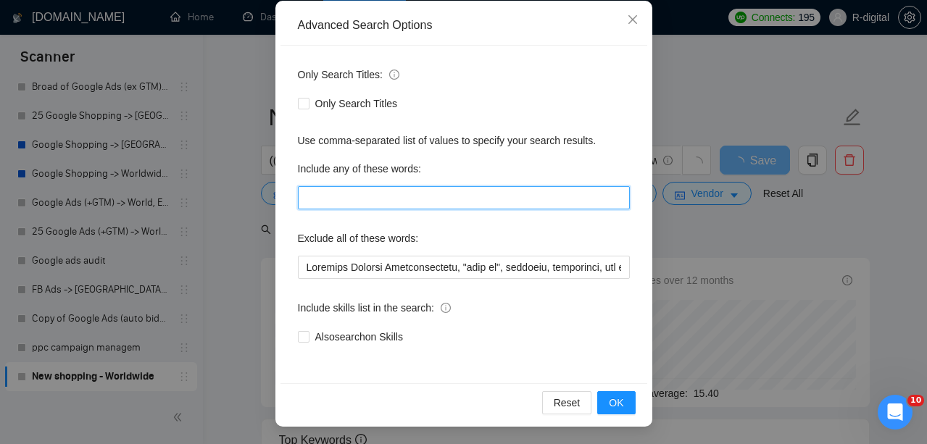
click at [349, 188] on input "text" at bounding box center [464, 197] width 332 height 23
click at [353, 204] on input "text" at bounding box center [464, 197] width 332 height 23
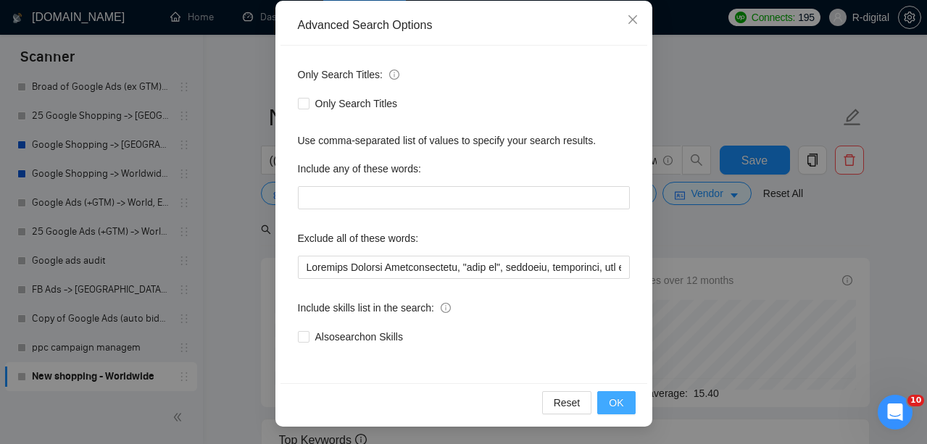
click at [613, 407] on span "OK" at bounding box center [616, 403] width 14 height 16
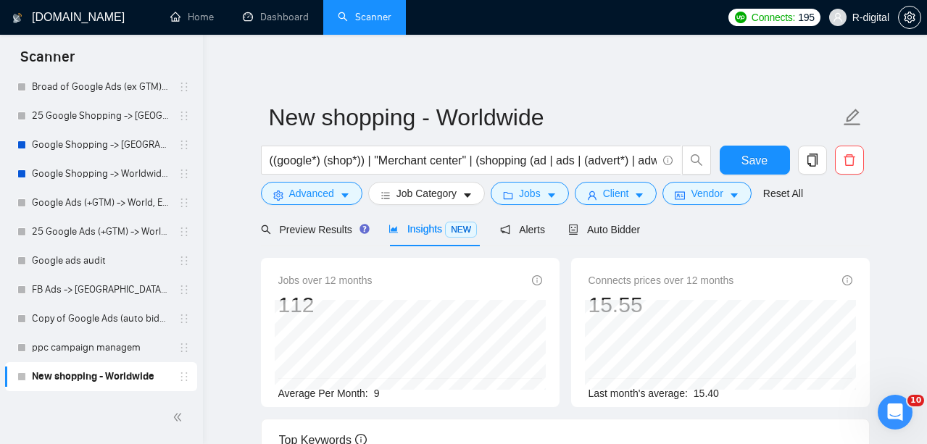
scroll to position [0, 0]
click at [436, 188] on span "Job Category" at bounding box center [427, 194] width 60 height 16
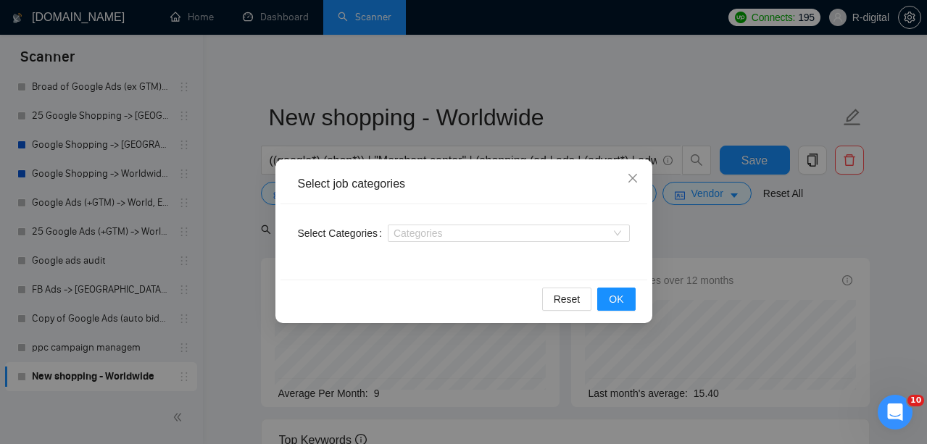
click at [678, 228] on div "Select job categories Select Categories Categories Reset OK" at bounding box center [463, 222] width 927 height 444
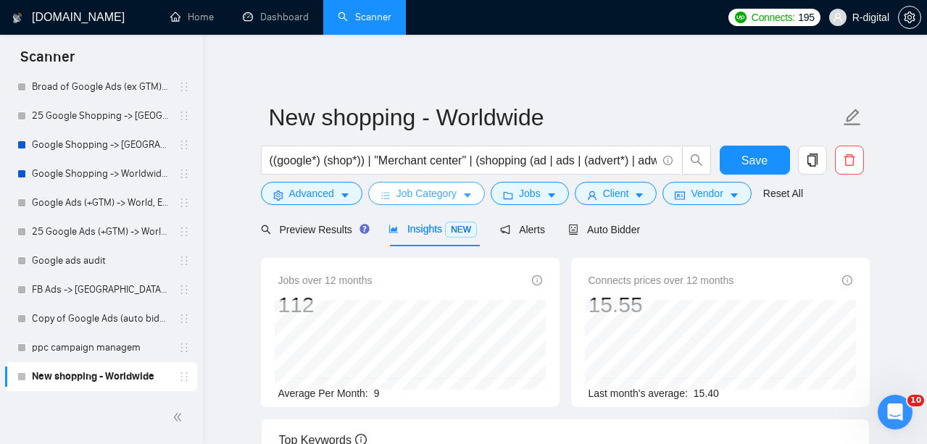
click at [434, 197] on span "Job Category" at bounding box center [427, 194] width 60 height 16
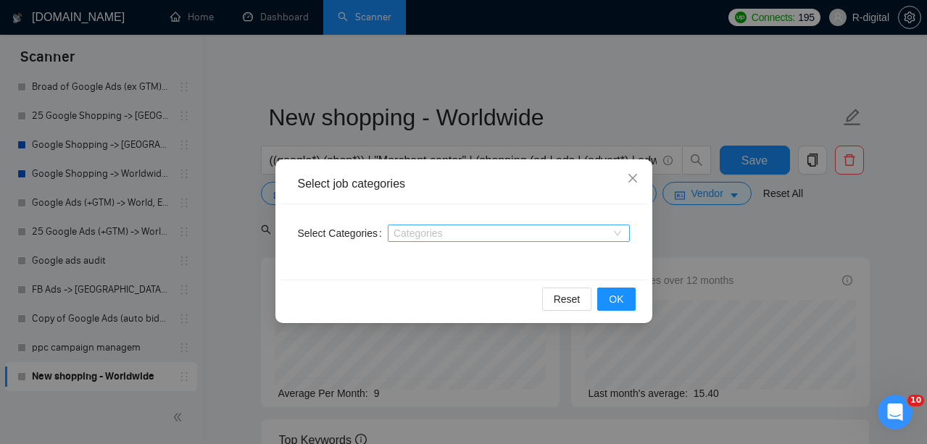
click at [494, 234] on div at bounding box center [501, 234] width 220 height 12
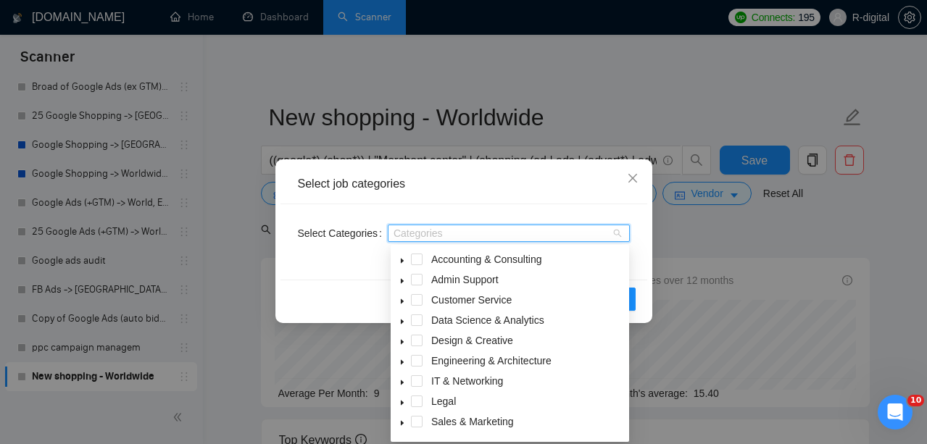
click at [684, 238] on div "Select job categories Select Categories Categories Reset OK" at bounding box center [463, 222] width 927 height 444
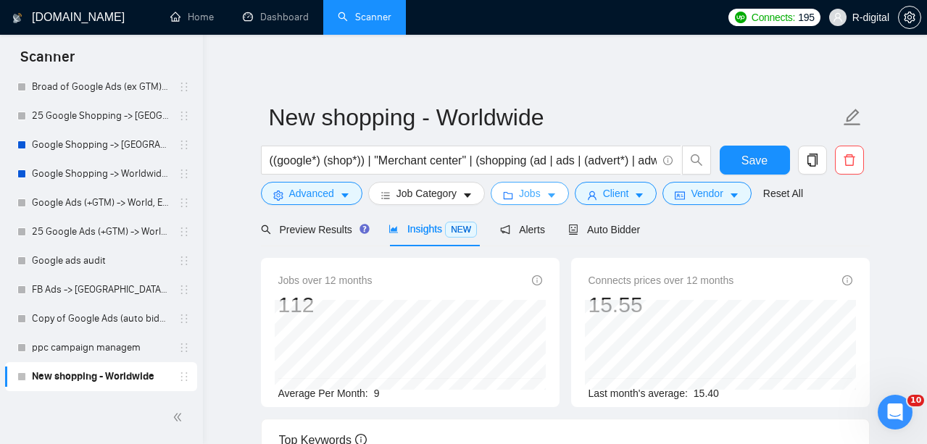
click at [527, 198] on span "Jobs" at bounding box center [530, 194] width 22 height 16
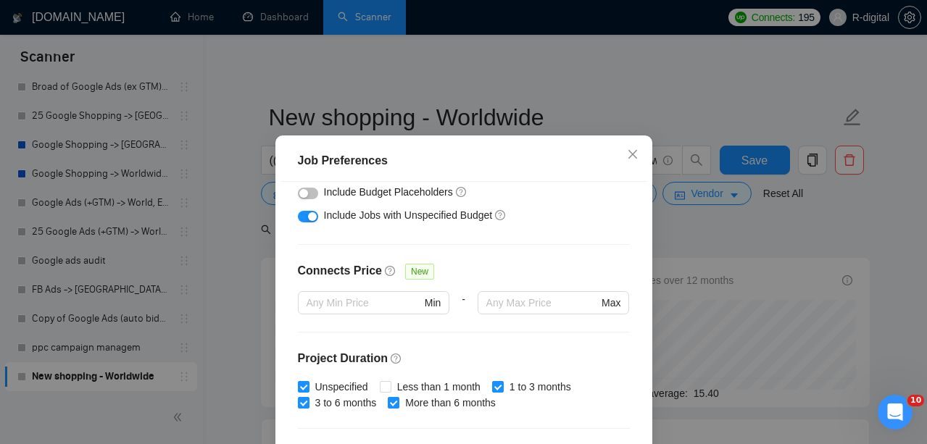
scroll to position [280, 0]
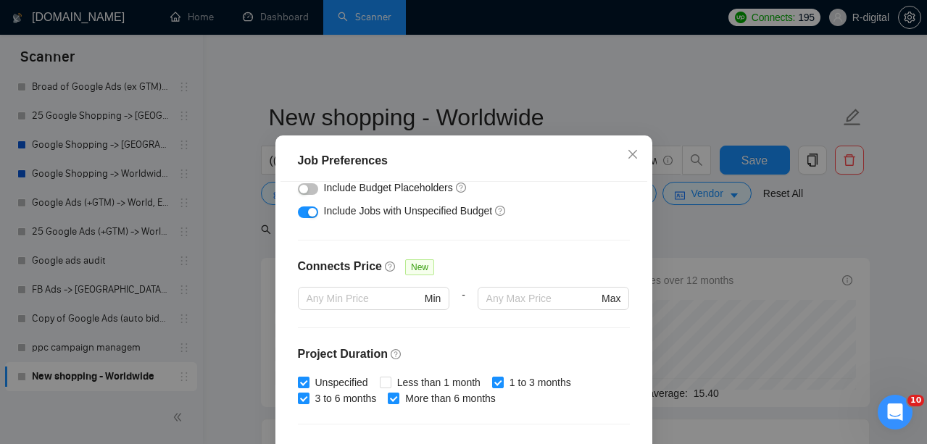
click at [779, 277] on div "Job Preferences Budget Project Type All Fixed Price Hourly Rate Fixed Price Bud…" at bounding box center [463, 222] width 927 height 444
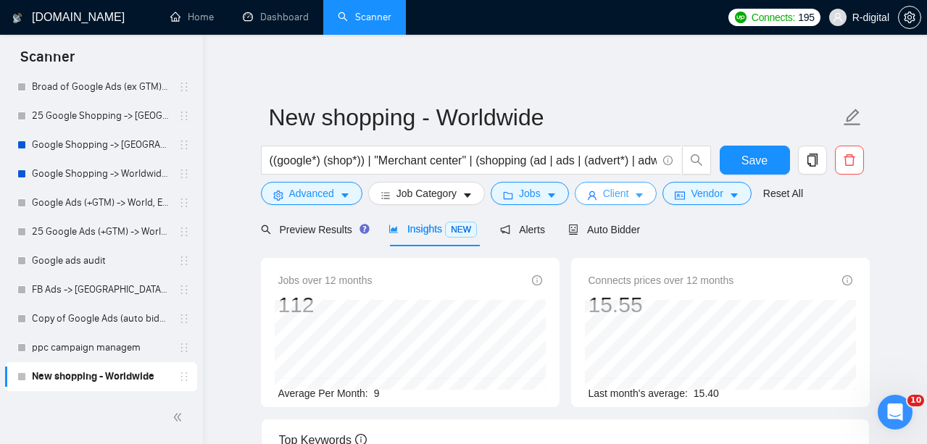
click at [610, 196] on span "Client" at bounding box center [616, 194] width 26 height 16
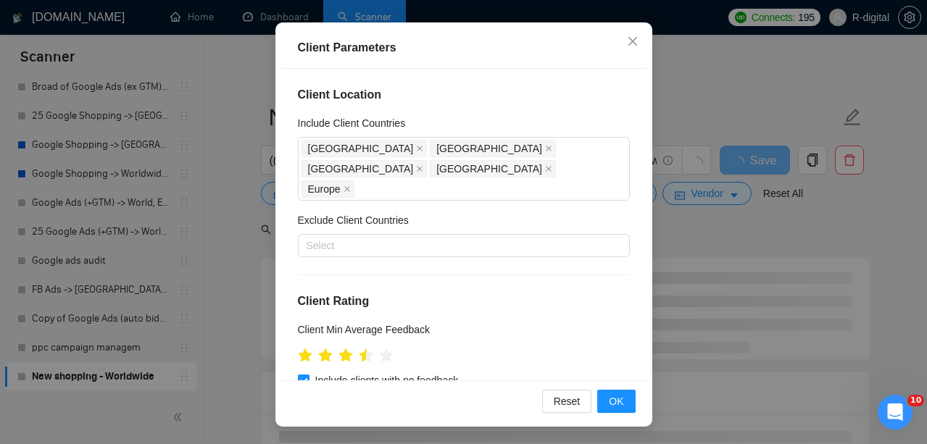
scroll to position [0, 0]
click at [627, 403] on button "OK" at bounding box center [616, 401] width 38 height 23
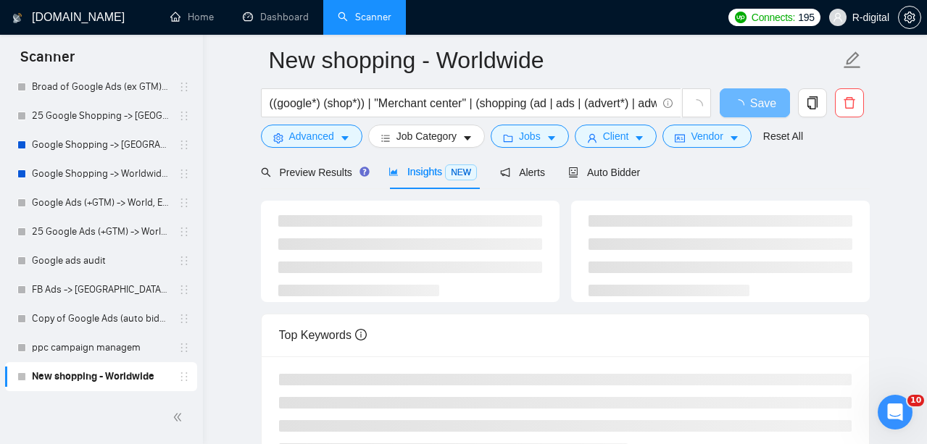
scroll to position [57, 0]
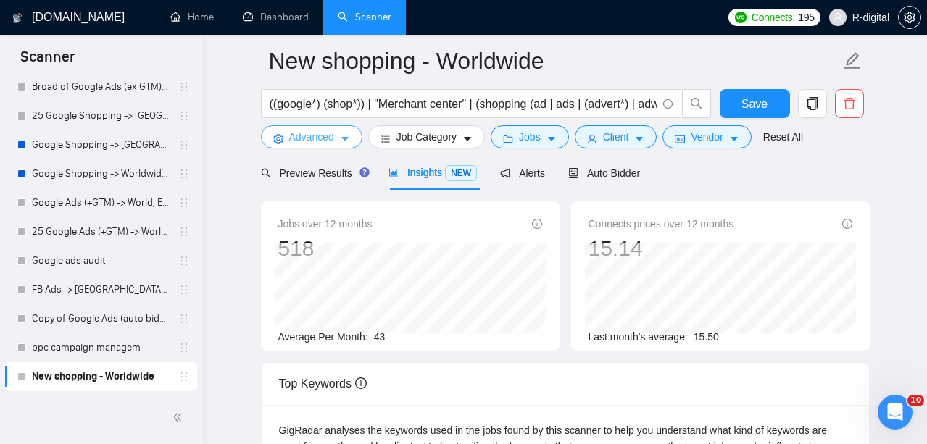
click at [336, 140] on button "Advanced" at bounding box center [311, 136] width 101 height 23
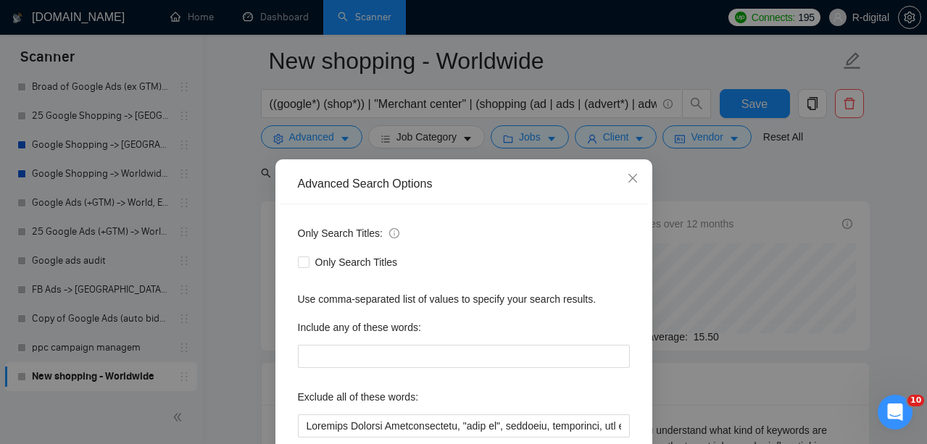
click at [349, 316] on div "Include any of these words:" at bounding box center [464, 330] width 332 height 29
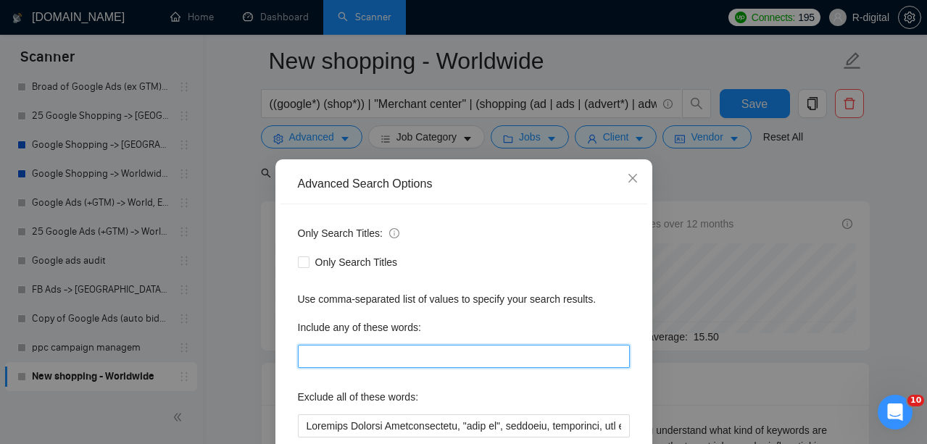
click at [349, 345] on input "text" at bounding box center [464, 356] width 332 height 23
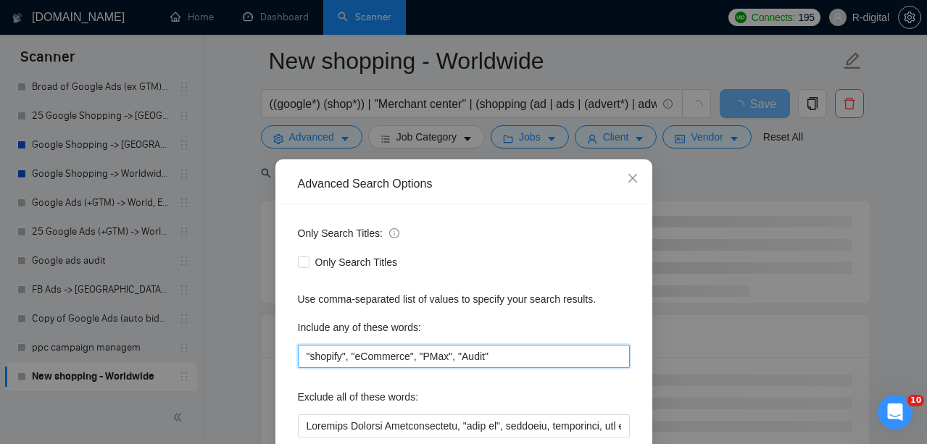
type input ""shopify", "eCommerce", "PMax", "Audit""
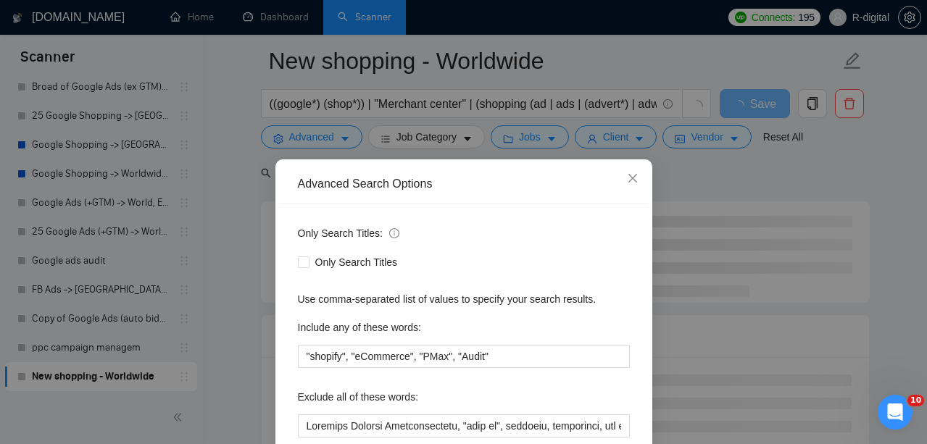
click at [425, 251] on div "Only Search Titles" at bounding box center [464, 262] width 332 height 23
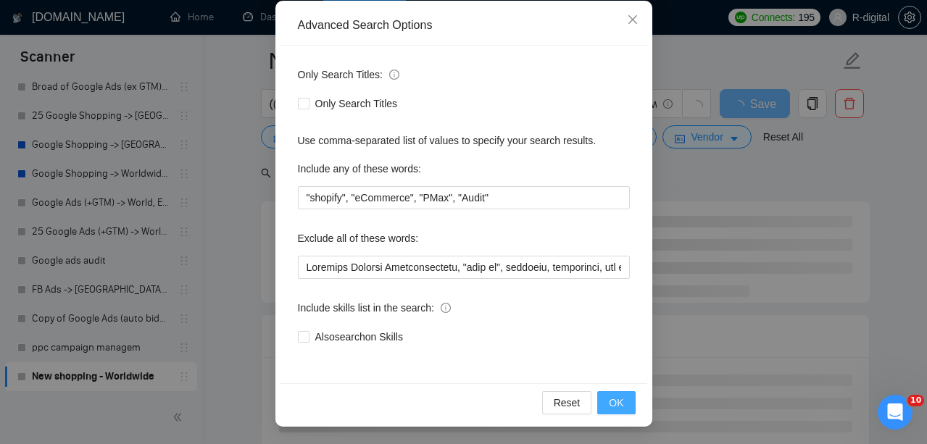
scroll to position [159, 0]
click at [618, 398] on span "OK" at bounding box center [616, 403] width 14 height 16
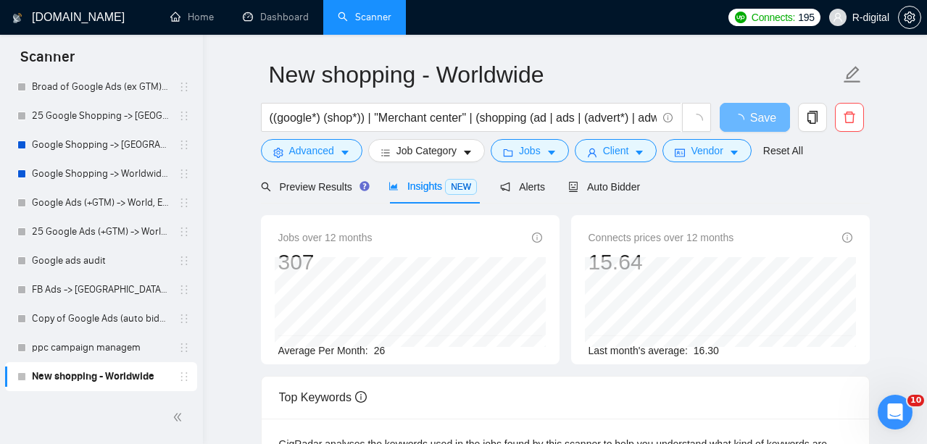
scroll to position [43, 0]
click at [341, 196] on div "Preview Results" at bounding box center [313, 186] width 104 height 34
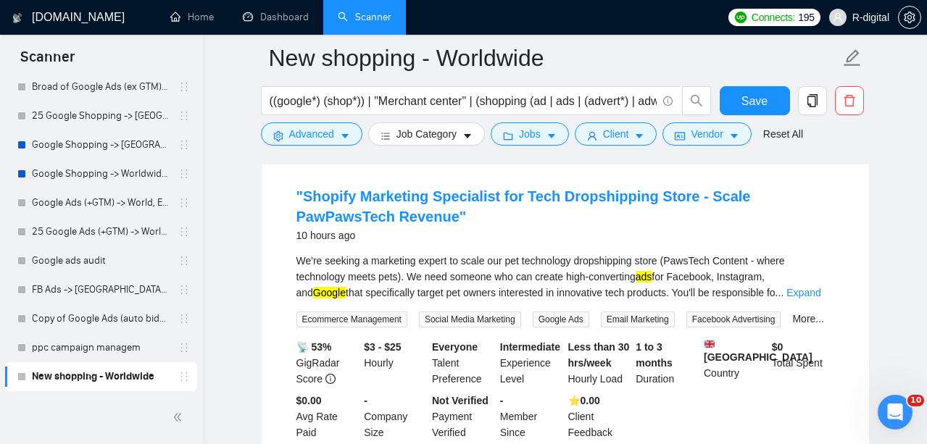
scroll to position [165, 0]
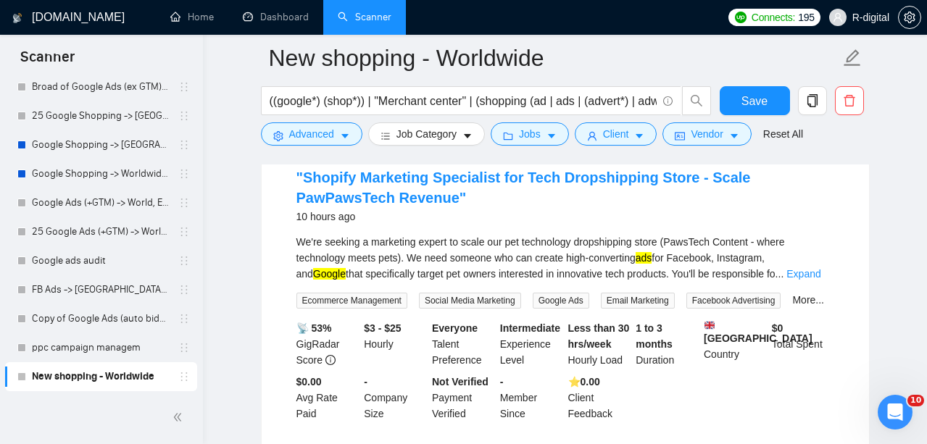
click at [795, 275] on div "We're seeking a marketing expert to scale our pet technology dropshipping store…" at bounding box center [565, 258] width 538 height 48
click at [808, 273] on link "Expand" at bounding box center [804, 274] width 34 height 12
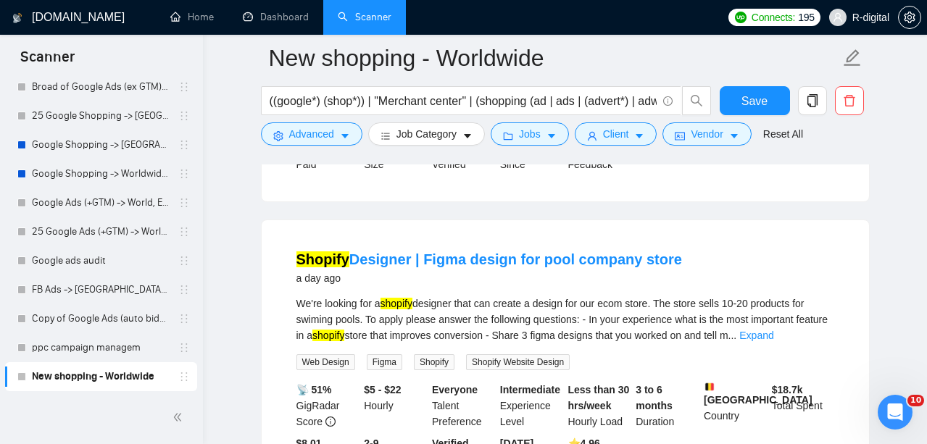
scroll to position [511, 0]
click at [323, 137] on span "Advanced" at bounding box center [311, 134] width 45 height 16
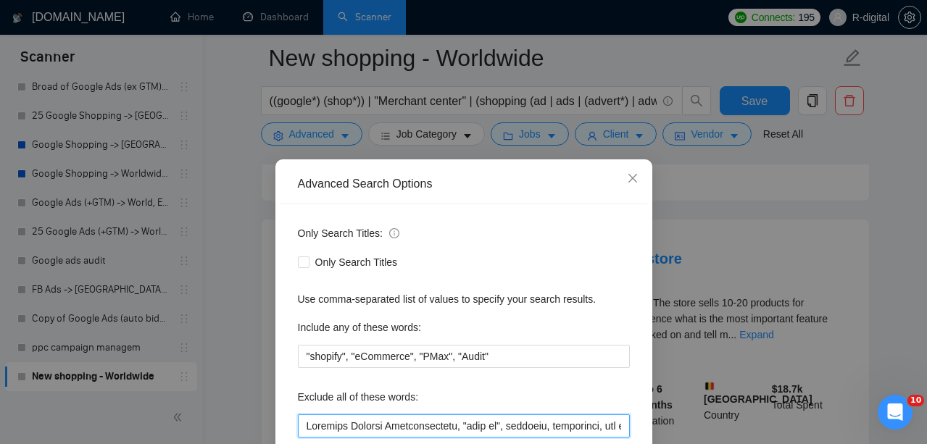
click at [307, 415] on input "text" at bounding box center [464, 426] width 332 height 23
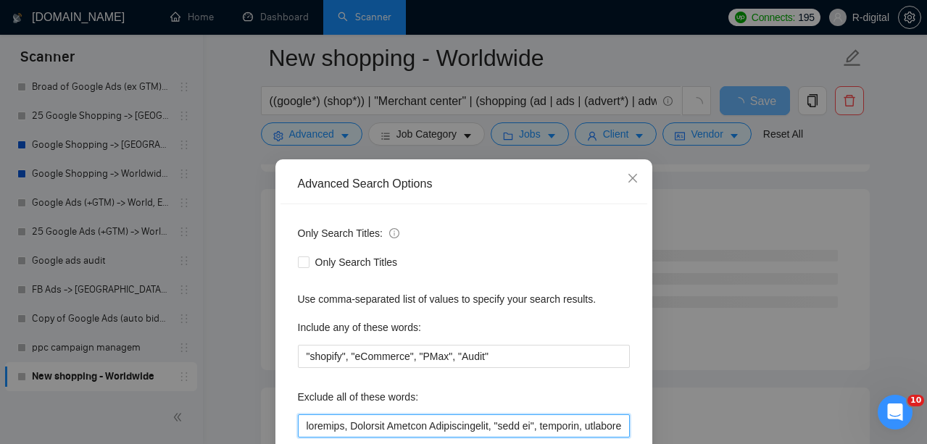
scroll to position [159, 0]
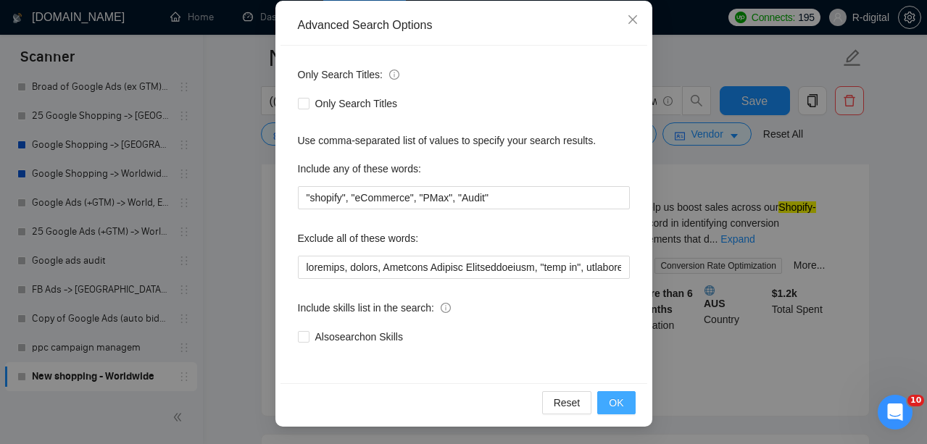
click at [623, 403] on span "OK" at bounding box center [616, 403] width 14 height 16
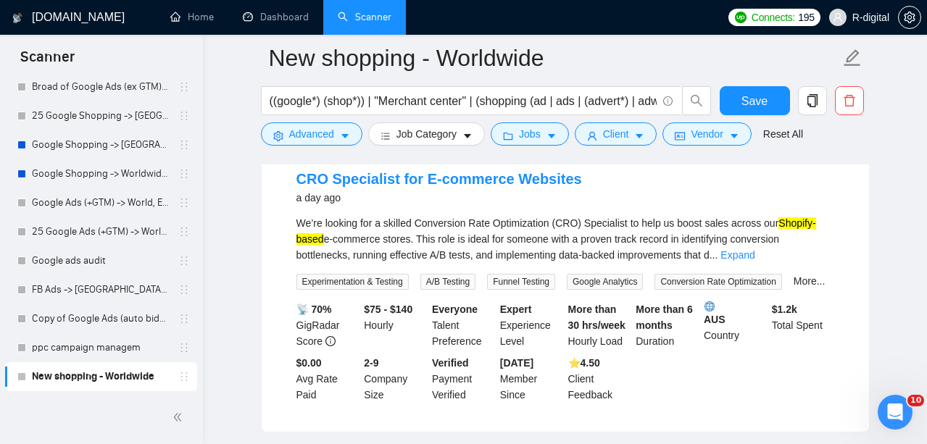
scroll to position [480, 0]
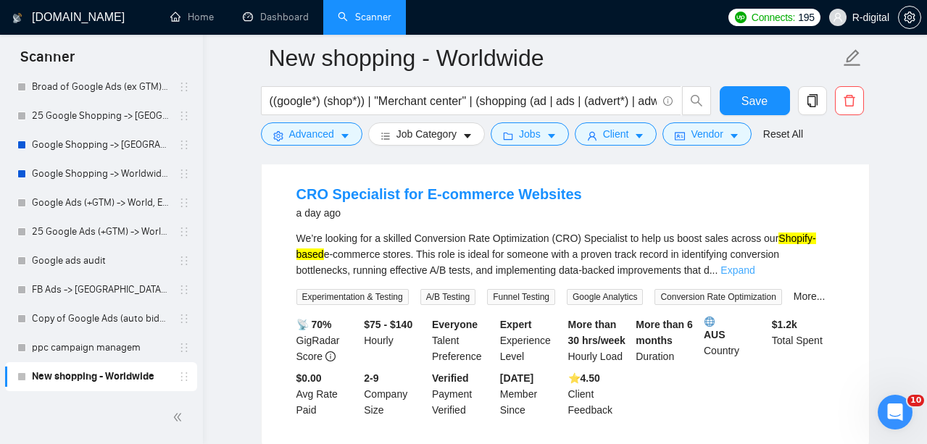
click at [755, 276] on link "Expand" at bounding box center [738, 271] width 34 height 12
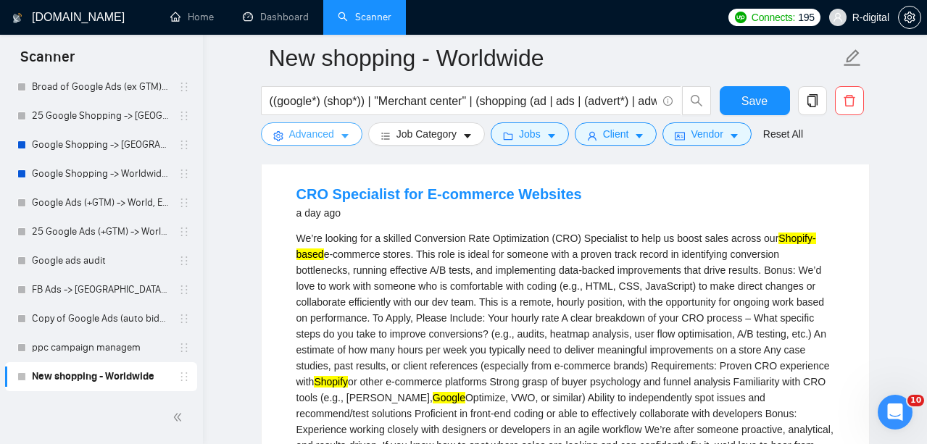
click at [319, 125] on button "Advanced" at bounding box center [311, 134] width 101 height 23
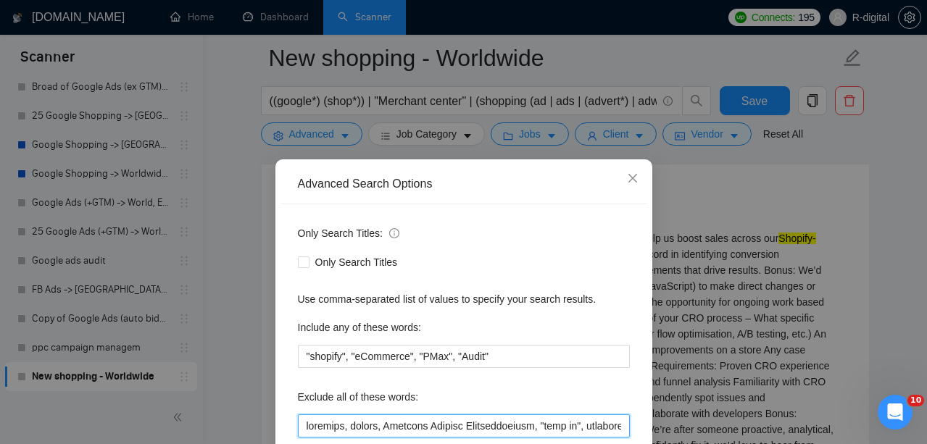
click at [308, 415] on input "text" at bounding box center [464, 426] width 332 height 23
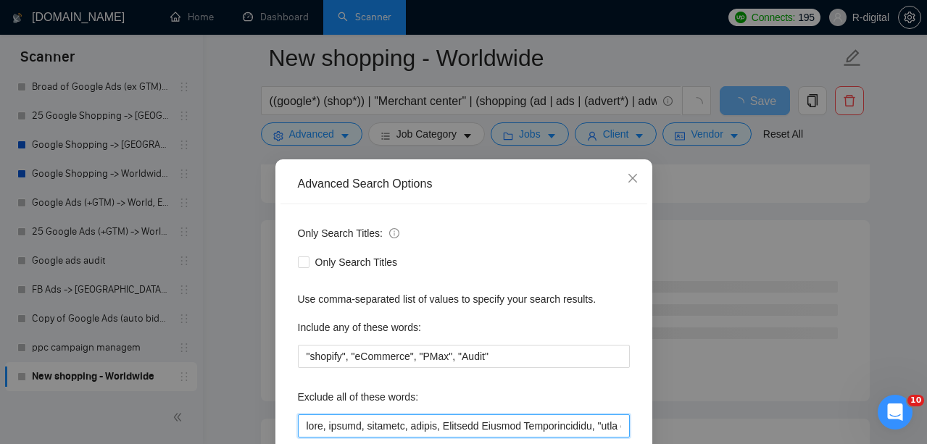
scroll to position [159, 0]
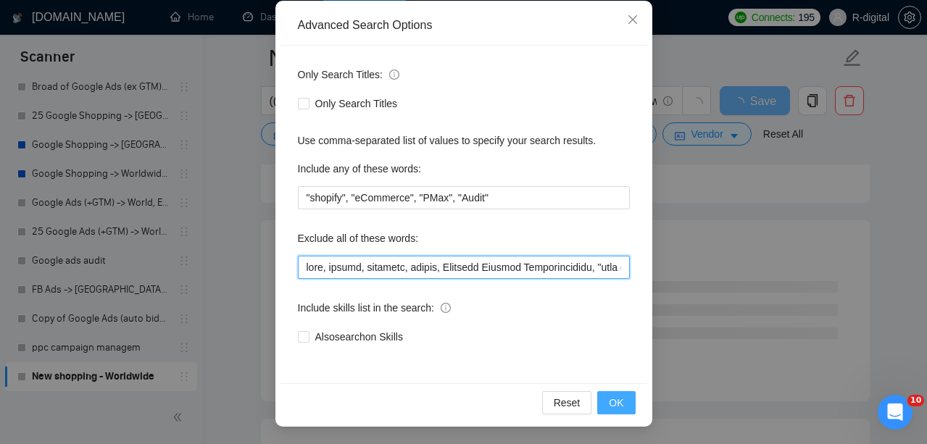
type input "code, coding, designer, design, Customer Service Representative, "sell my", cre…"
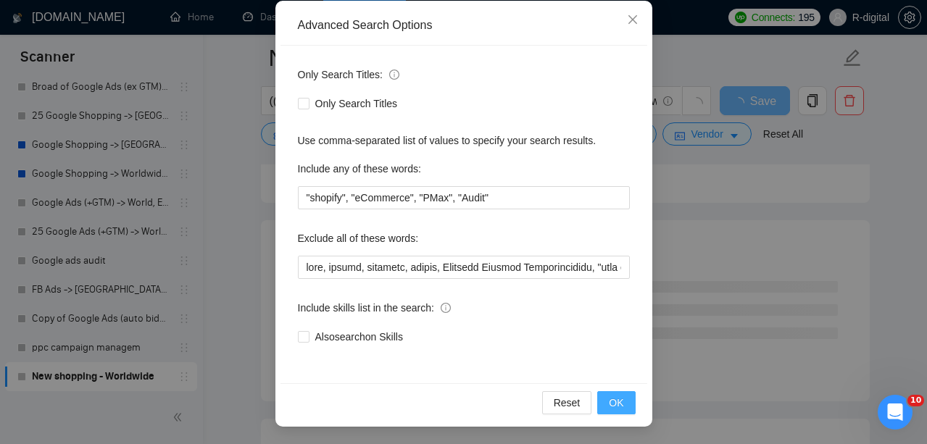
scroll to position [159, 0]
click at [621, 402] on span "OK" at bounding box center [616, 403] width 14 height 16
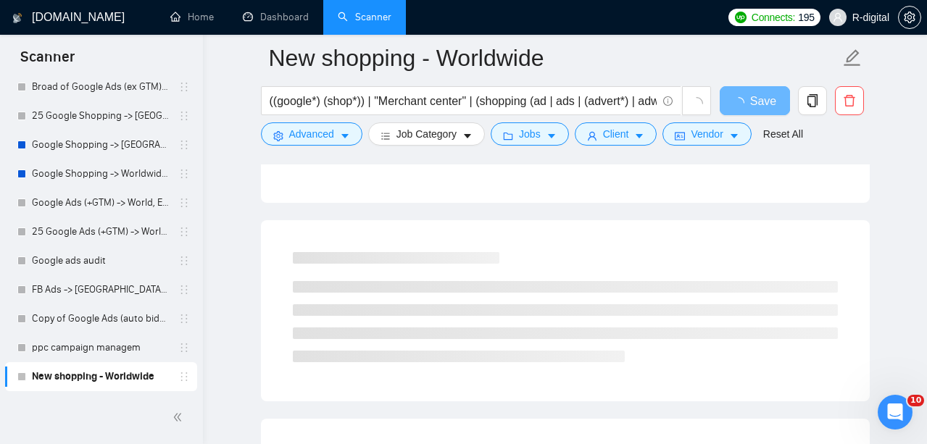
scroll to position [0, 0]
